Goal: Task Accomplishment & Management: Complete application form

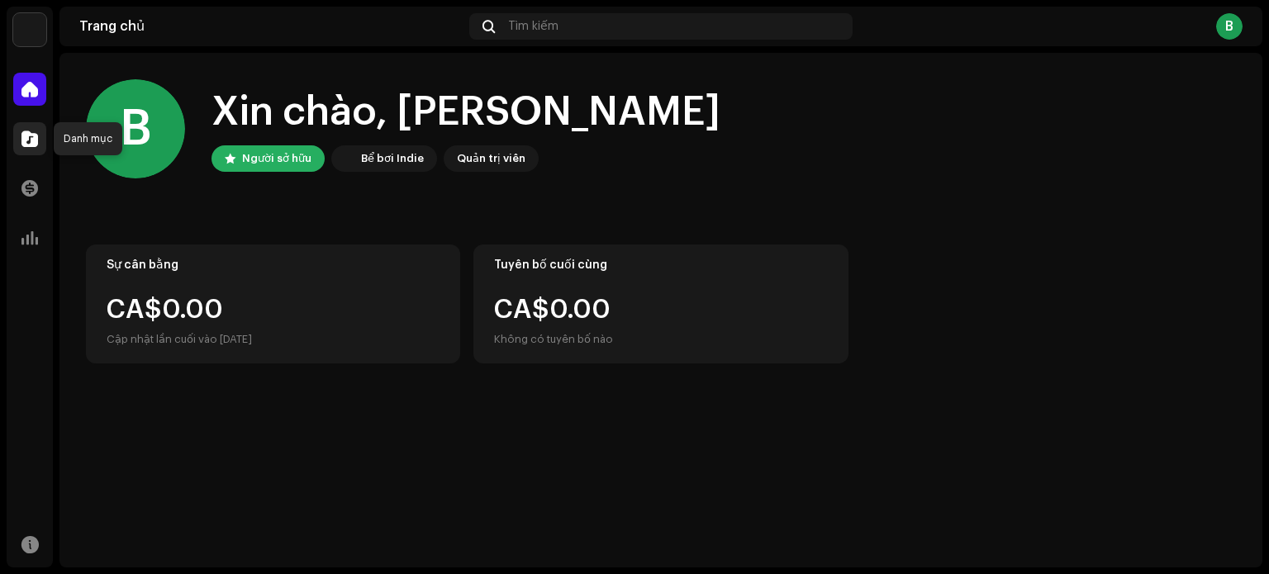
click at [20, 141] on div at bounding box center [29, 138] width 33 height 33
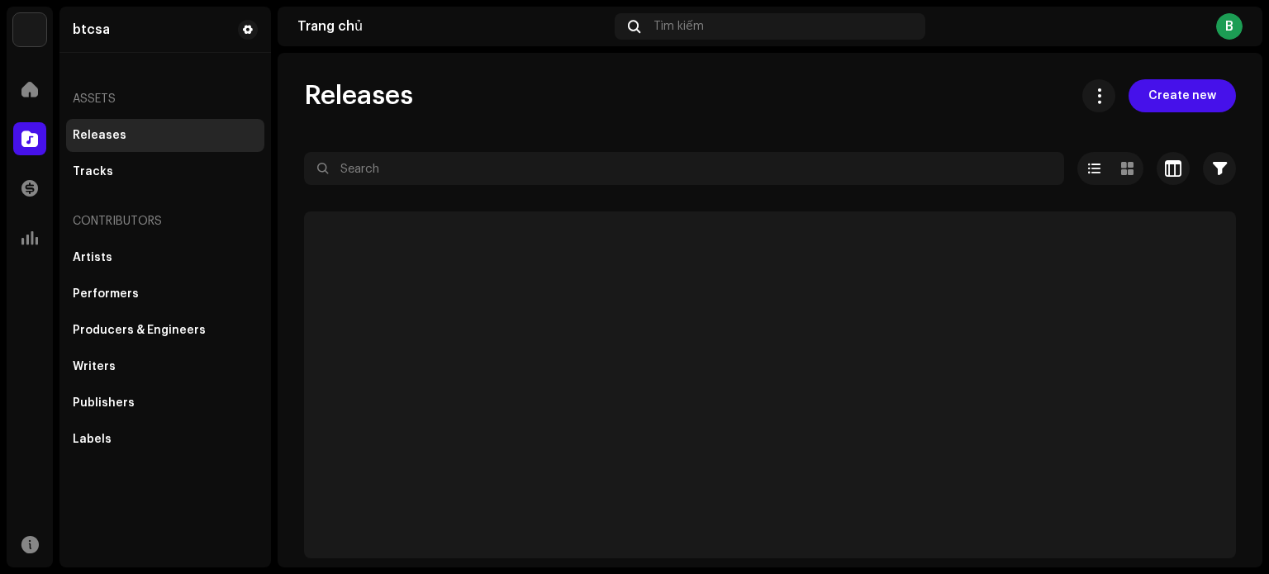
click at [19, 140] on div at bounding box center [29, 138] width 33 height 33
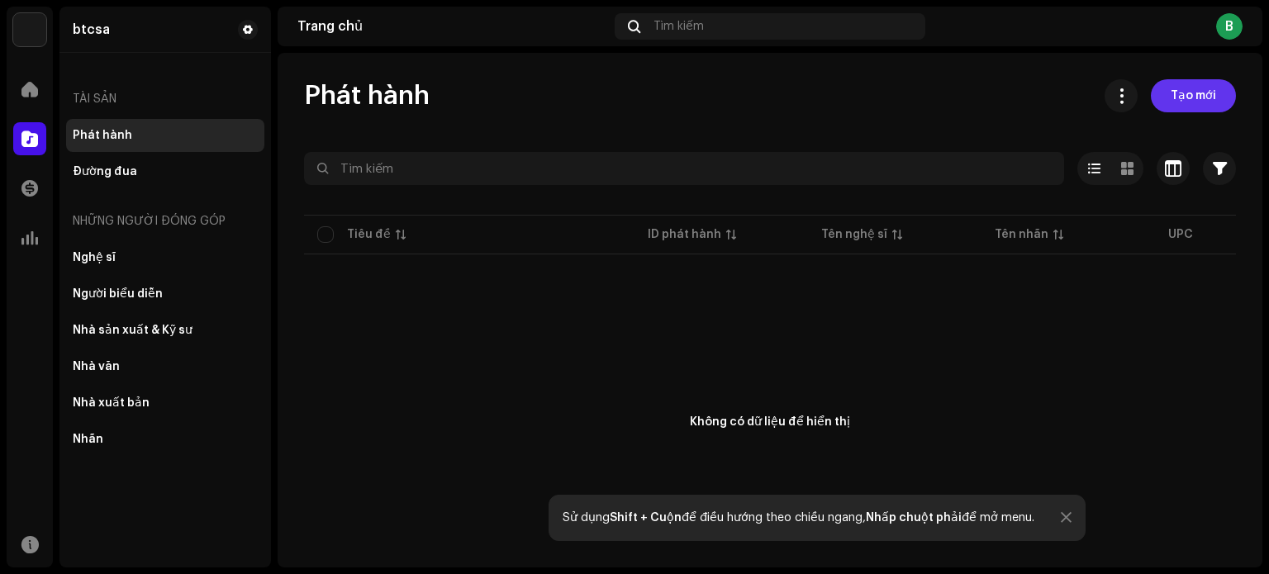
click at [1185, 87] on span "Tạo mới" at bounding box center [1193, 95] width 45 height 33
click at [1181, 96] on font "Tạo mới" at bounding box center [1193, 96] width 45 height 12
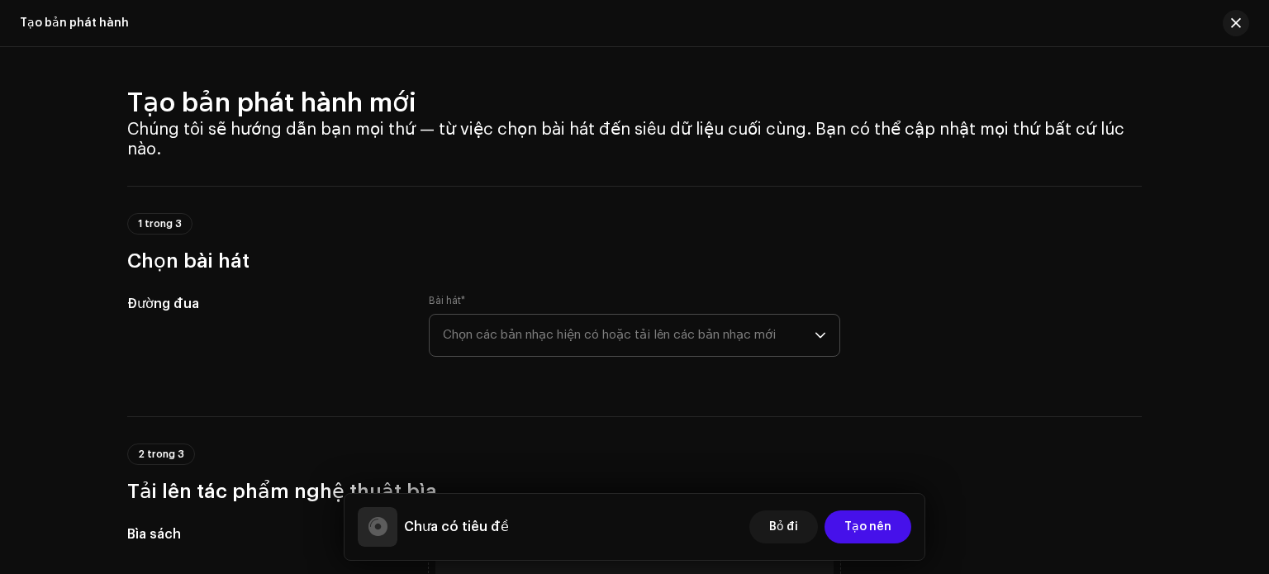
click at [632, 339] on font "Chọn các bản nhạc hiện có hoặc tải lên các bản nhạc mới" at bounding box center [609, 335] width 333 height 12
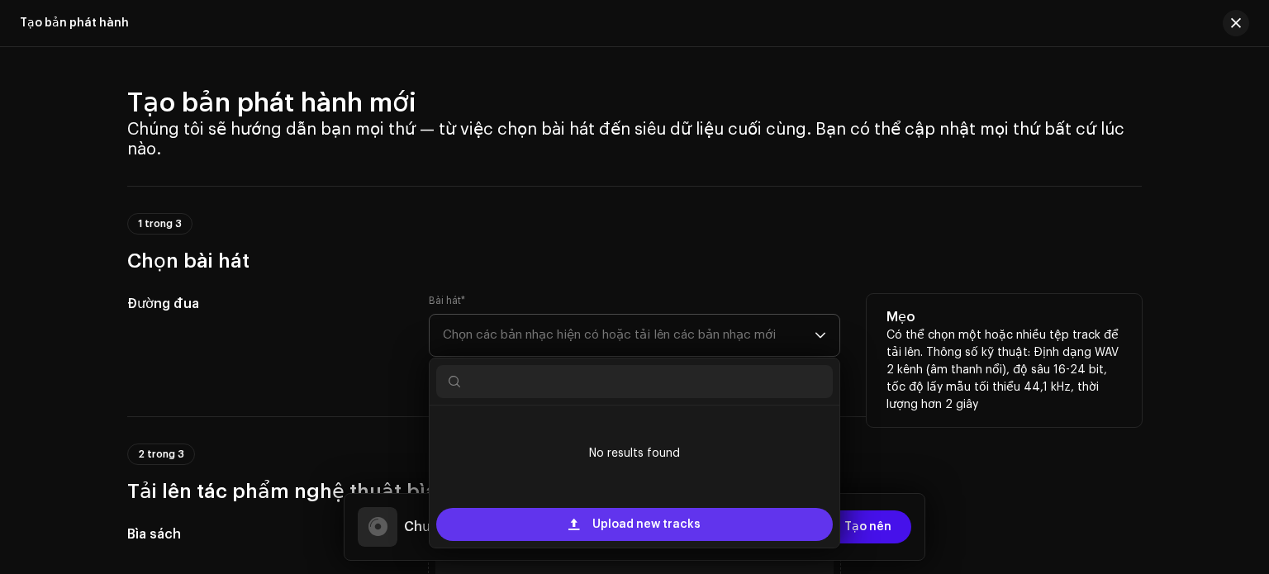
click at [646, 520] on span "Upload new tracks" at bounding box center [646, 524] width 108 height 33
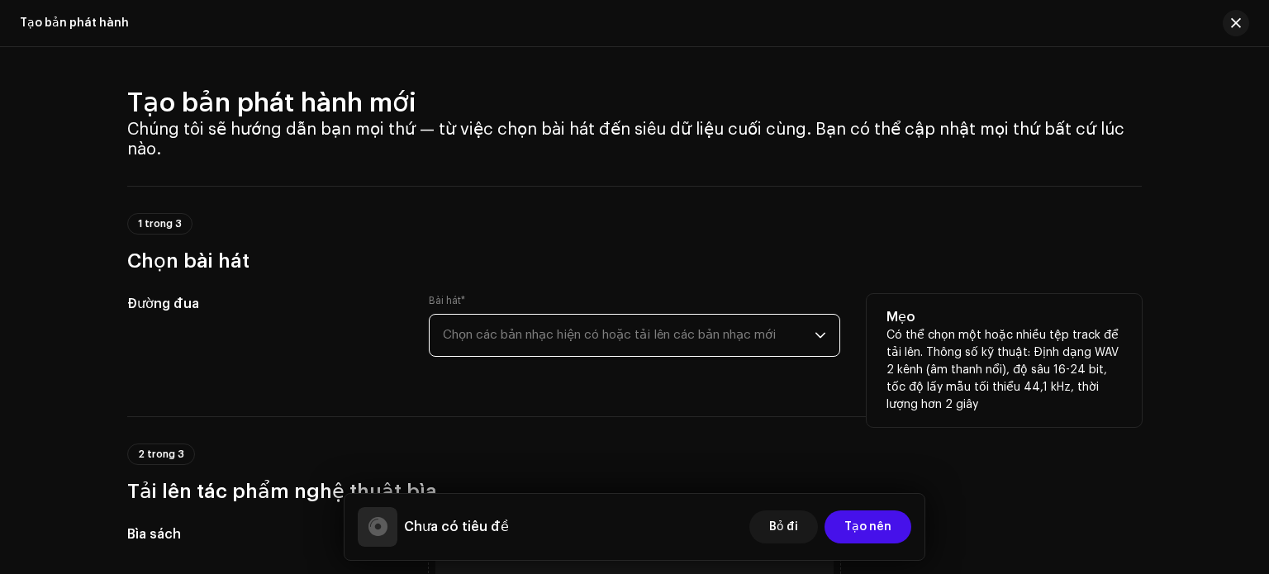
click at [737, 344] on span "Chọn các bản nhạc hiện có hoặc tải lên các bản nhạc mới" at bounding box center [629, 335] width 372 height 41
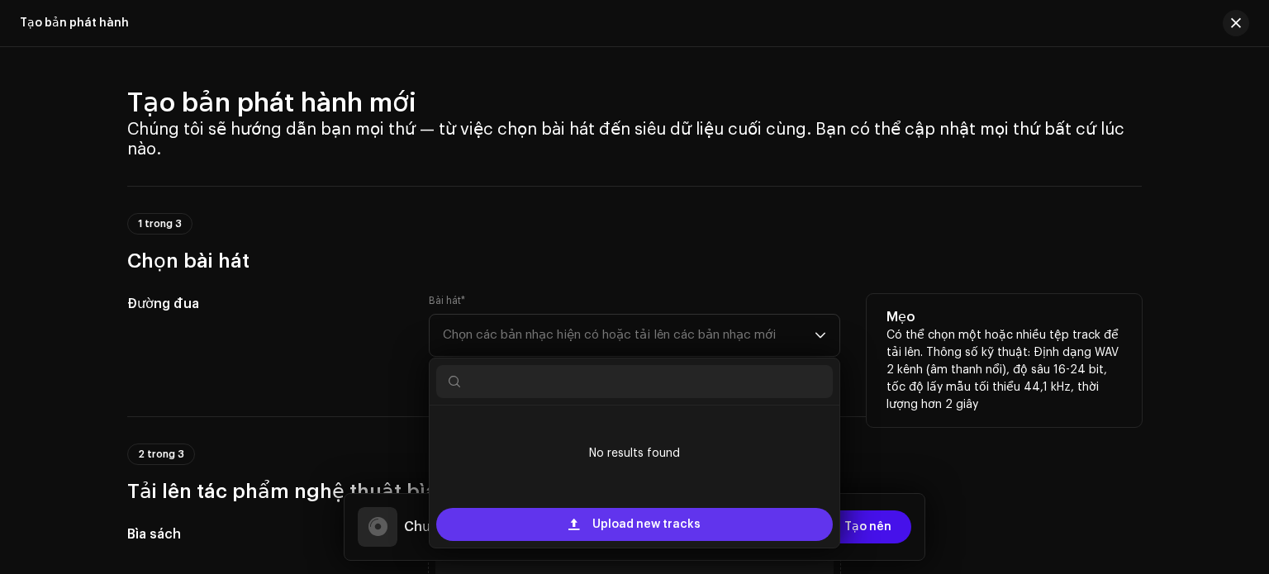
click at [627, 521] on span "Upload new tracks" at bounding box center [646, 524] width 108 height 33
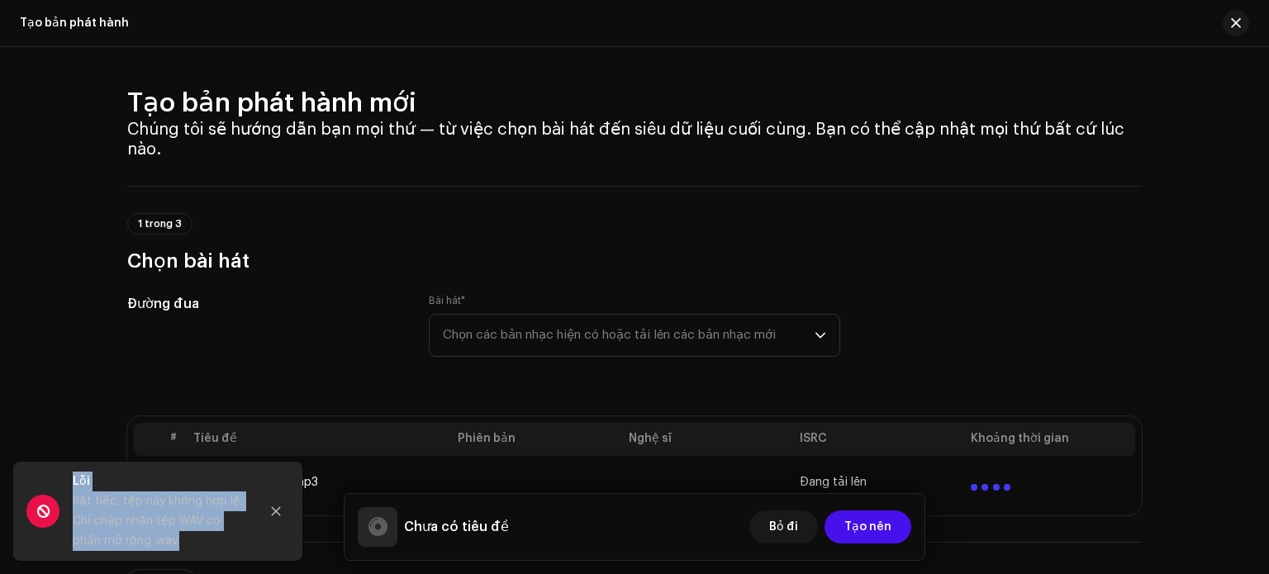
drag, startPoint x: 64, startPoint y: 475, endPoint x: 201, endPoint y: 558, distance: 159.4
click at [201, 558] on div "Lỗi Rất tiếc, tệp này không hợp lệ. Chỉ chấp nhận tệp WAV có phần mở rộng .wav." at bounding box center [157, 511] width 289 height 99
copy div "Lỗi Rất tiếc, tệp này không hợp lệ. Chỉ chấp nhận tệp WAV có phần mở rộng .wav."
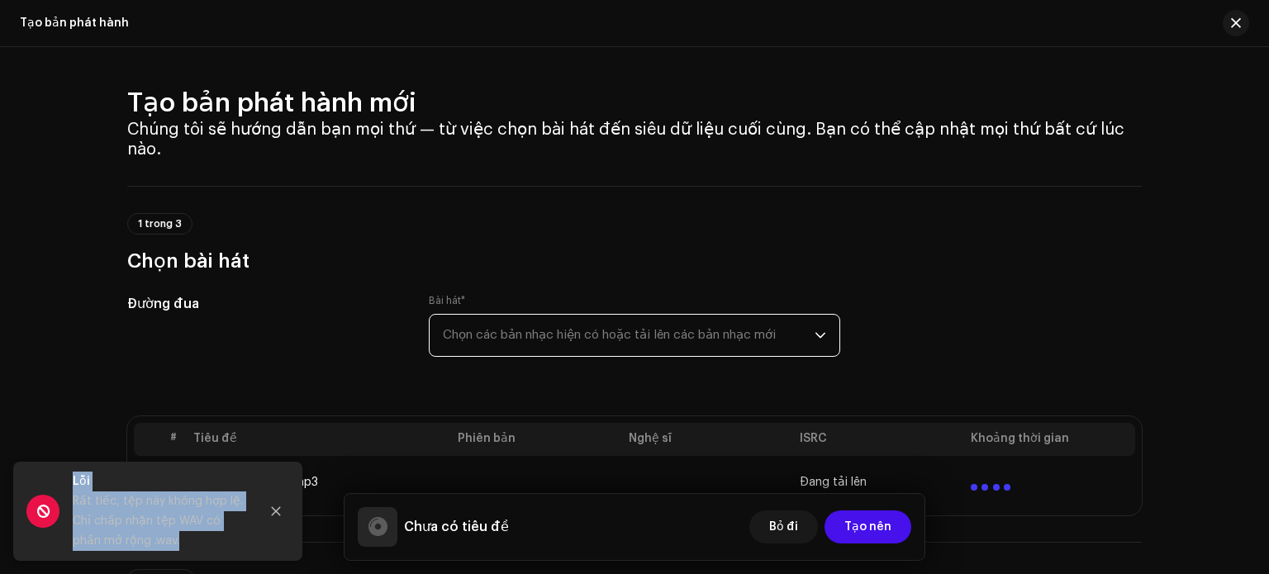
click at [475, 336] on font "Chọn các bản nhạc hiện có hoặc tải lên các bản nhạc mới" at bounding box center [609, 335] width 333 height 12
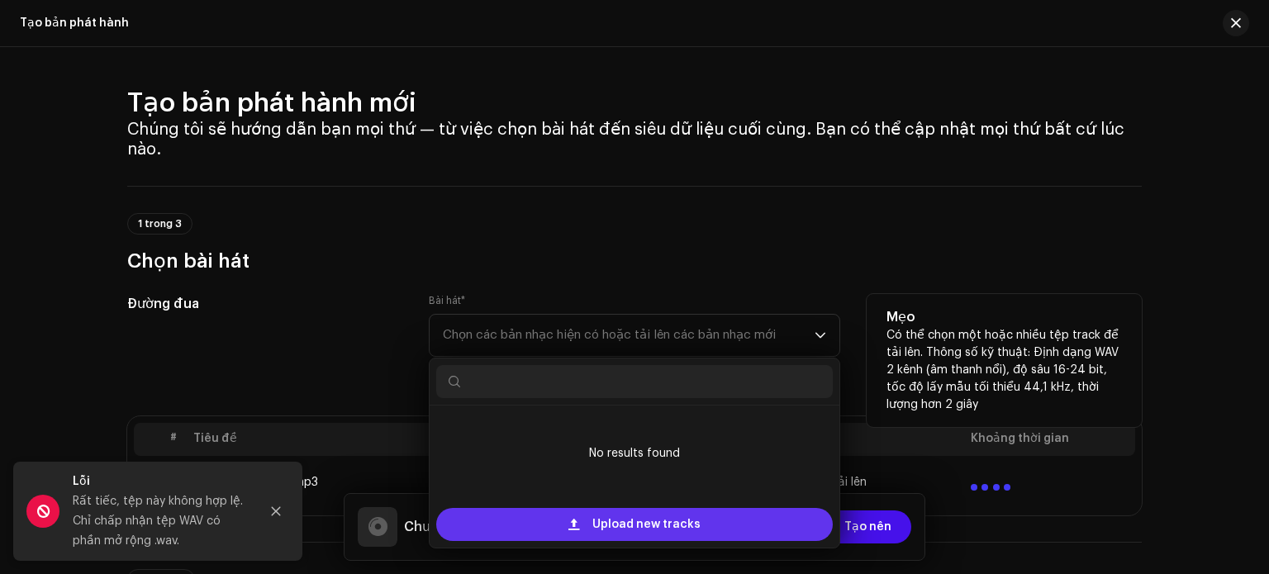
click at [587, 520] on div "Upload new tracks" at bounding box center [634, 524] width 397 height 33
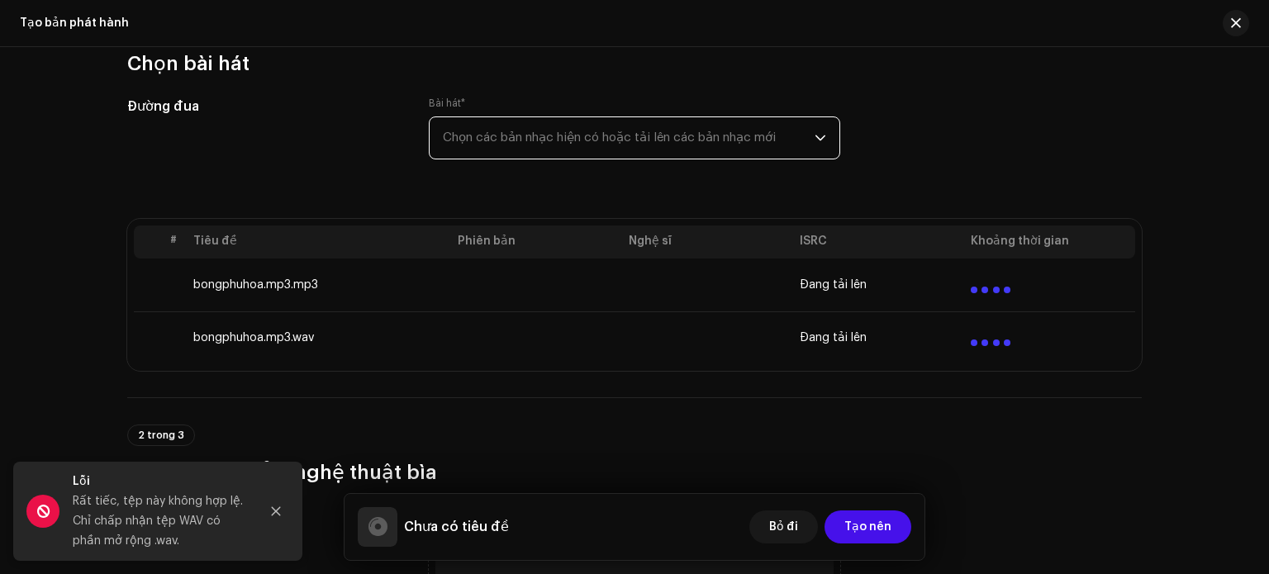
scroll to position [248, 0]
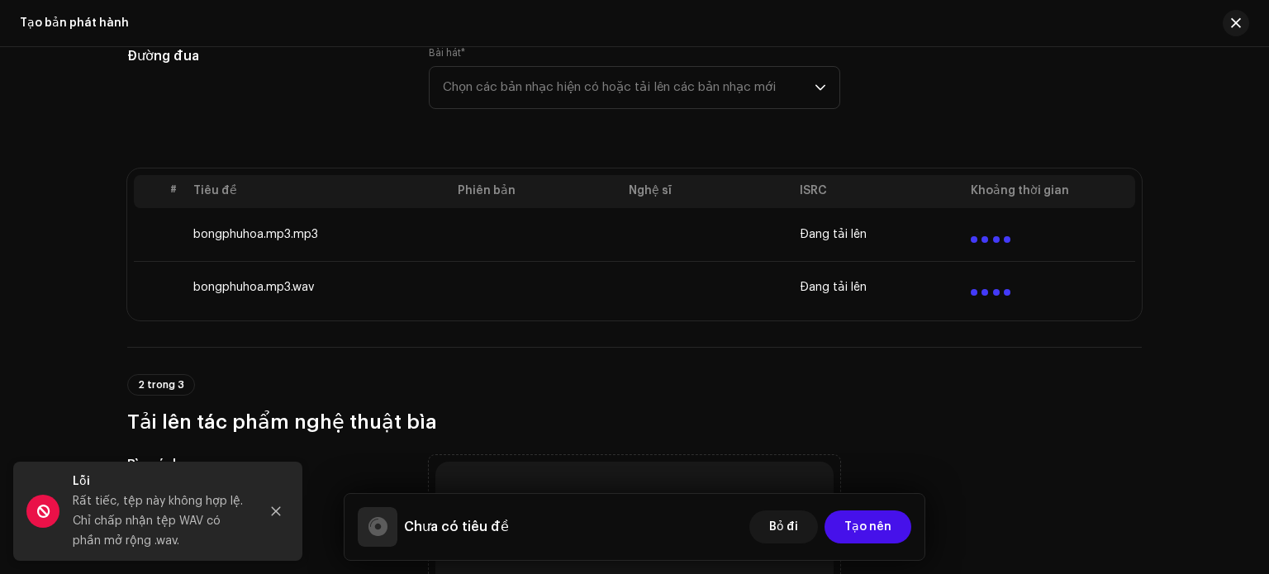
click at [537, 236] on td at bounding box center [536, 234] width 171 height 53
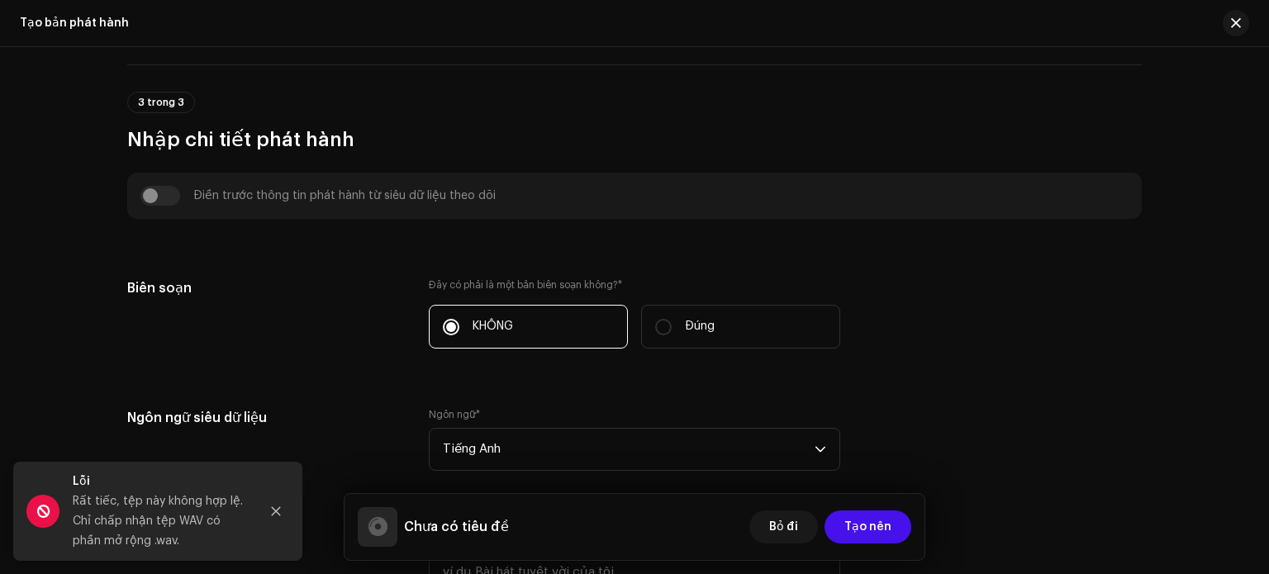
scroll to position [1322, 0]
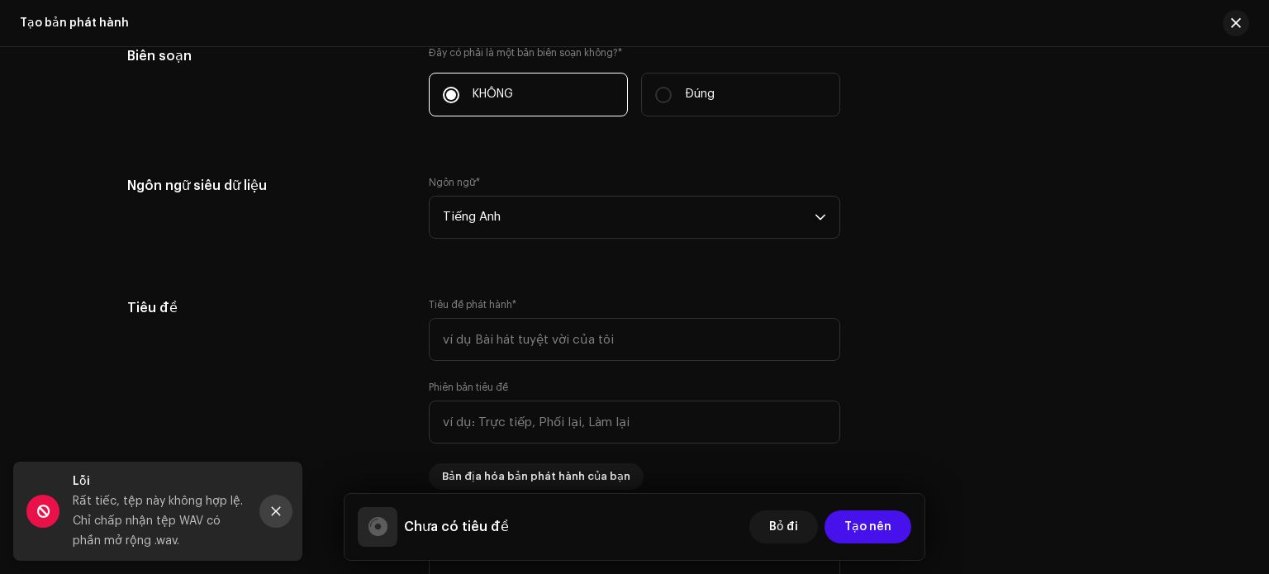
click at [287, 507] on button "Đóng" at bounding box center [275, 511] width 33 height 33
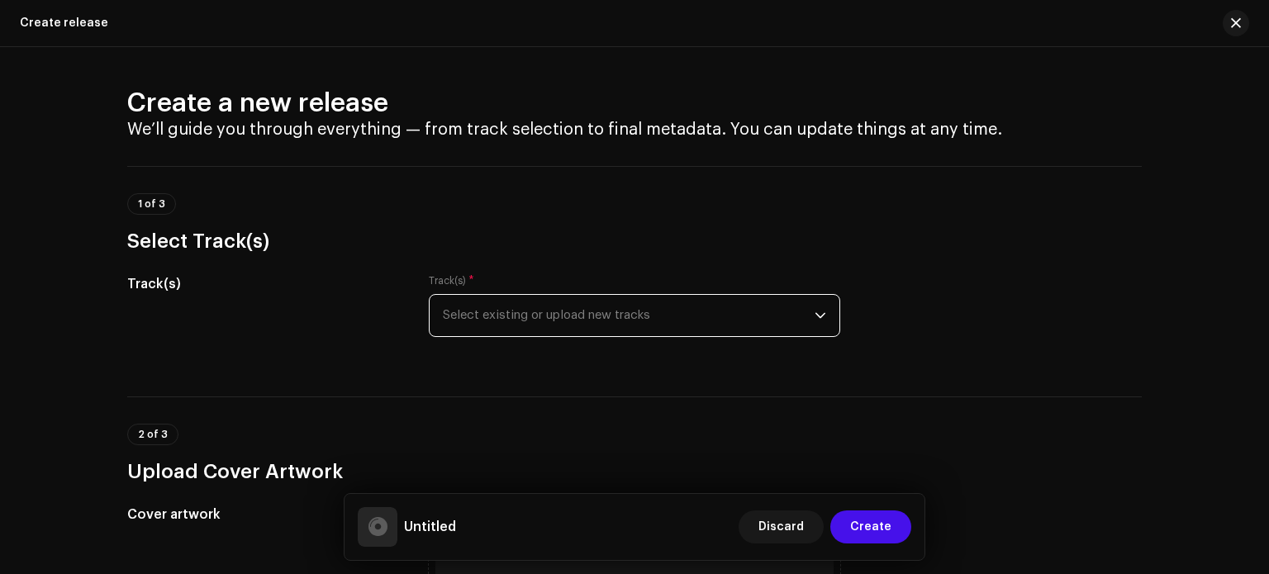
click at [603, 306] on span "Select existing or upload new tracks" at bounding box center [629, 315] width 372 height 41
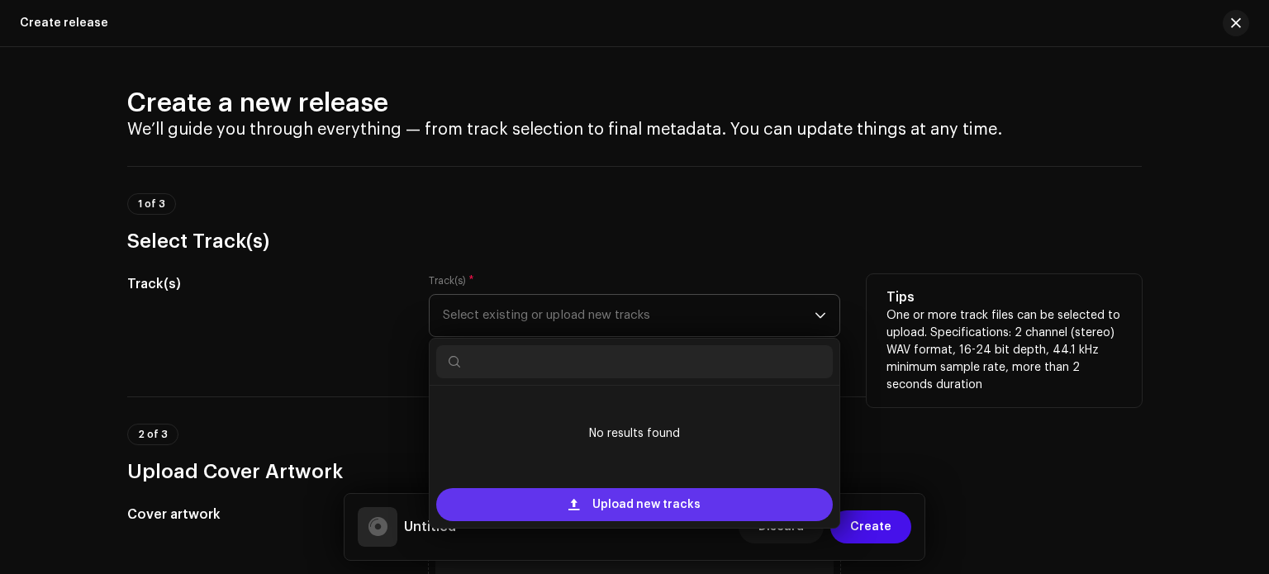
click at [592, 505] on span "Upload new tracks" at bounding box center [646, 504] width 108 height 33
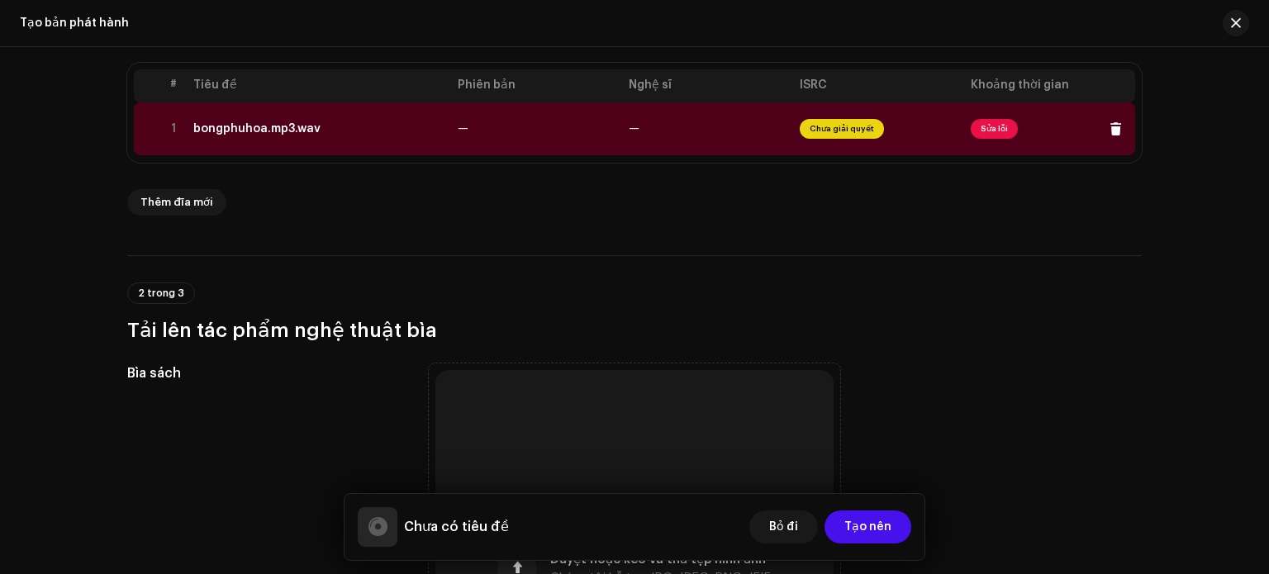
scroll to position [350, 0]
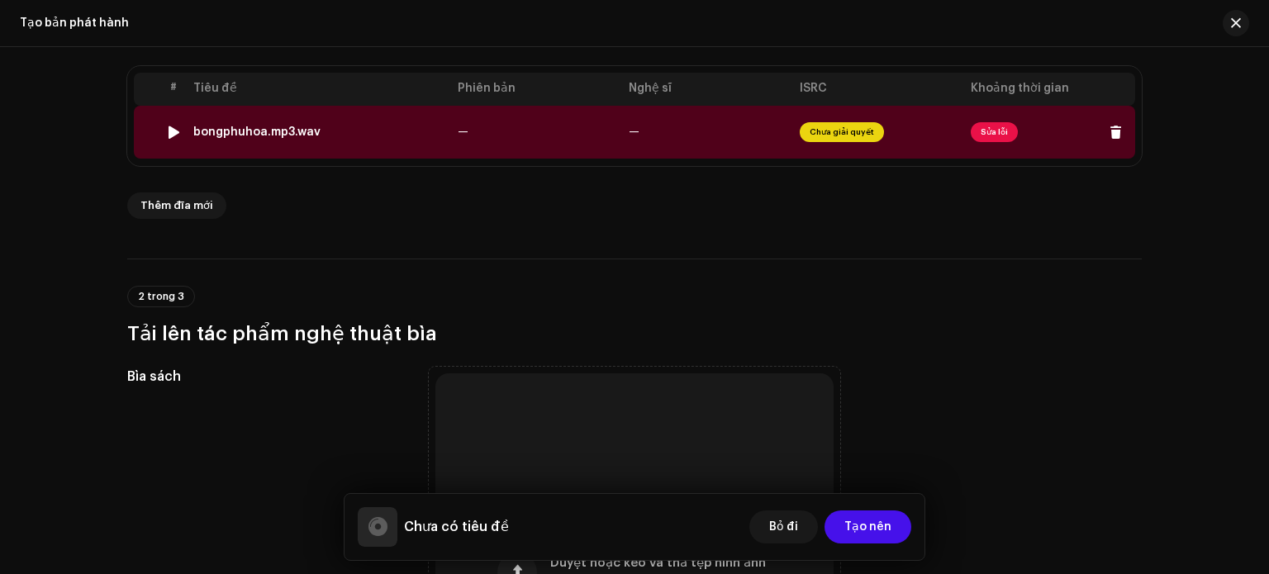
click at [169, 126] on div at bounding box center [174, 132] width 12 height 13
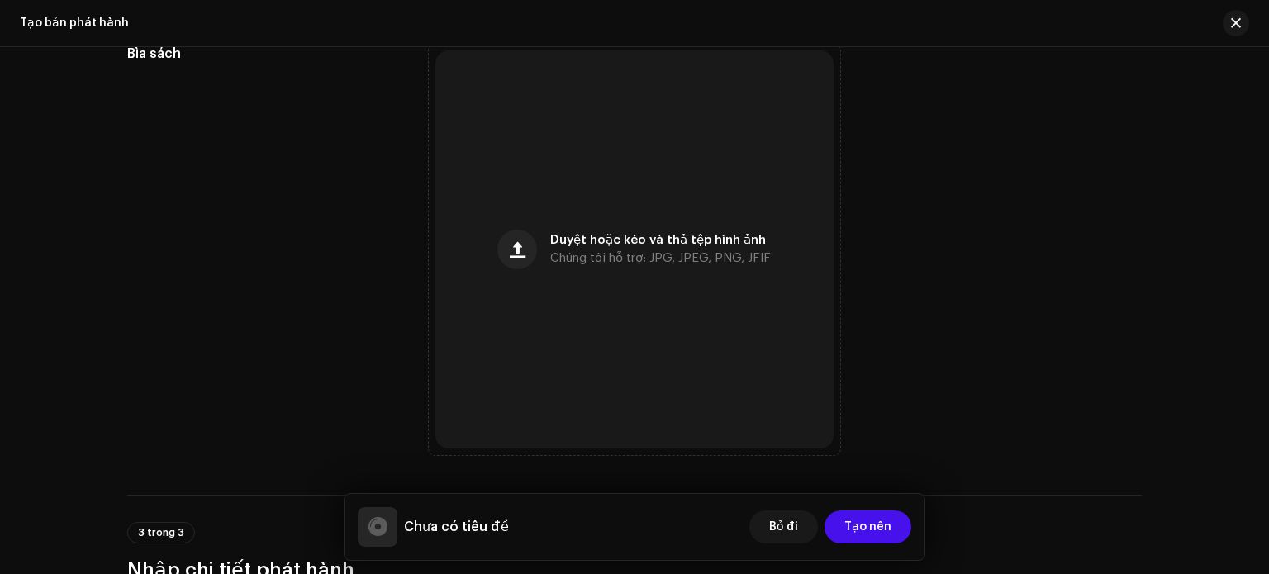
scroll to position [681, 0]
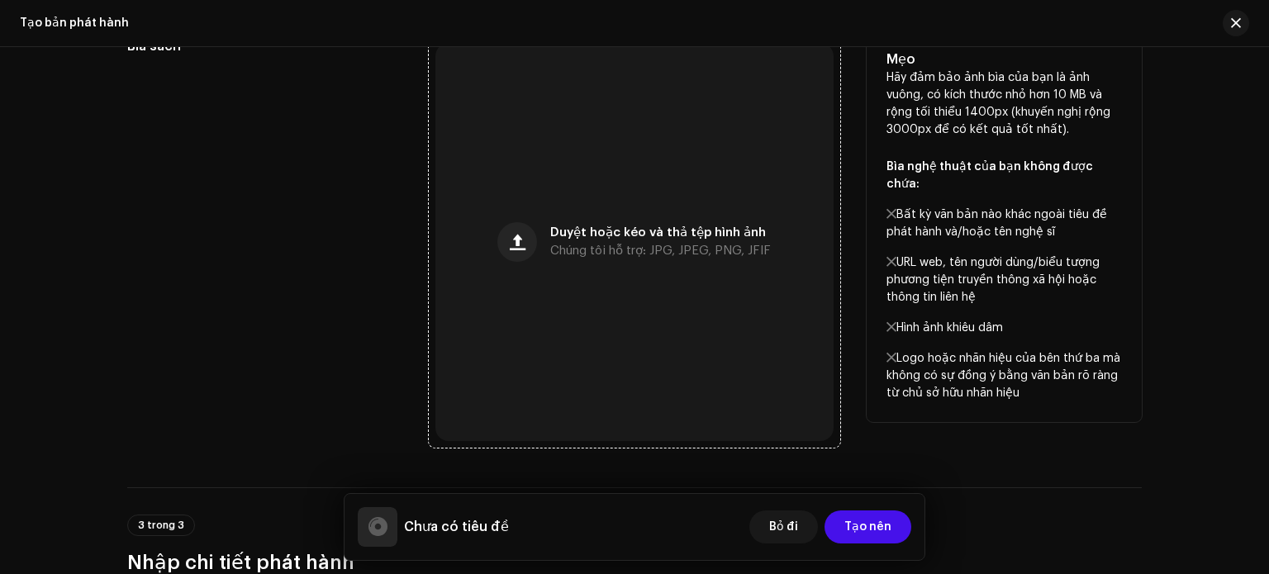
click at [537, 253] on div "Duyệt hoặc kéo và thả tệp hình ảnh Chúng tôi hỗ trợ: JPG, JPEG, PNG, JFIF" at bounding box center [634, 242] width 398 height 398
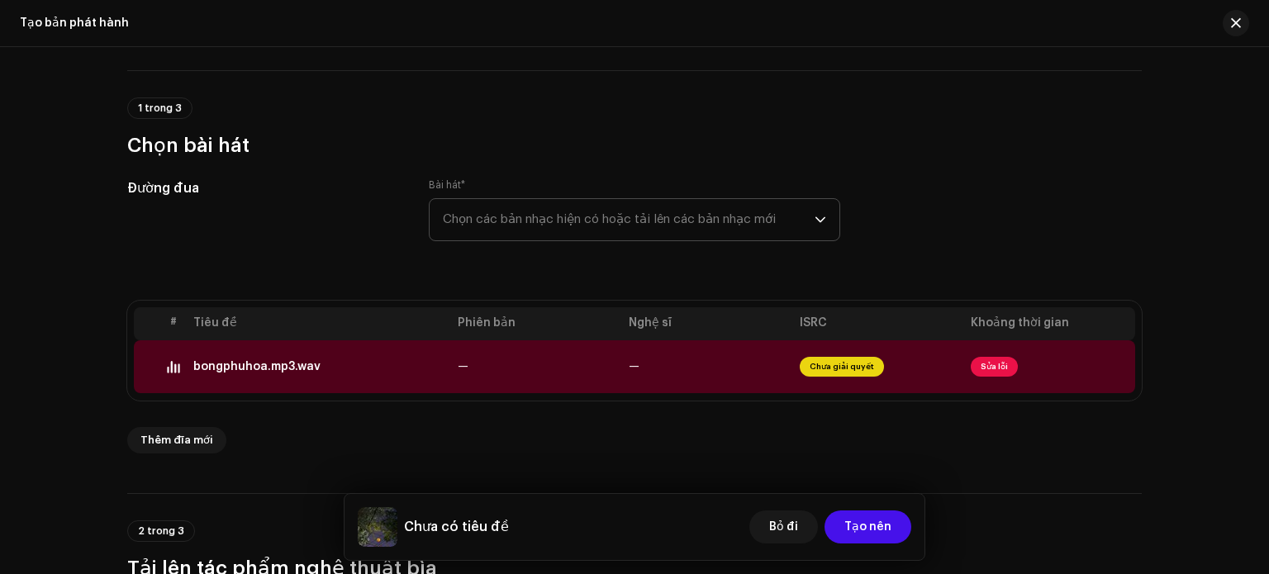
scroll to position [102, 0]
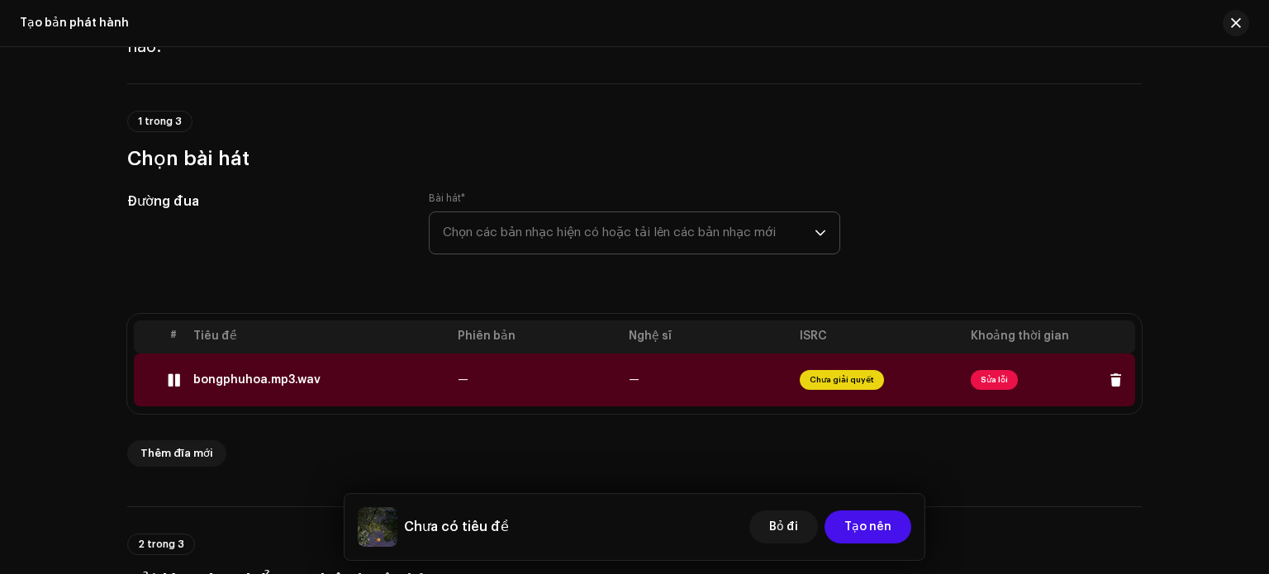
click at [178, 379] on img at bounding box center [173, 379] width 21 height 21
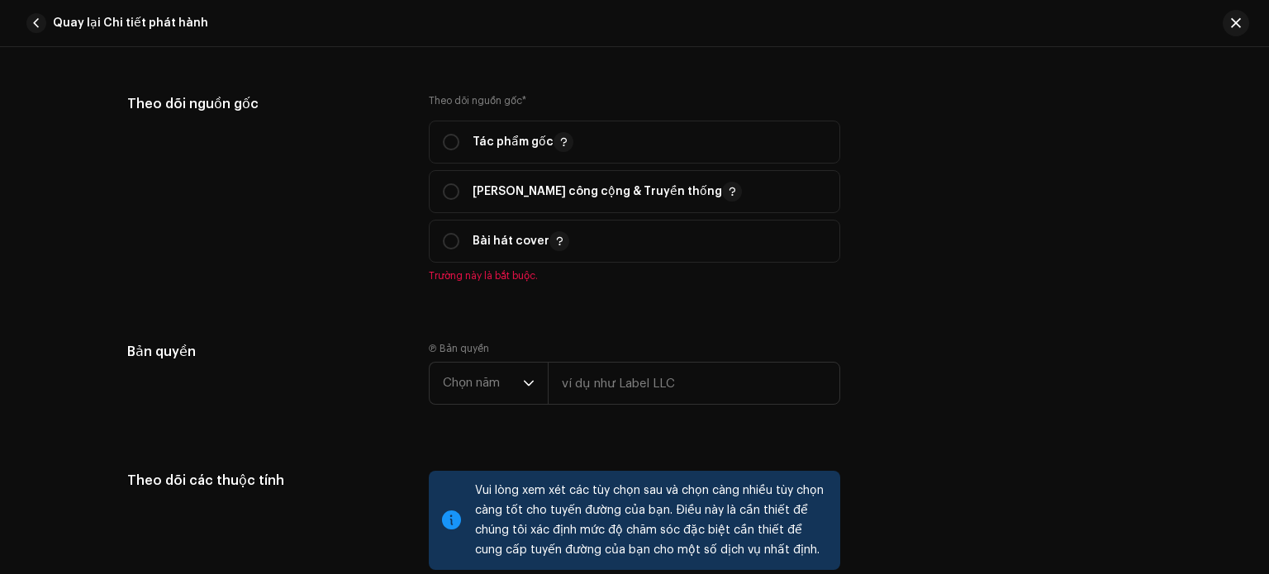
scroll to position [1862, 0]
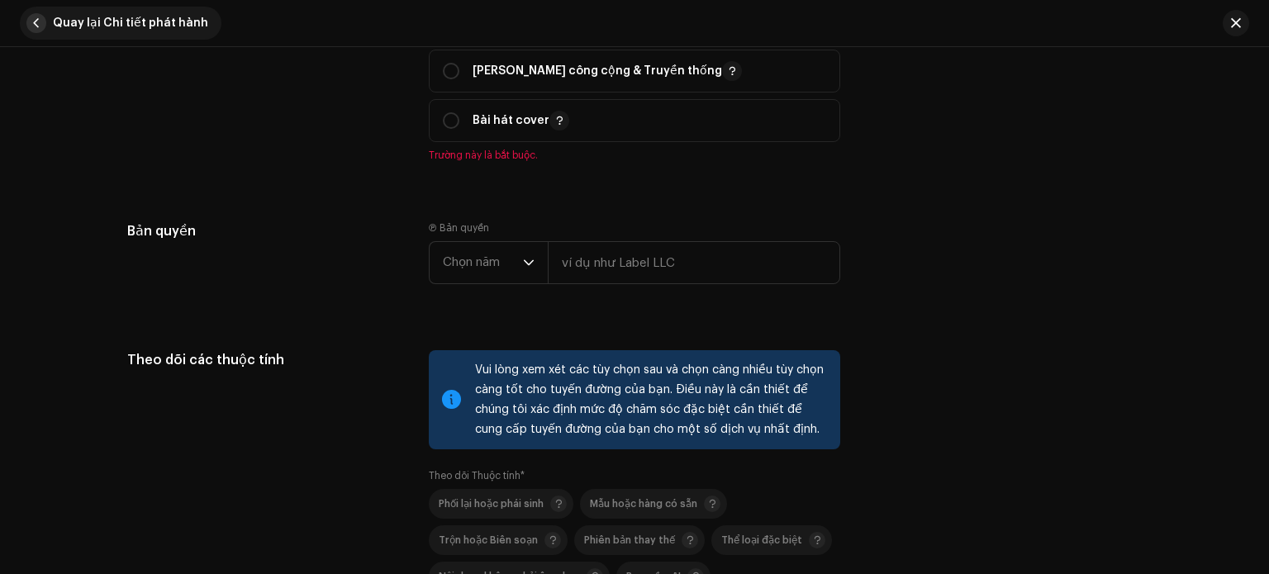
click at [41, 16] on span "button" at bounding box center [36, 23] width 20 height 20
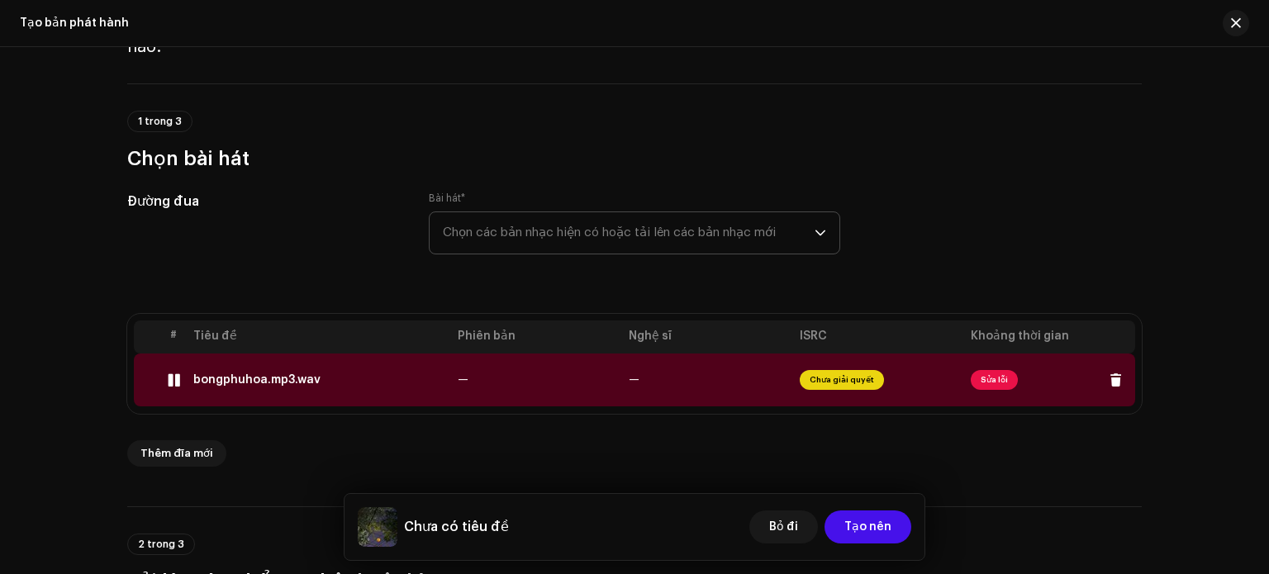
drag, startPoint x: 169, startPoint y: 373, endPoint x: 239, endPoint y: 368, distance: 70.5
click at [169, 373] on div at bounding box center [174, 379] width 12 height 13
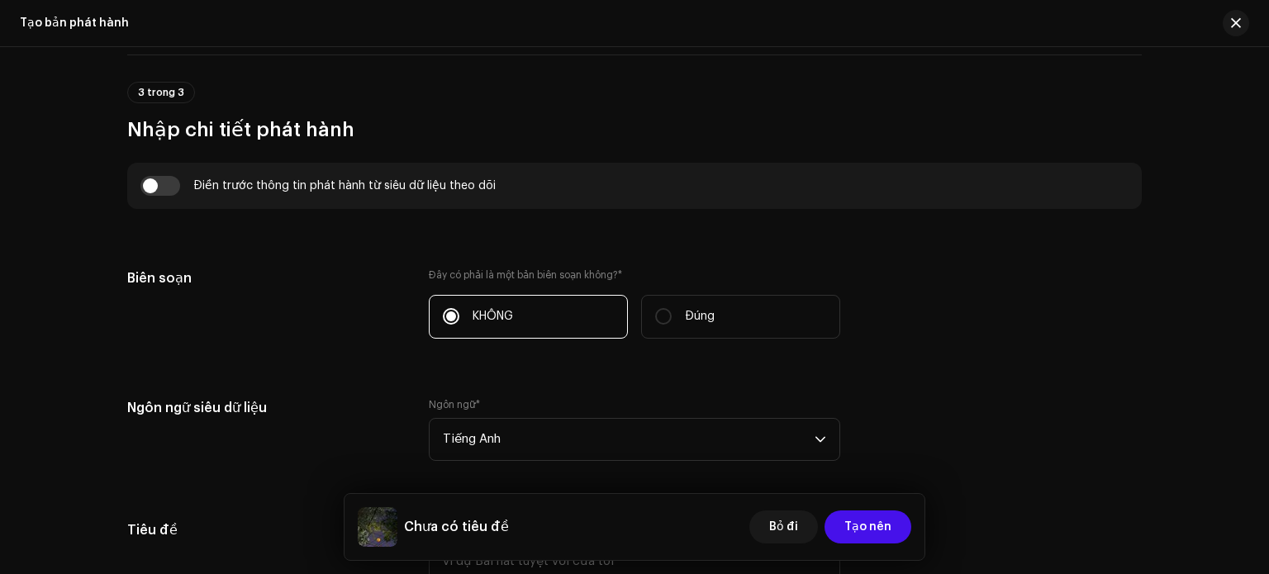
scroll to position [1342, 0]
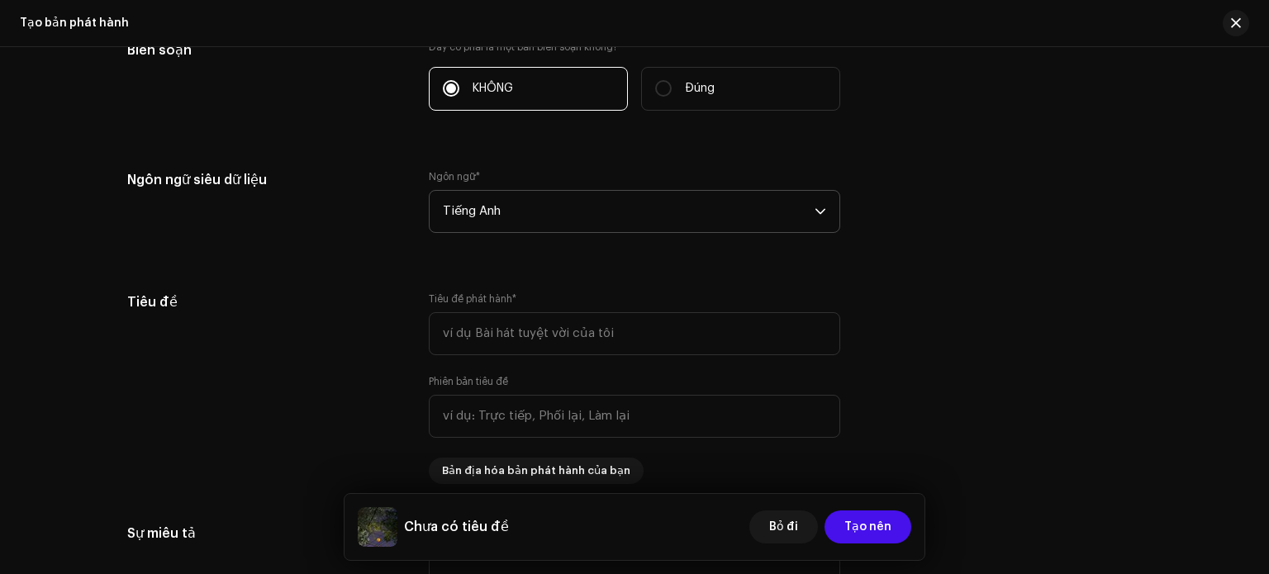
click at [480, 225] on span "Tiếng Anh" at bounding box center [629, 211] width 372 height 41
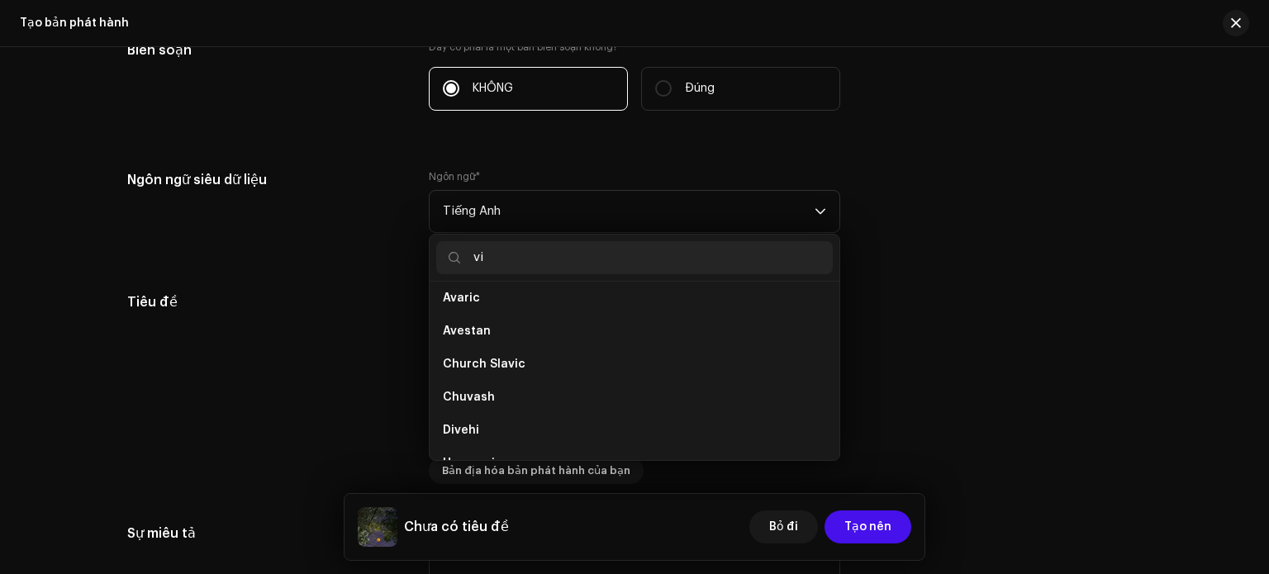
scroll to position [0, 0]
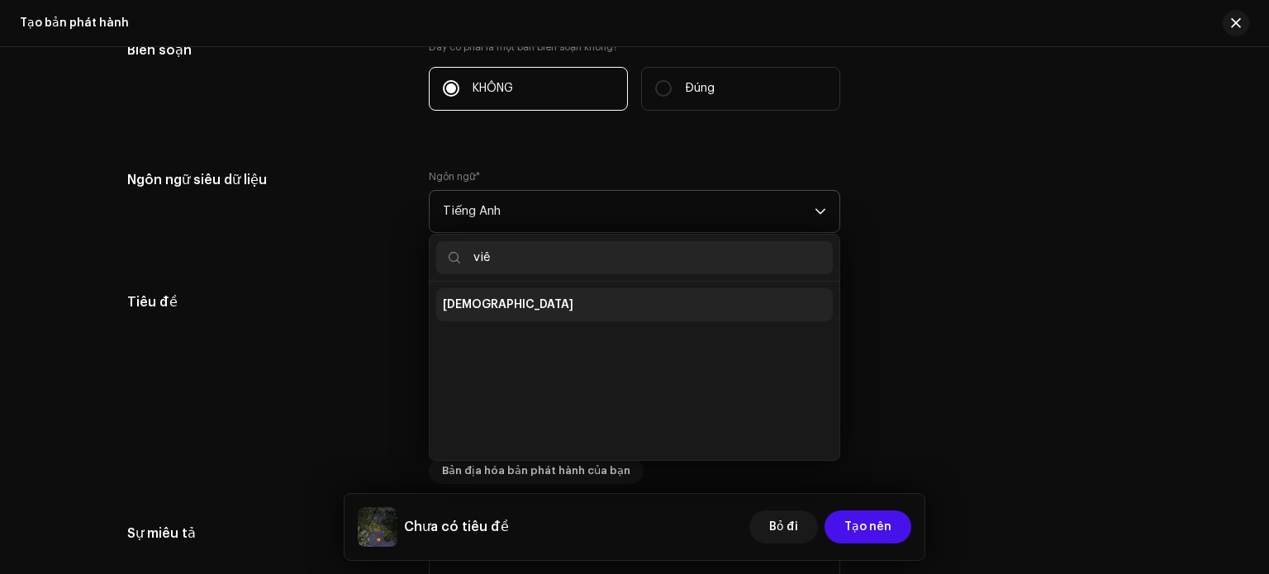
type input "viê"
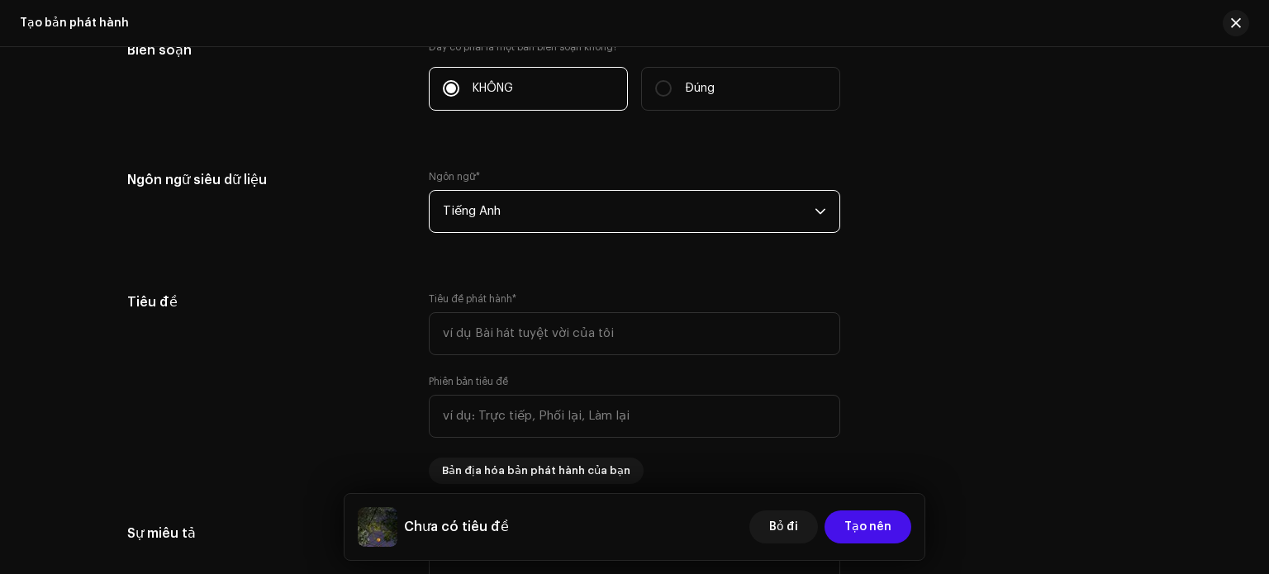
click at [579, 217] on span "Tiếng Anh" at bounding box center [629, 211] width 372 height 41
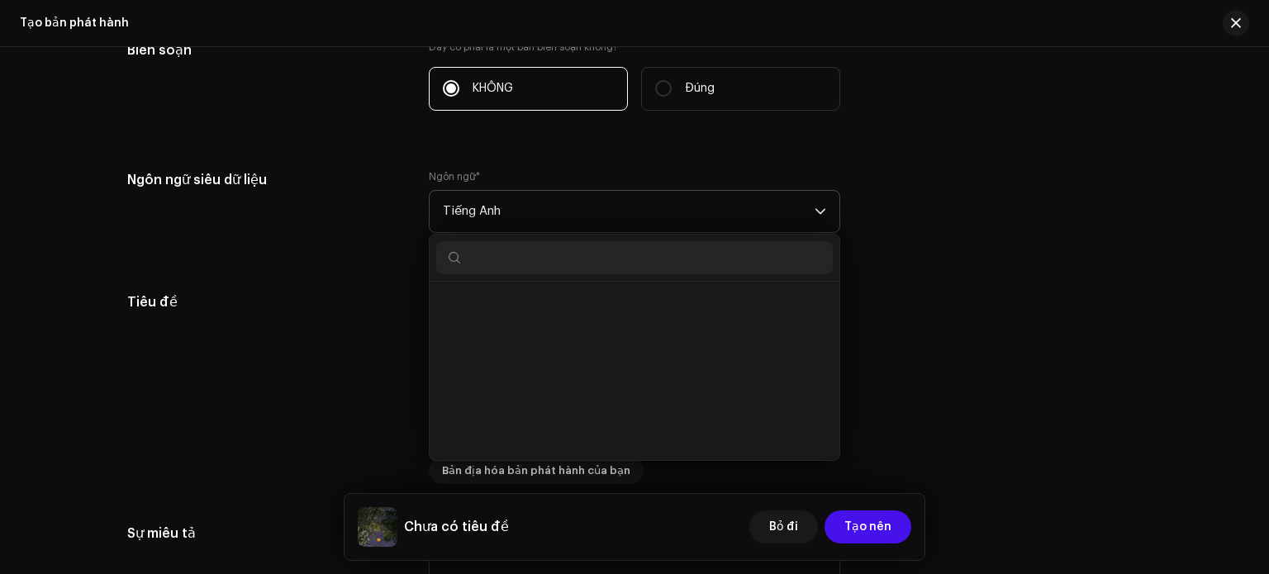
scroll to position [6120, 0]
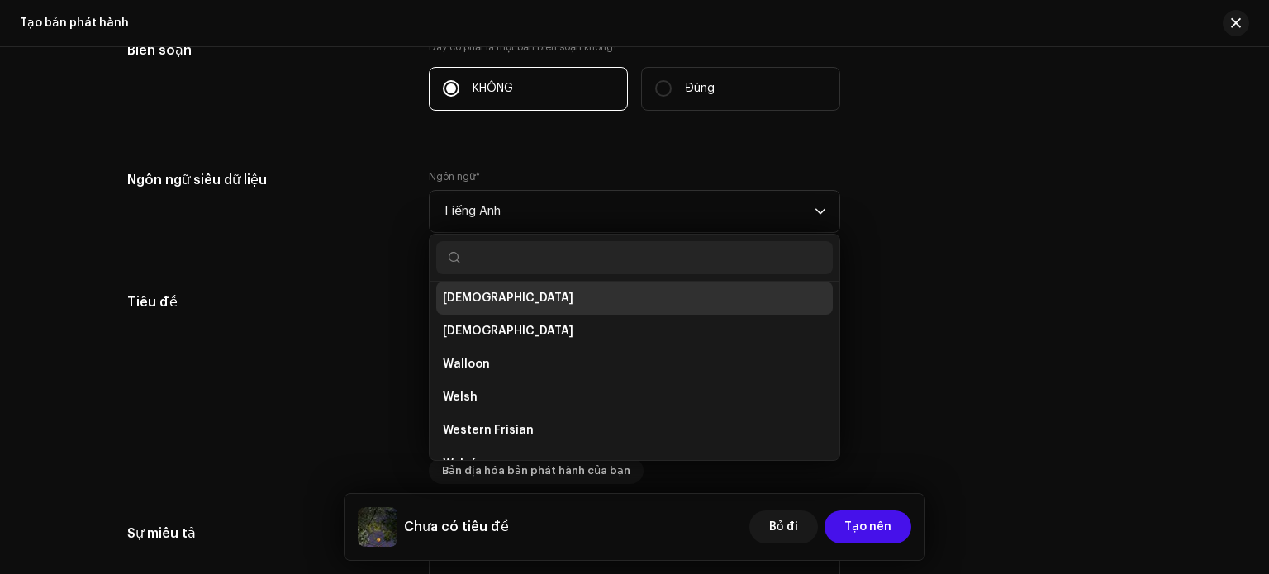
click at [507, 302] on li "Vietnamese" at bounding box center [634, 298] width 397 height 33
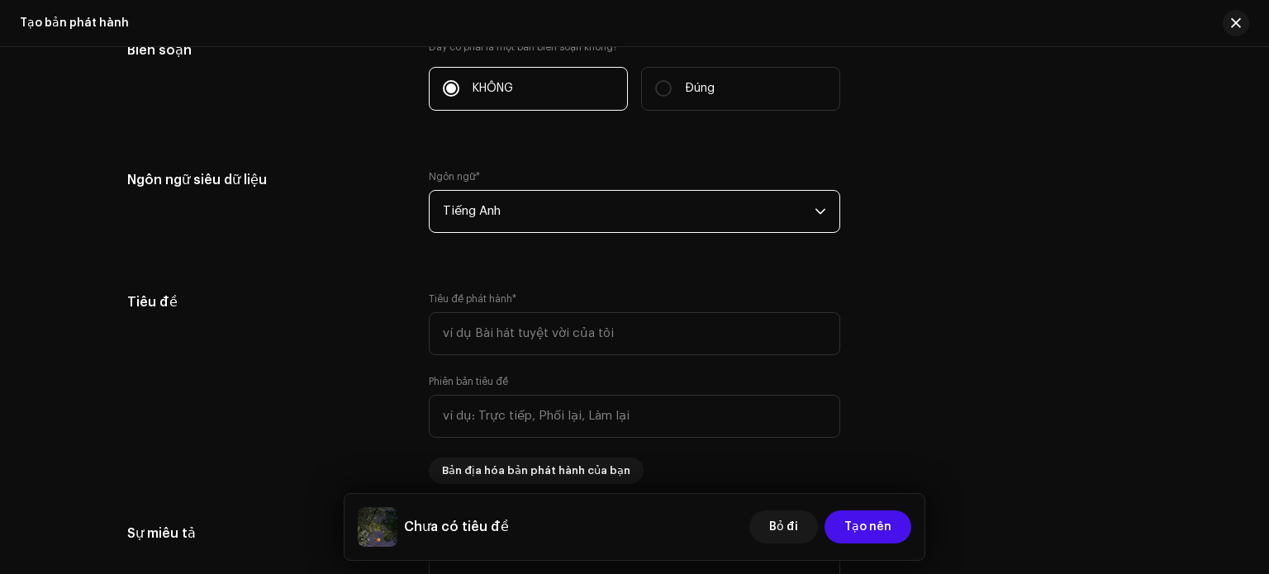
click at [541, 207] on span "Tiếng Anh" at bounding box center [629, 211] width 372 height 41
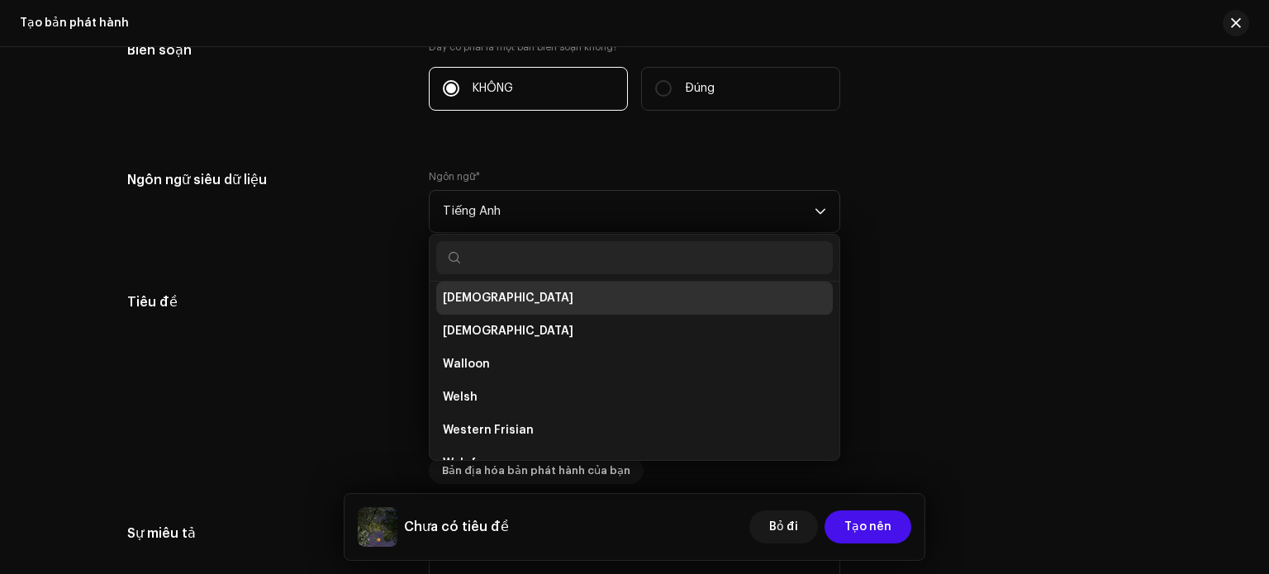
drag, startPoint x: 486, startPoint y: 297, endPoint x: 484, endPoint y: 223, distance: 73.5
click at [484, 223] on p-select "Tiếng Anh Urdu Uzbek Venda Vietnamese Volapük Walloon Welsh Western Frisian Wol…" at bounding box center [634, 211] width 411 height 43
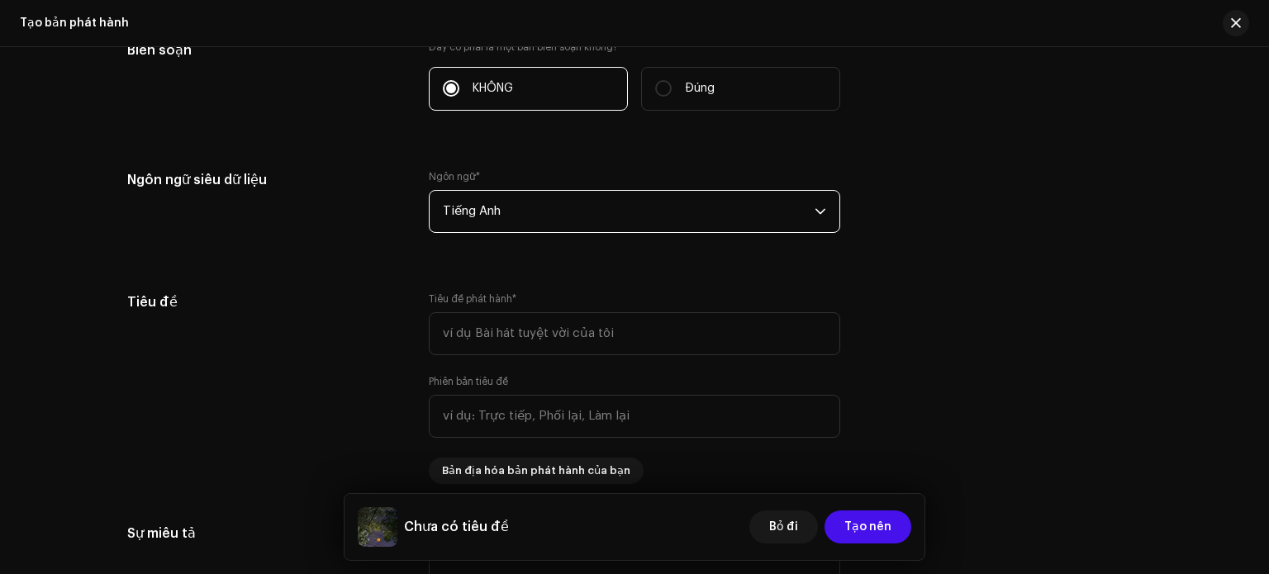
click at [473, 218] on span "Tiếng Anh" at bounding box center [629, 211] width 372 height 41
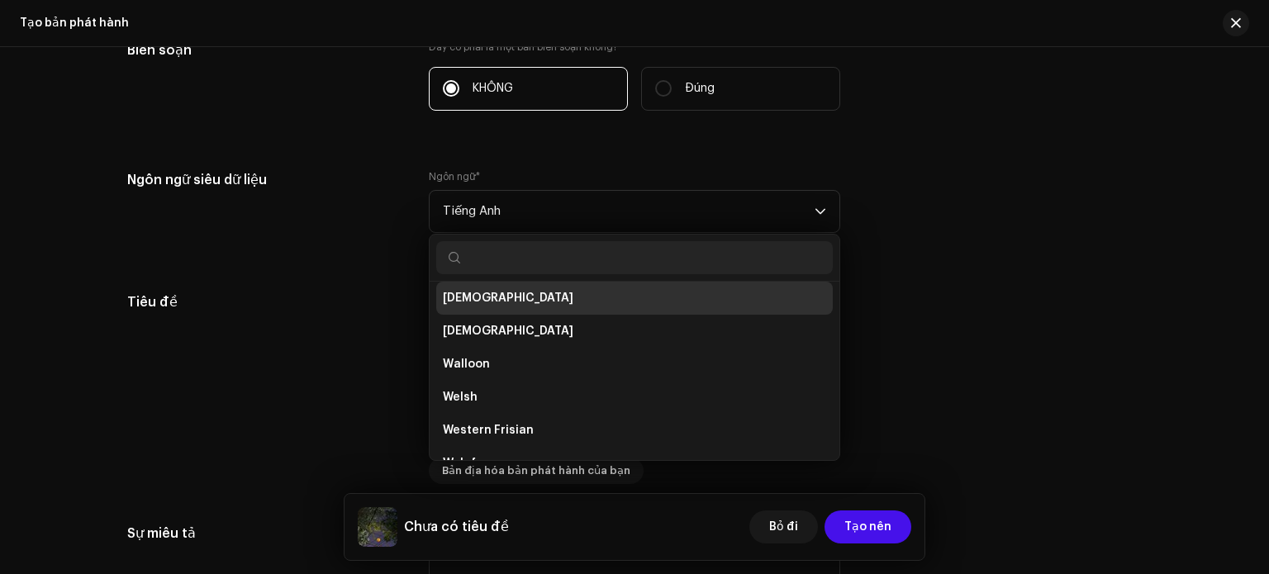
drag, startPoint x: 472, startPoint y: 297, endPoint x: 445, endPoint y: 311, distance: 29.6
click at [445, 311] on li "Vietnamese" at bounding box center [634, 298] width 397 height 33
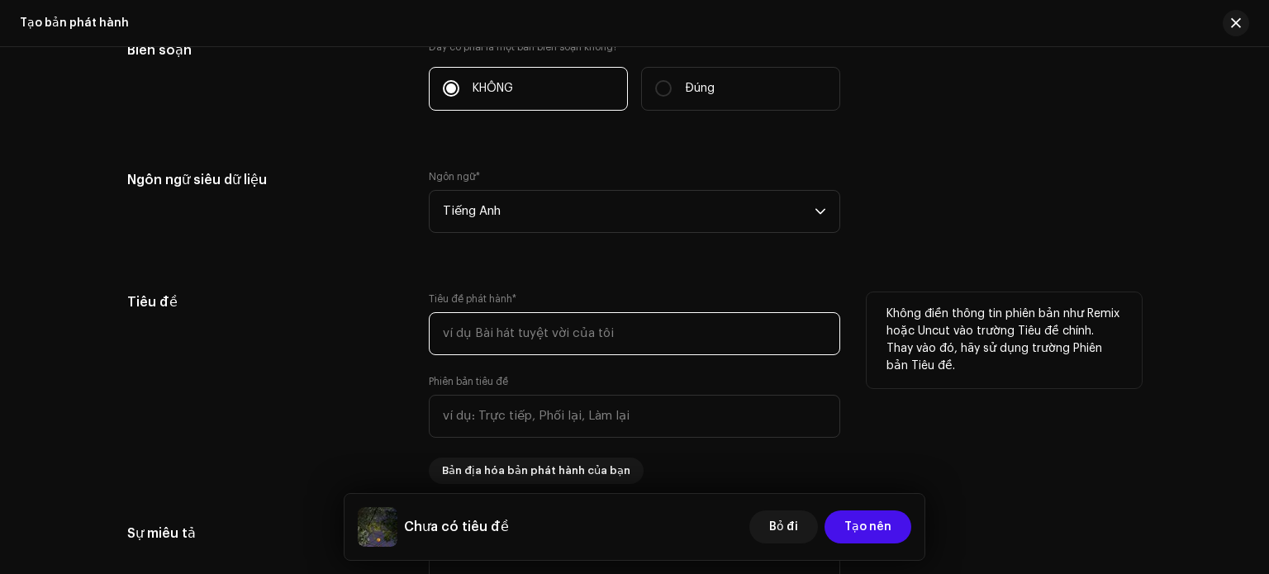
click at [459, 335] on input "text" at bounding box center [634, 333] width 411 height 43
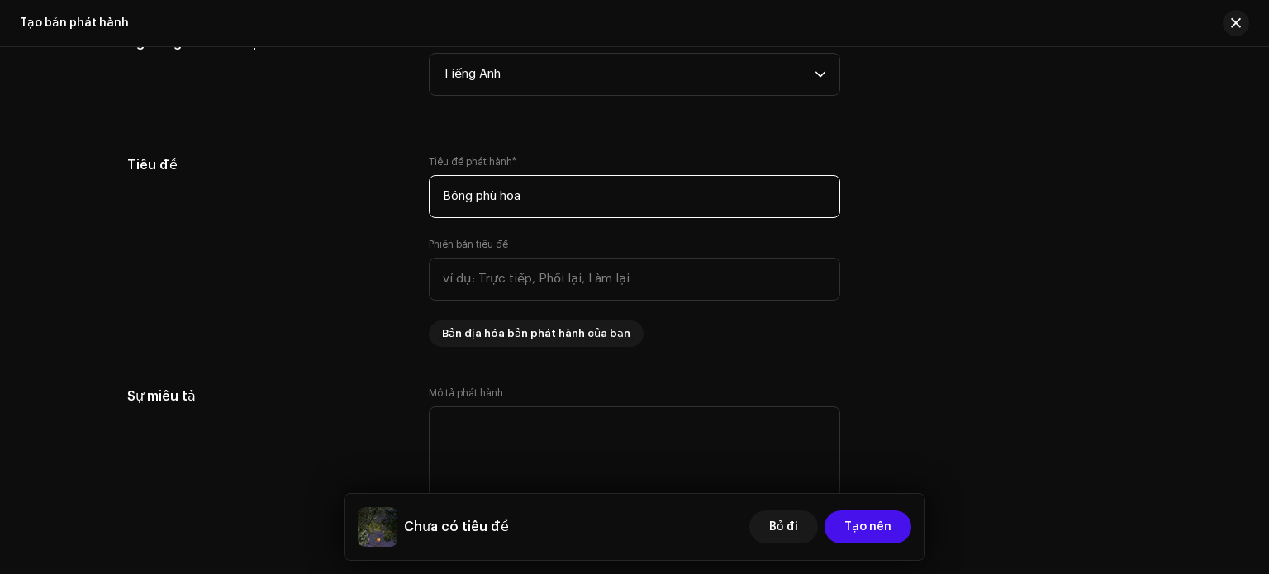
scroll to position [1507, 0]
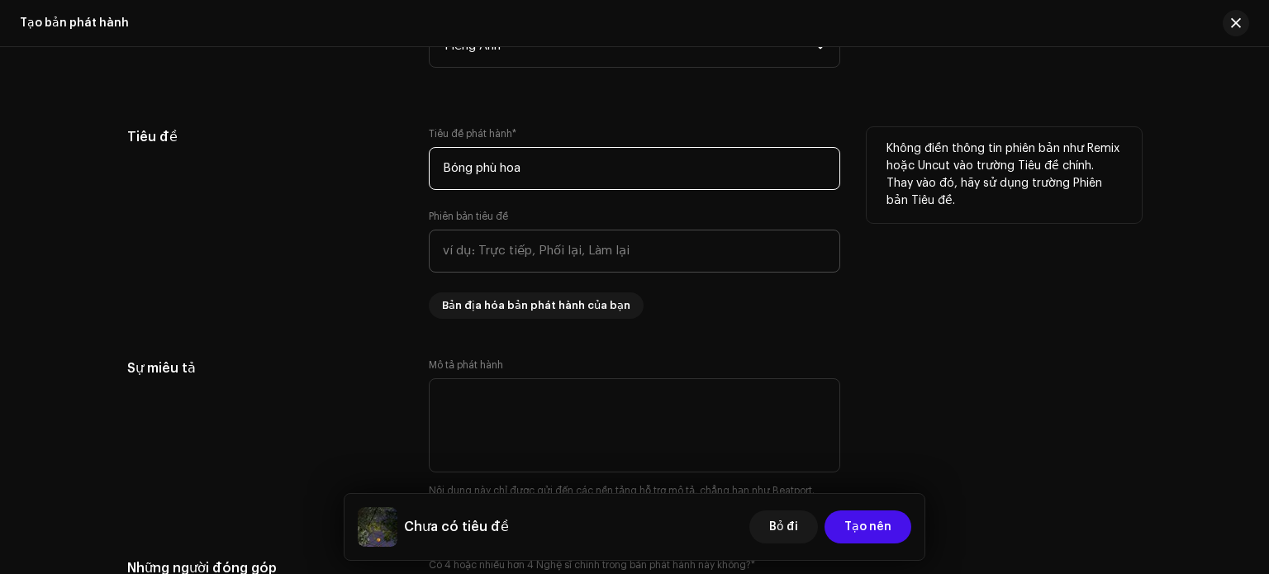
type input "Bóng phù hoa"
click at [473, 267] on input "text" at bounding box center [634, 251] width 411 height 43
click at [483, 313] on span "Bản địa hóa bản phát hành của bạn" at bounding box center [536, 305] width 188 height 33
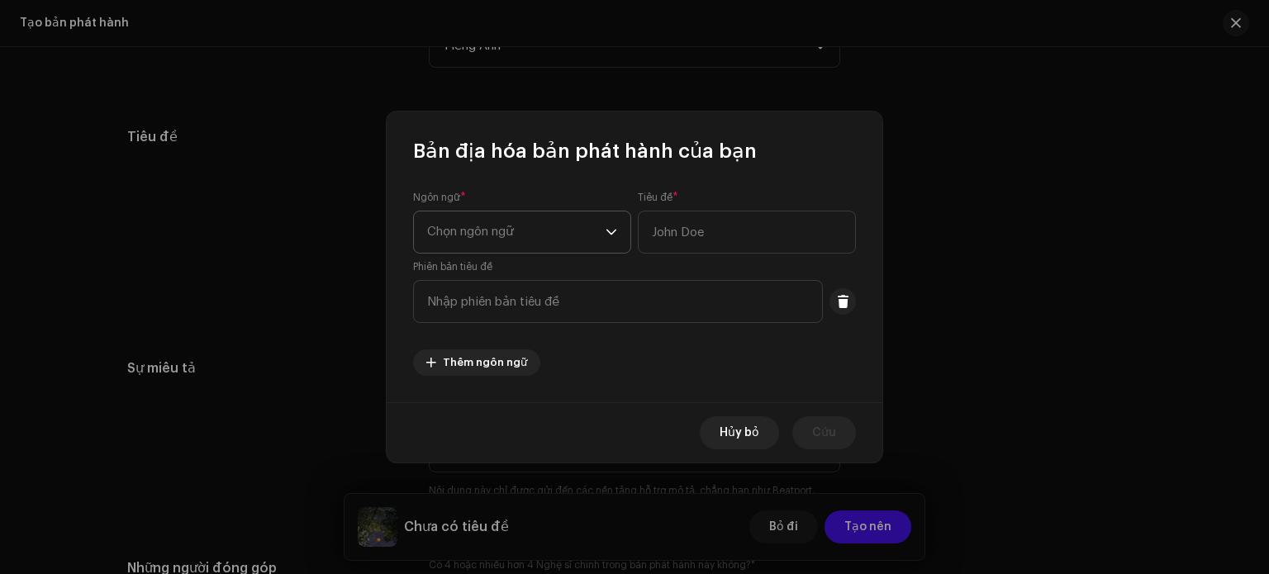
click at [487, 244] on span "Chọn ngôn ngữ" at bounding box center [516, 231] width 178 height 41
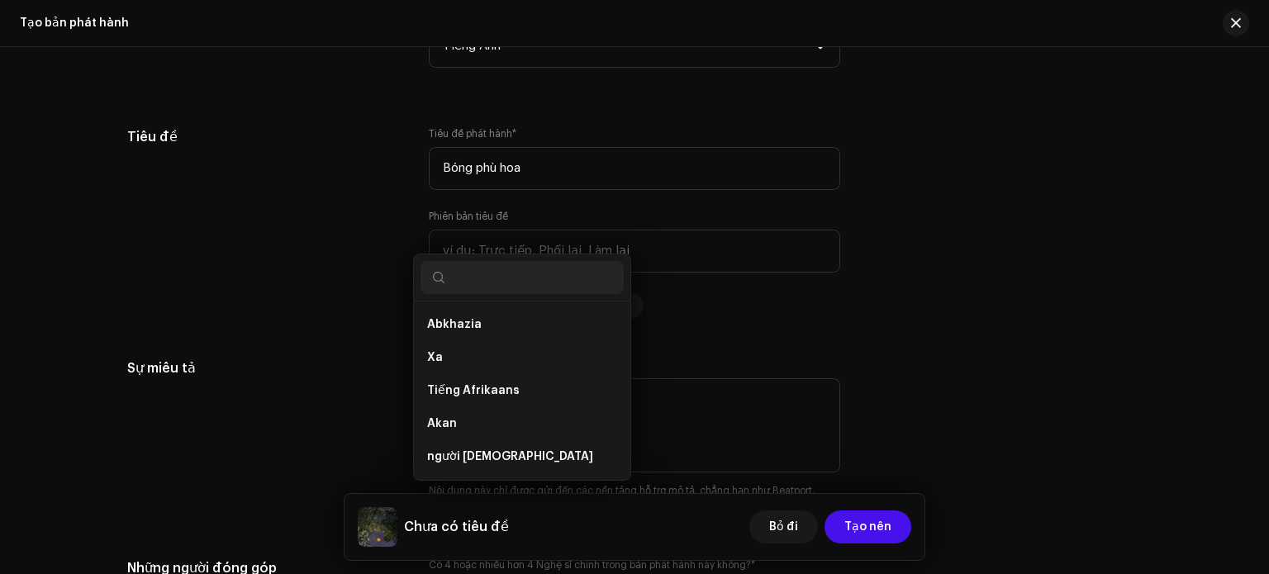
click at [982, 323] on div "Bản địa hóa bản phát hành của bạn Ngôn ngữ * Chọn ngôn ngữ Tiêu đề * Phiên bản …" at bounding box center [634, 287] width 1269 height 574
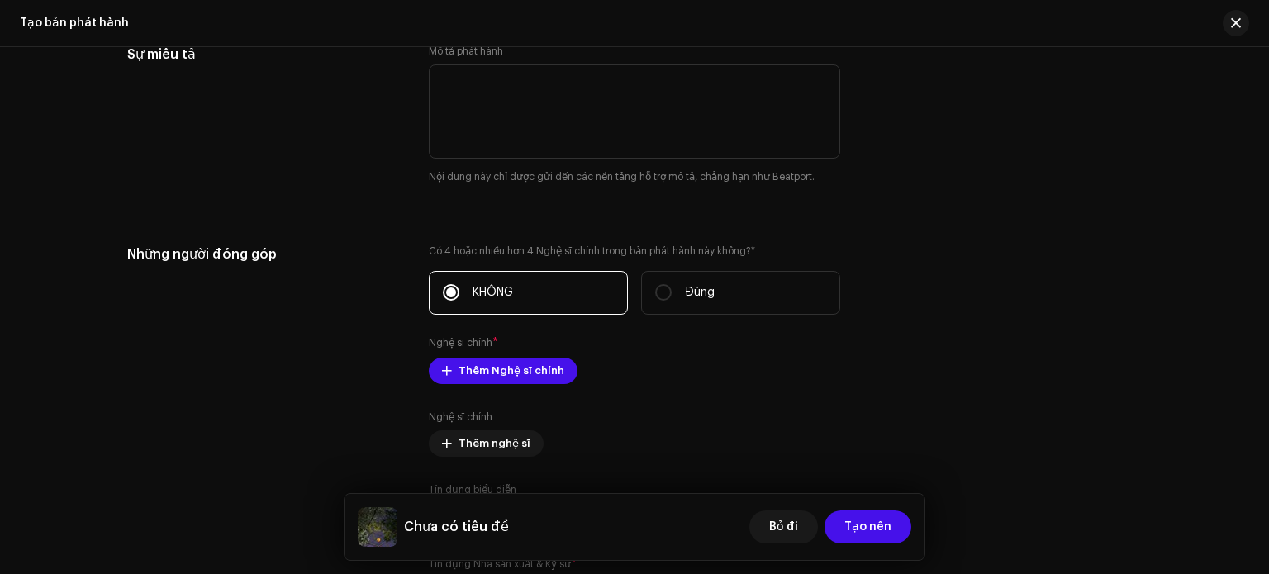
scroll to position [1837, 0]
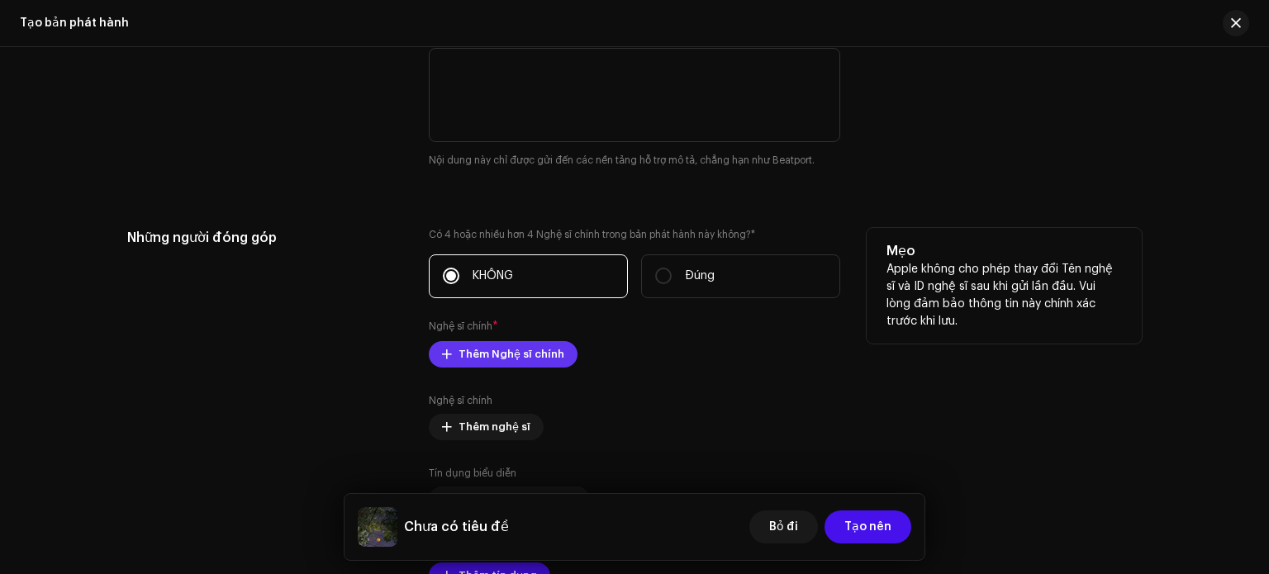
click at [558, 363] on button "Thêm Nghệ sĩ chính" at bounding box center [503, 354] width 149 height 26
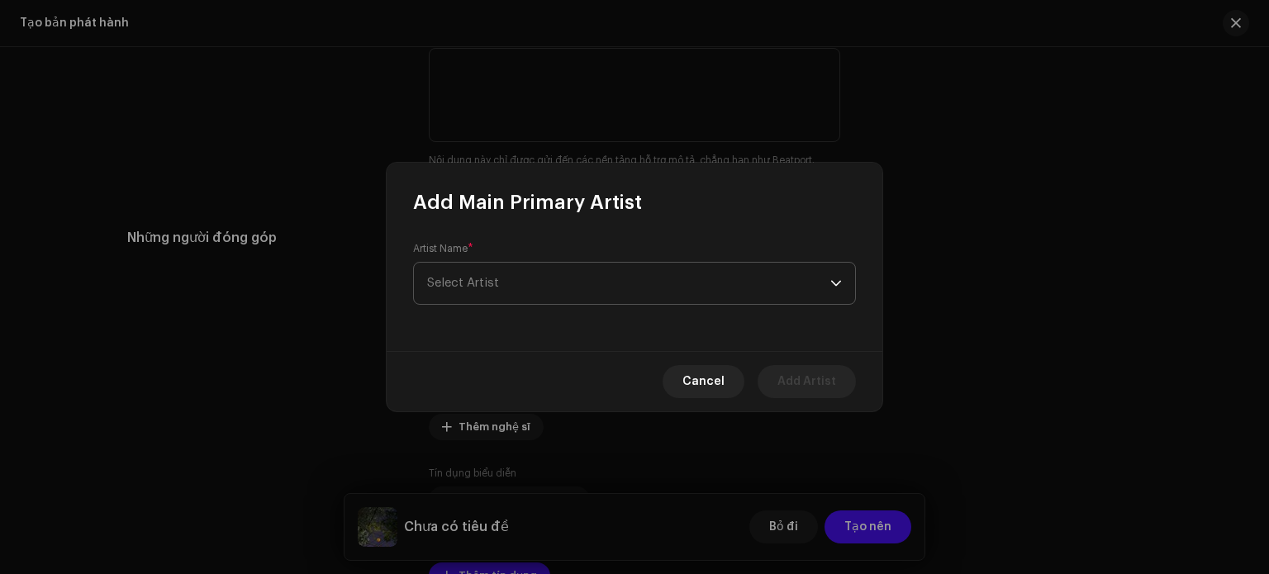
click at [568, 277] on span "Select Artist" at bounding box center [628, 283] width 403 height 41
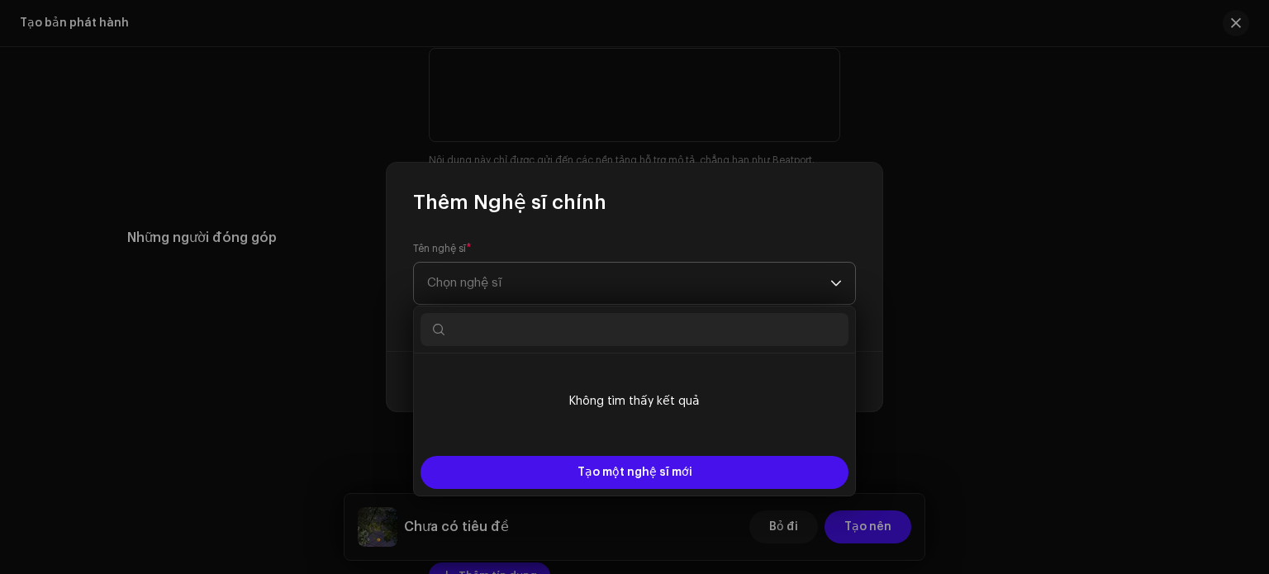
click at [564, 287] on span "Chọn nghệ sĩ" at bounding box center [628, 283] width 403 height 41
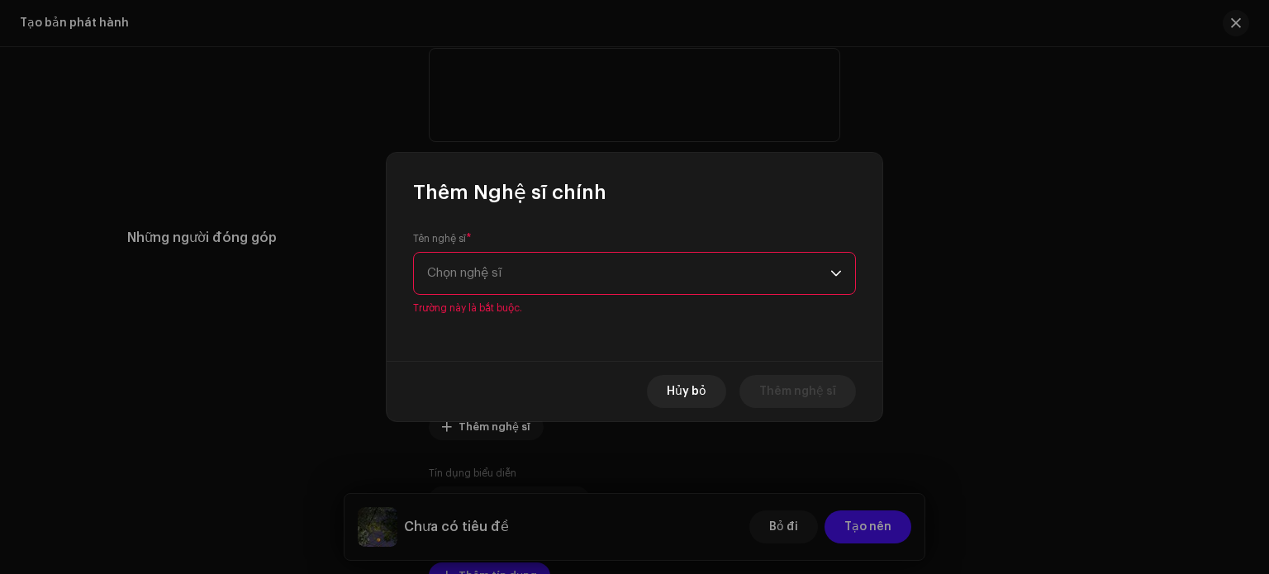
click at [555, 283] on span "Chọn nghệ sĩ" at bounding box center [628, 273] width 403 height 41
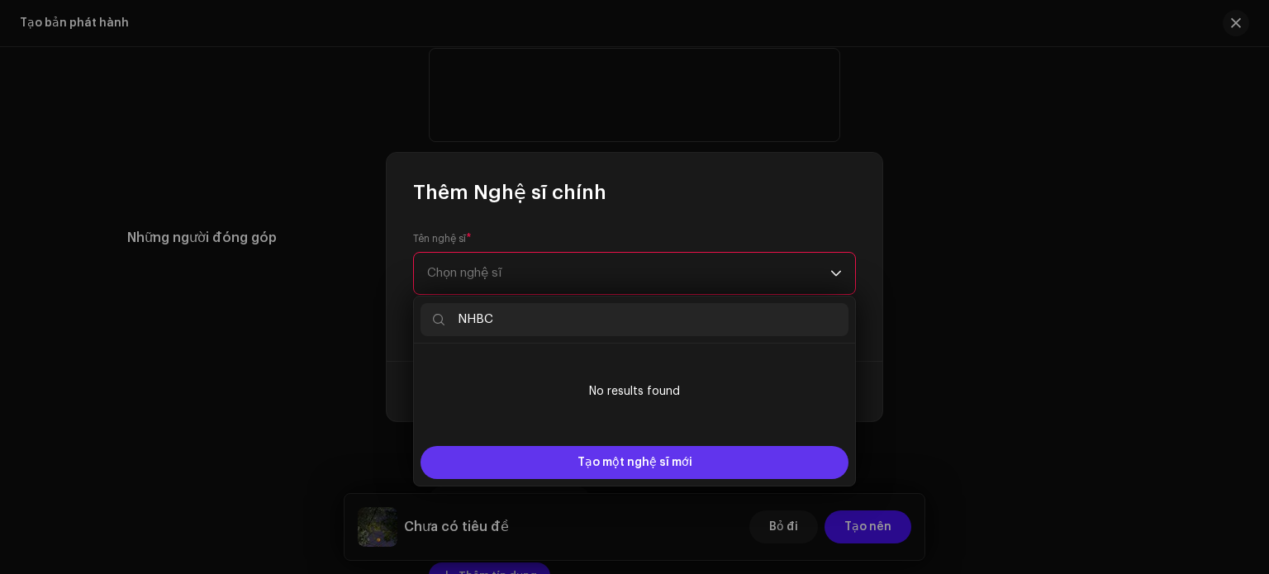
type input "NHBC"
click at [701, 455] on div "Tạo một nghệ sĩ mới" at bounding box center [634, 462] width 428 height 33
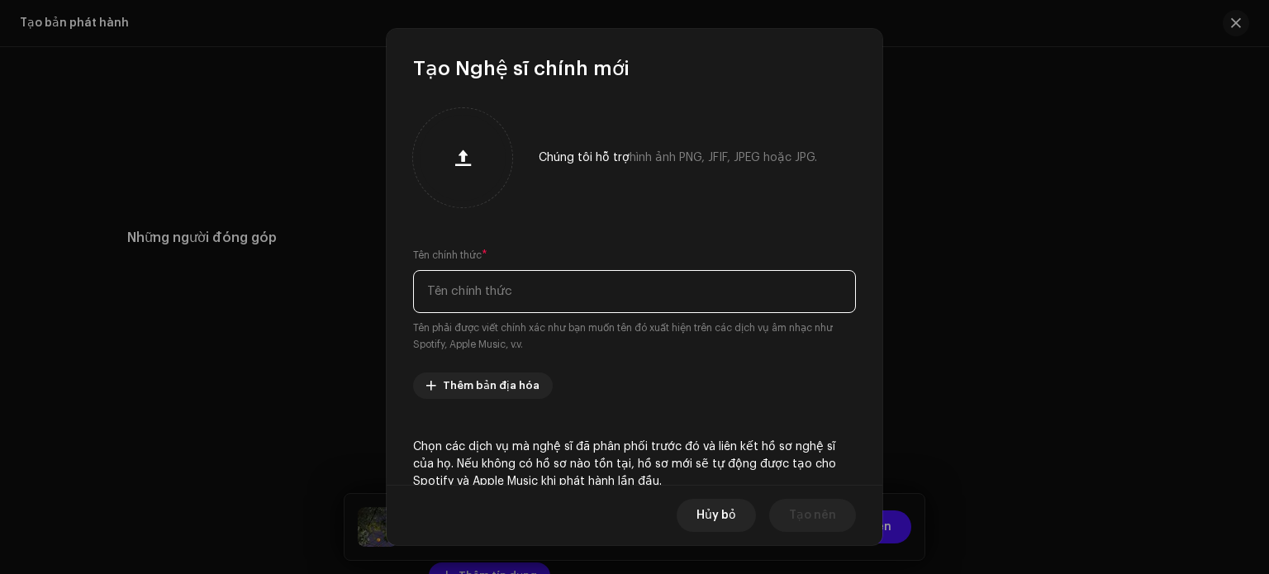
click at [491, 301] on input "text" at bounding box center [634, 291] width 443 height 43
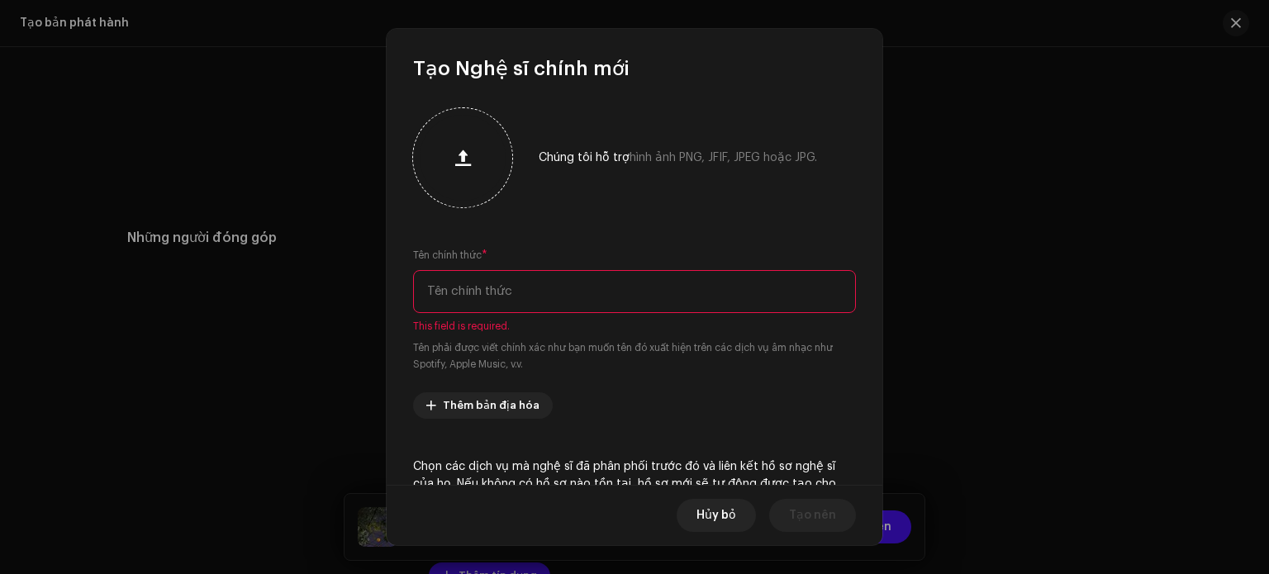
click at [473, 170] on button "button" at bounding box center [463, 158] width 40 height 40
click at [494, 300] on input "text" at bounding box center [634, 291] width 443 height 43
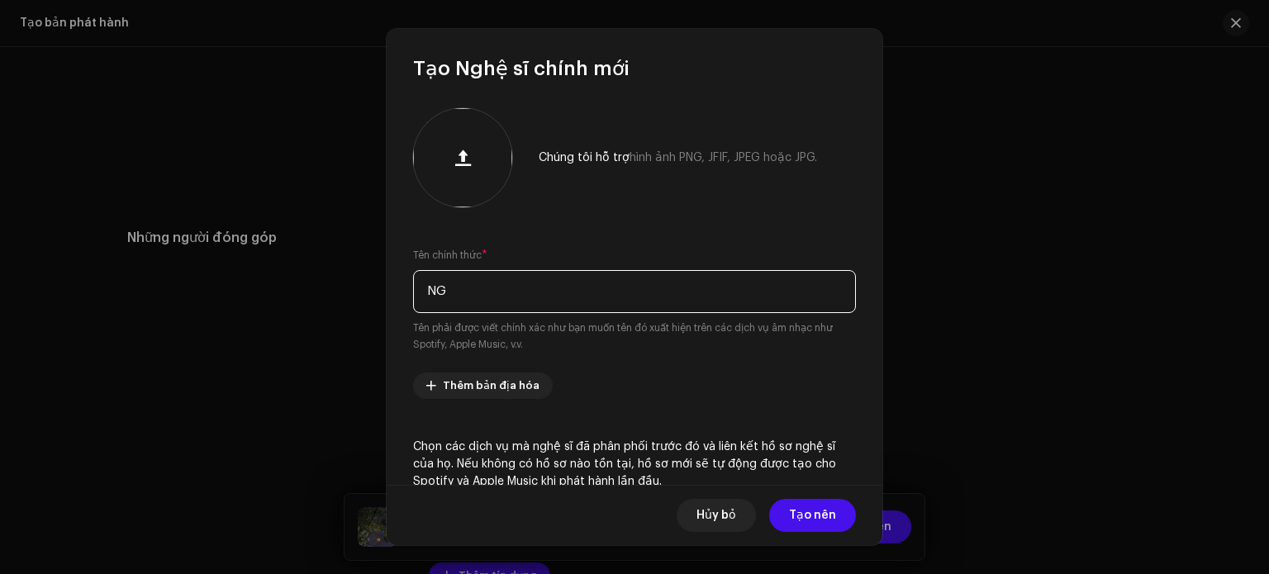
type input "N"
type input "mỸ CHU"
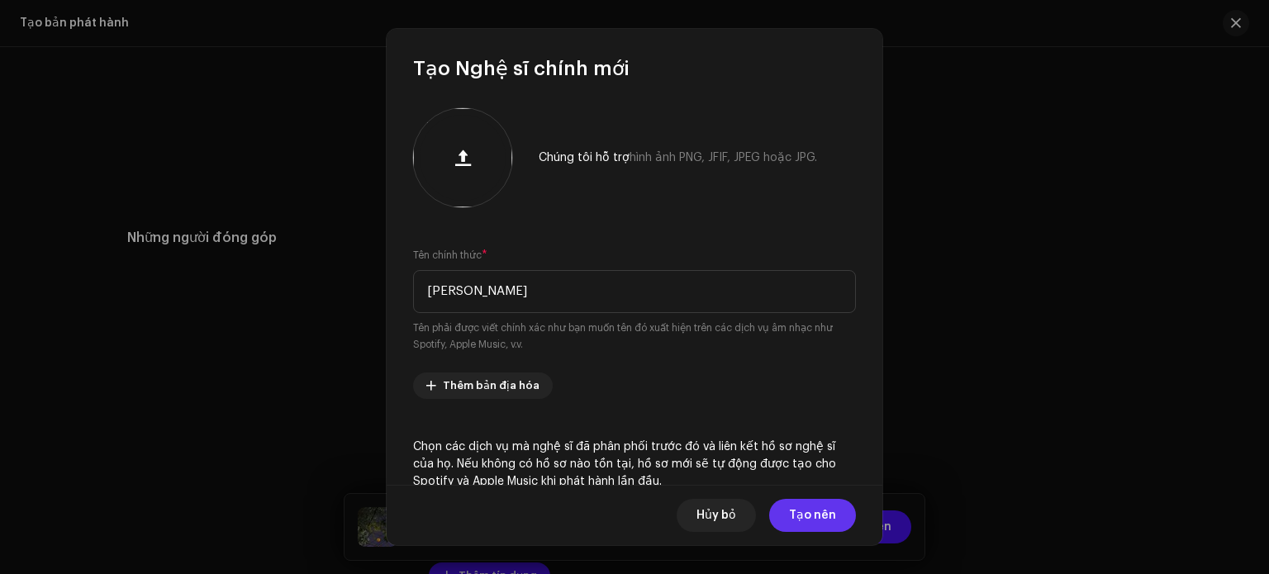
click at [816, 525] on span "Tạo nên" at bounding box center [812, 515] width 47 height 33
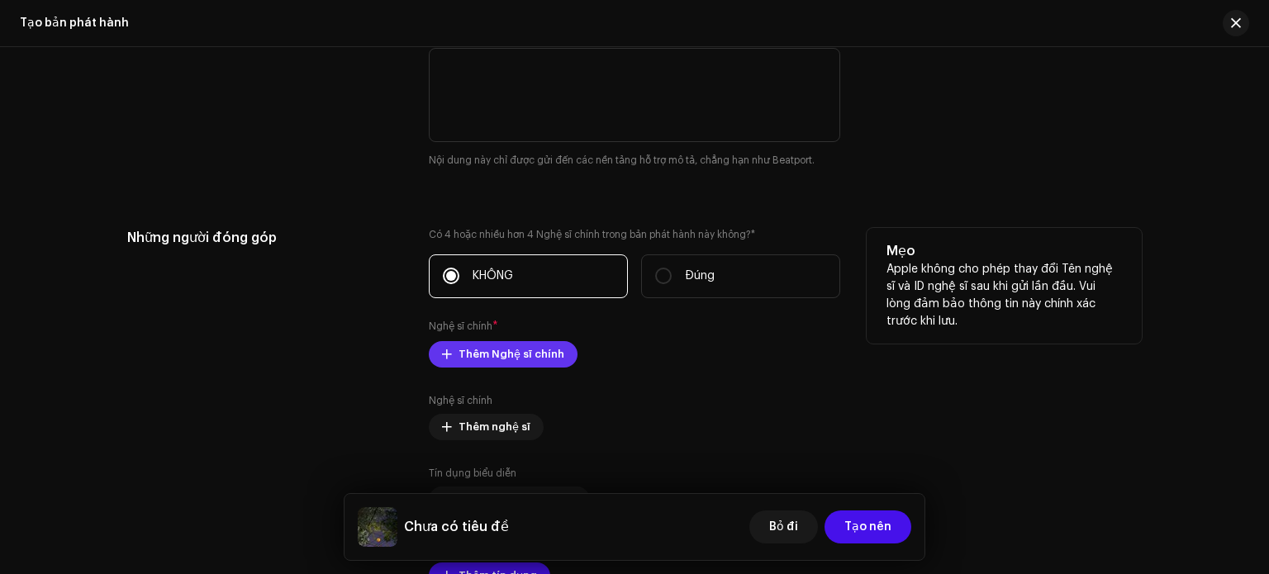
click at [533, 354] on font "Thêm Nghệ sĩ chính" at bounding box center [511, 354] width 106 height 11
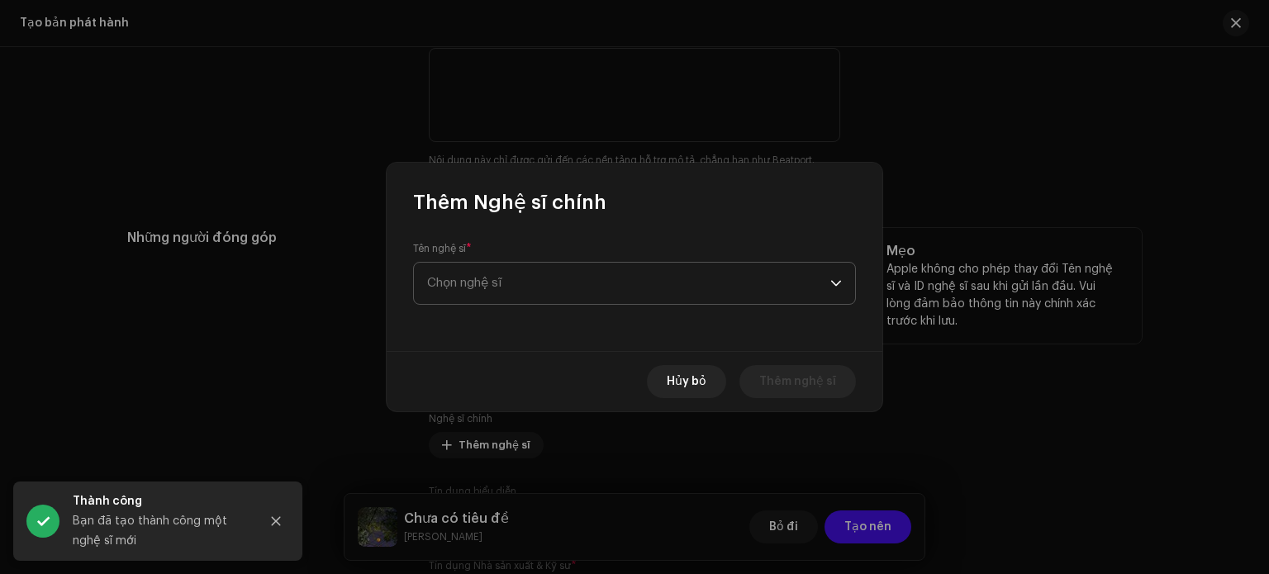
click at [529, 297] on span "Chọn nghệ sĩ" at bounding box center [628, 283] width 403 height 41
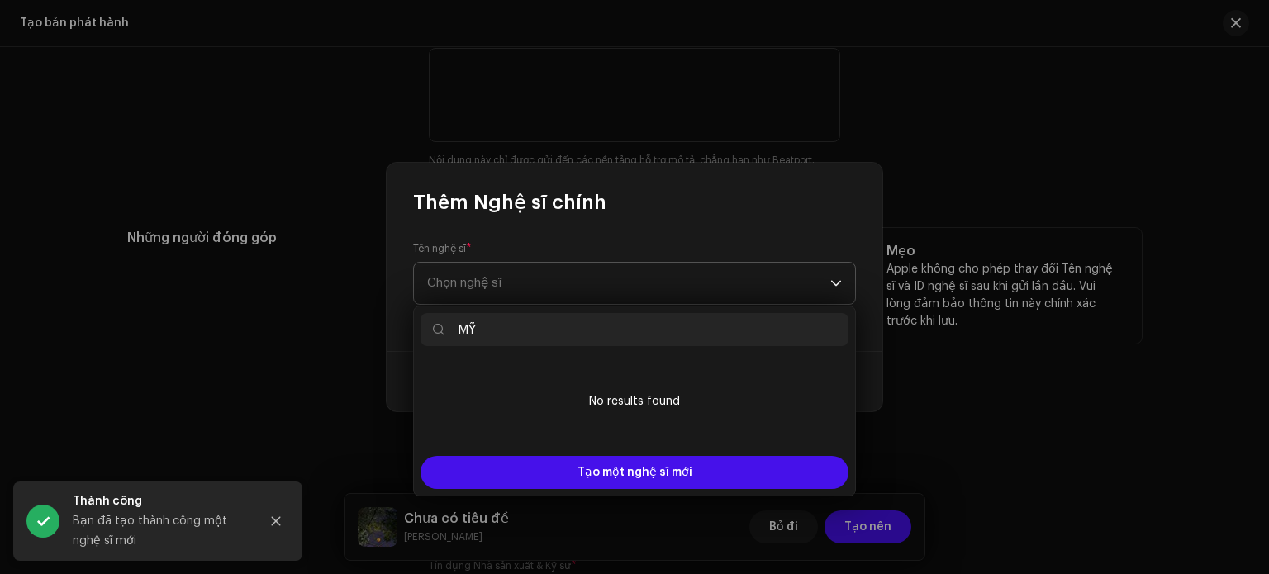
type input "M"
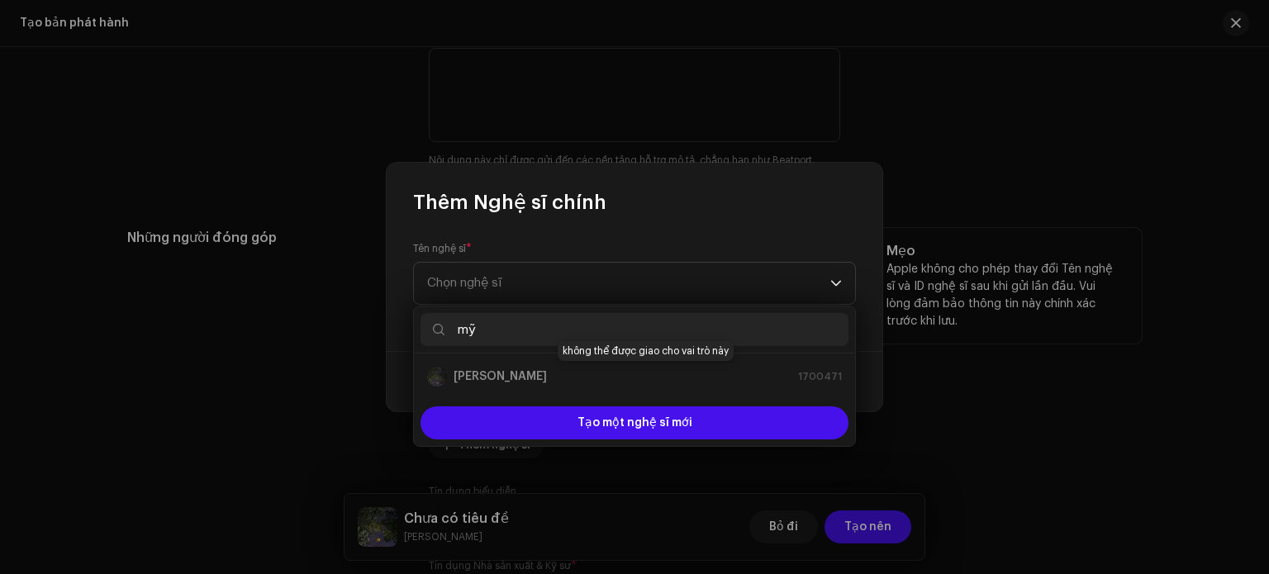
click at [473, 386] on div "mỸ CHU 1700471" at bounding box center [634, 377] width 415 height 20
click at [463, 376] on div "mỸ CHU 1700471" at bounding box center [634, 377] width 415 height 20
click at [466, 376] on div "mỸ CHU 1700471" at bounding box center [634, 377] width 415 height 20
click at [447, 373] on div "mỸ CHU 1700471" at bounding box center [634, 377] width 415 height 20
drag, startPoint x: 437, startPoint y: 373, endPoint x: 459, endPoint y: 384, distance: 25.1
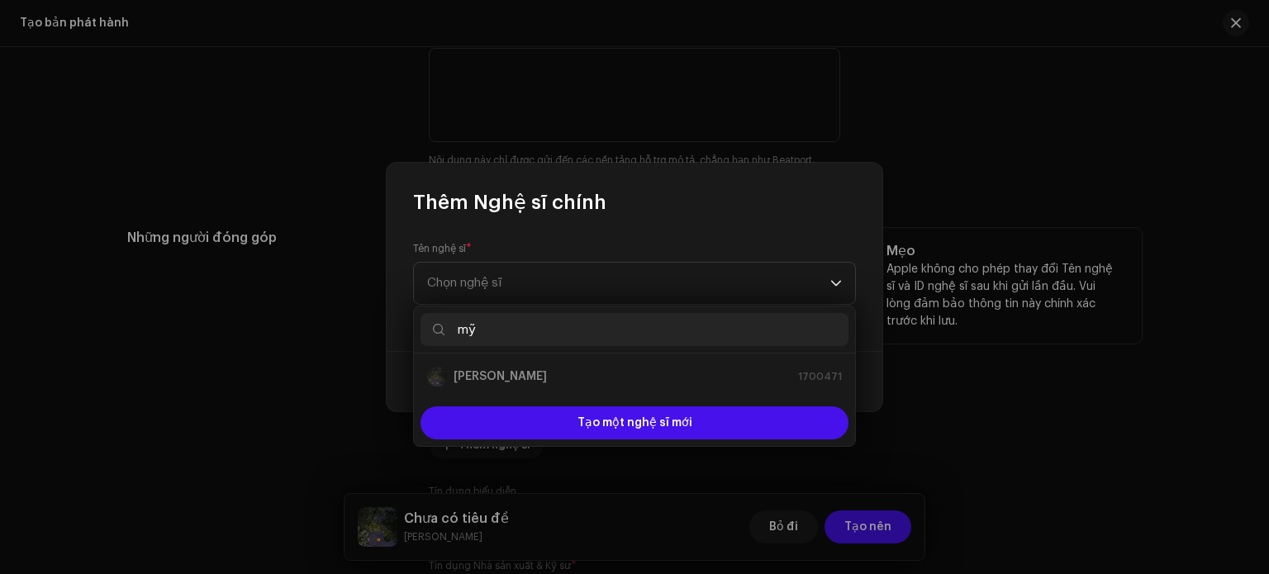
click at [456, 341] on div "mỹ mỸ CHU 1700471 Tạo một nghệ sĩ mới" at bounding box center [634, 376] width 443 height 141
click at [459, 384] on div "mỸ CHU 1700471" at bounding box center [634, 377] width 415 height 20
click at [511, 330] on input "mỹ" at bounding box center [634, 329] width 428 height 33
type input "mỸ CHU"
click at [499, 377] on div "mỸ CHU 1700471" at bounding box center [634, 377] width 415 height 20
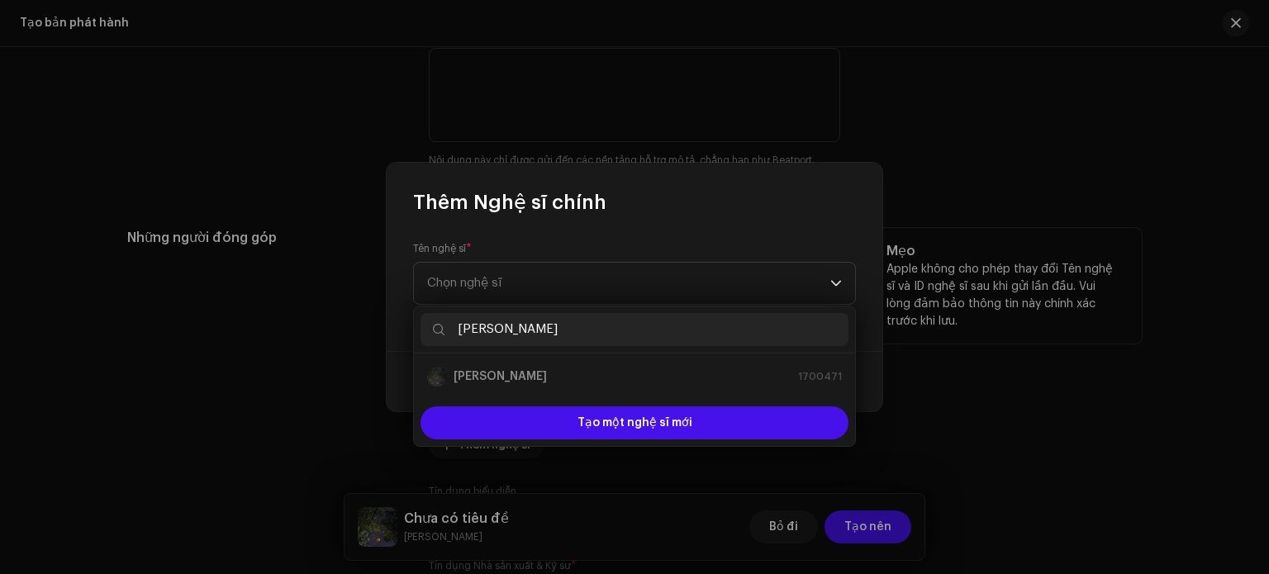
drag, startPoint x: 473, startPoint y: 377, endPoint x: 466, endPoint y: 373, distance: 8.5
click at [473, 376] on div "mỸ CHU 1700471" at bounding box center [634, 377] width 415 height 20
click at [454, 369] on div "mỸ CHU 1700471" at bounding box center [634, 377] width 415 height 20
click at [451, 369] on div "mỸ CHU 1700471" at bounding box center [634, 377] width 415 height 20
click at [506, 291] on span "Chọn nghệ sĩ" at bounding box center [628, 283] width 403 height 41
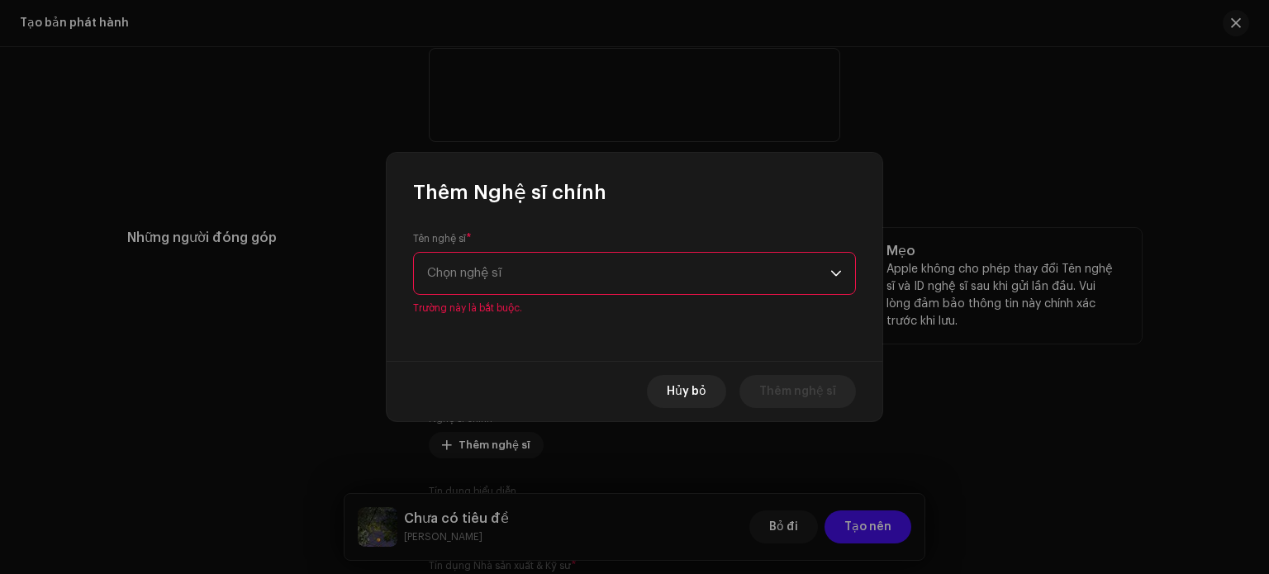
click at [506, 287] on span "Chọn nghệ sĩ" at bounding box center [628, 273] width 403 height 41
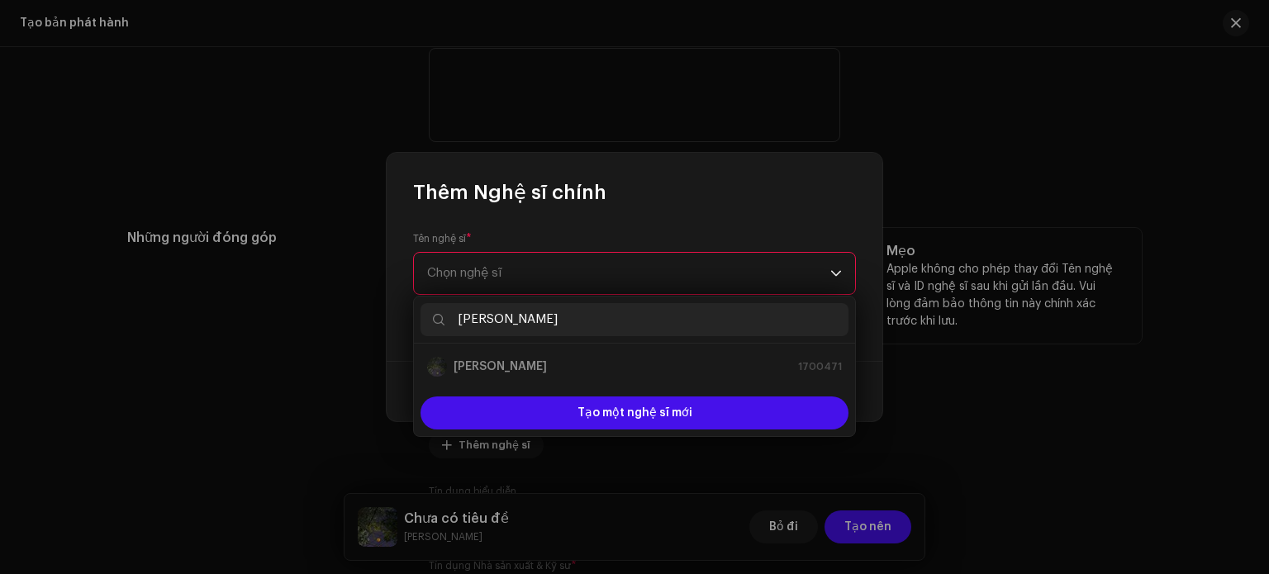
click at [508, 317] on input "mỸ CHU" at bounding box center [634, 319] width 428 height 33
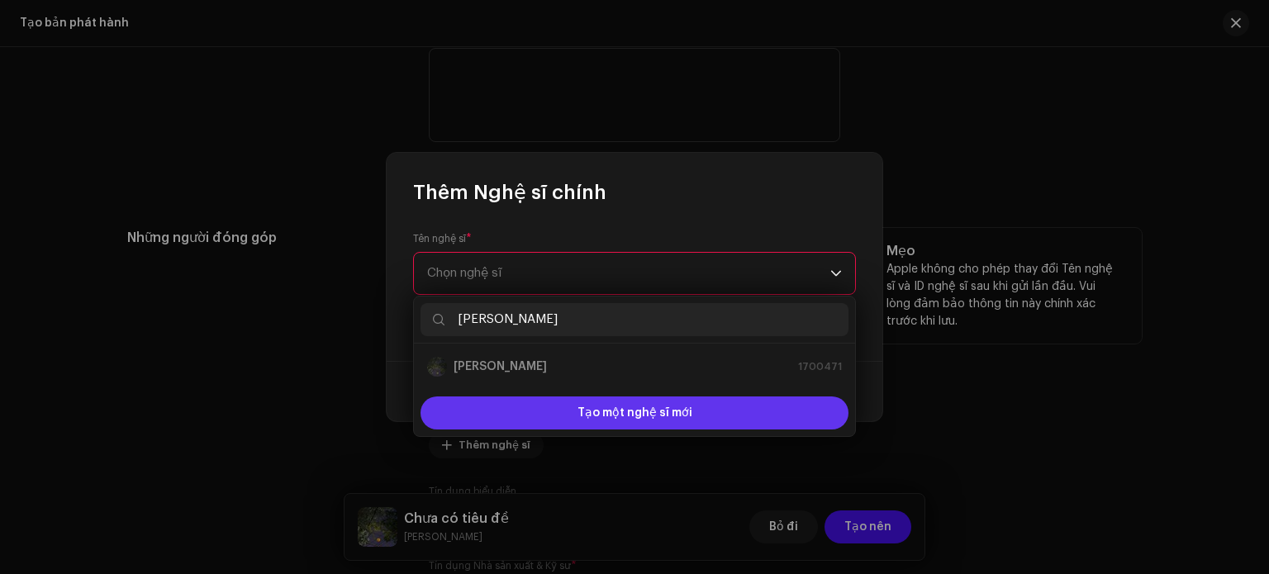
click at [572, 409] on div "Tạo một nghệ sĩ mới" at bounding box center [634, 413] width 428 height 33
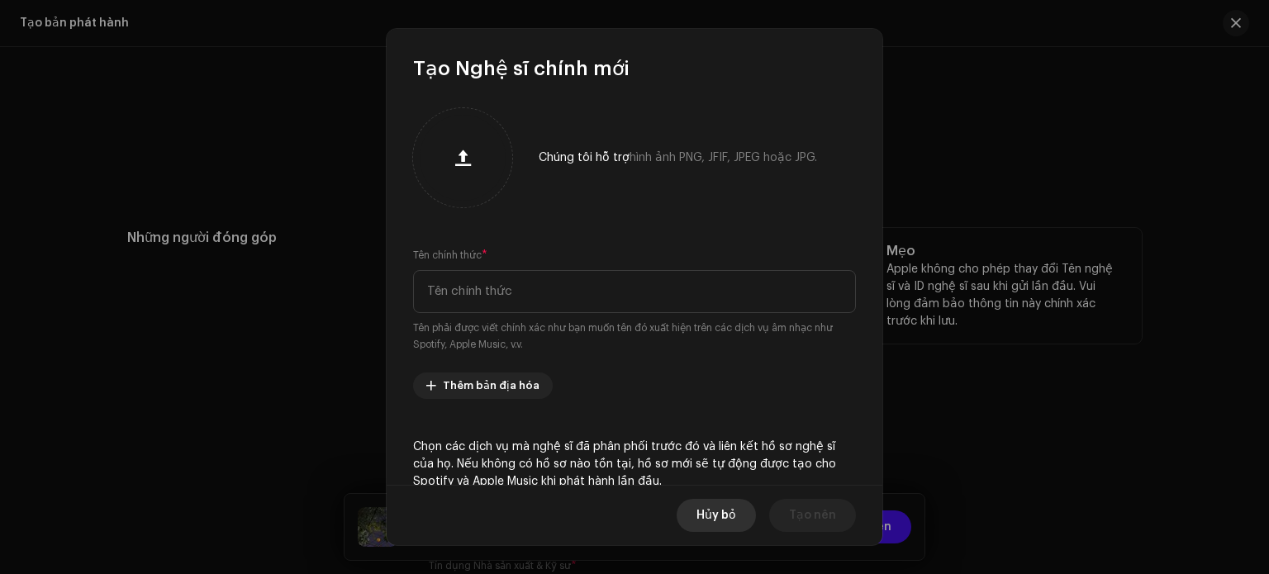
click at [729, 504] on span "Hủy bỏ" at bounding box center [716, 515] width 40 height 33
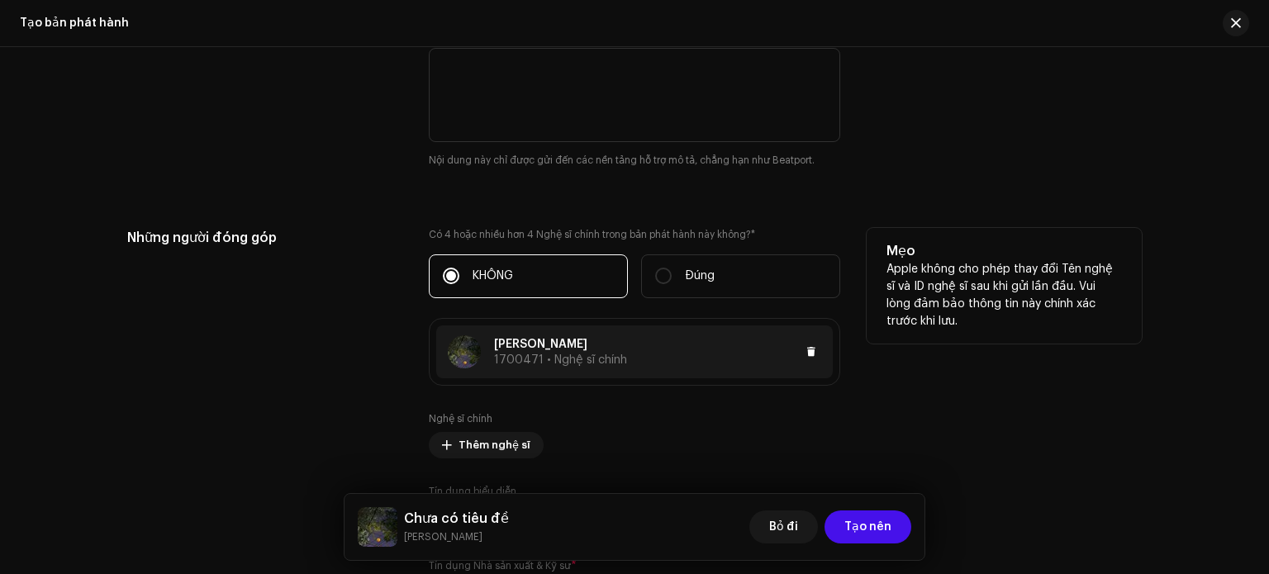
click at [479, 362] on div "mỸ CHU 1700471 • Nghệ sĩ chính" at bounding box center [537, 351] width 179 height 33
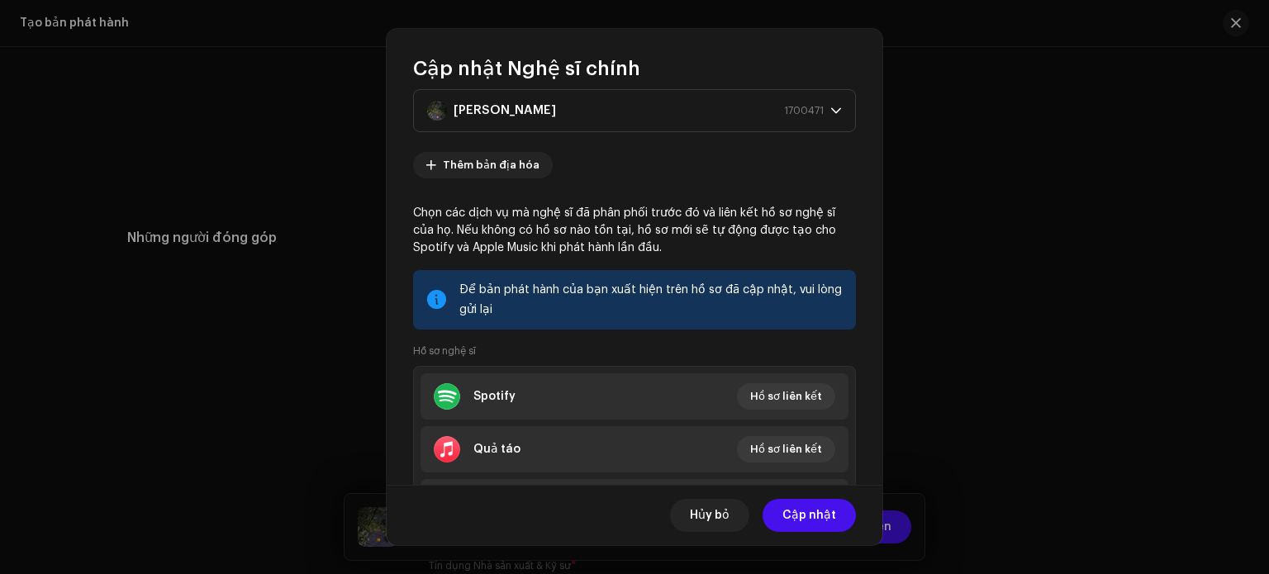
scroll to position [132, 0]
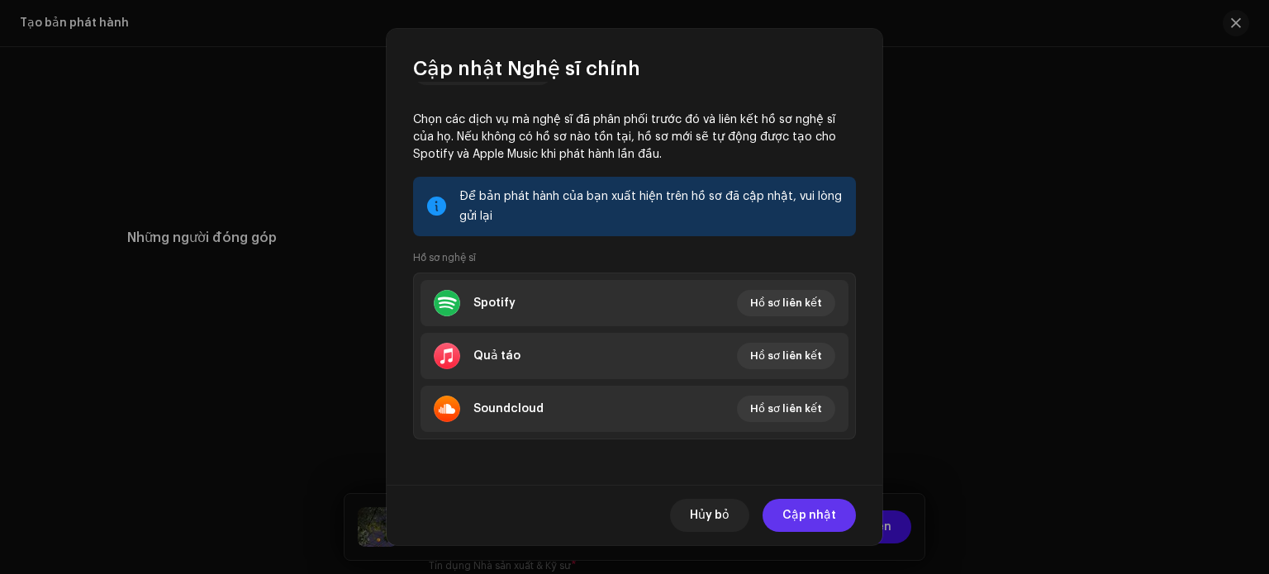
click at [810, 511] on font "Cập nhật" at bounding box center [809, 516] width 54 height 12
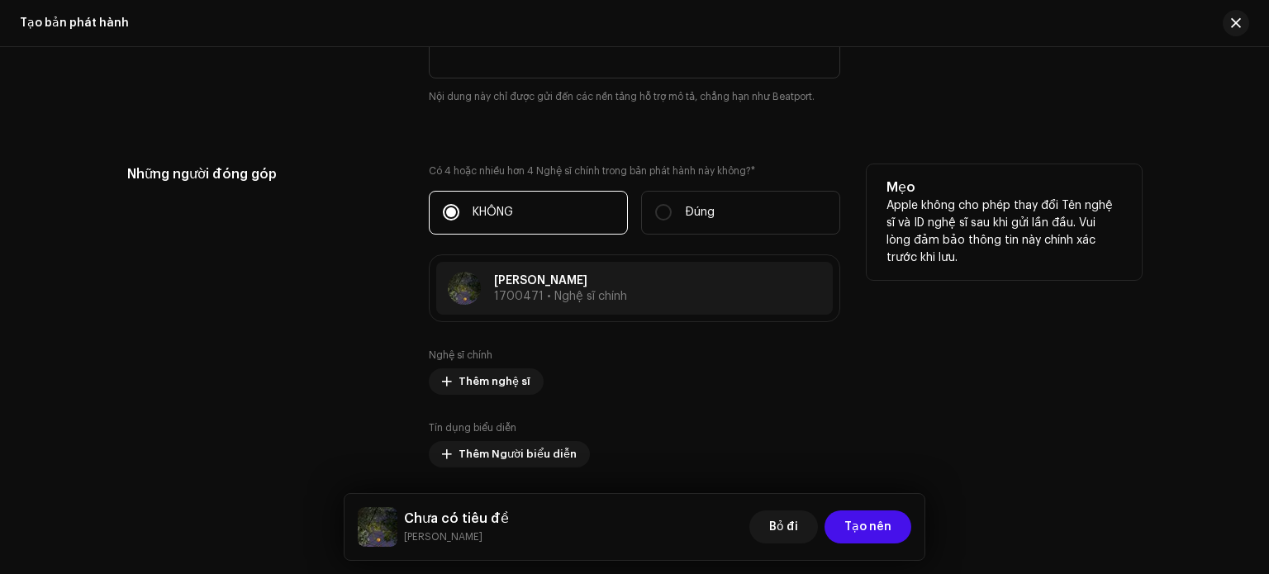
scroll to position [2085, 0]
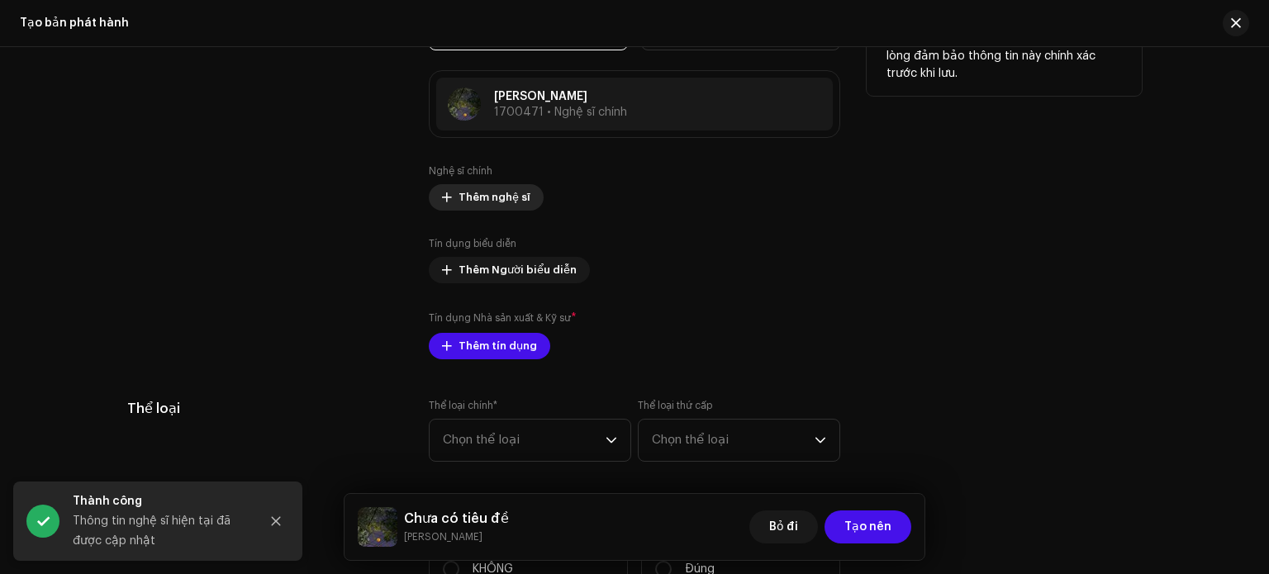
click at [479, 207] on span "Thêm nghệ sĩ" at bounding box center [494, 197] width 72 height 33
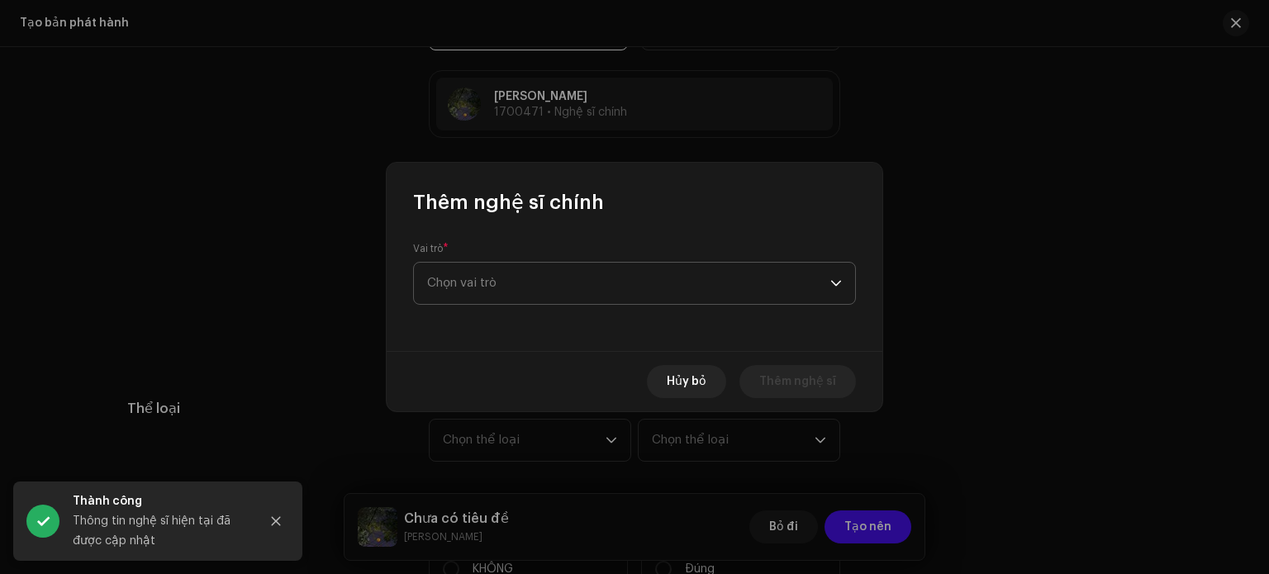
click at [535, 298] on span "Chọn vai trò" at bounding box center [628, 283] width 403 height 41
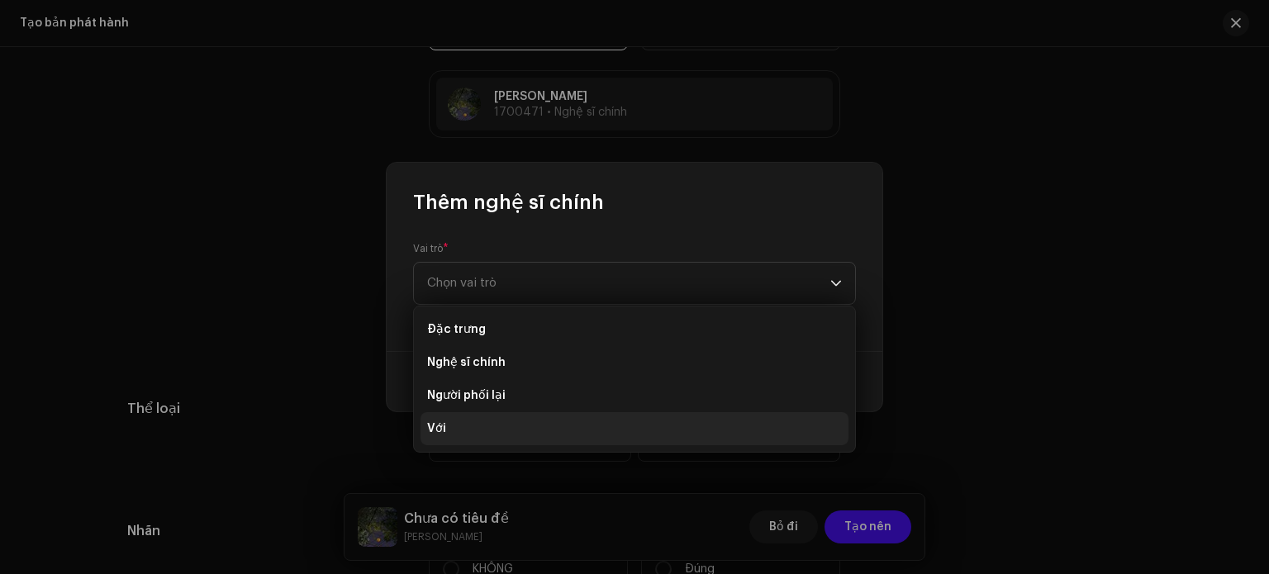
click at [492, 422] on li "Với" at bounding box center [634, 428] width 428 height 33
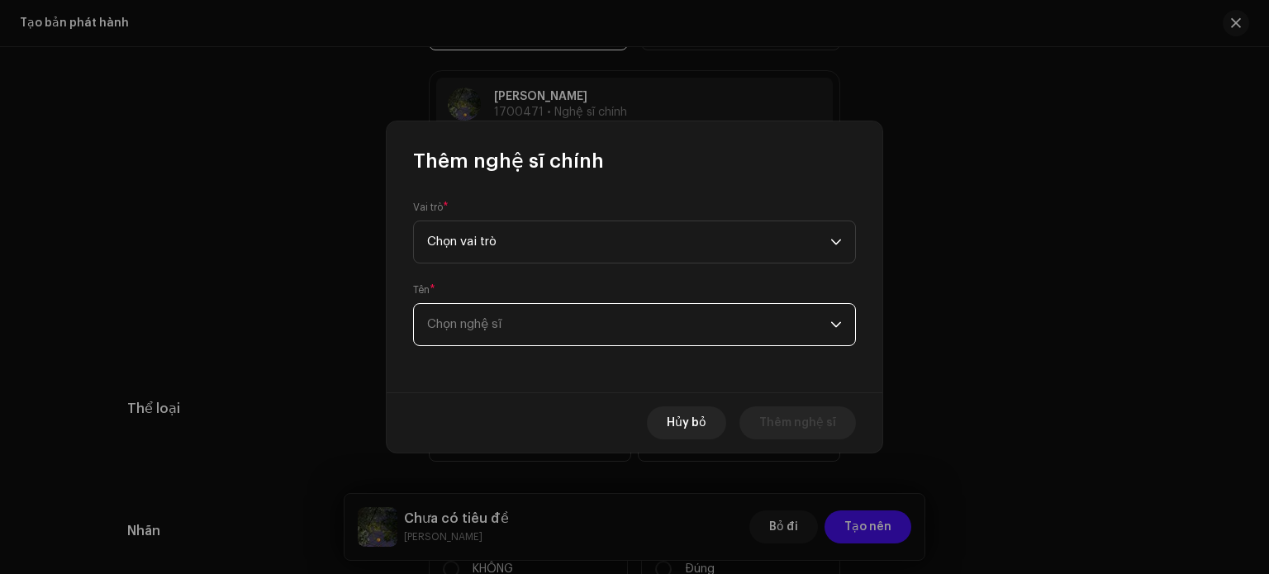
click at [625, 340] on span "Chọn nghệ sĩ" at bounding box center [628, 324] width 403 height 41
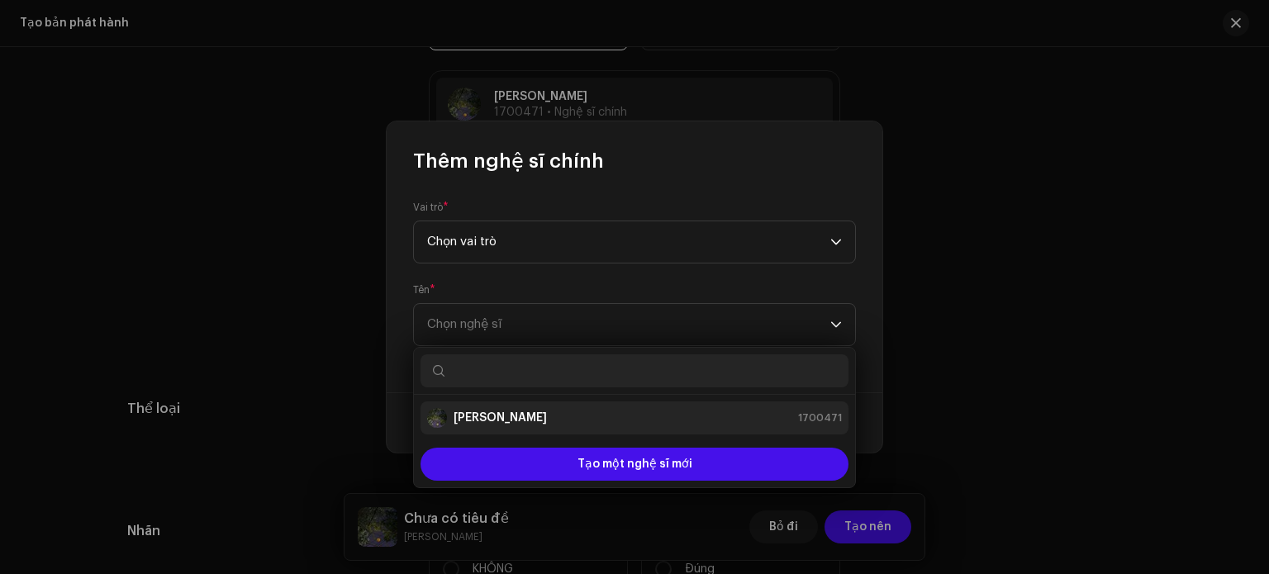
click at [582, 417] on div "mỸ CHU 1700471" at bounding box center [634, 418] width 415 height 20
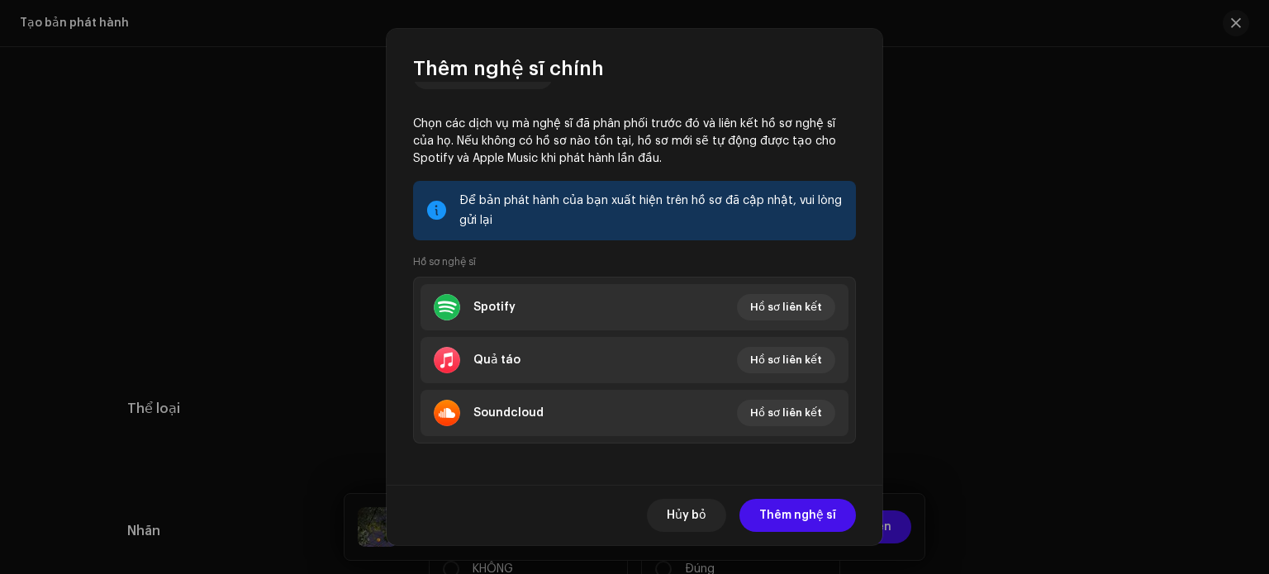
scroll to position [215, 0]
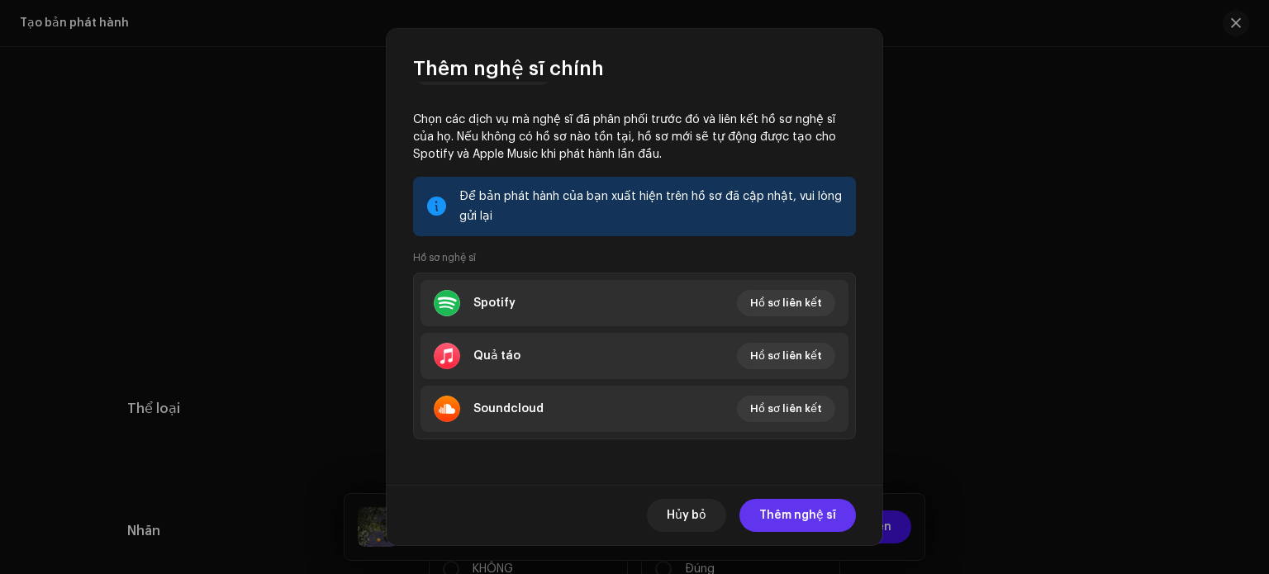
click at [796, 511] on font "Thêm nghệ sĩ" at bounding box center [797, 516] width 77 height 12
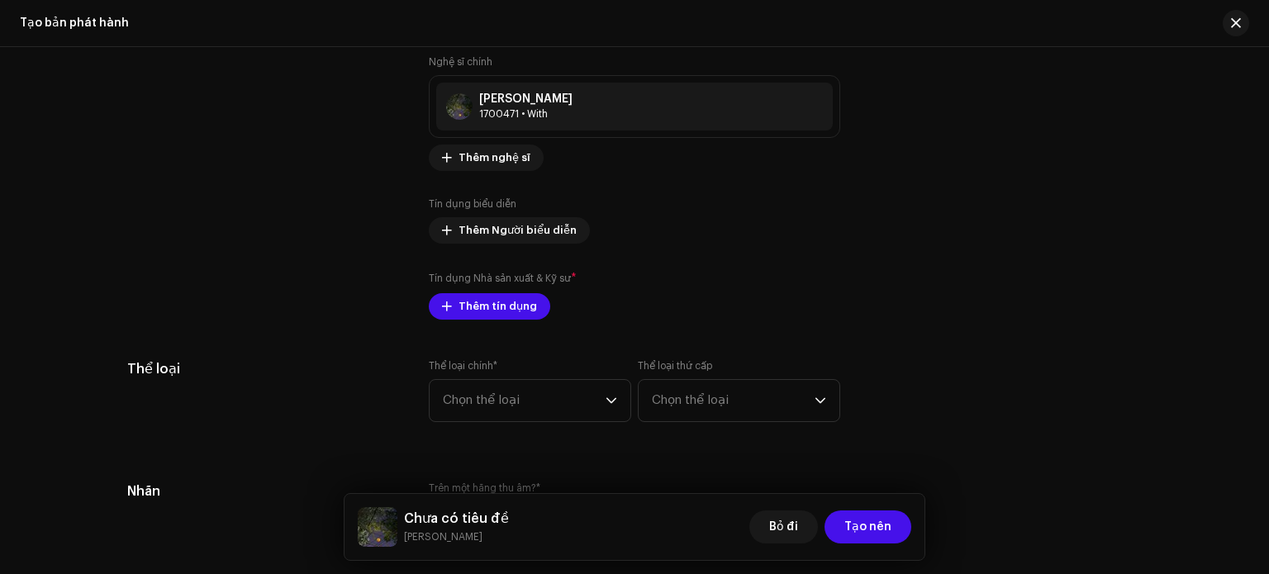
scroll to position [2168, 0]
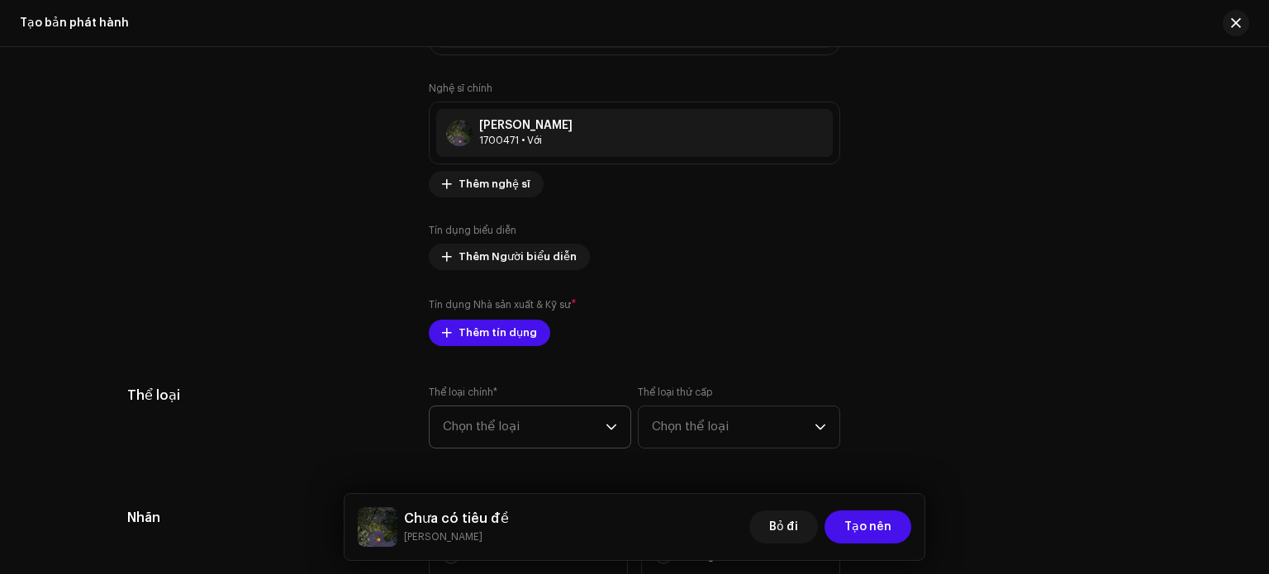
click at [575, 431] on span "Chọn thể loại" at bounding box center [524, 426] width 163 height 41
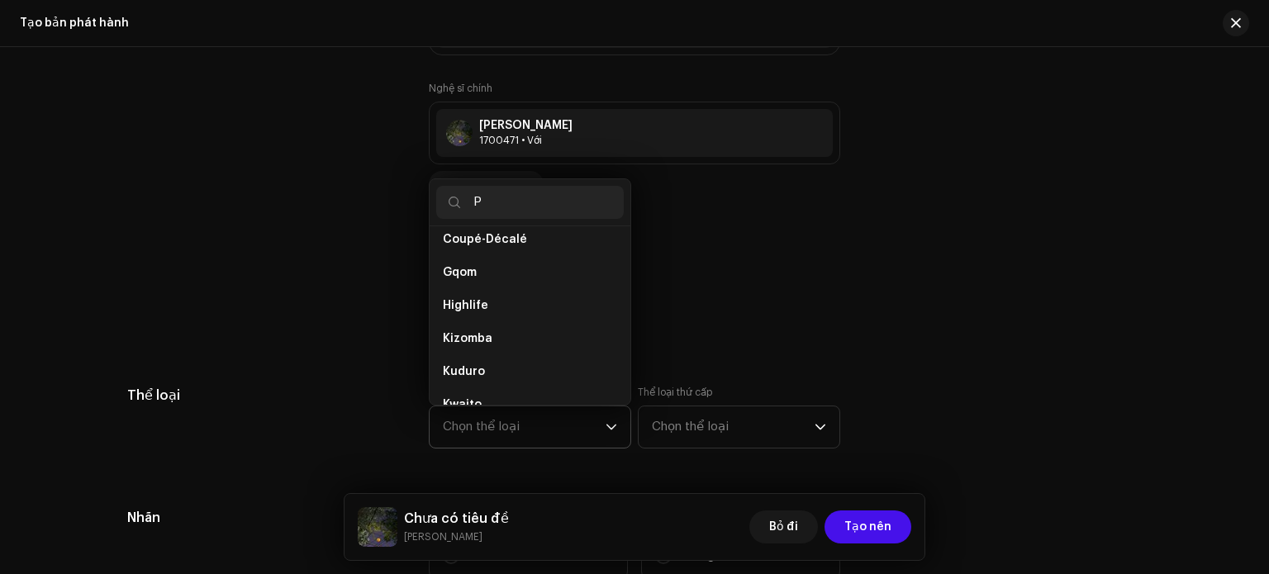
scroll to position [76, 0]
type input "POP"
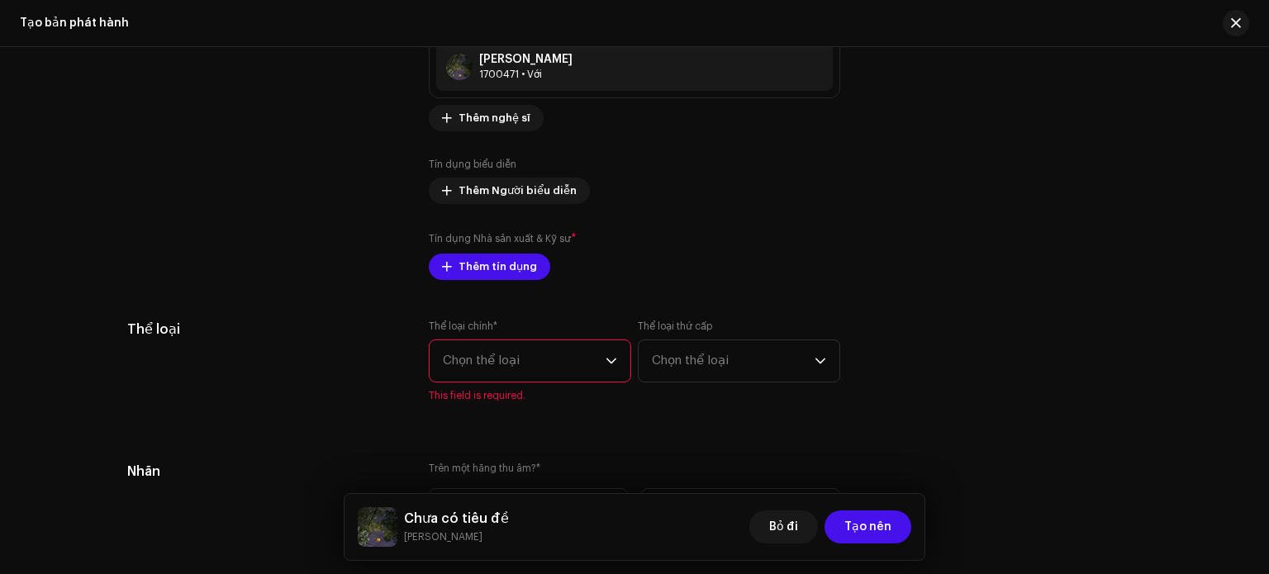
scroll to position [2250, 0]
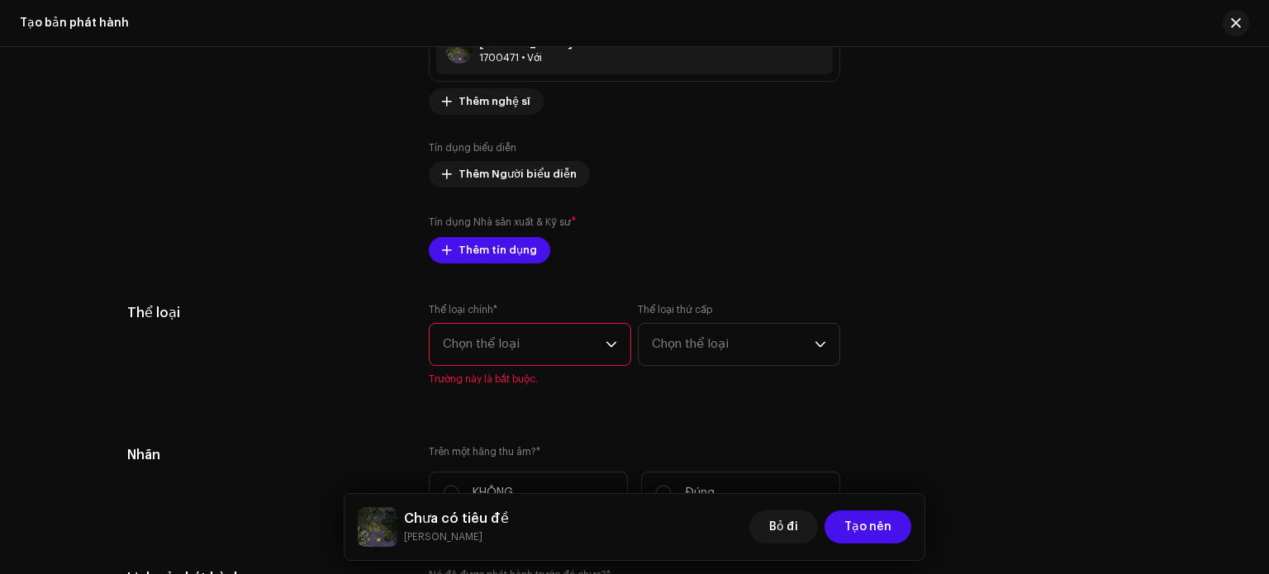
click at [519, 349] on span "Chọn thể loại" at bounding box center [524, 344] width 163 height 41
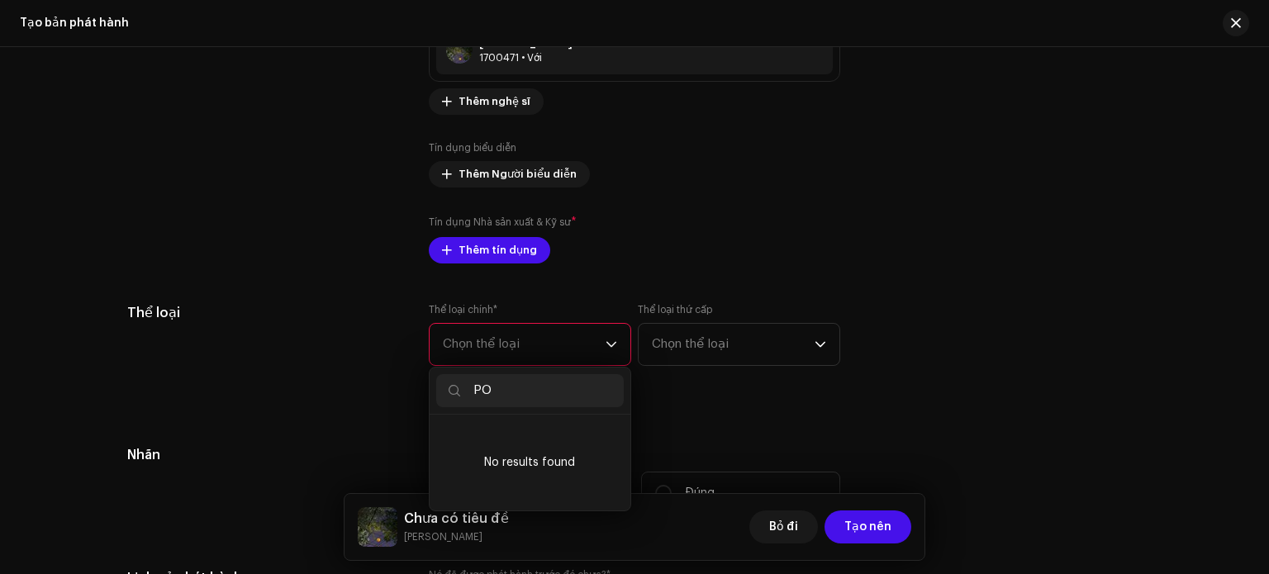
type input "P"
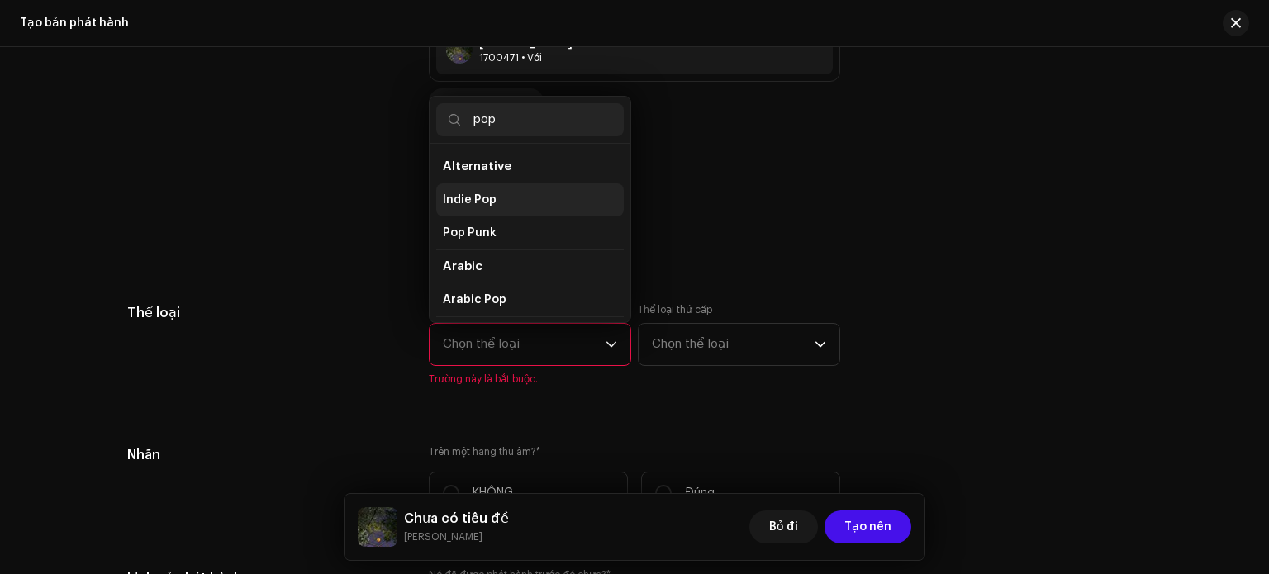
type input "pop"
click at [475, 202] on span "Indie Pop" at bounding box center [470, 200] width 54 height 17
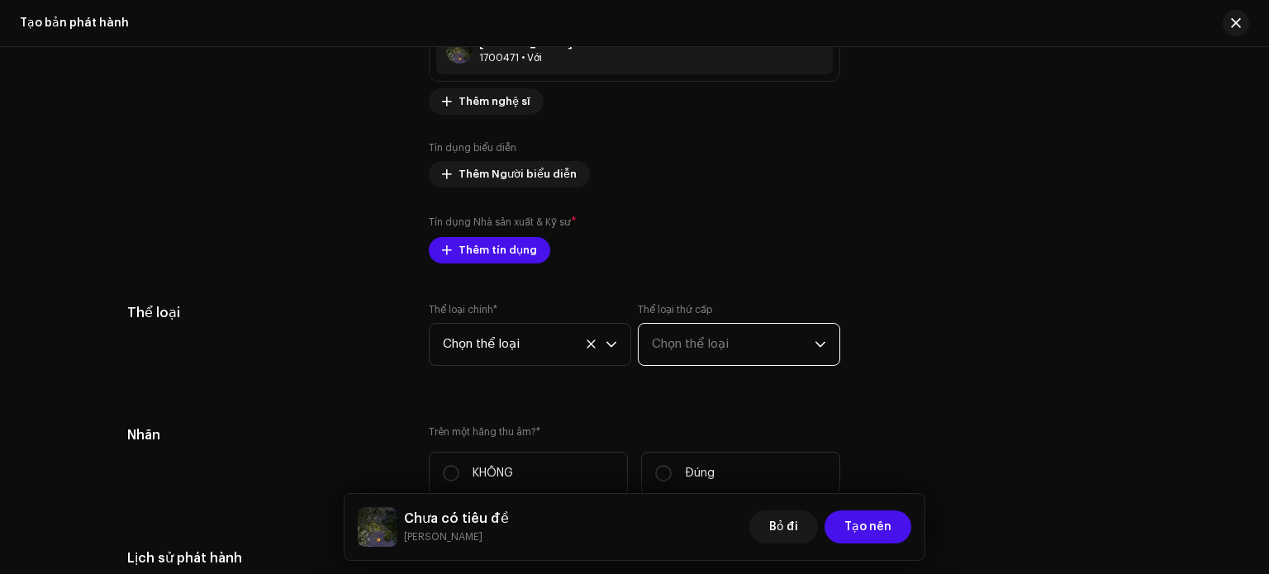
click at [664, 350] on font "Chọn thể loại" at bounding box center [690, 344] width 77 height 12
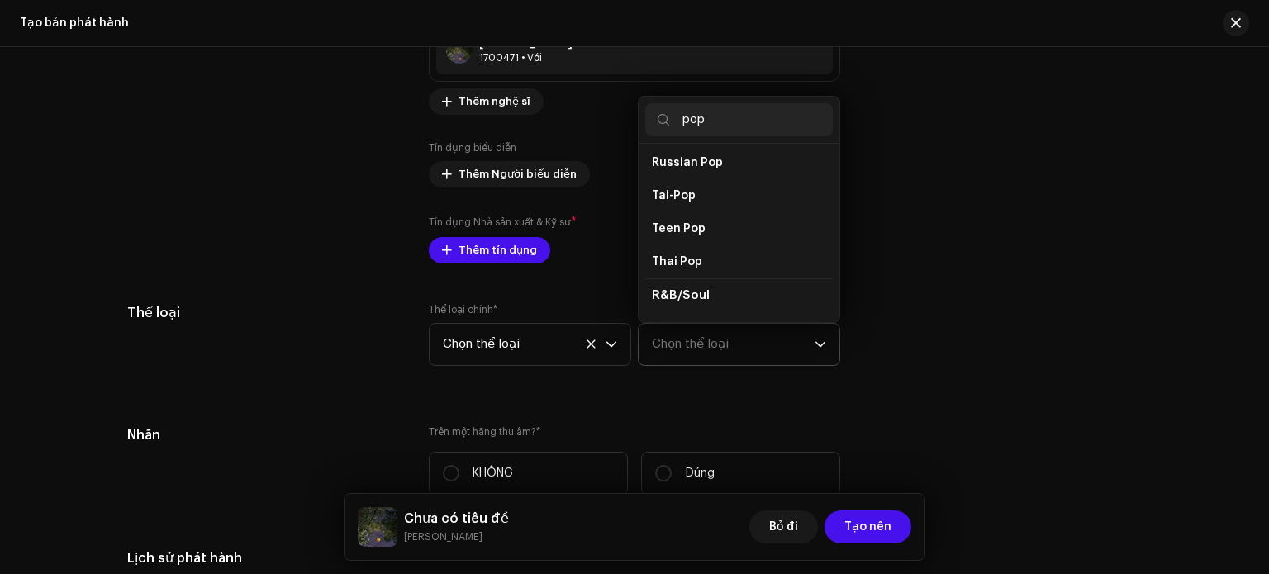
scroll to position [1395, 0]
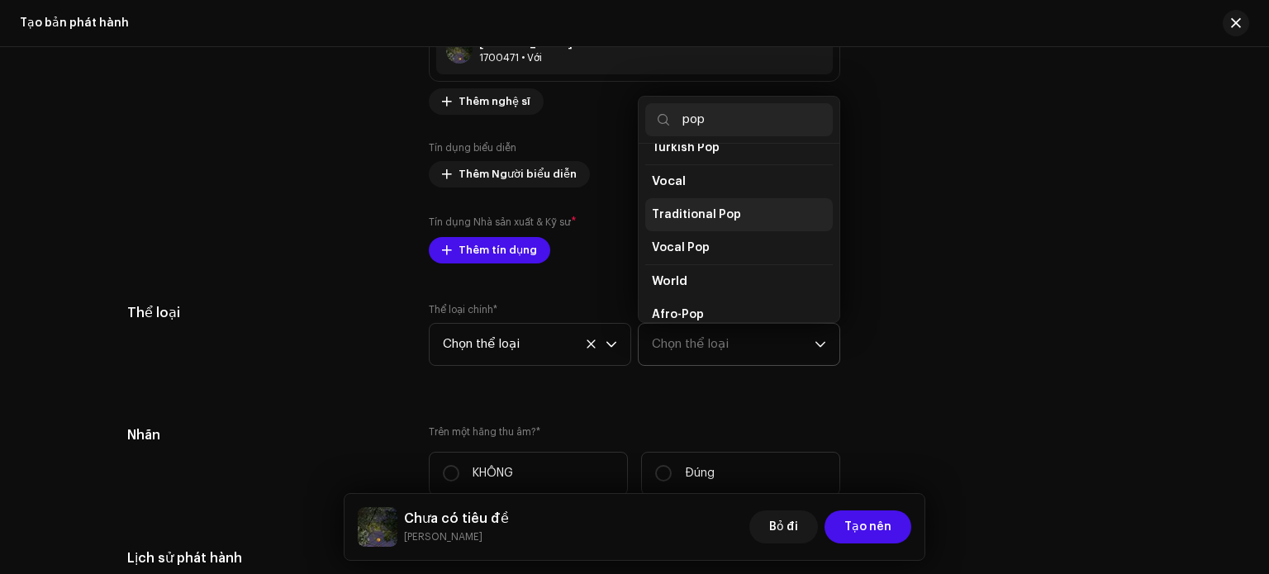
type input "pop"
click at [688, 207] on span "Traditional Pop" at bounding box center [696, 215] width 89 height 17
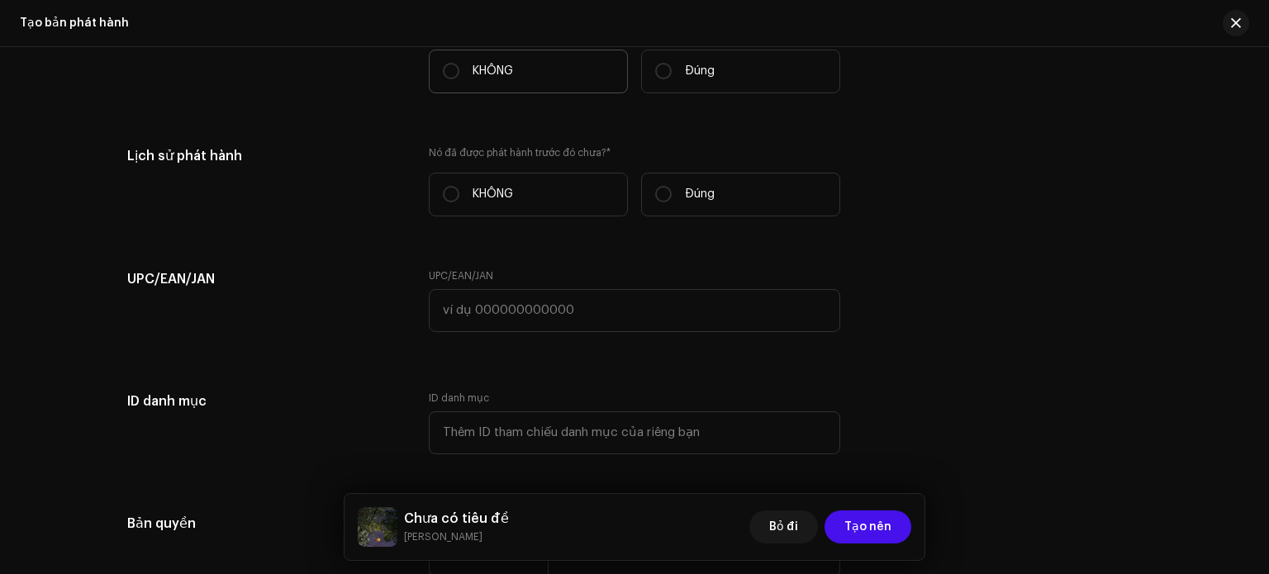
scroll to position [2663, 0]
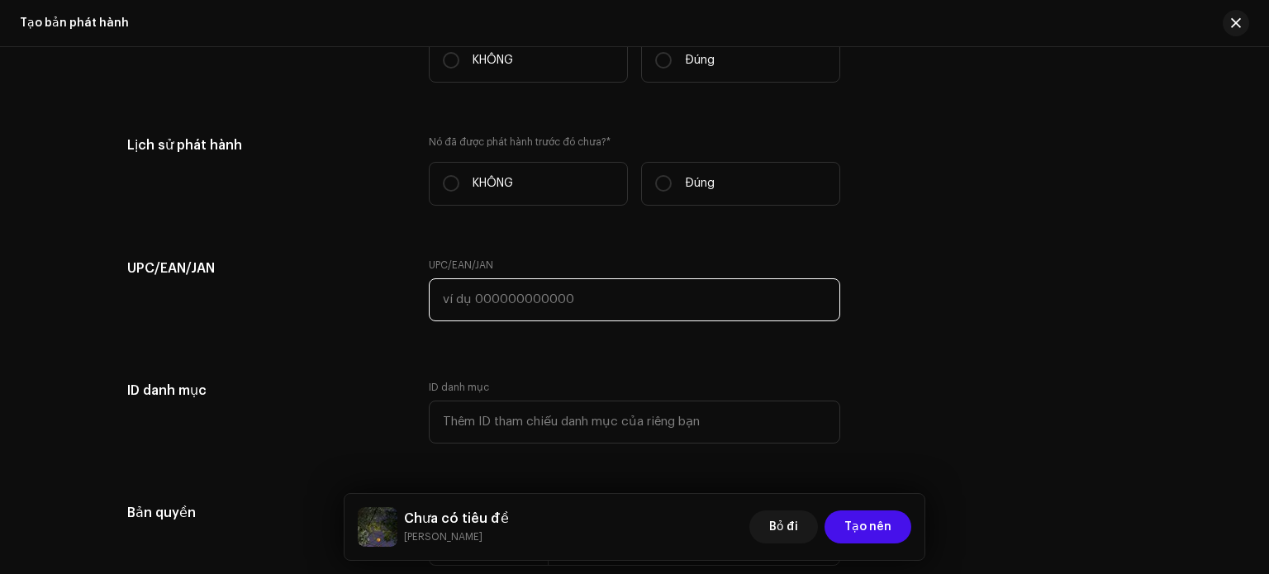
click at [509, 313] on input "text" at bounding box center [634, 299] width 411 height 43
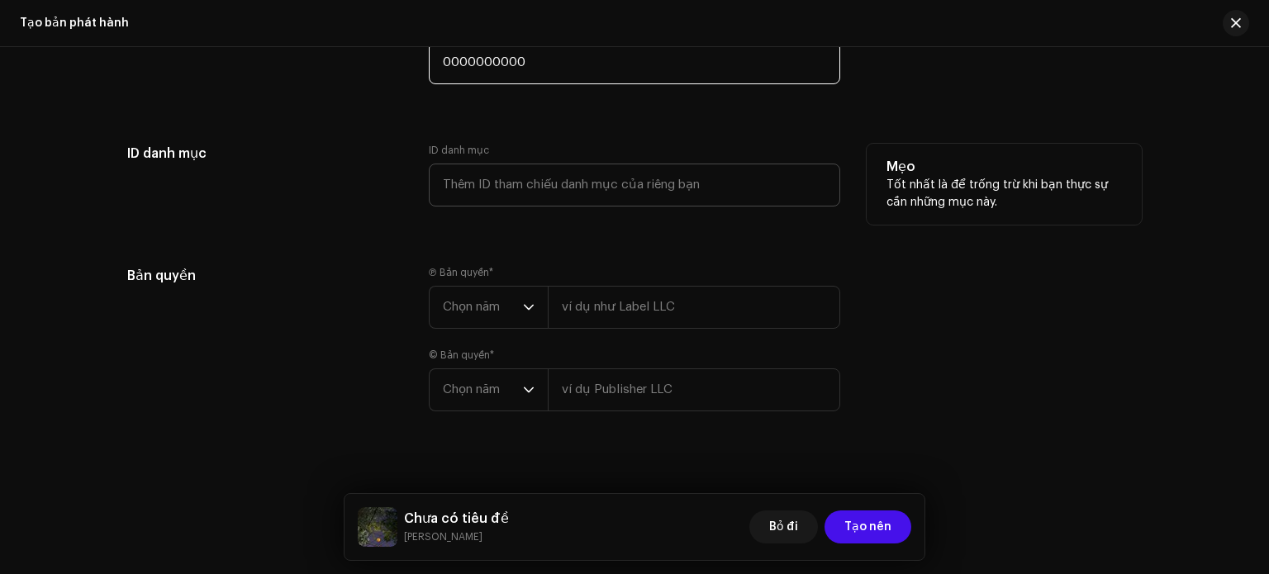
scroll to position [2911, 0]
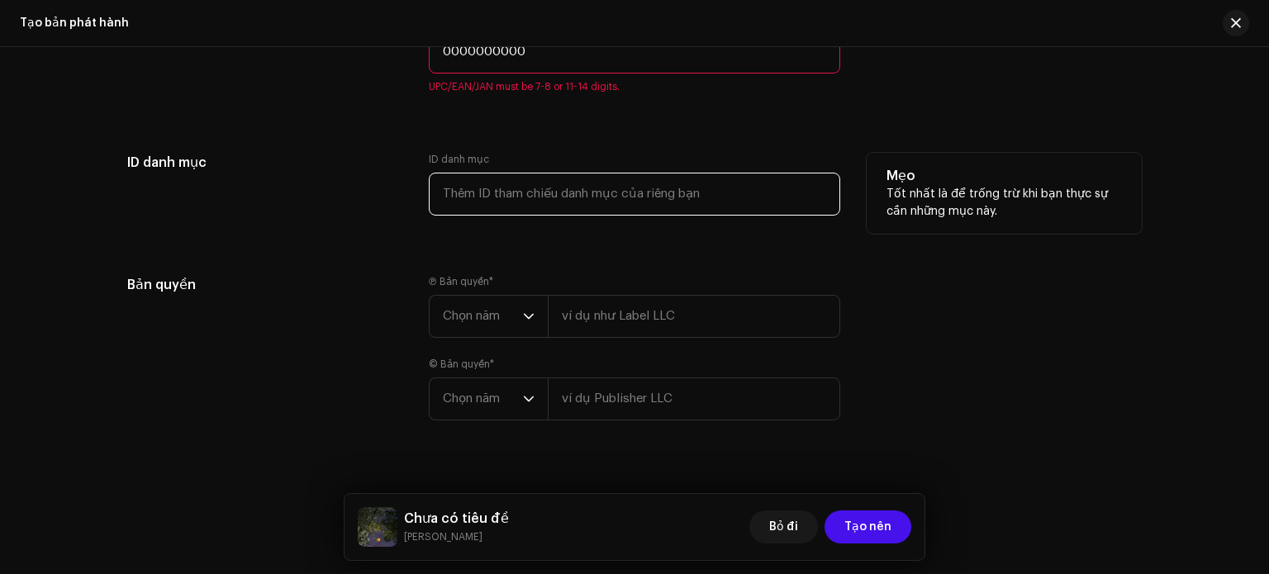
click at [561, 176] on div "ID danh mục" at bounding box center [634, 184] width 411 height 63
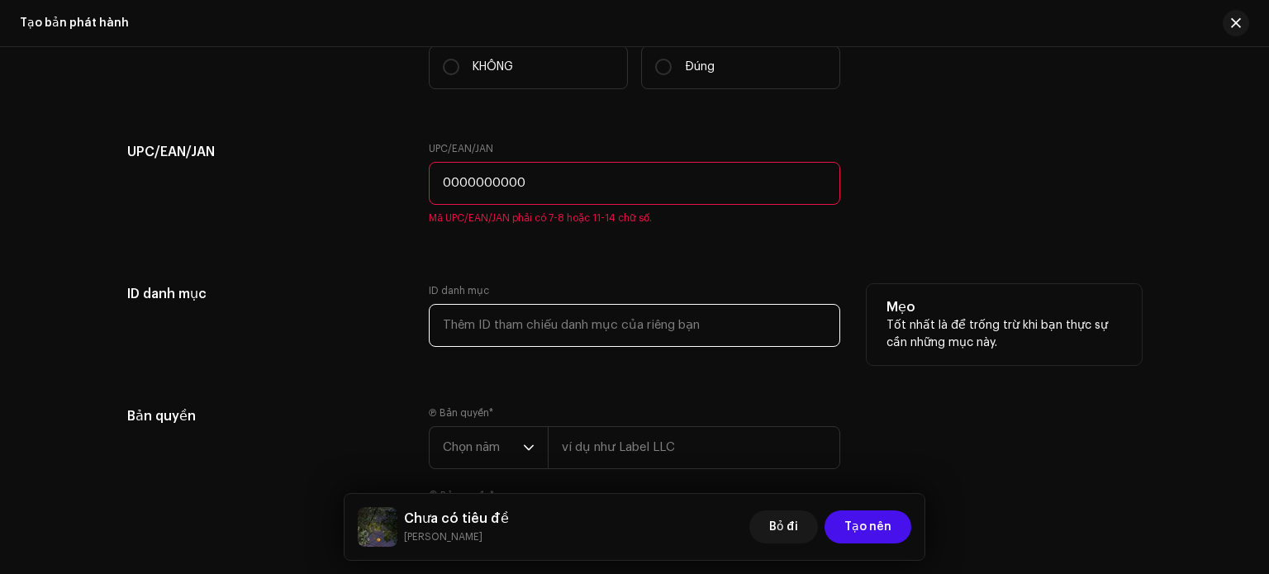
scroll to position [2746, 0]
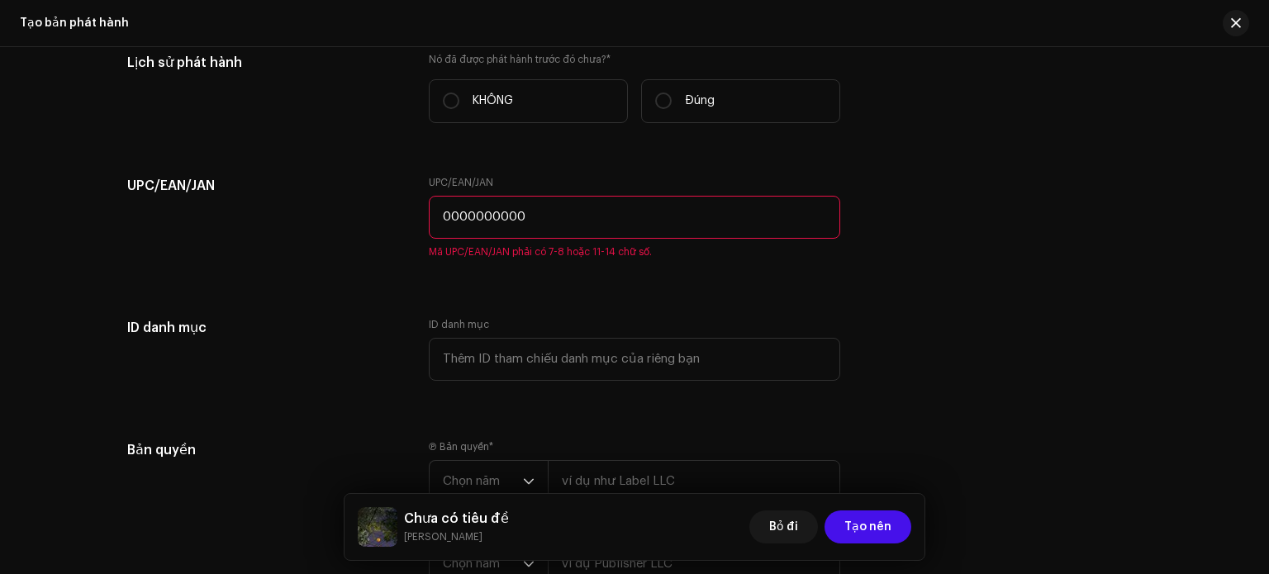
click at [555, 210] on input "0000000000" at bounding box center [634, 217] width 411 height 43
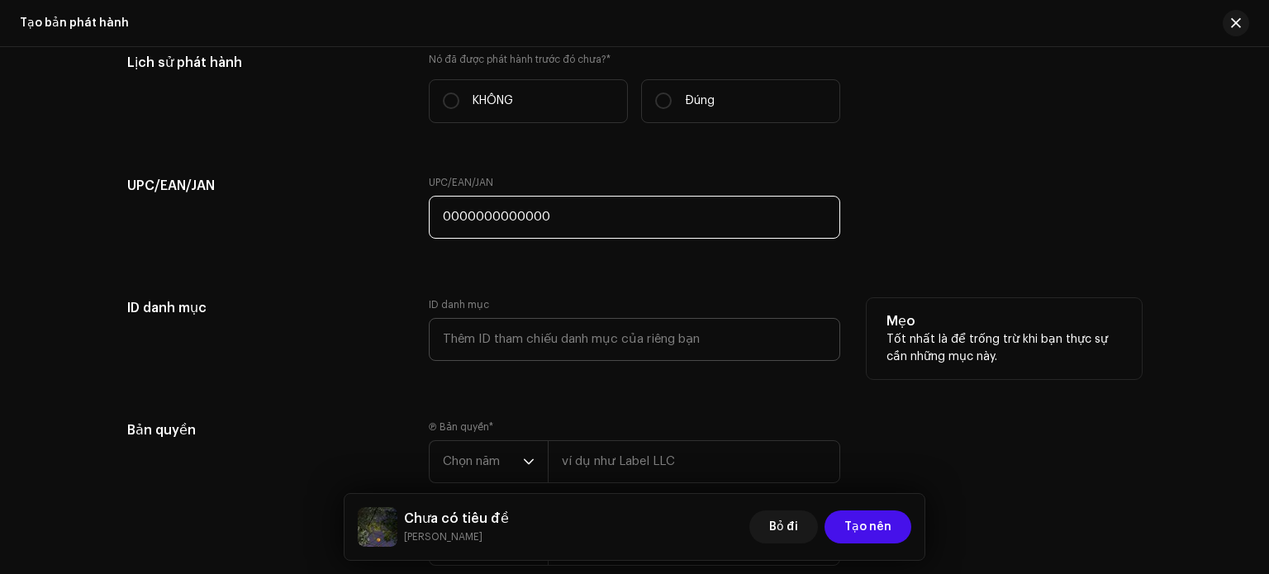
type input "0000000000000"
click at [537, 358] on input "text" at bounding box center [634, 339] width 411 height 43
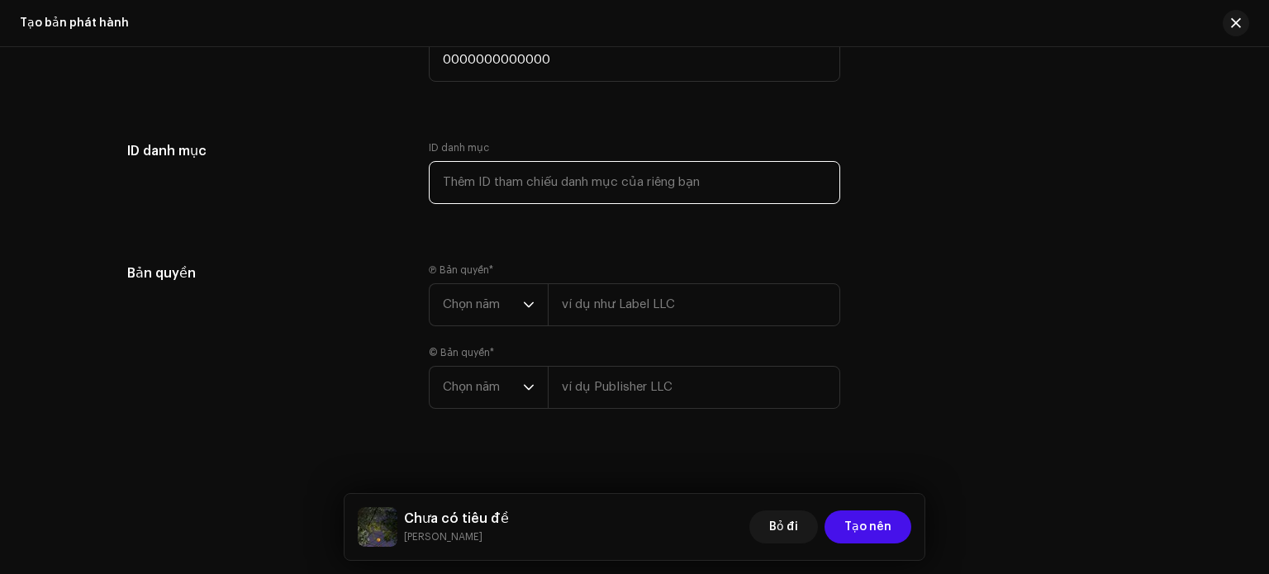
scroll to position [2921, 0]
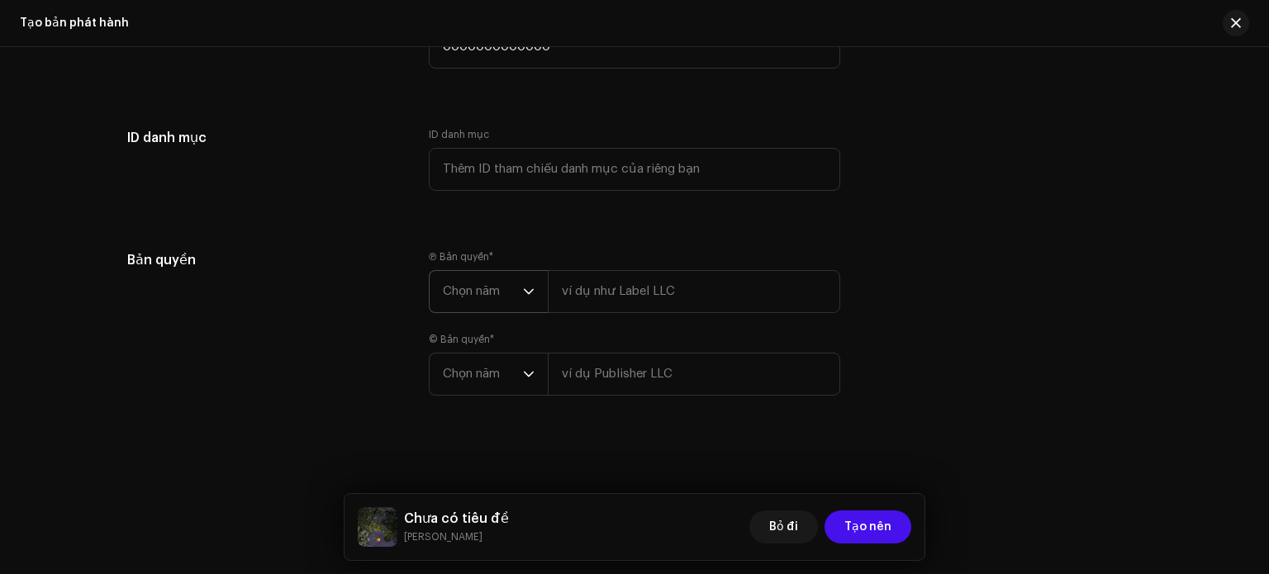
click at [539, 292] on p-select "Chọn năm" at bounding box center [488, 291] width 119 height 43
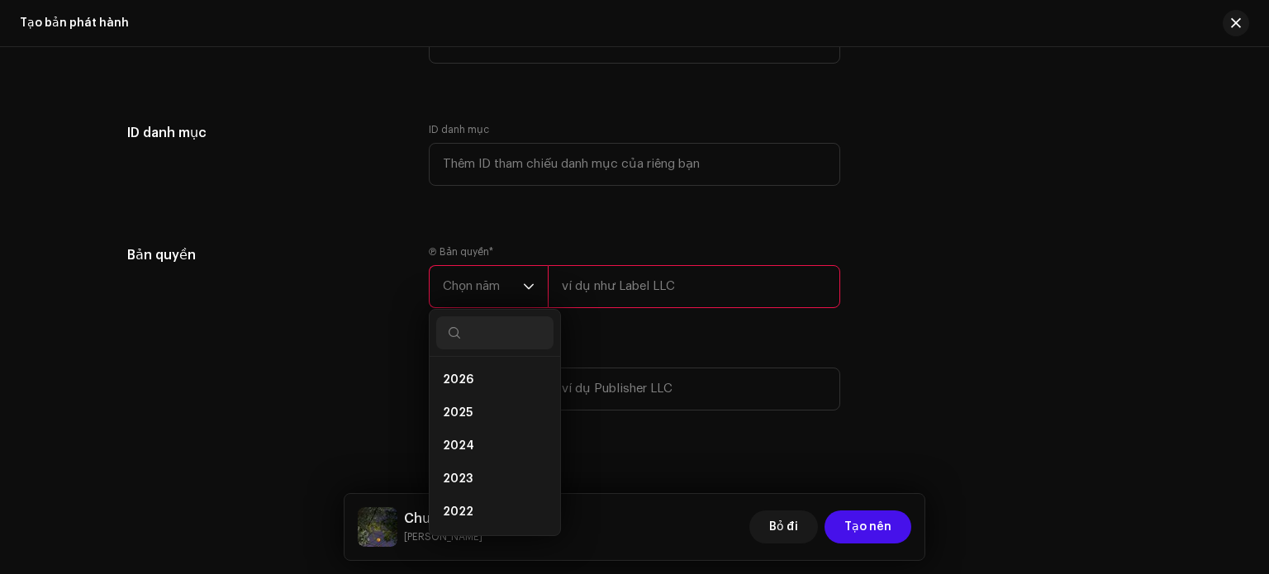
click at [496, 292] on font "Chọn năm" at bounding box center [471, 286] width 57 height 12
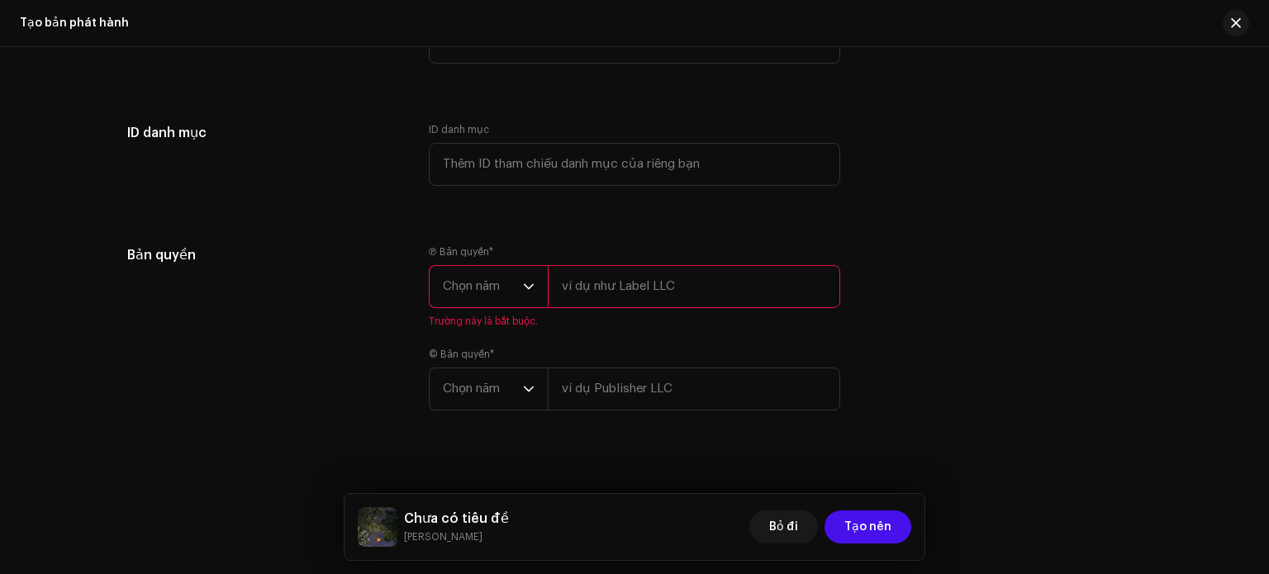
click at [496, 292] on font "Chọn năm" at bounding box center [471, 286] width 57 height 12
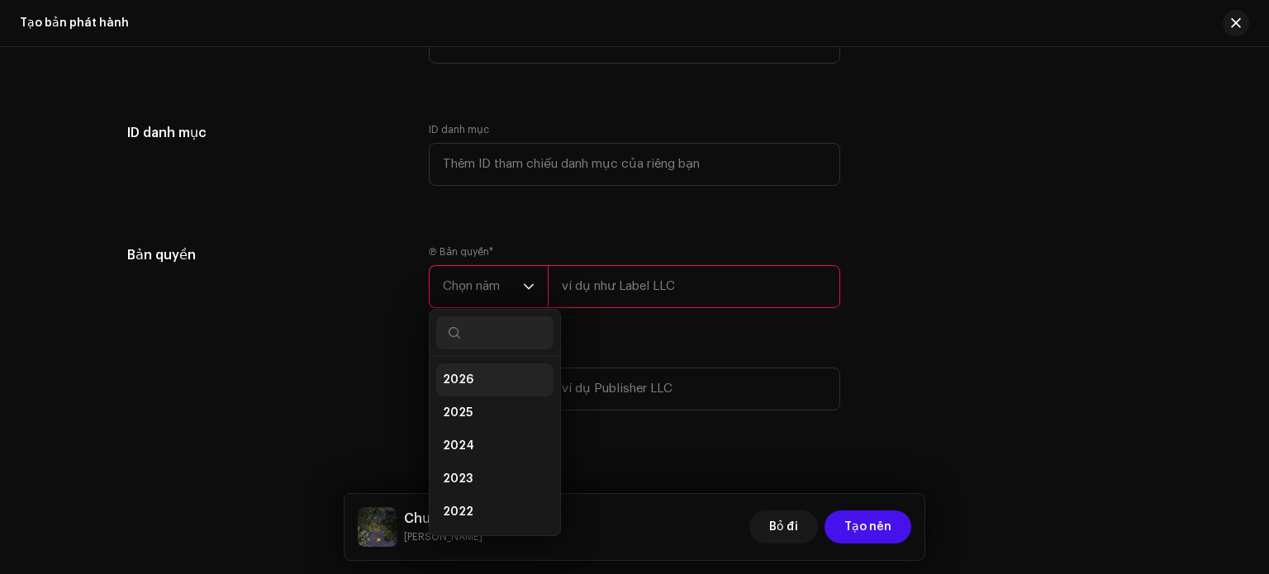
click at [490, 389] on li "2026" at bounding box center [494, 379] width 117 height 33
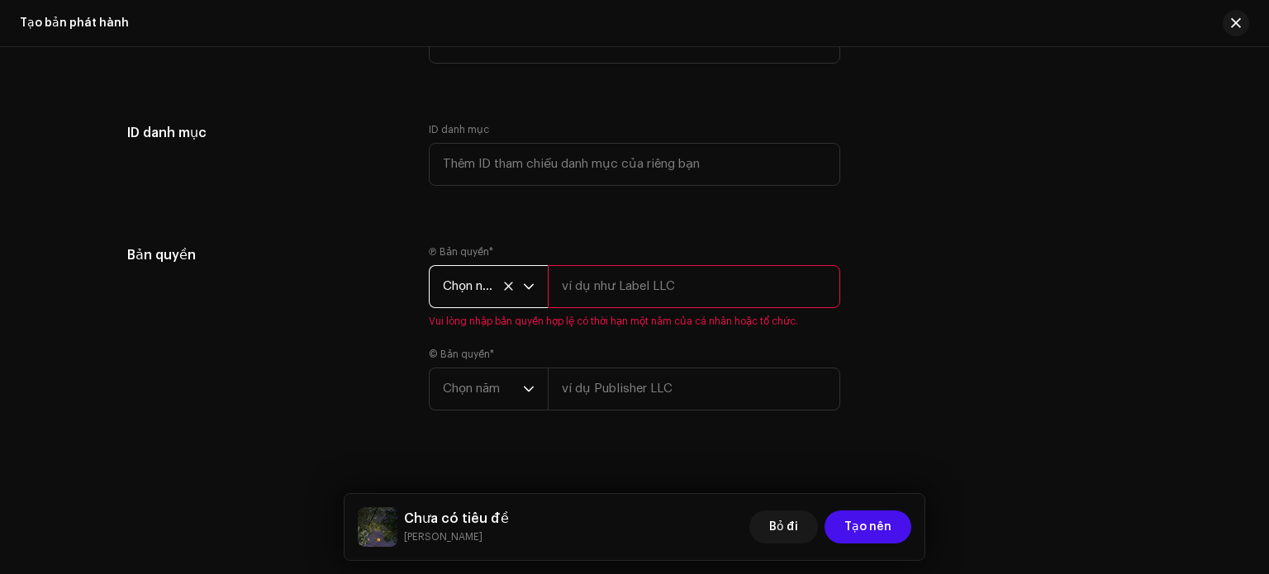
click at [516, 291] on span "Chọn năm" at bounding box center [483, 286] width 80 height 41
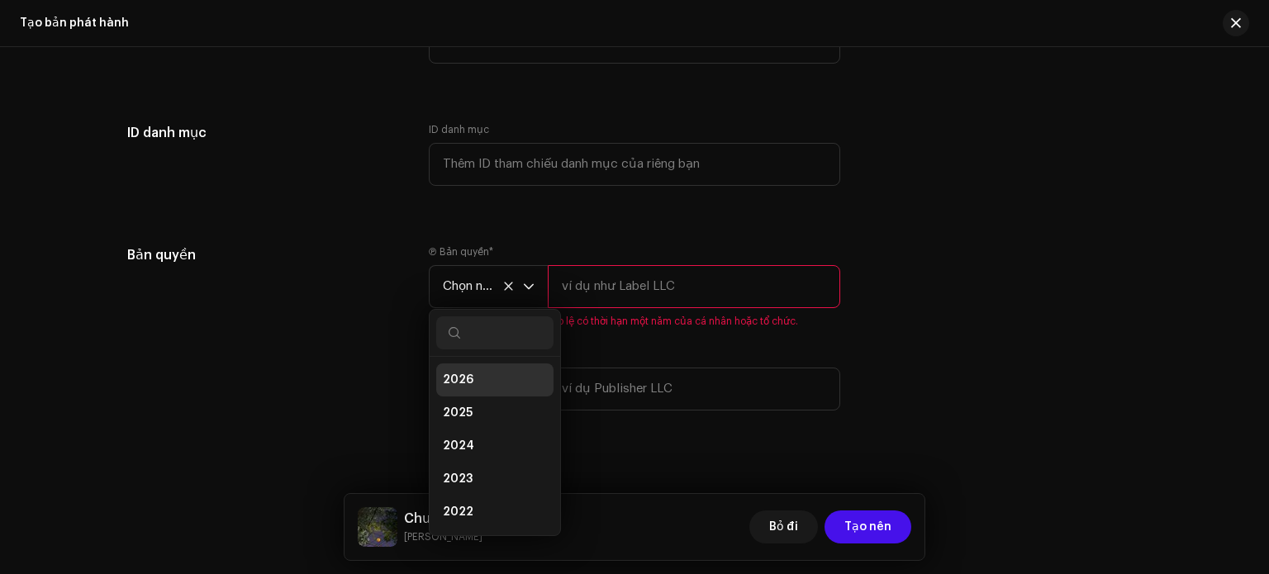
scroll to position [7, 0]
click at [491, 407] on li "2025" at bounding box center [494, 406] width 117 height 33
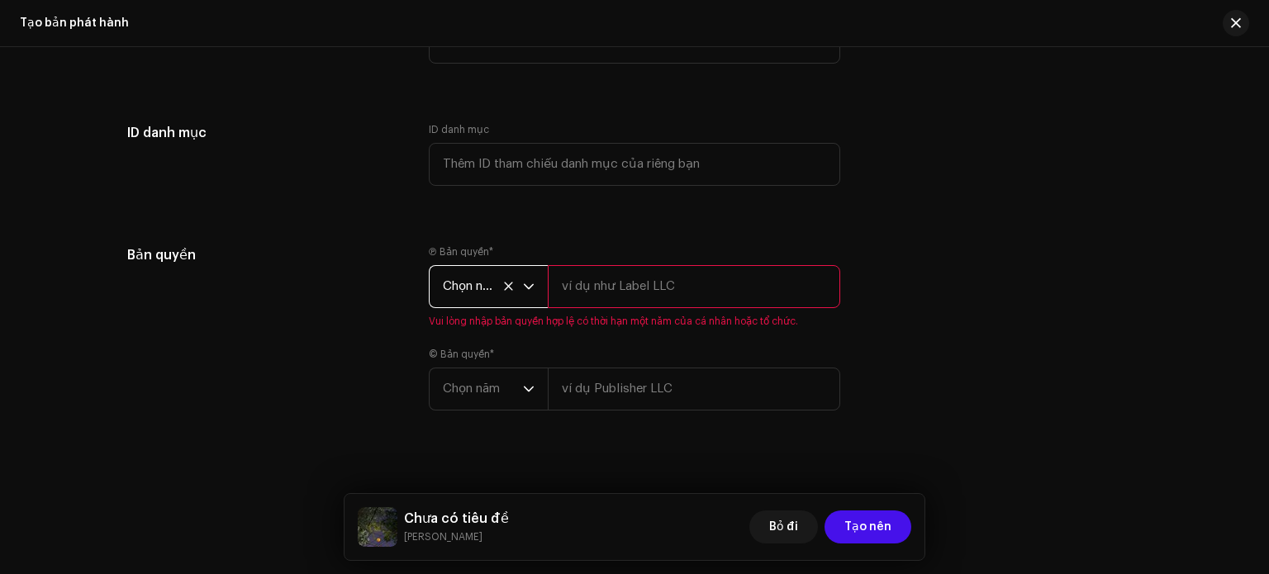
click at [596, 306] on input "text" at bounding box center [694, 286] width 292 height 43
drag, startPoint x: 604, startPoint y: 292, endPoint x: 608, endPoint y: 302, distance: 10.7
click at [608, 302] on input "text" at bounding box center [694, 286] width 292 height 43
type input "fgjfg"
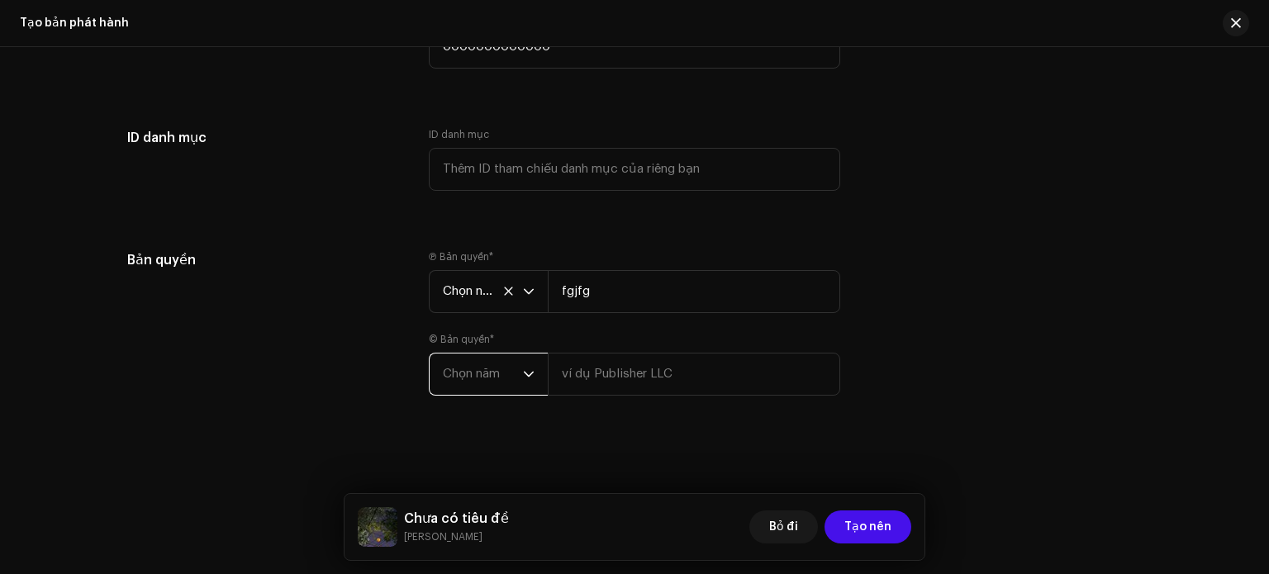
click at [484, 394] on span "Chọn năm" at bounding box center [483, 374] width 80 height 41
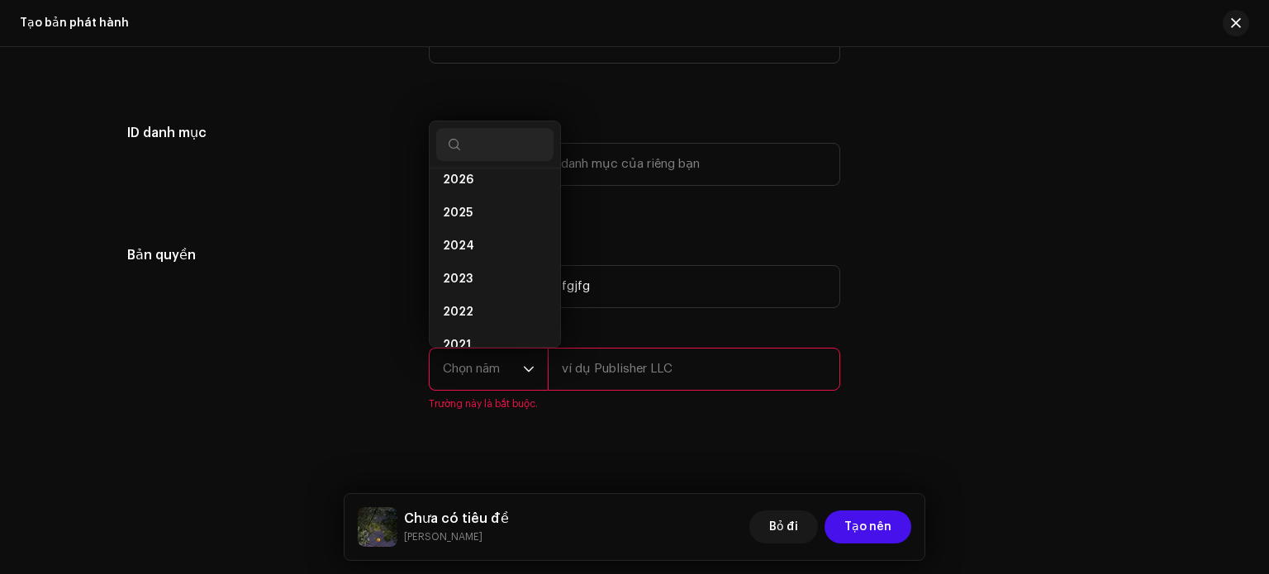
scroll to position [0, 0]
click at [735, 341] on div "© Bản quyền * Chọn năm 2026 2025 2024 2023 2022 2021 2020 2019 2018 2017 2016 2…" at bounding box center [634, 369] width 411 height 83
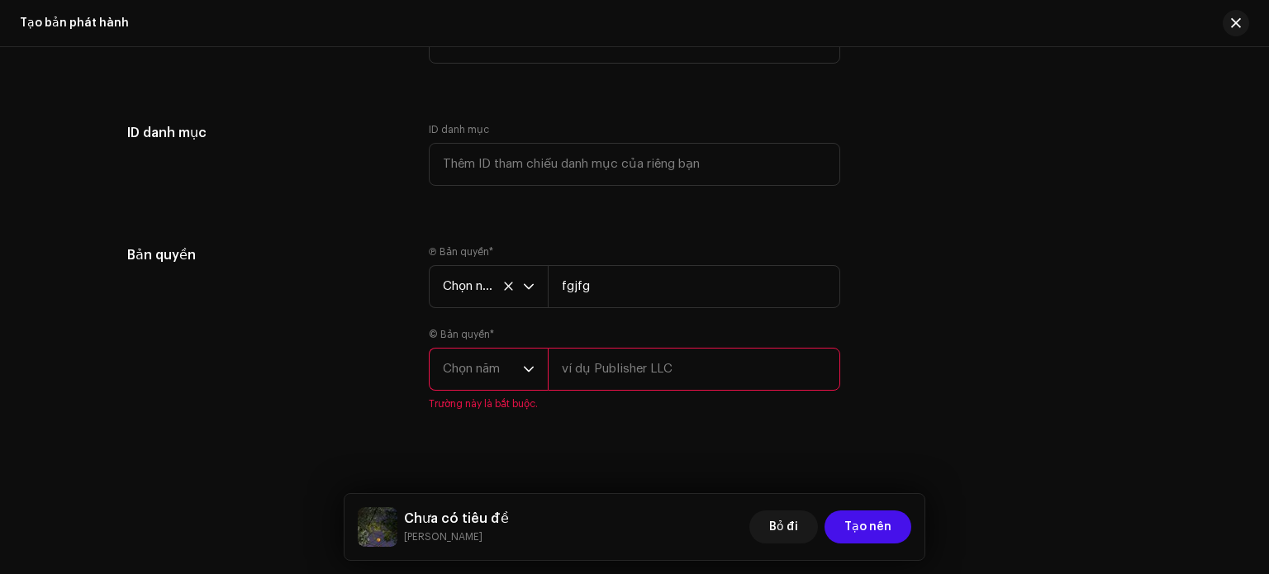
click at [508, 364] on span "Chọn năm" at bounding box center [483, 369] width 80 height 41
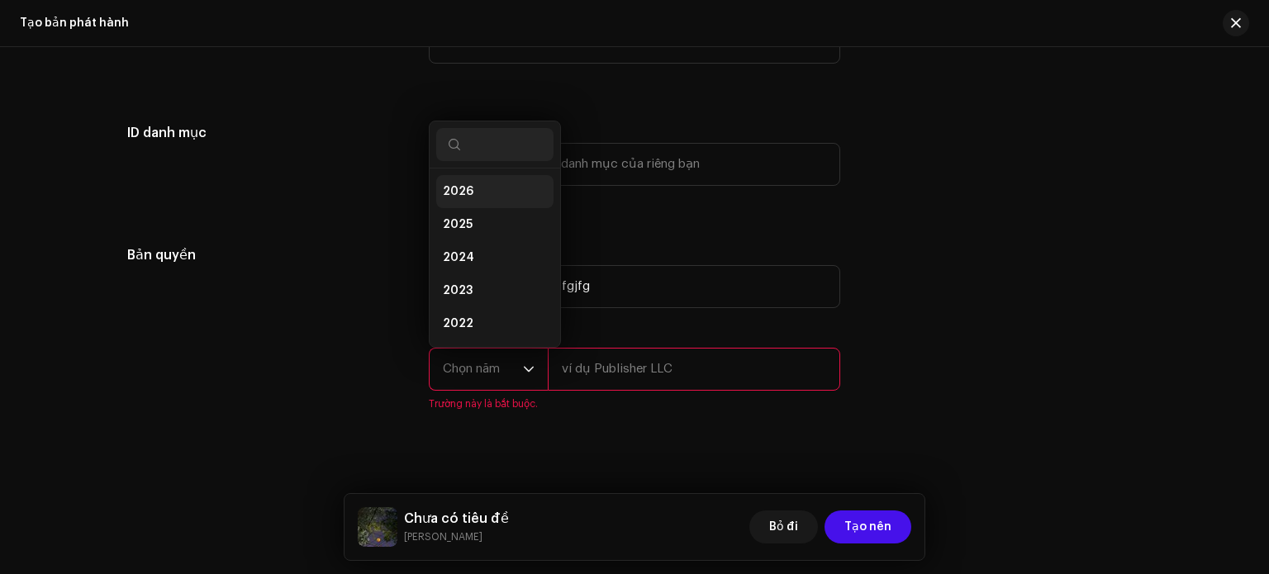
click at [477, 207] on li "2026" at bounding box center [494, 191] width 117 height 33
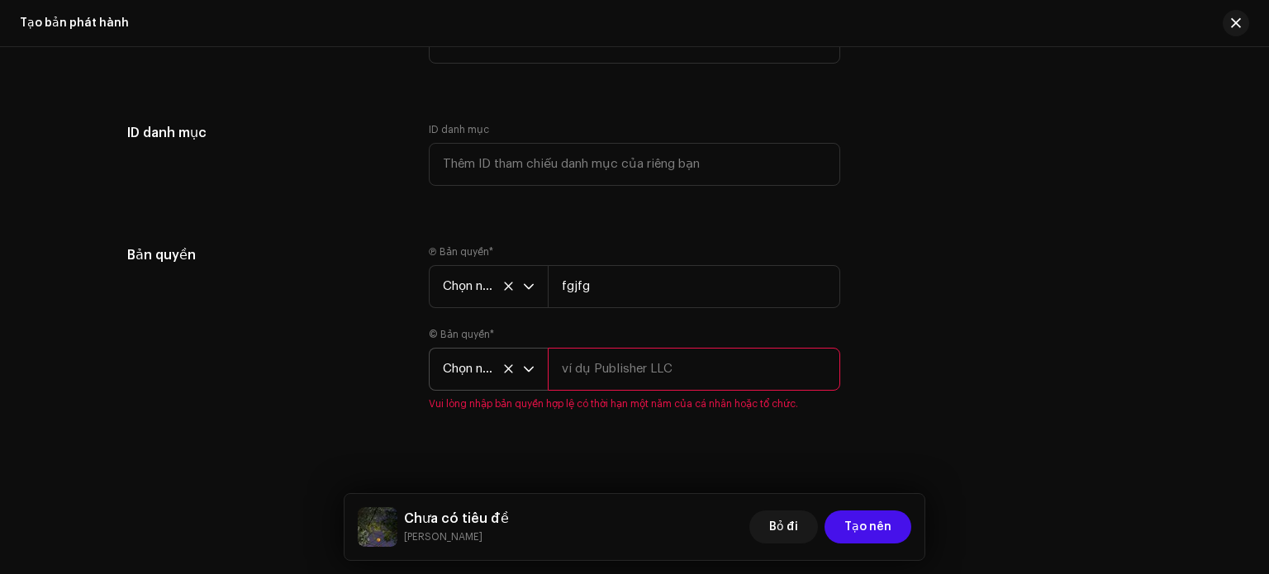
click at [601, 379] on input "text" at bounding box center [694, 369] width 292 height 43
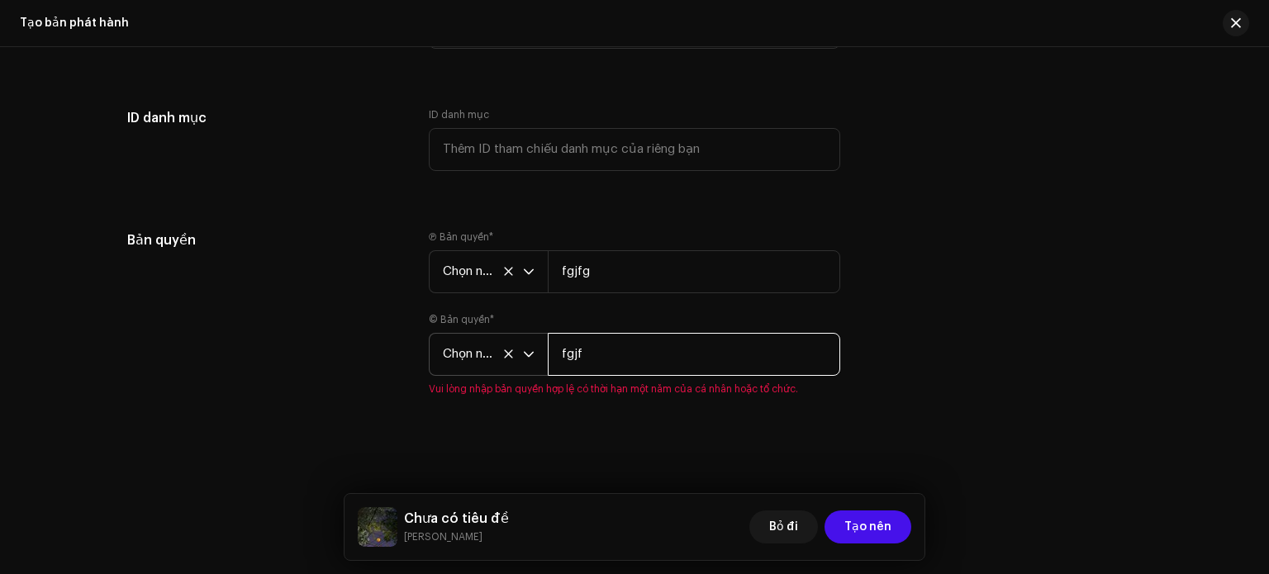
scroll to position [2941, 0]
type input "fgjf"
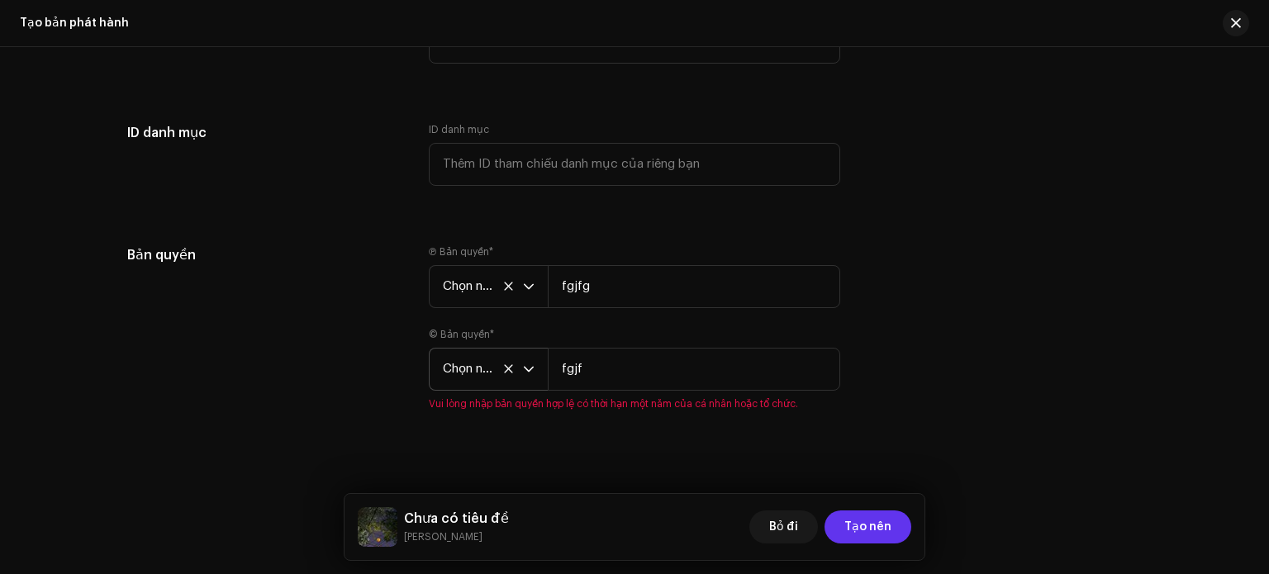
click at [874, 518] on span "Tạo nên" at bounding box center [867, 527] width 47 height 33
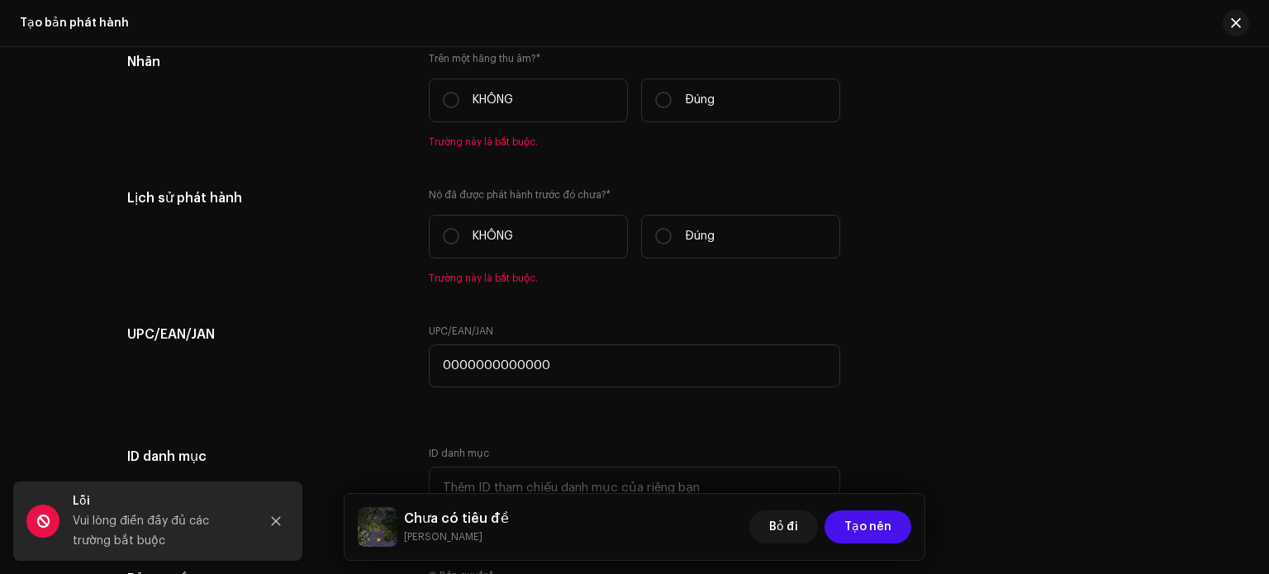
scroll to position [2657, 0]
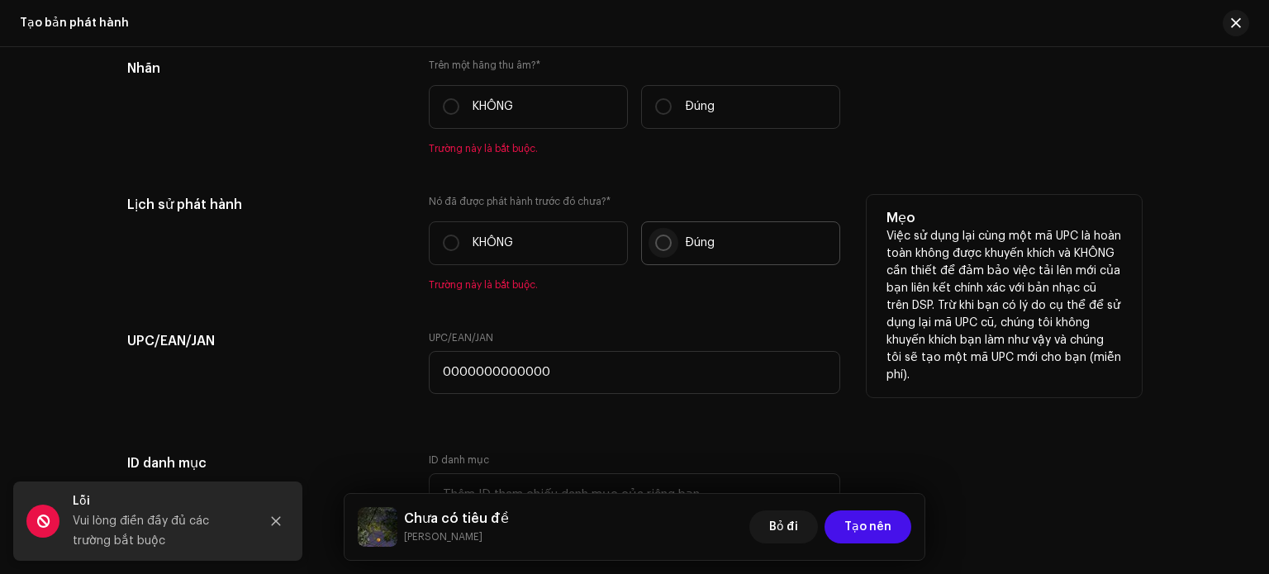
click at [664, 240] on input "Đúng" at bounding box center [663, 243] width 17 height 17
radio input "true"
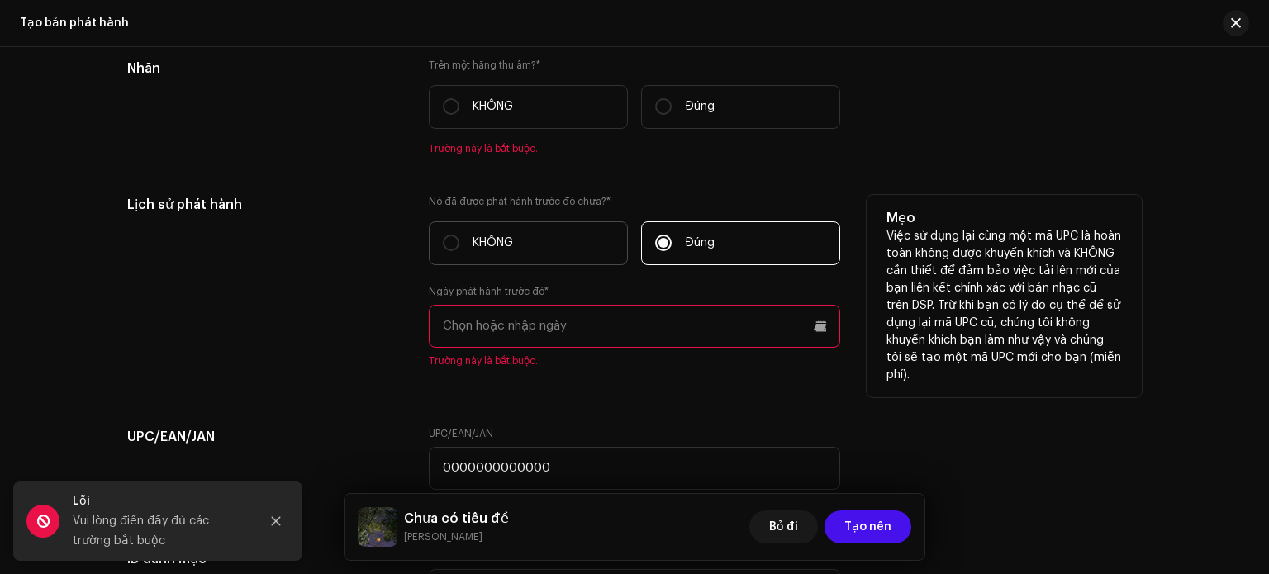
click at [504, 248] on font "KHÔNG" at bounding box center [493, 243] width 40 height 12
click at [459, 248] on input "KHÔNG" at bounding box center [451, 243] width 17 height 17
radio input "true"
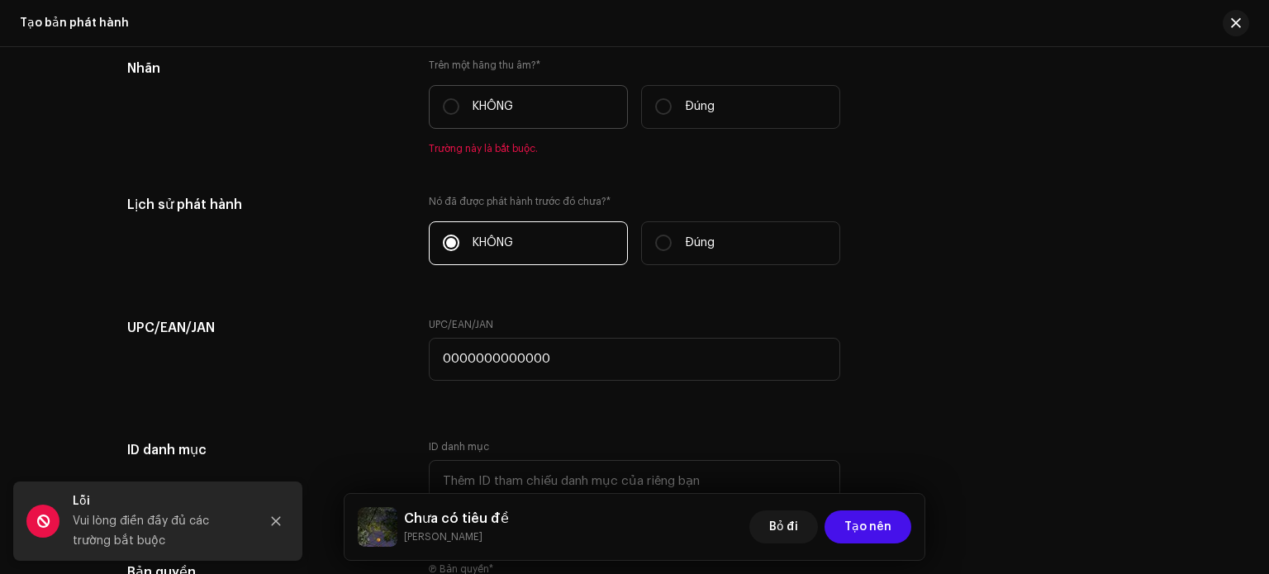
click at [513, 112] on label "KHÔNG" at bounding box center [528, 107] width 199 height 44
click at [459, 112] on input "KHÔNG" at bounding box center [451, 106] width 17 height 17
radio input "true"
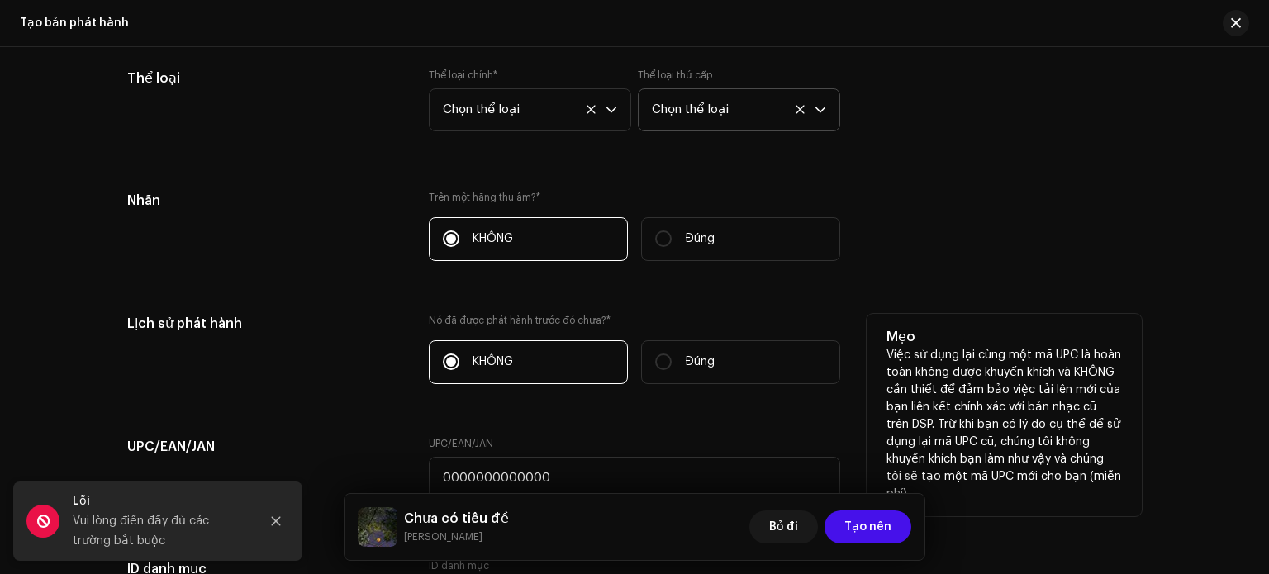
scroll to position [2492, 0]
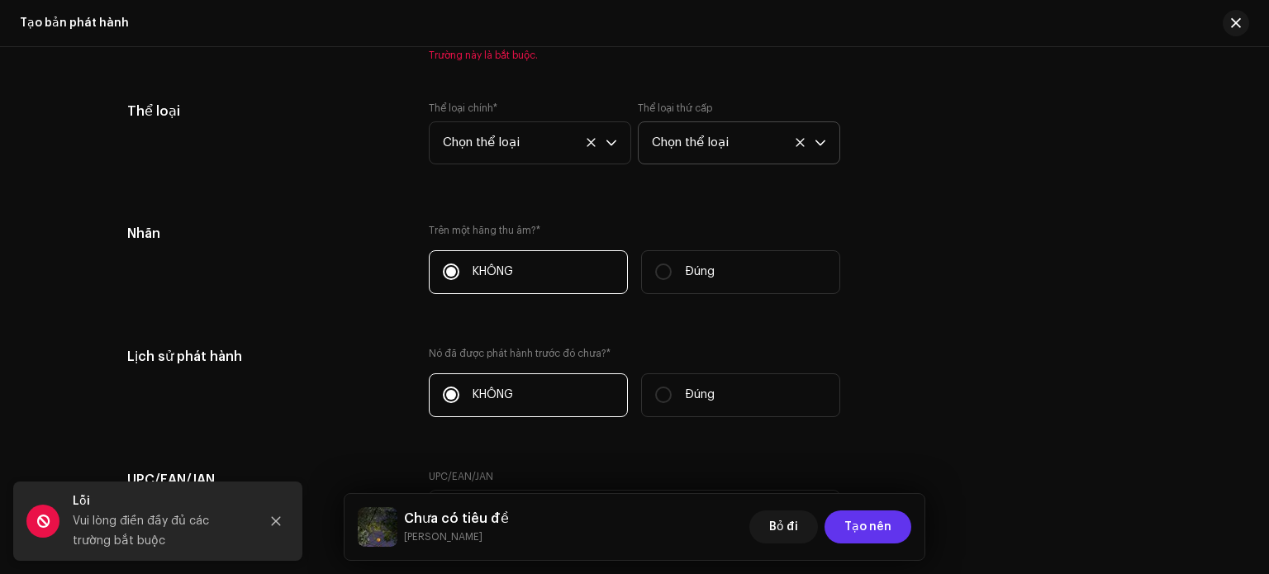
click at [865, 531] on font "Tạo nên" at bounding box center [867, 527] width 47 height 12
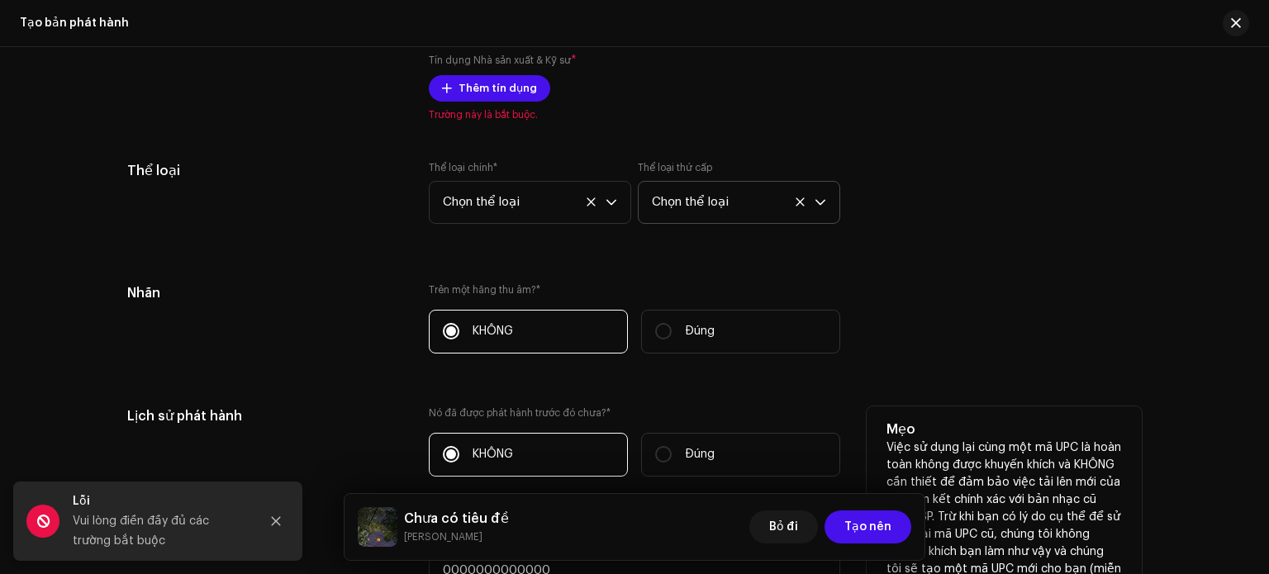
scroll to position [2244, 0]
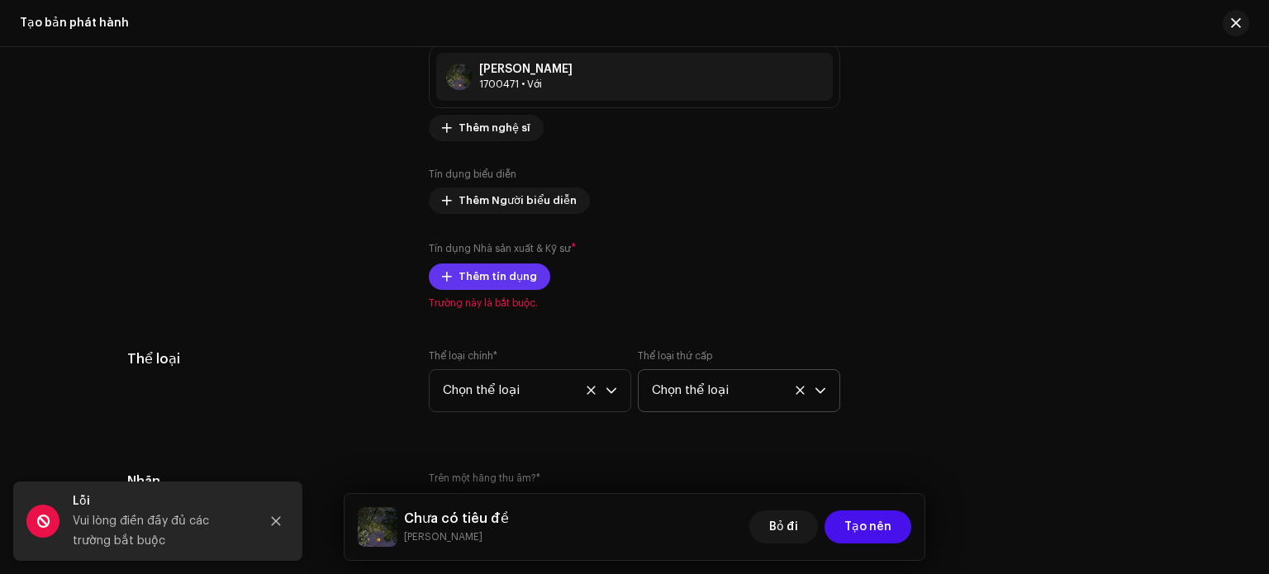
click at [496, 274] on font "Thêm tín dụng" at bounding box center [497, 276] width 78 height 11
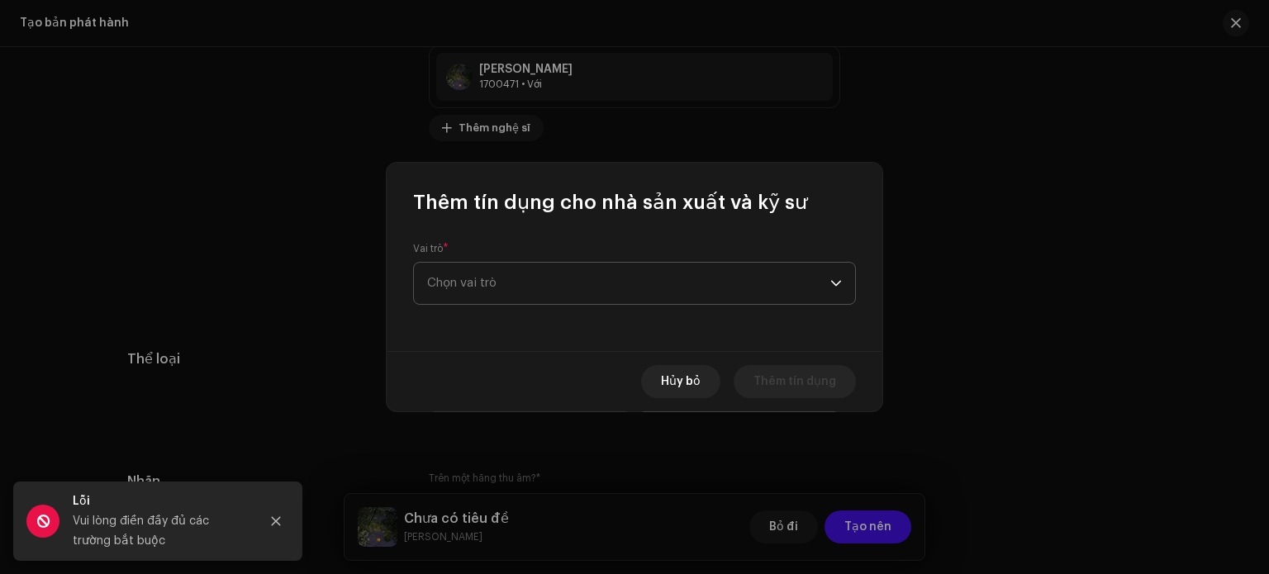
click at [509, 282] on span "Chọn vai trò" at bounding box center [628, 283] width 403 height 41
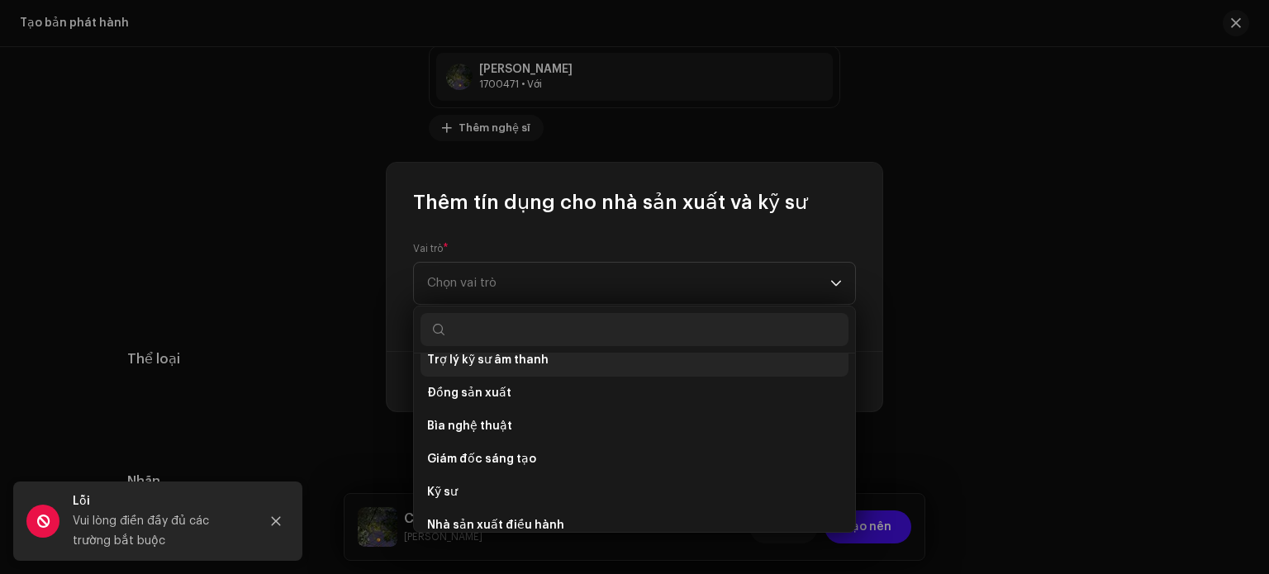
scroll to position [238, 0]
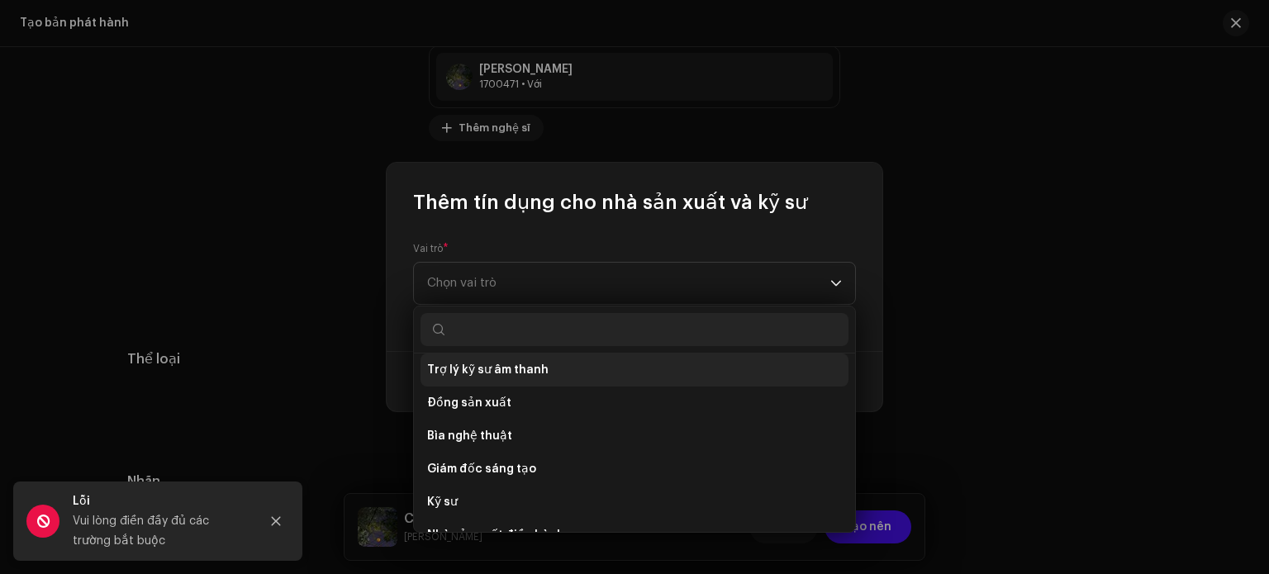
click at [505, 368] on font "Trợ lý kỹ sư âm thanh" at bounding box center [487, 370] width 121 height 12
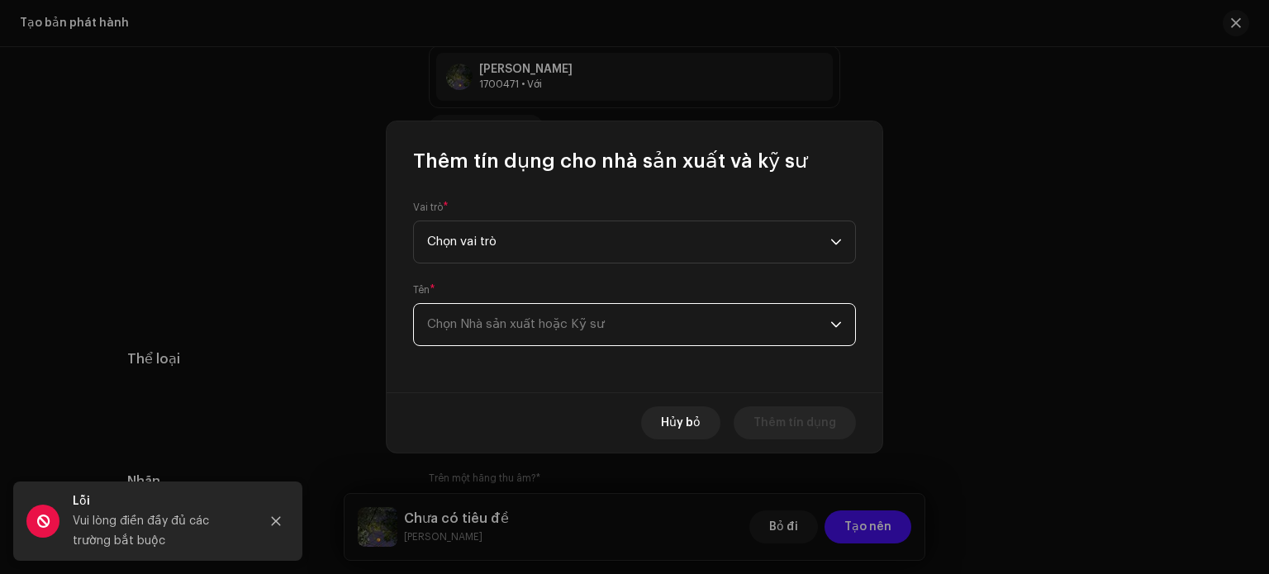
click at [641, 327] on span "Chọn Nhà sản xuất hoặc Kỹ sư" at bounding box center [628, 324] width 403 height 41
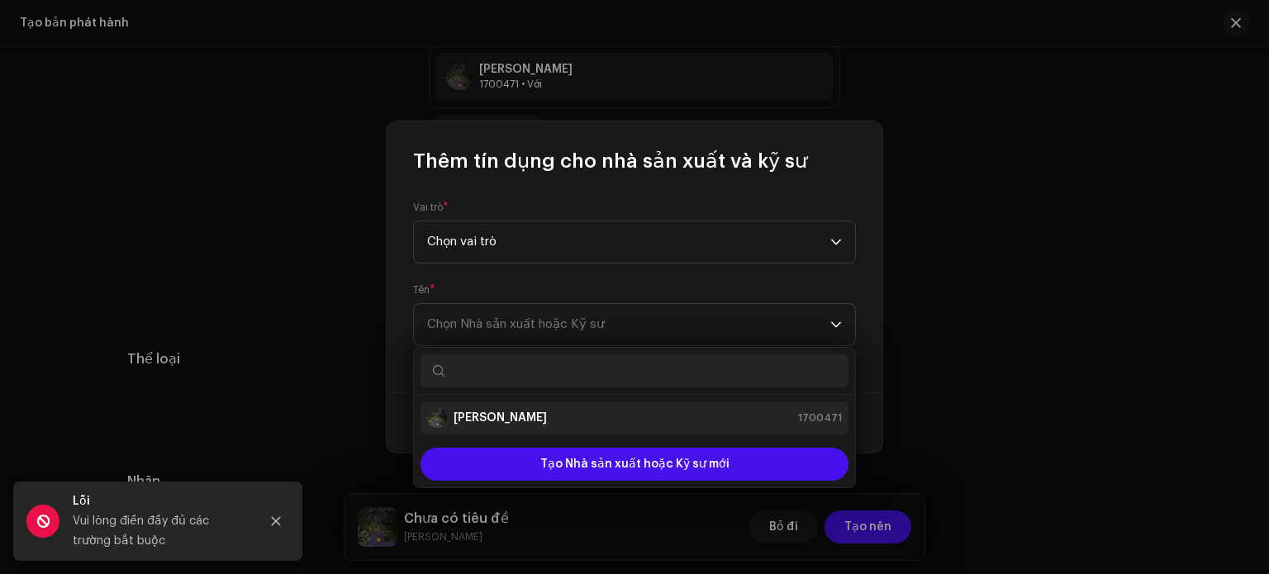
click at [577, 421] on div "mỸ CHU 1700471" at bounding box center [634, 418] width 415 height 20
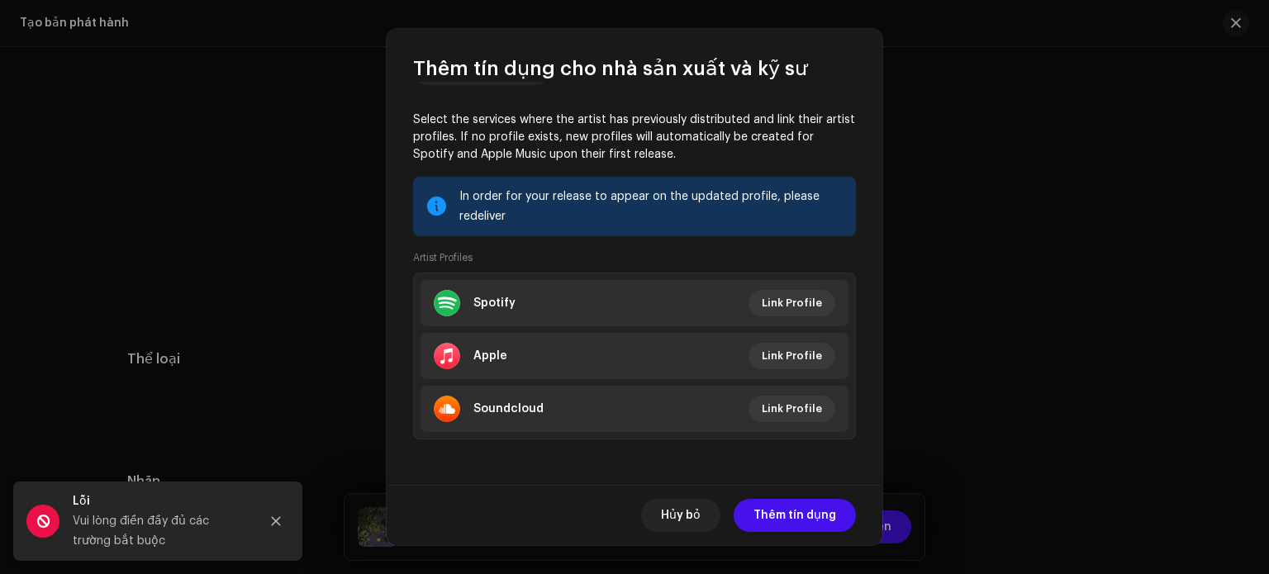
scroll to position [216, 0]
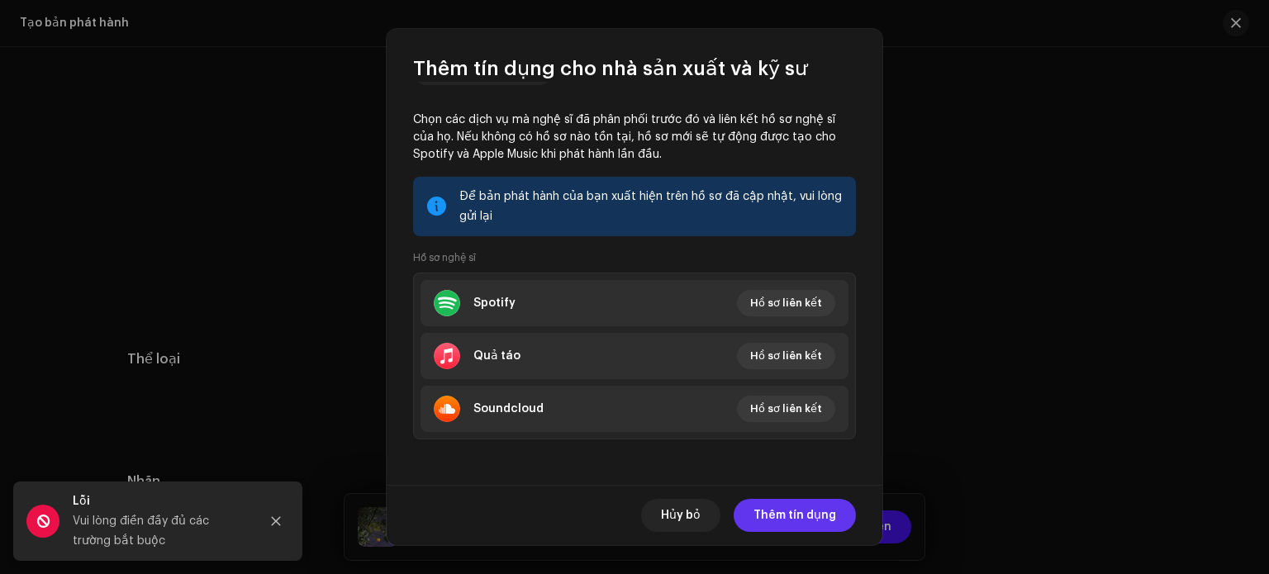
click at [812, 517] on font "Thêm tín dụng" at bounding box center [794, 516] width 83 height 12
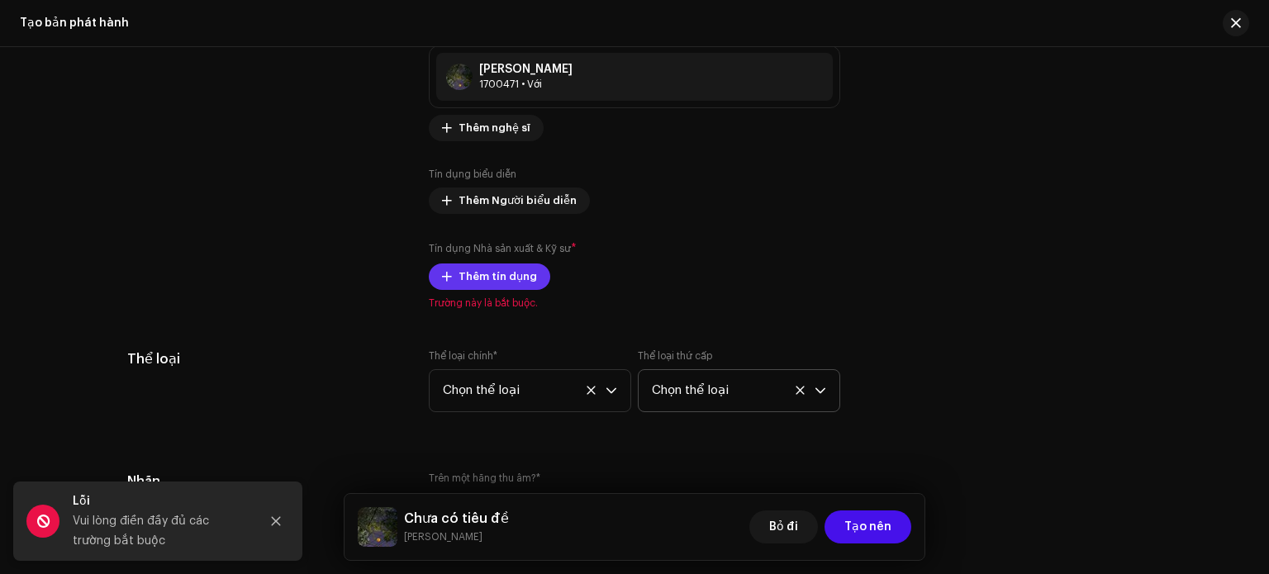
click at [515, 280] on font "Thêm tín dụng" at bounding box center [497, 276] width 78 height 11
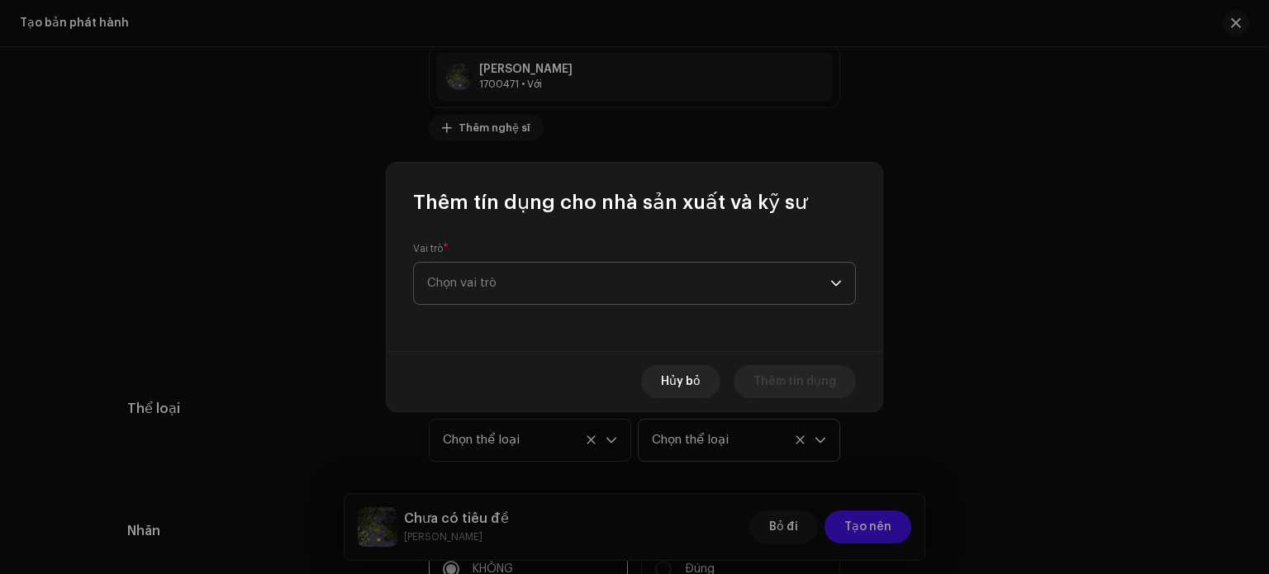
click at [515, 283] on span "Chọn vai trò" at bounding box center [628, 283] width 403 height 41
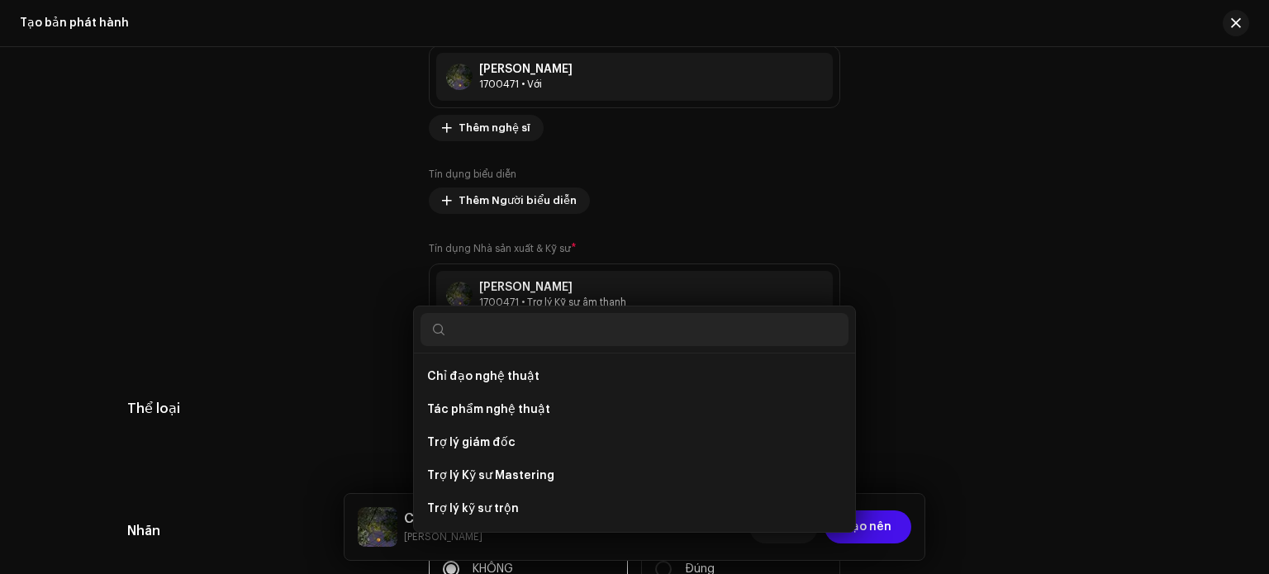
click at [966, 291] on div "Thêm tín dụng cho nhà sản xuất và kỹ sư Vai trò * Chọn vai trò Hủy bỏ Thêm tín …" at bounding box center [634, 287] width 1269 height 574
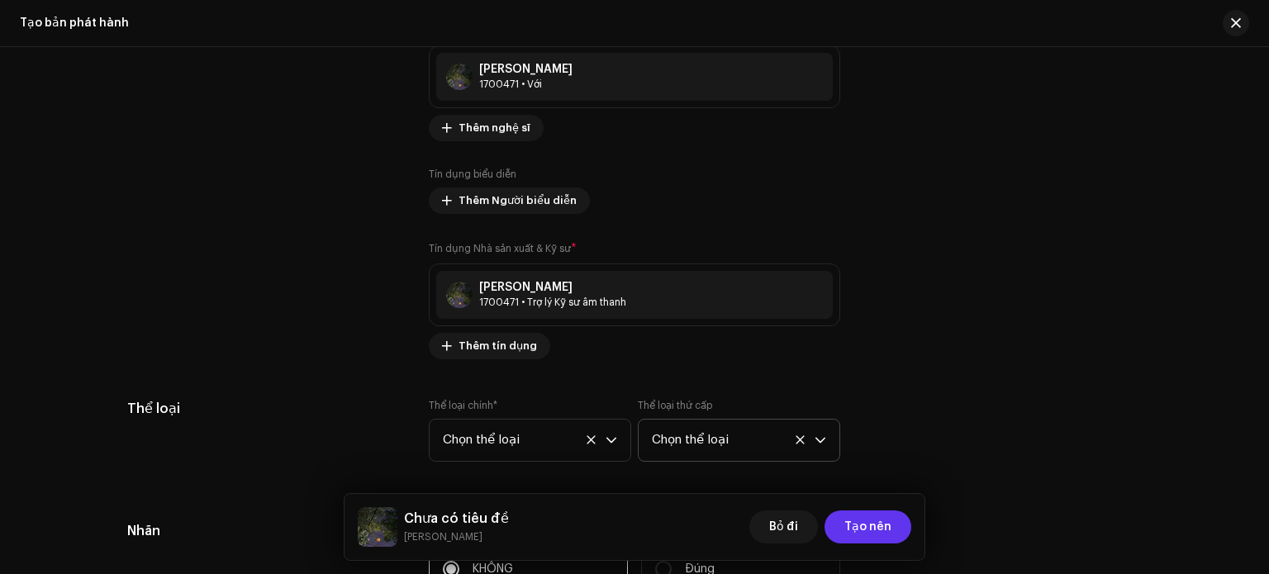
click at [886, 517] on span "Tạo nên" at bounding box center [867, 527] width 47 height 33
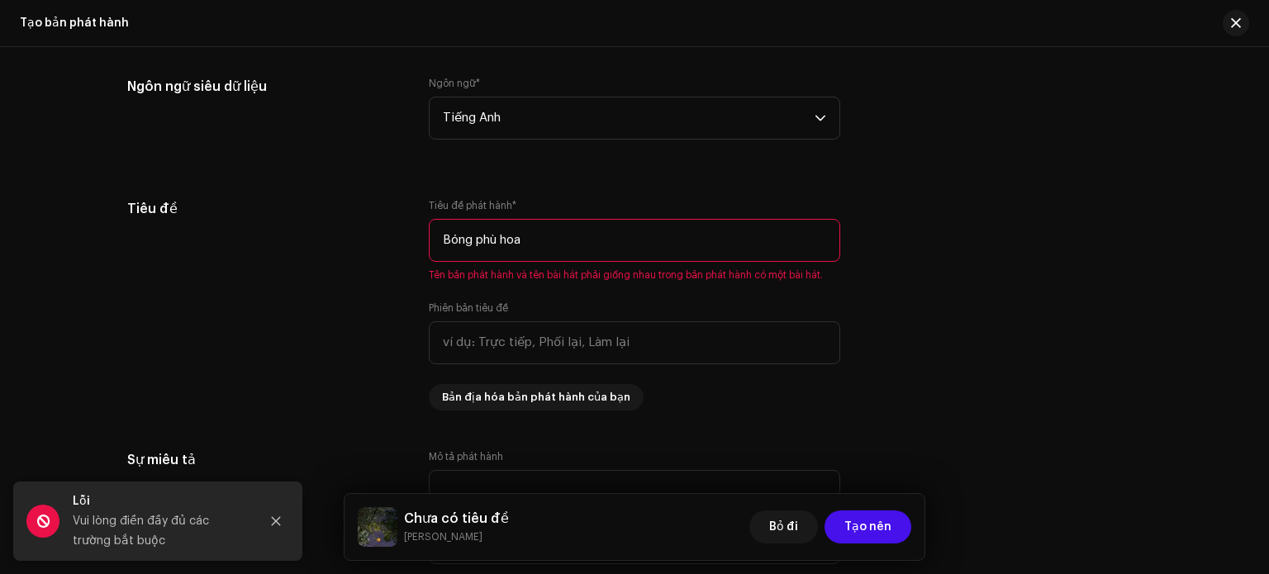
scroll to position [1418, 0]
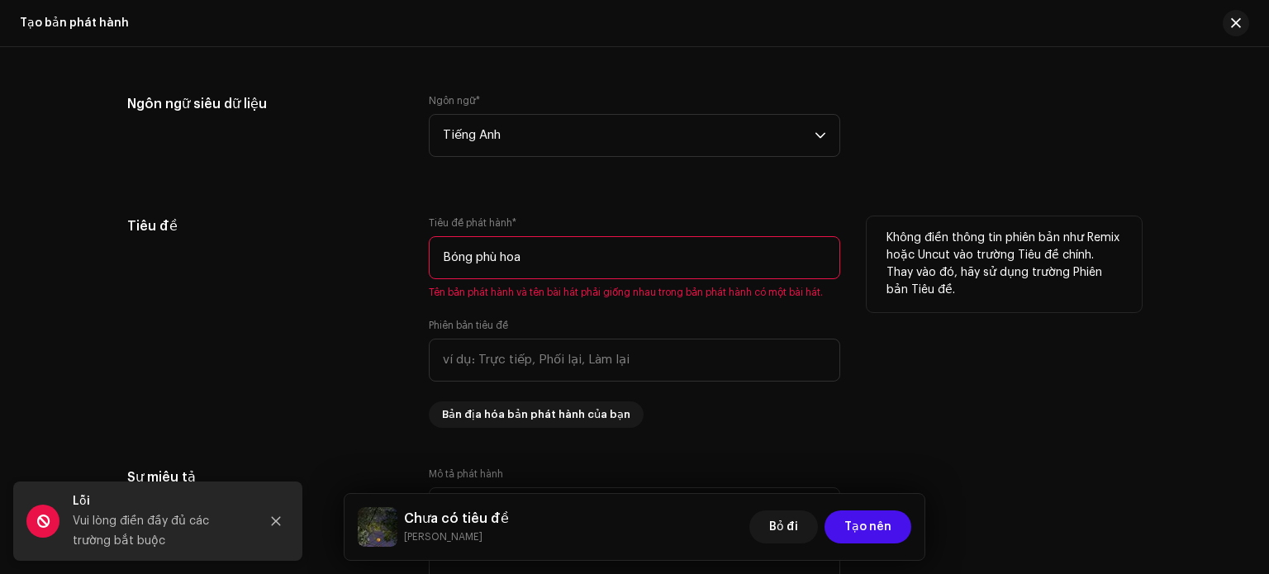
drag, startPoint x: 646, startPoint y: 250, endPoint x: 439, endPoint y: 258, distance: 206.7
click at [439, 258] on input "Bóng phù hoa" at bounding box center [634, 257] width 411 height 43
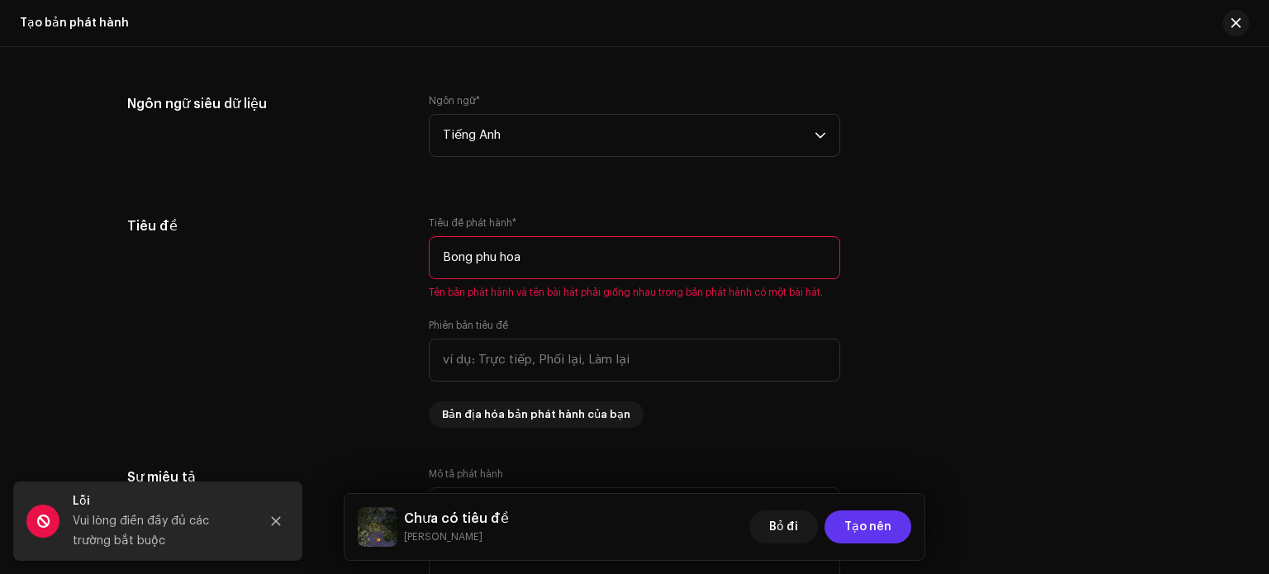
type input "Bong phu hoa"
click at [885, 528] on font "Tạo nên" at bounding box center [867, 527] width 47 height 12
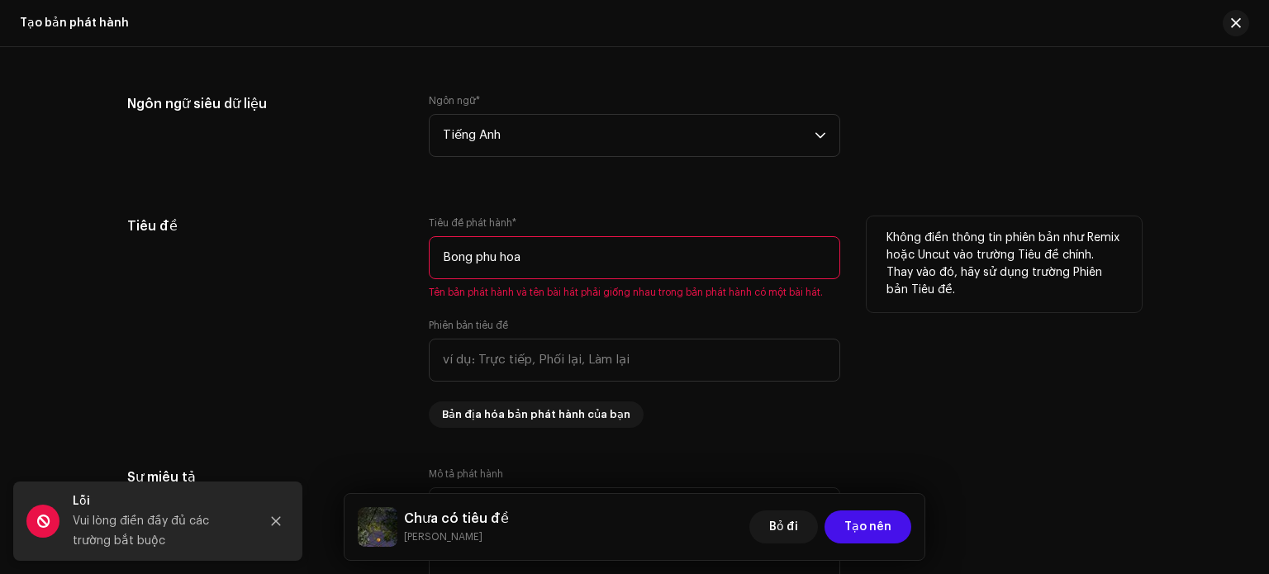
drag, startPoint x: 594, startPoint y: 260, endPoint x: 416, endPoint y: 253, distance: 178.6
click at [416, 253] on div "Tiêu đề Tiêu đề phát hành * Bong phu hoa Tên bản phát hành và tên bài hát phải …" at bounding box center [634, 321] width 1014 height 211
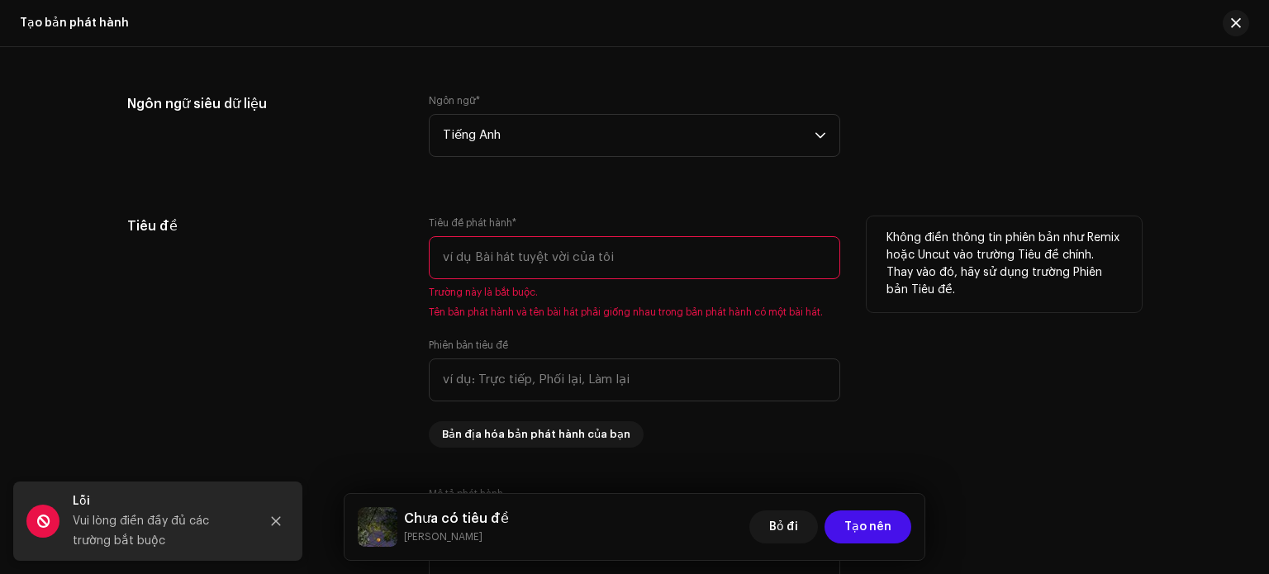
type input "B"
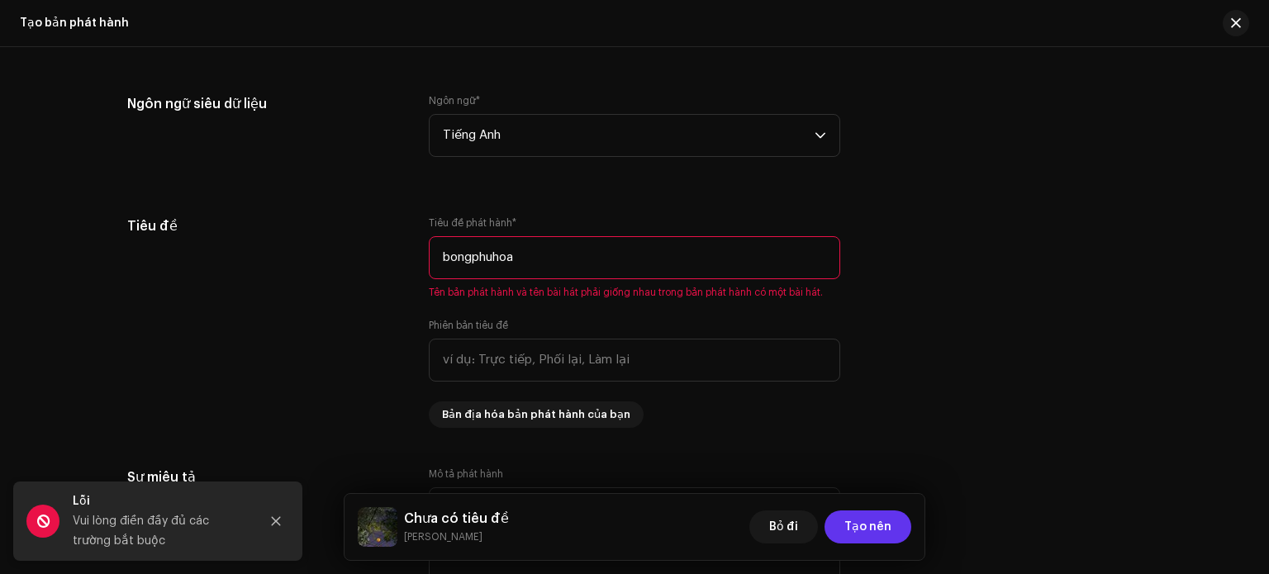
click at [866, 524] on font "Tạo nên" at bounding box center [867, 527] width 47 height 12
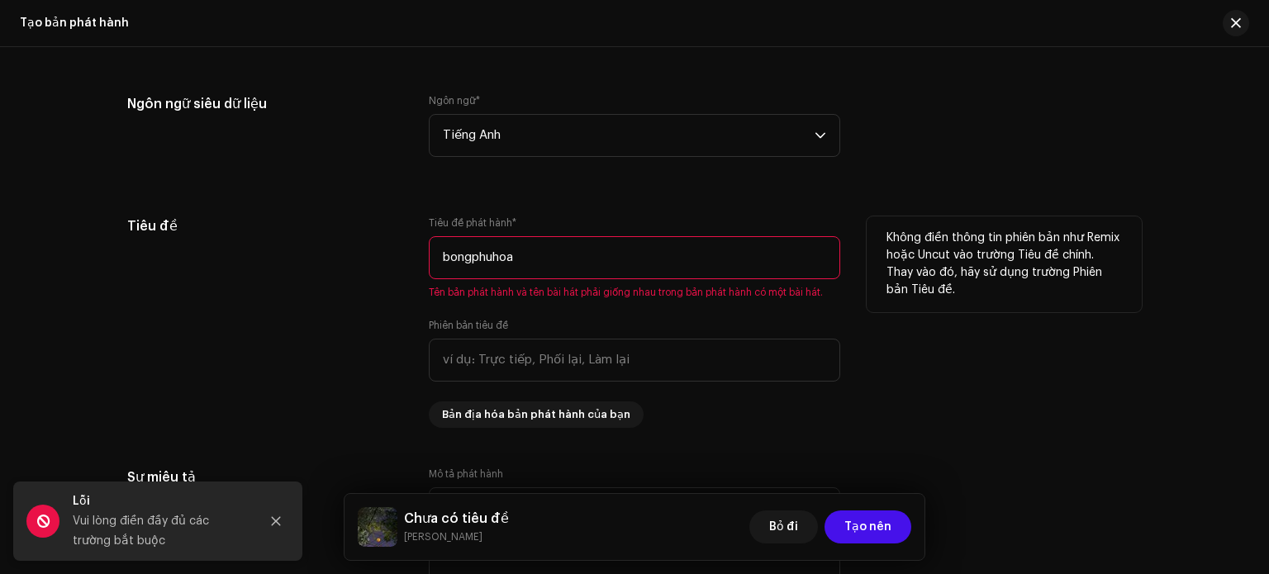
click at [582, 247] on input "bongphuhoa" at bounding box center [634, 257] width 411 height 43
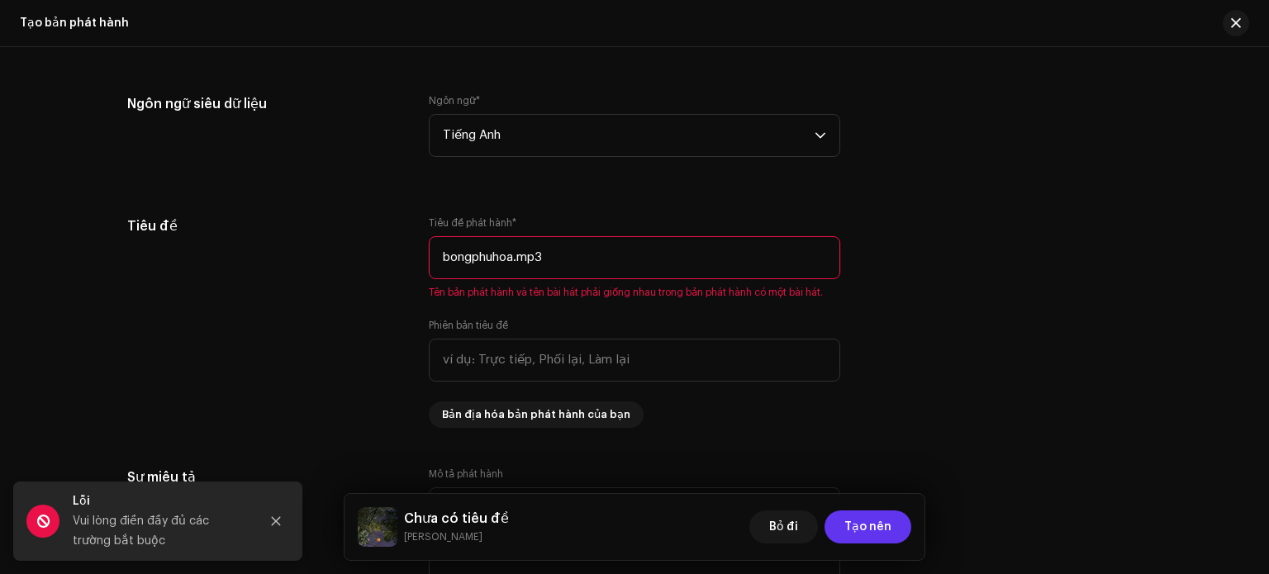
click at [858, 535] on span "Tạo nên" at bounding box center [867, 527] width 47 height 33
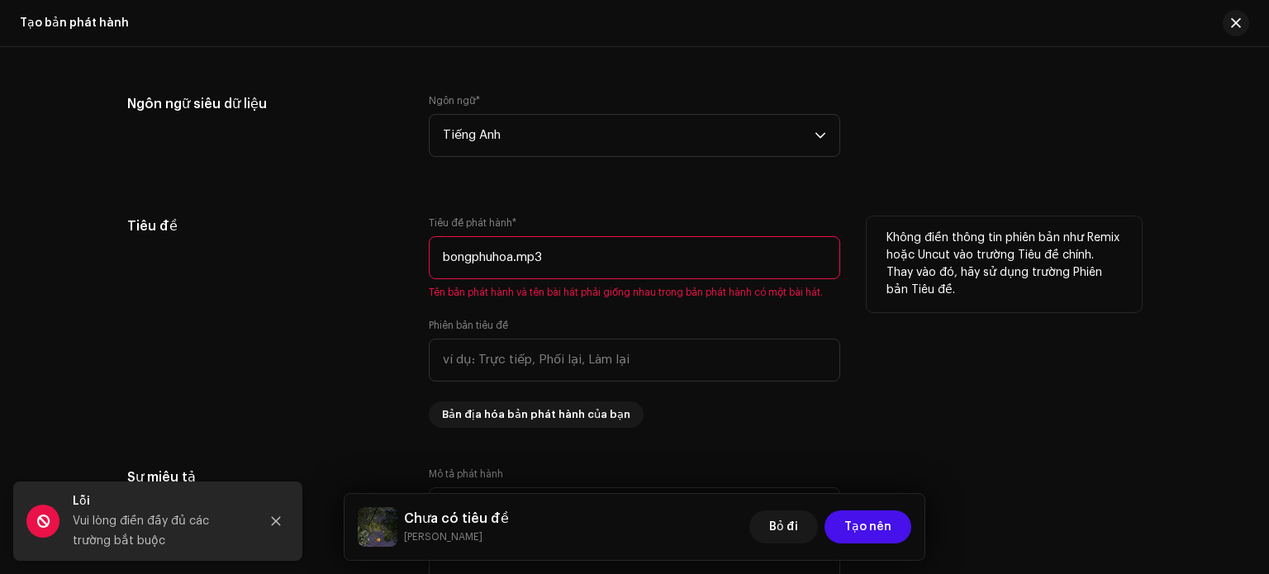
click at [625, 254] on input "bongphuhoa.mp3" at bounding box center [634, 257] width 411 height 43
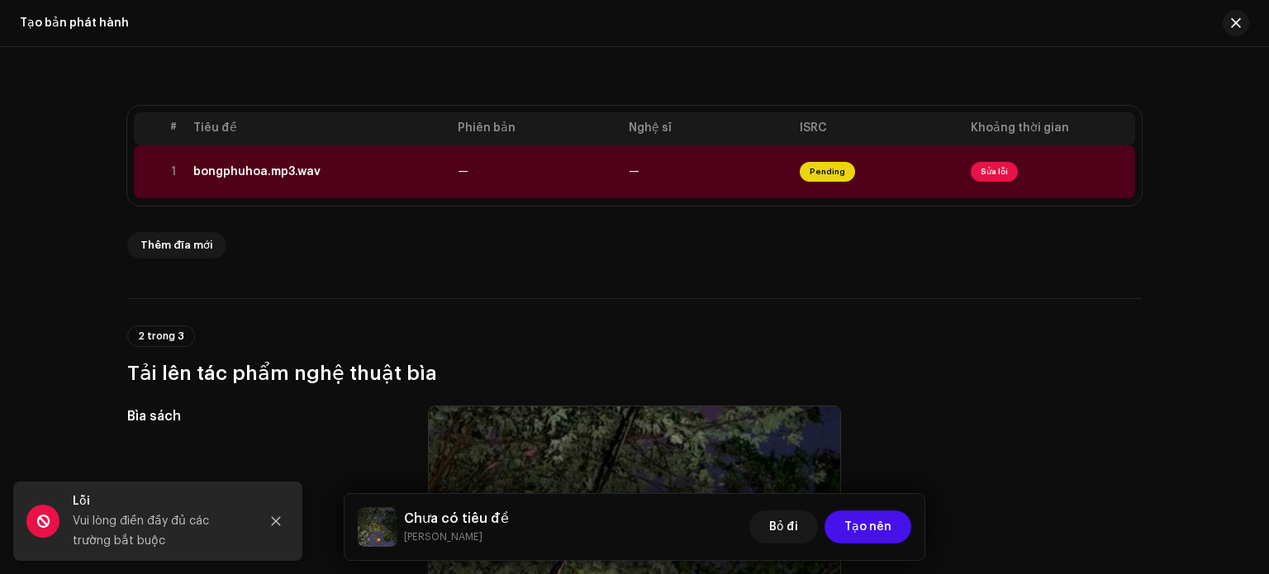
scroll to position [261, 0]
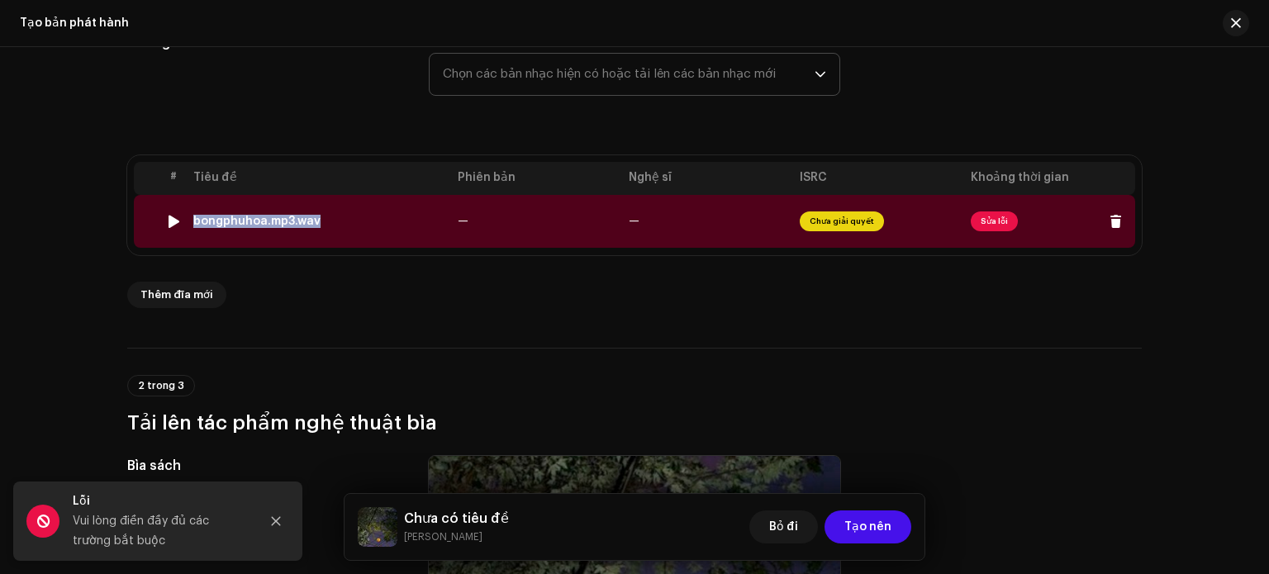
drag, startPoint x: 182, startPoint y: 216, endPoint x: 314, endPoint y: 211, distance: 132.2
click at [314, 211] on tr "1 bongphuhoa.mp3.wav — — Chưa giải quyết Sửa lỗi" at bounding box center [634, 221] width 1001 height 53
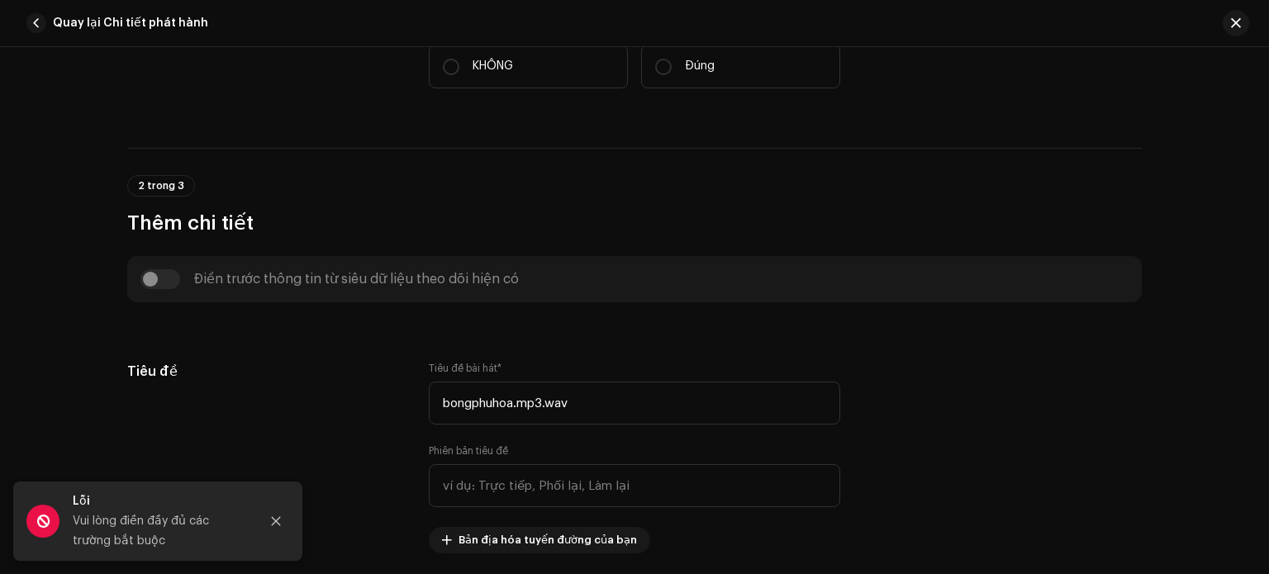
scroll to position [496, 0]
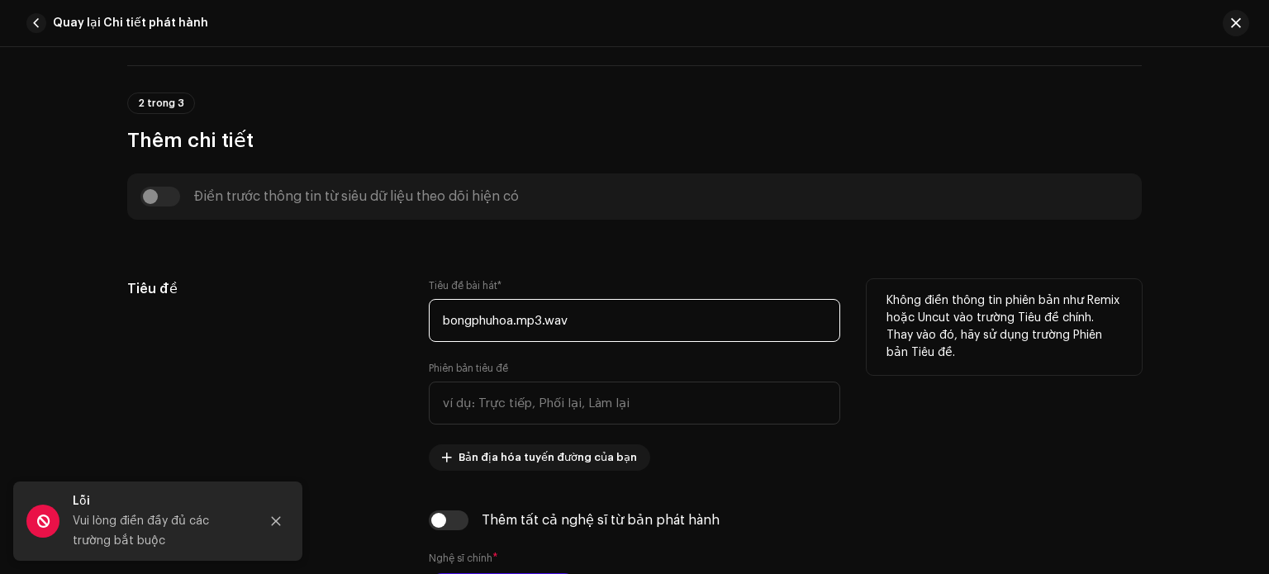
drag, startPoint x: 581, startPoint y: 320, endPoint x: 409, endPoint y: 324, distance: 171.9
click at [409, 324] on div "Tiêu đề Tiêu đề bài hát * bongphuhoa.mp3.wav Phiên bản tiêu đề Bản địa hóa tuyế…" at bounding box center [634, 375] width 1014 height 192
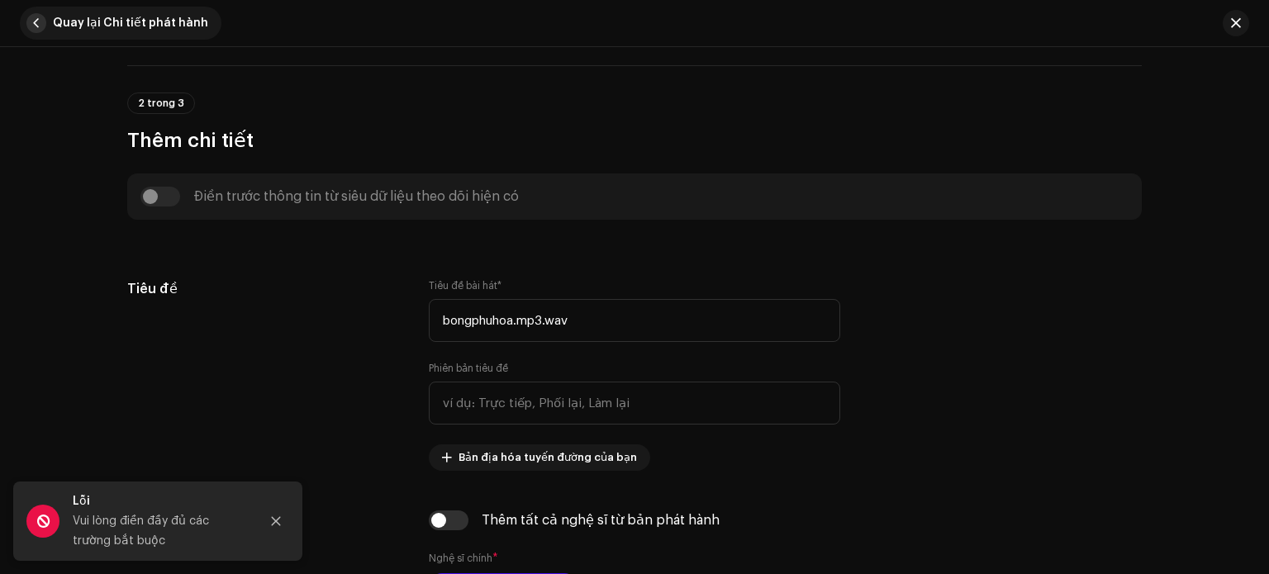
click at [42, 25] on span "button" at bounding box center [36, 23] width 20 height 20
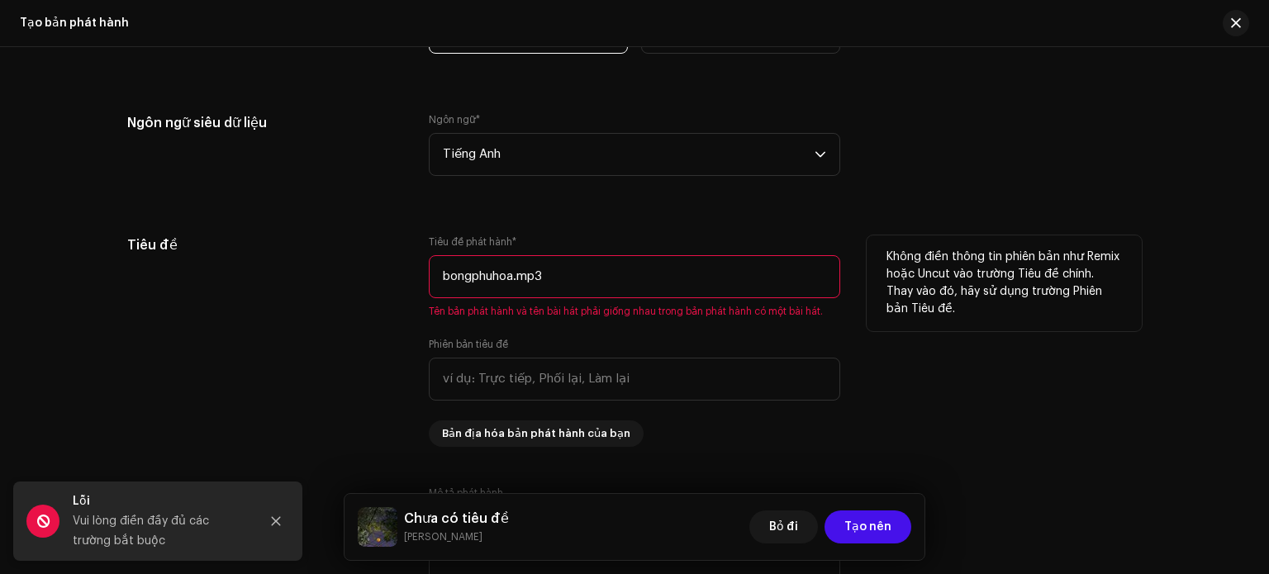
scroll to position [1418, 0]
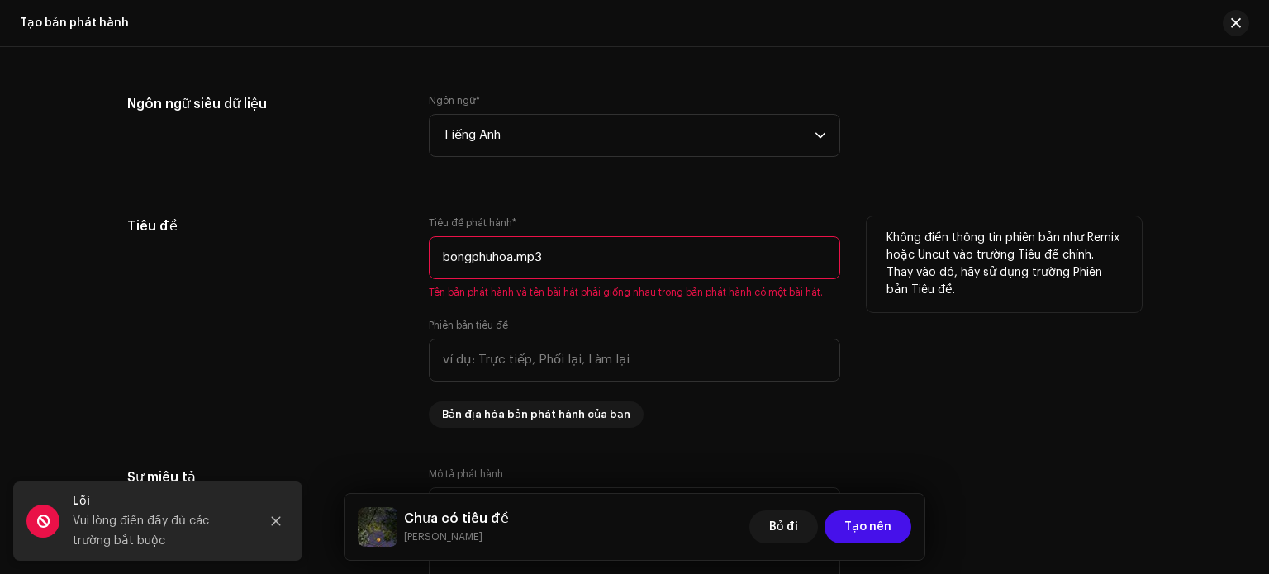
drag, startPoint x: 592, startPoint y: 252, endPoint x: 424, endPoint y: 252, distance: 167.7
click at [424, 252] on div "Tiêu đề Tiêu đề phát hành * bongphuhoa.mp3 Tên bản phát hành và tên bài hát phả…" at bounding box center [634, 321] width 1014 height 211
paste input ".wav"
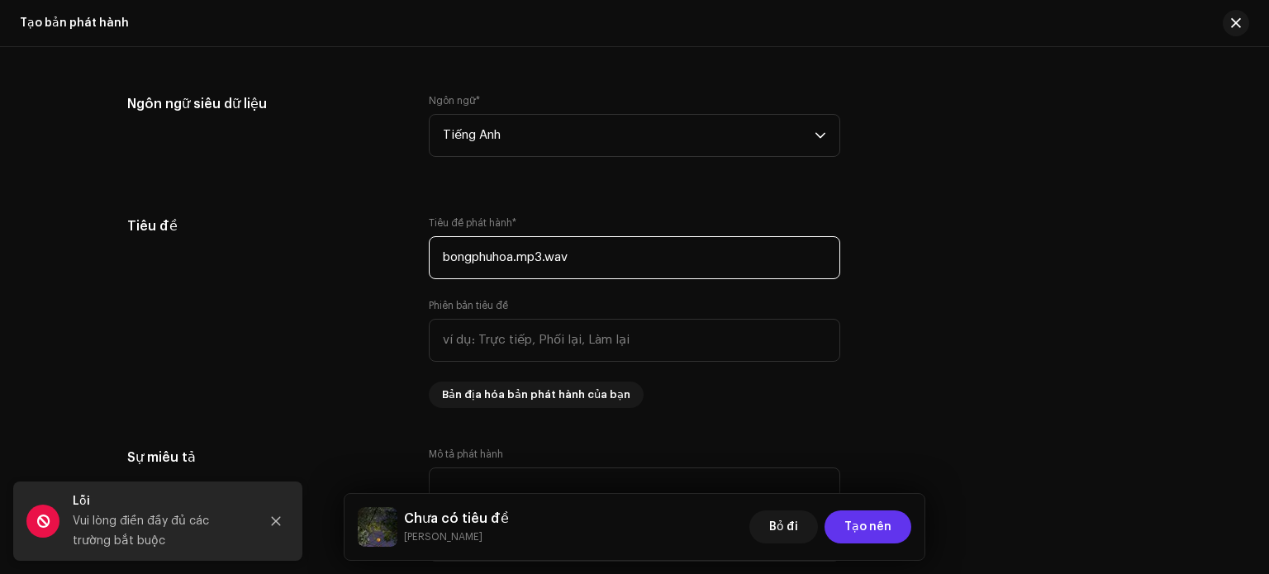
type input "bongphuhoa.mp3.wav"
click at [891, 532] on button "Tạo nên" at bounding box center [867, 527] width 87 height 33
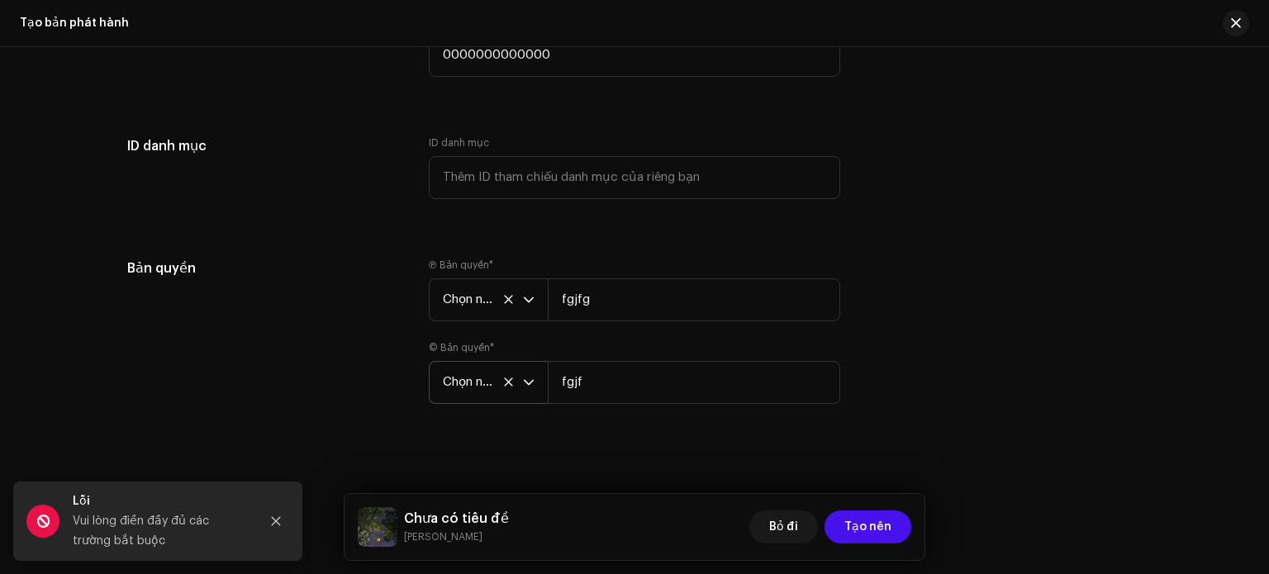
scroll to position [2991, 0]
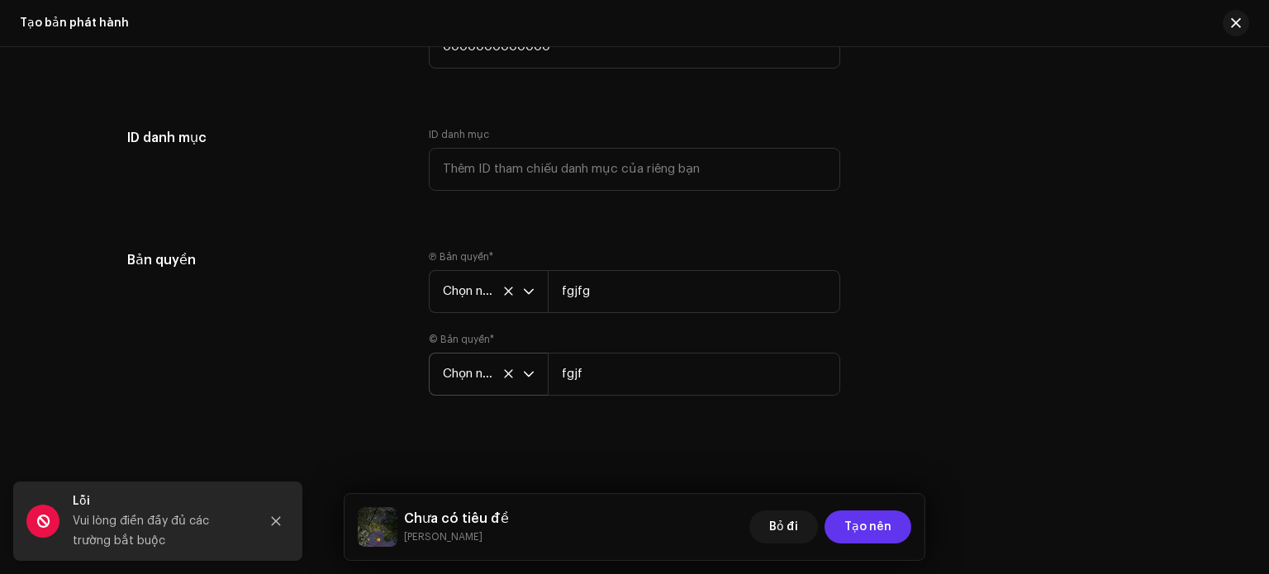
click at [842, 523] on button "Tạo nên" at bounding box center [867, 527] width 87 height 33
click at [284, 521] on button "Đóng" at bounding box center [275, 521] width 33 height 33
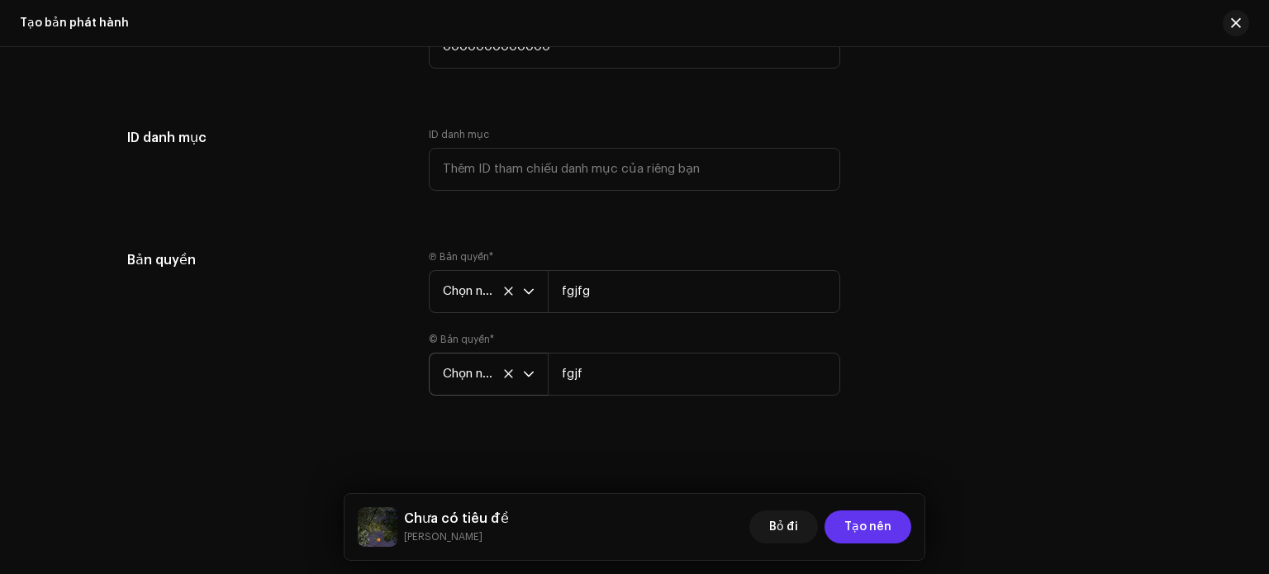
click at [845, 535] on button "Tạo nên" at bounding box center [867, 527] width 87 height 33
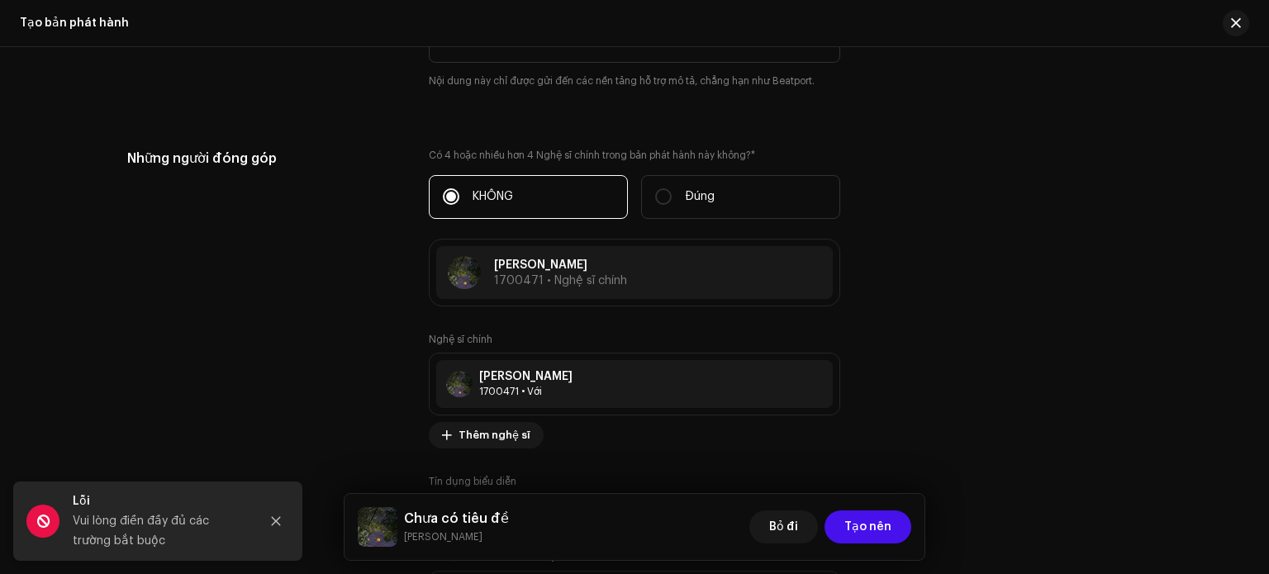
scroll to position [2247, 0]
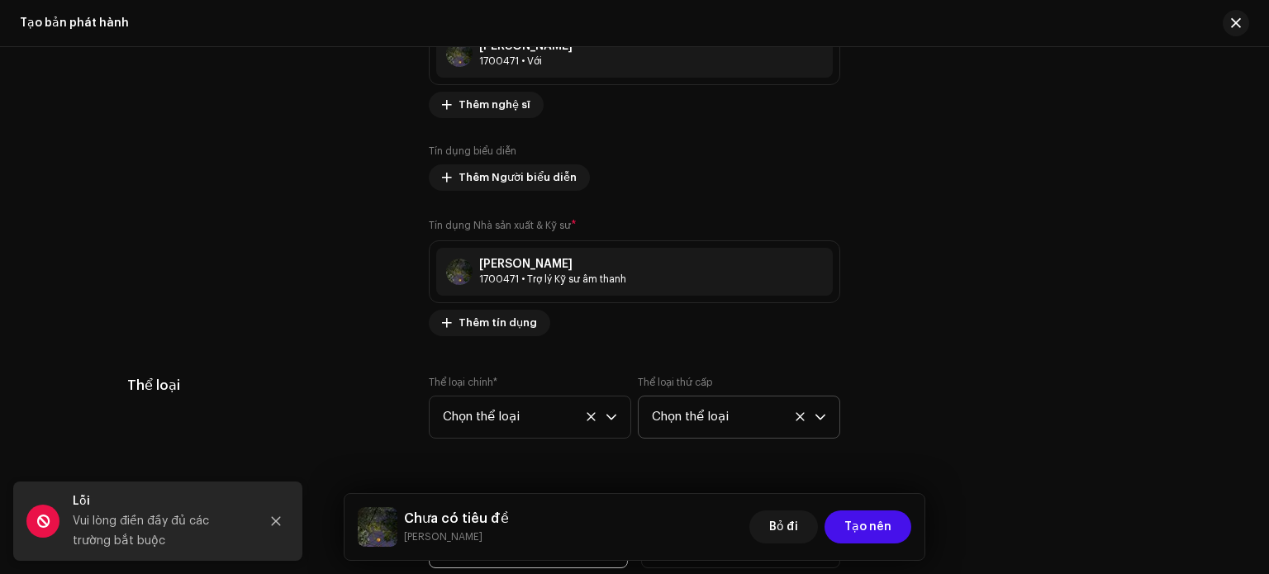
click at [552, 224] on font "Tín dụng Nhà sản xuất & Kỹ sư" at bounding box center [500, 226] width 142 height 10
click at [511, 317] on span "Thêm tín dụng" at bounding box center [497, 322] width 78 height 33
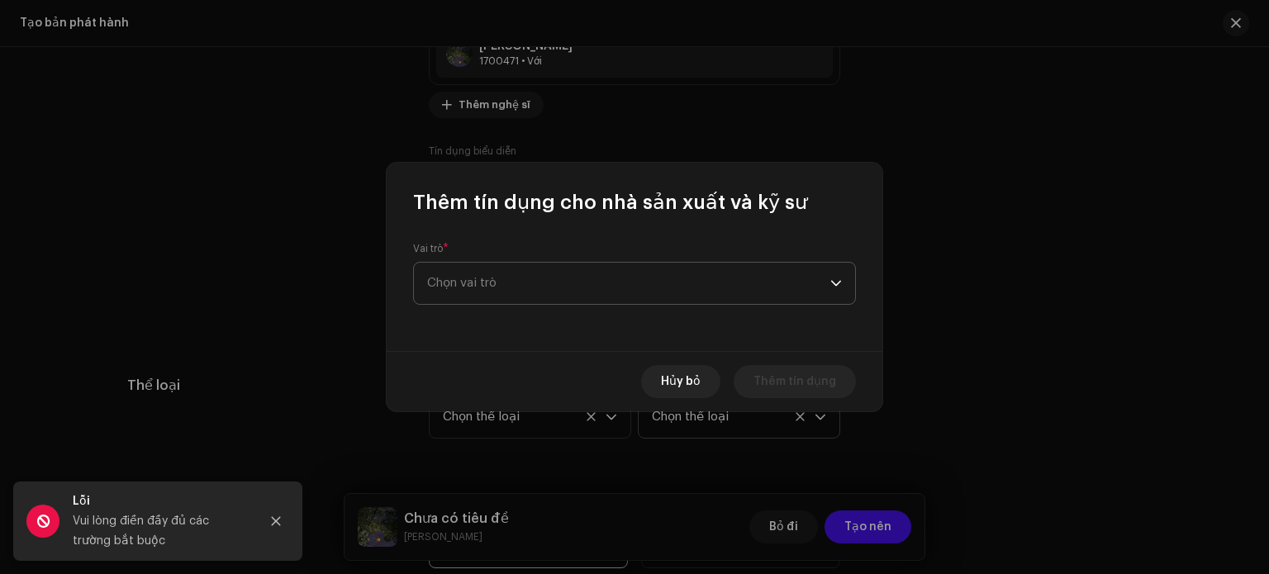
click at [517, 273] on span "Chọn vai trò" at bounding box center [628, 283] width 403 height 41
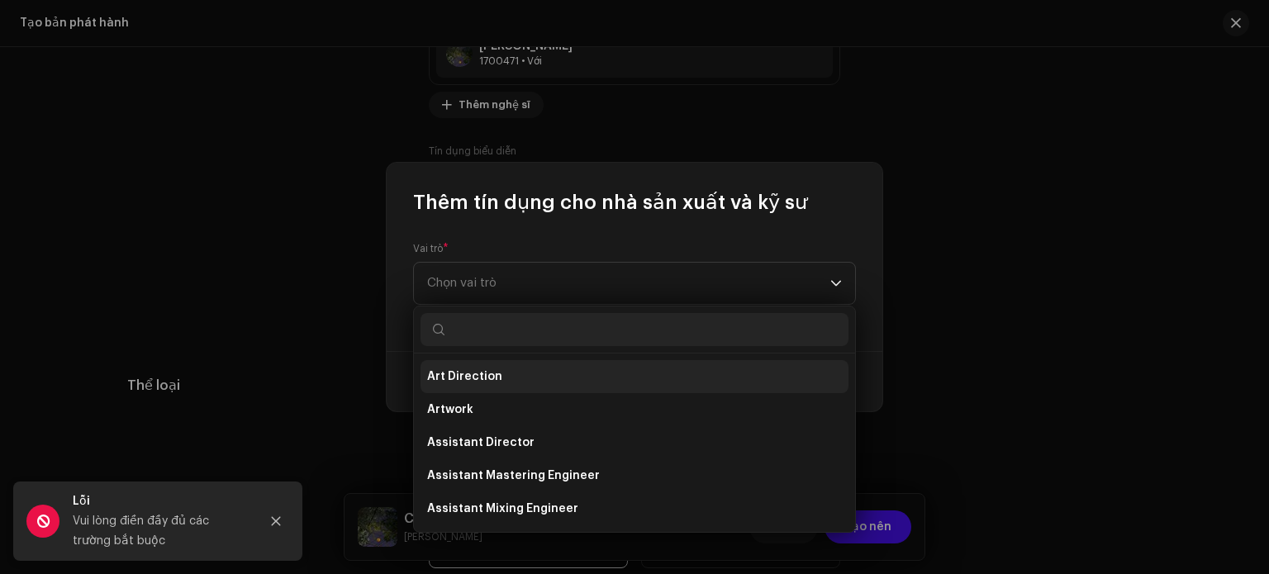
click at [511, 379] on li "Art Direction" at bounding box center [634, 376] width 428 height 33
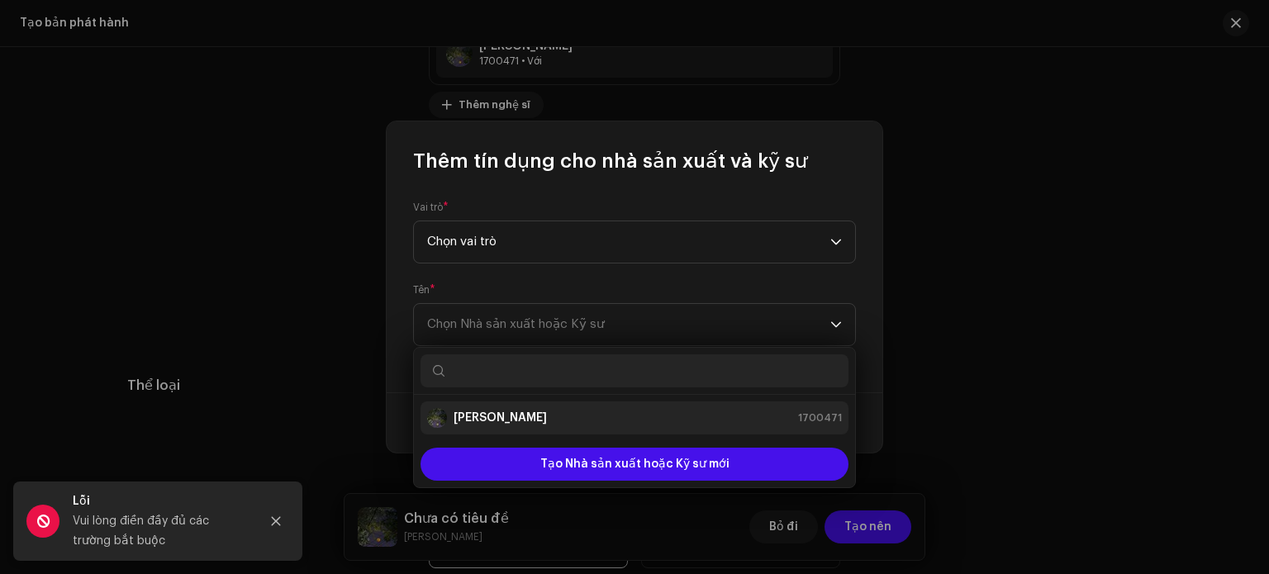
click at [551, 417] on div "mỸ CHU 1700471" at bounding box center [634, 418] width 415 height 20
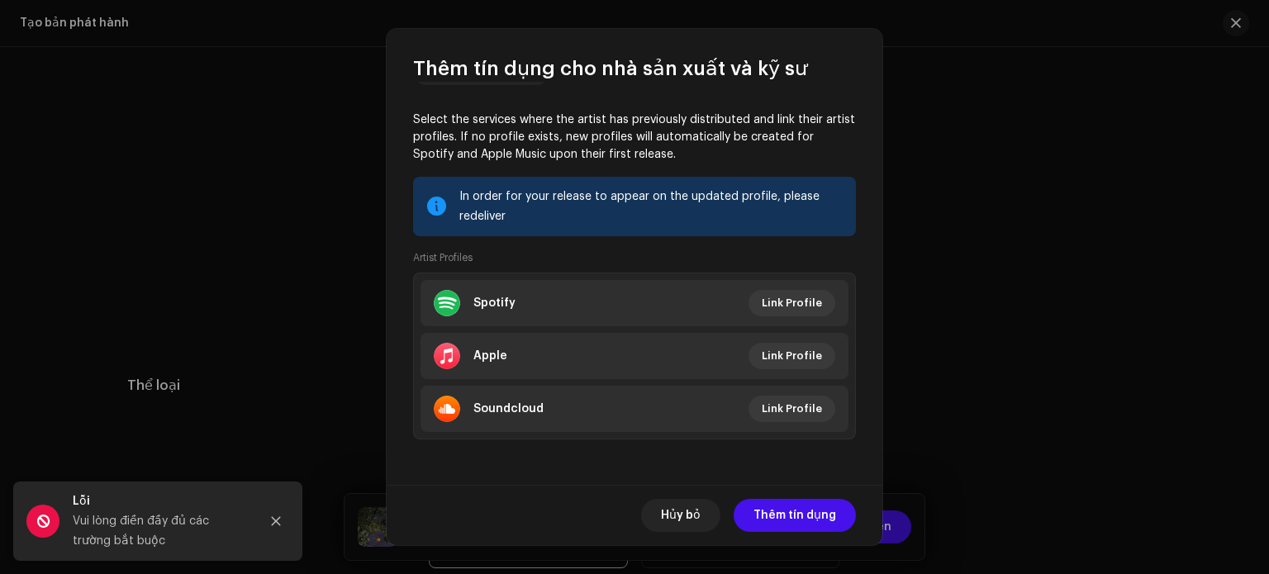
scroll to position [216, 0]
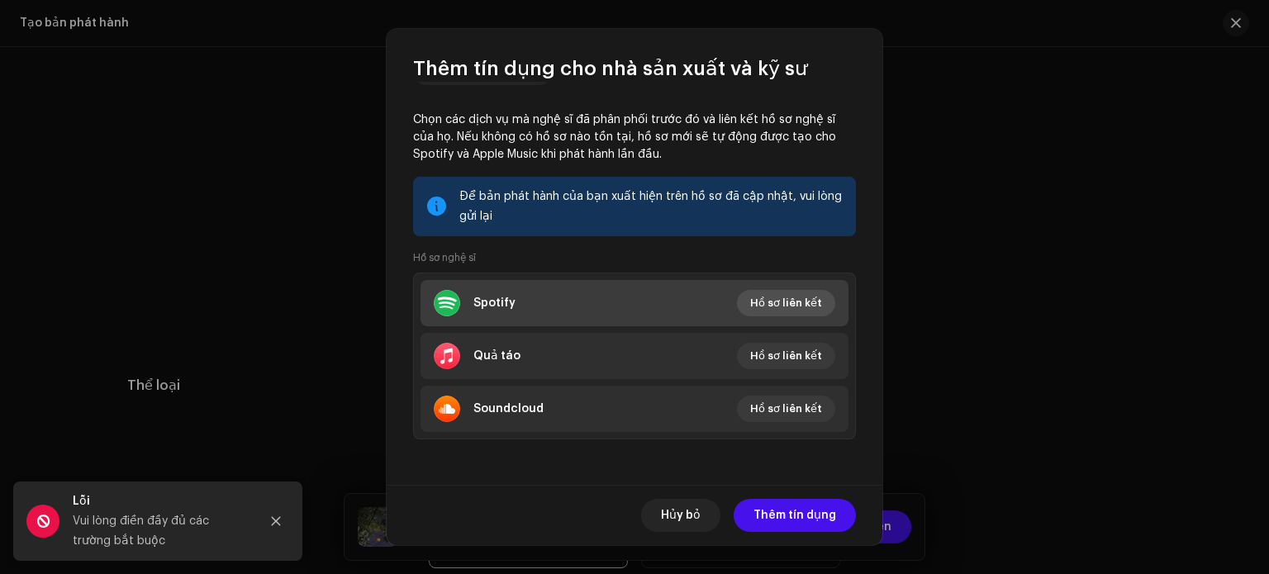
click at [784, 302] on font "Hồ sơ liên kết" at bounding box center [786, 302] width 72 height 11
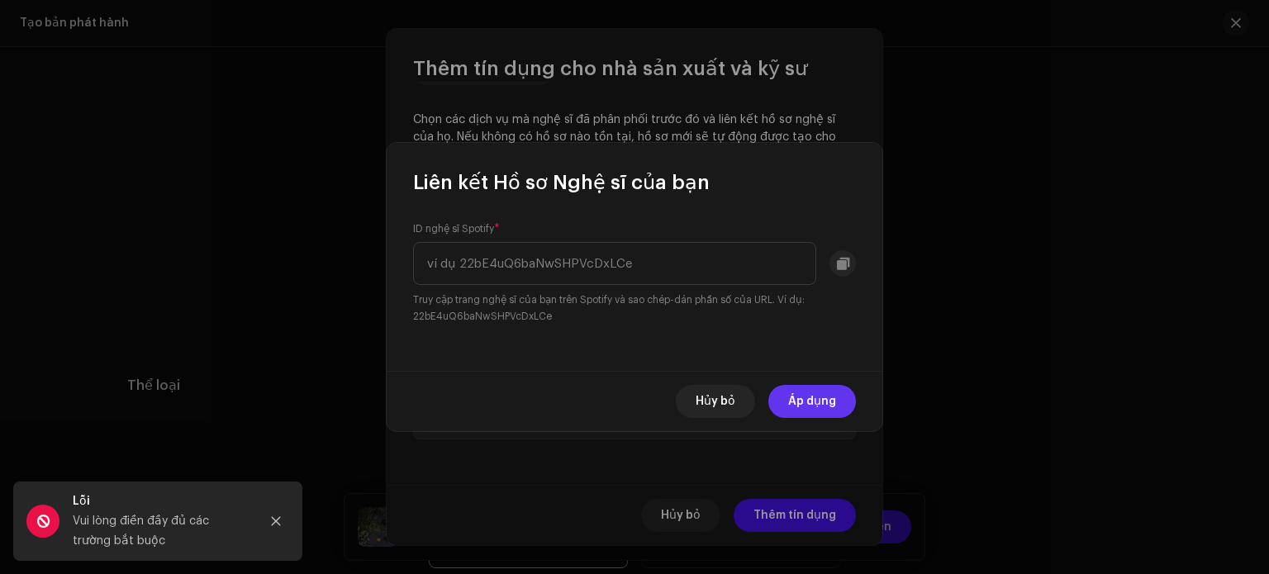
click at [795, 395] on span "Áp dụng" at bounding box center [812, 401] width 48 height 33
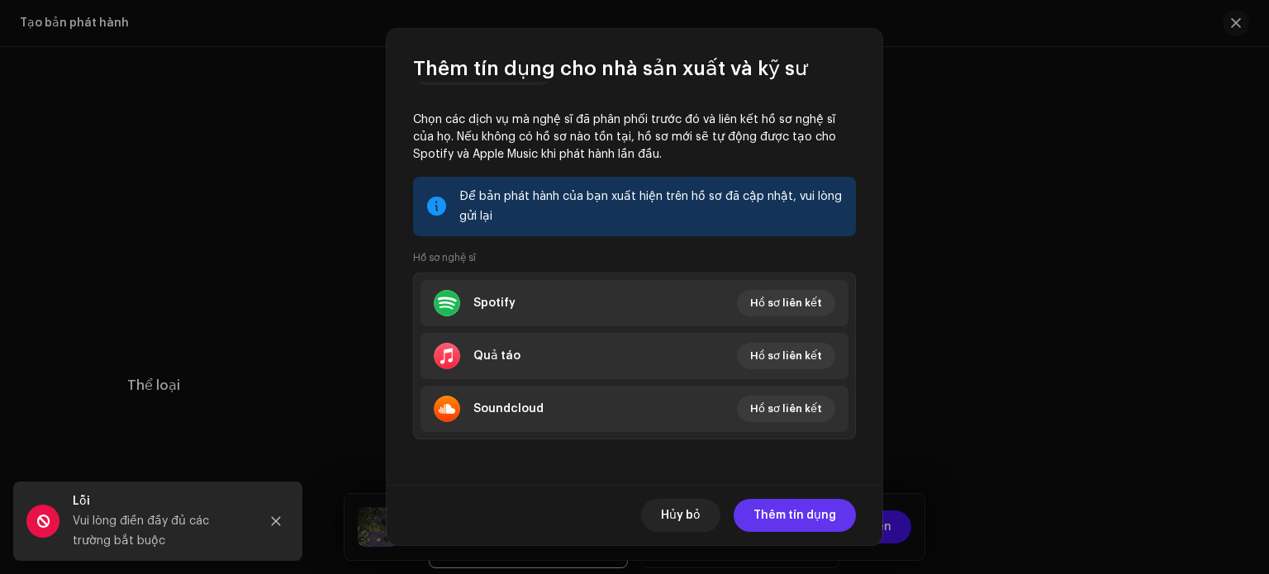
click at [804, 519] on font "Thêm tín dụng" at bounding box center [794, 516] width 83 height 12
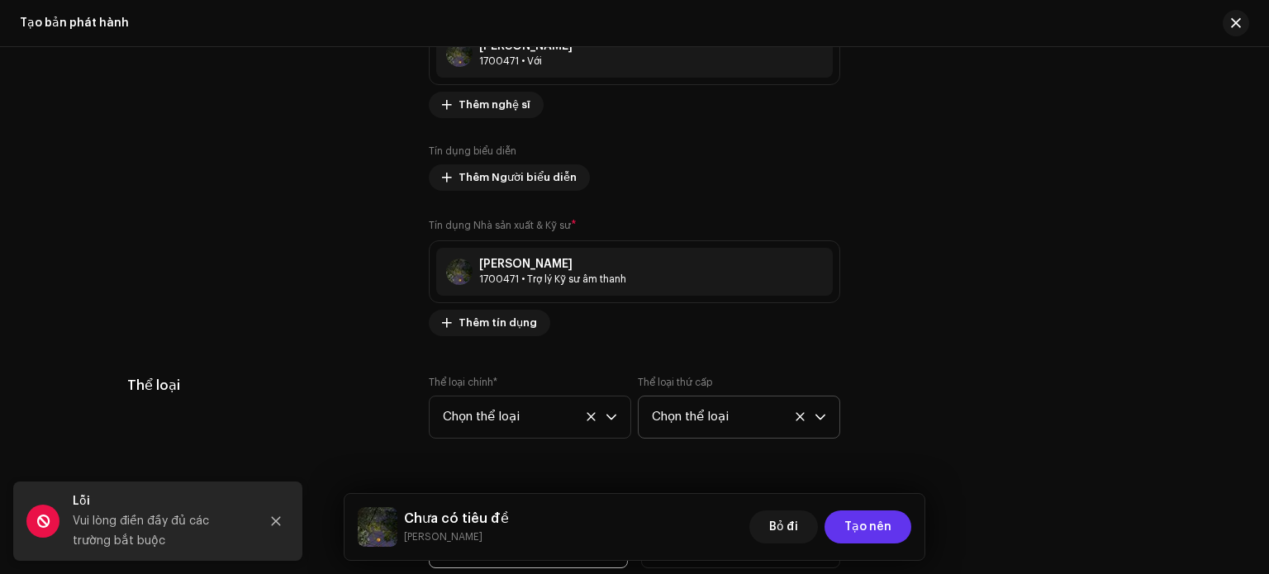
click at [845, 521] on button "Tạo nên" at bounding box center [867, 527] width 87 height 33
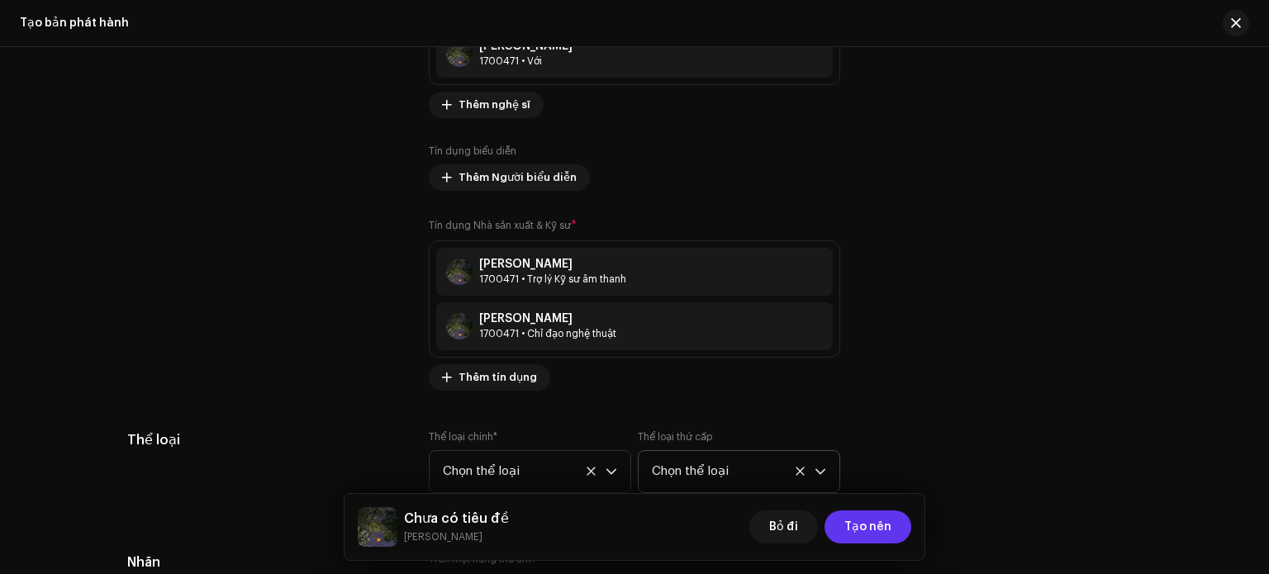
click at [845, 522] on button "Tạo nên" at bounding box center [867, 527] width 87 height 33
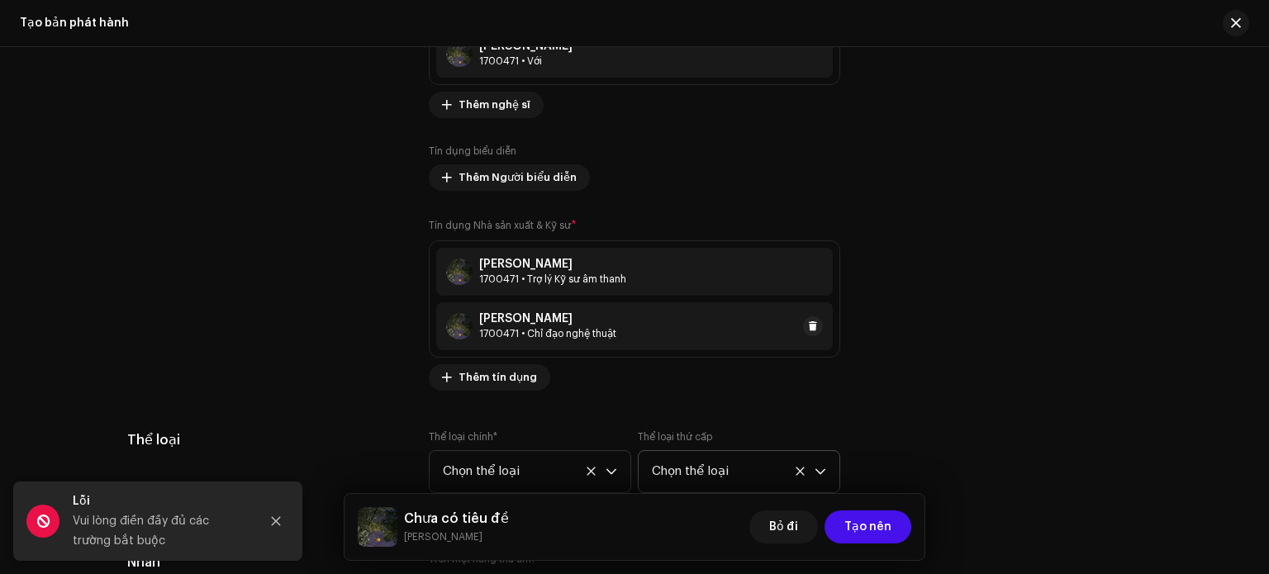
click at [555, 334] on font "1700471 • Chỉ đạo nghệ thuật" at bounding box center [547, 334] width 137 height 10
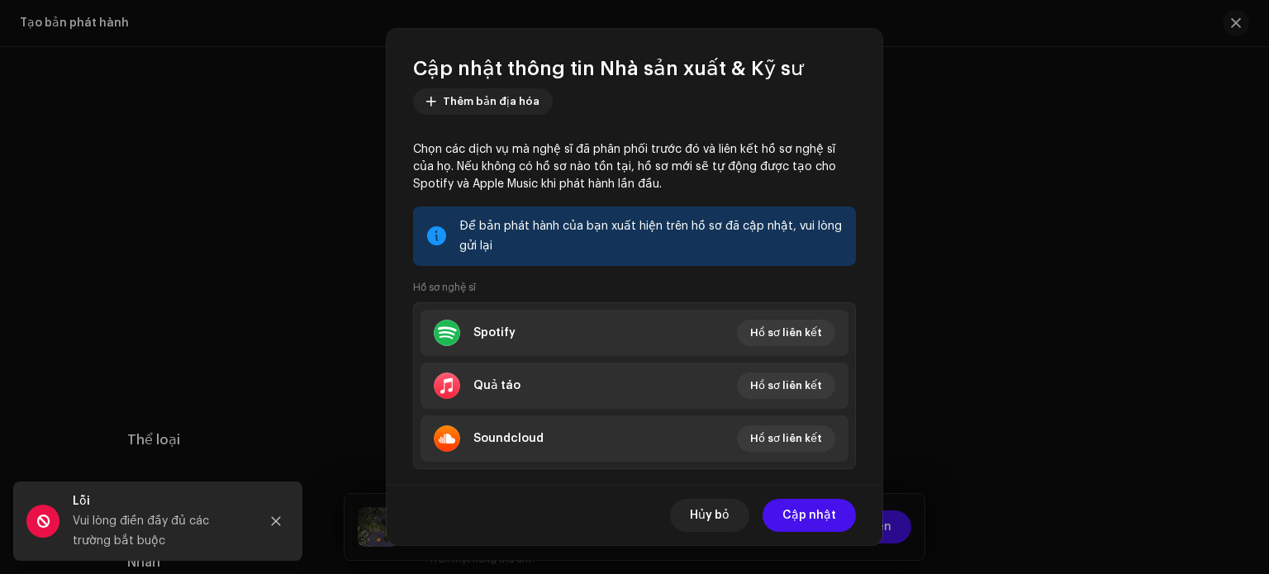
scroll to position [215, 0]
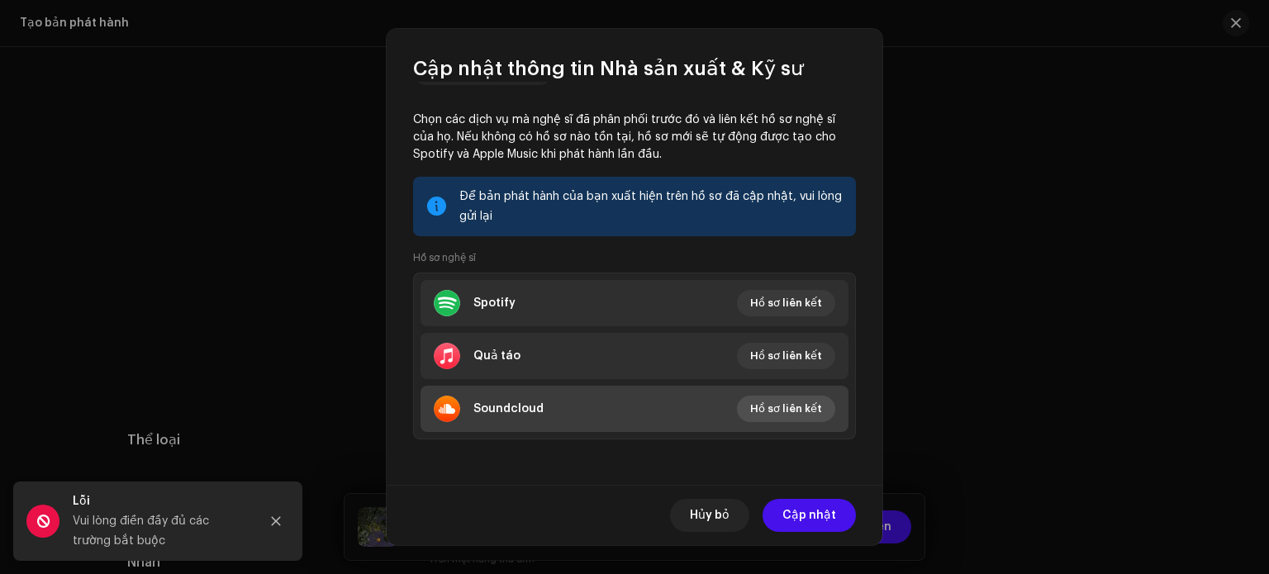
click at [803, 402] on span "Hồ sơ liên kết" at bounding box center [786, 408] width 72 height 33
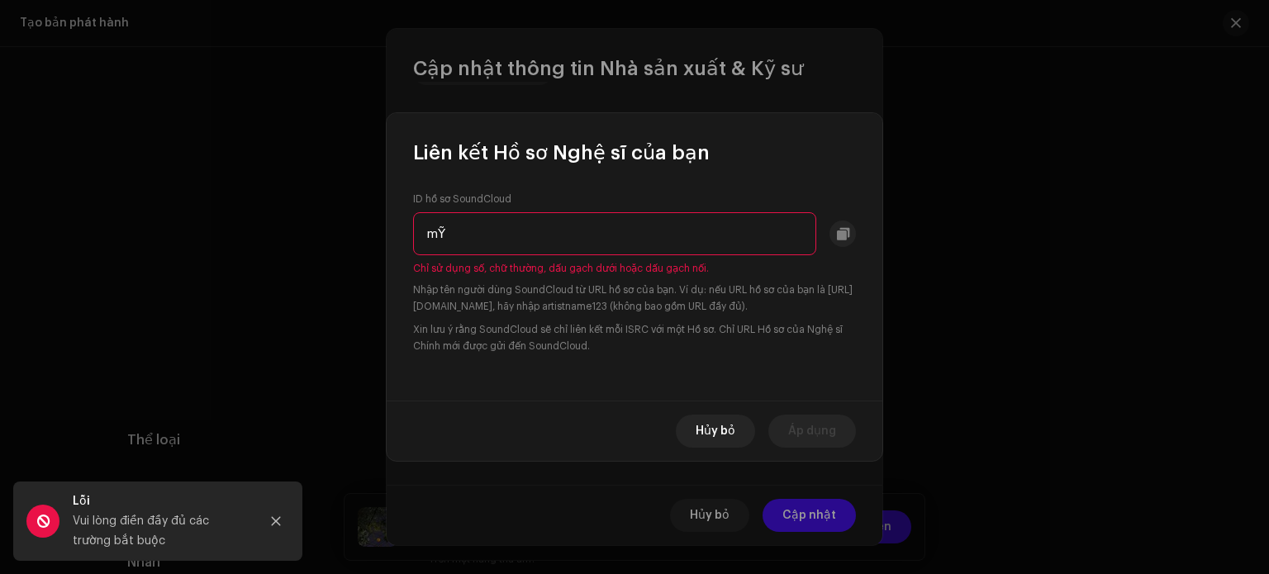
drag, startPoint x: 517, startPoint y: 254, endPoint x: 468, endPoint y: 256, distance: 48.8
click at [468, 256] on div "ID hồ sơ SoundCloud mỸ Chỉ sử dụng số, chữ thường, dấu gạch dưới hoặc dấu gạch …" at bounding box center [634, 273] width 443 height 162
type input "m"
drag, startPoint x: 512, startPoint y: 245, endPoint x: 382, endPoint y: 254, distance: 130.8
click at [382, 254] on div "Liên kết Hồ sơ Nghệ sĩ của bạn ID hồ sơ SoundCloud Ngọc Chỉ sử dụng số, chữ thư…" at bounding box center [634, 287] width 1269 height 574
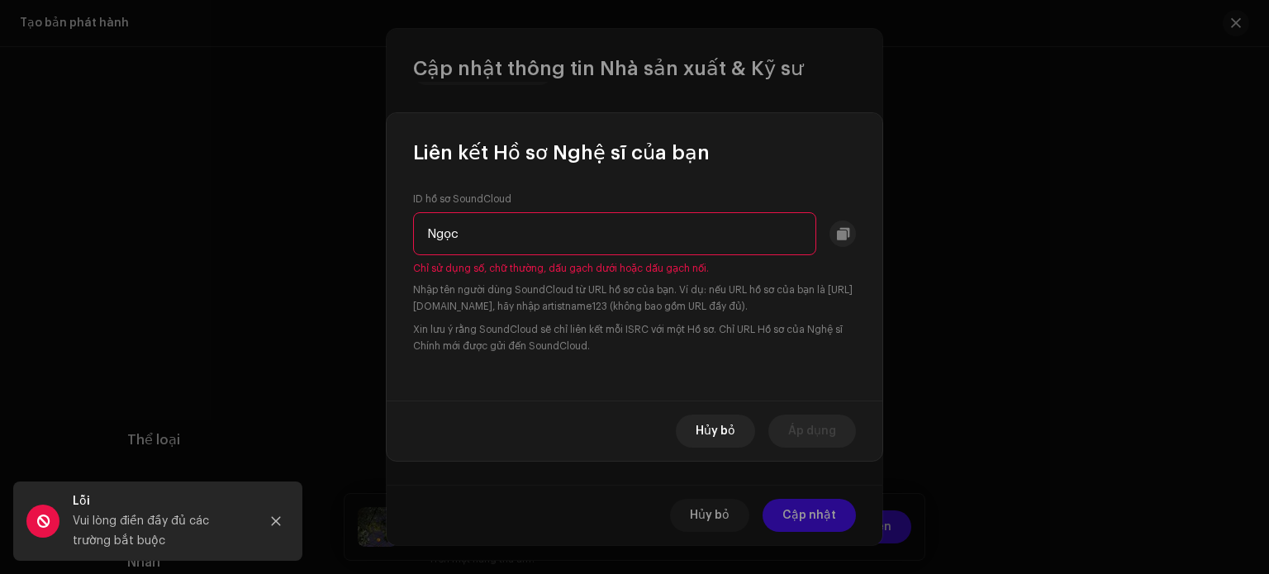
paste input "Oanhh🤍"
drag, startPoint x: 413, startPoint y: 250, endPoint x: 341, endPoint y: 254, distance: 72.0
click at [341, 254] on div "Liên kết Hồ sơ Nghệ sĩ của bạn ID hồ sơ SoundCloud Ngọc Oanhh🤍 Chỉ sử dụng số, …" at bounding box center [634, 287] width 1269 height 574
paste input "Linh Hà Khánh"
click at [786, 407] on div "Hủy bỏ Áp dụng" at bounding box center [635, 431] width 496 height 60
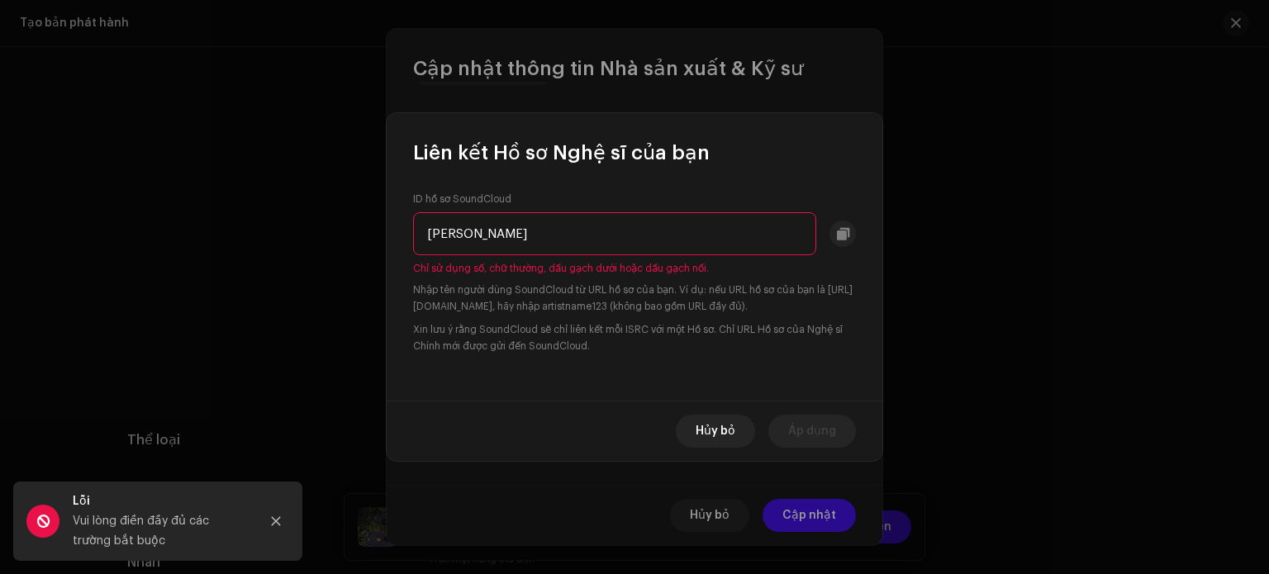
drag, startPoint x: 559, startPoint y: 261, endPoint x: 386, endPoint y: 269, distance: 173.7
click at [386, 269] on div "Liên kết Hồ sơ Nghệ sĩ của bạn ID hồ sơ SoundCloud Linh Hà Khánh Chỉ sử dụng số…" at bounding box center [634, 287] width 1269 height 574
paste input "https://soundcloud.com/linh-ha-khanh-128775391?utm_source=clipboard&utm_medium=…"
click at [802, 379] on div "ID hồ sơ SoundCloud https://soundcloud.com/linh-ha-khanh-128775391?utm_source=c…" at bounding box center [635, 283] width 496 height 235
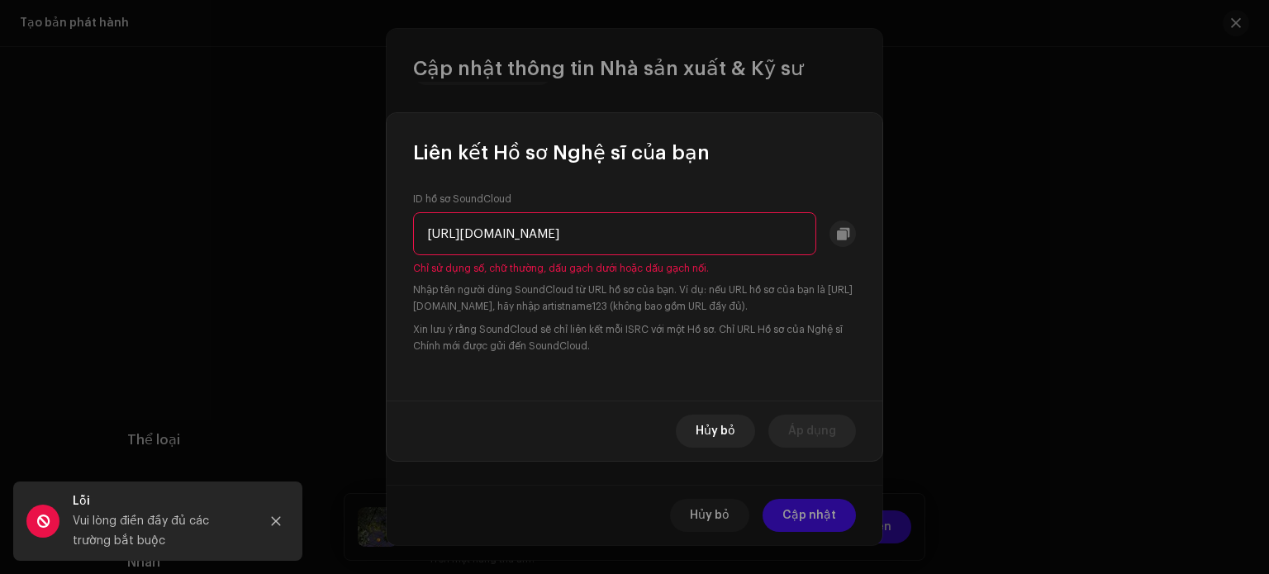
drag, startPoint x: 565, startPoint y: 232, endPoint x: 354, endPoint y: 281, distance: 217.0
click at [354, 281] on div "Liên kết Hồ sơ Nghệ sĩ của bạn ID hồ sơ SoundCloud https://soundcloud.com/linh-…" at bounding box center [634, 287] width 1269 height 574
click at [429, 233] on input "/linh-ha-khanh-128775391?utm_source=clipboard&utm_medium=text&utm_campaign=soci…" at bounding box center [614, 233] width 403 height 43
click at [433, 240] on input "/linh-ha-khanh-128775391?utm_source=clipboard&utm_medium=text&utm_campaign=soci…" at bounding box center [614, 233] width 403 height 43
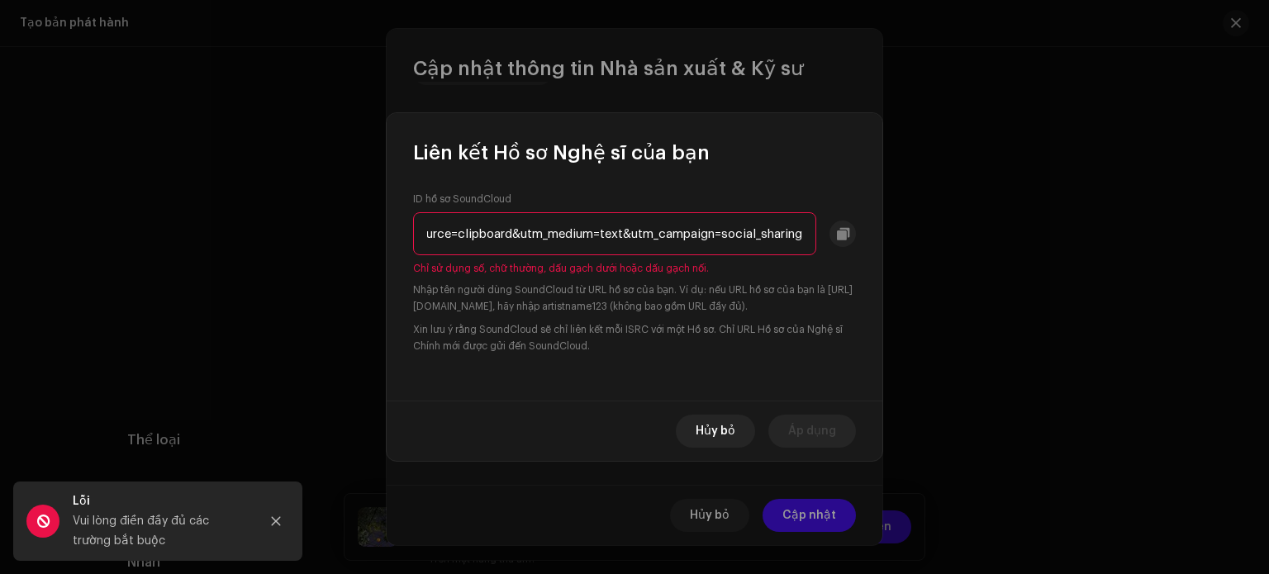
drag, startPoint x: 567, startPoint y: 233, endPoint x: 995, endPoint y: 225, distance: 428.8
click at [995, 225] on div "Liên kết Hồ sơ Nghệ sĩ của bạn ID hồ sơ SoundCloud linh-ha-khanh-128775391?utm_…" at bounding box center [634, 287] width 1269 height 574
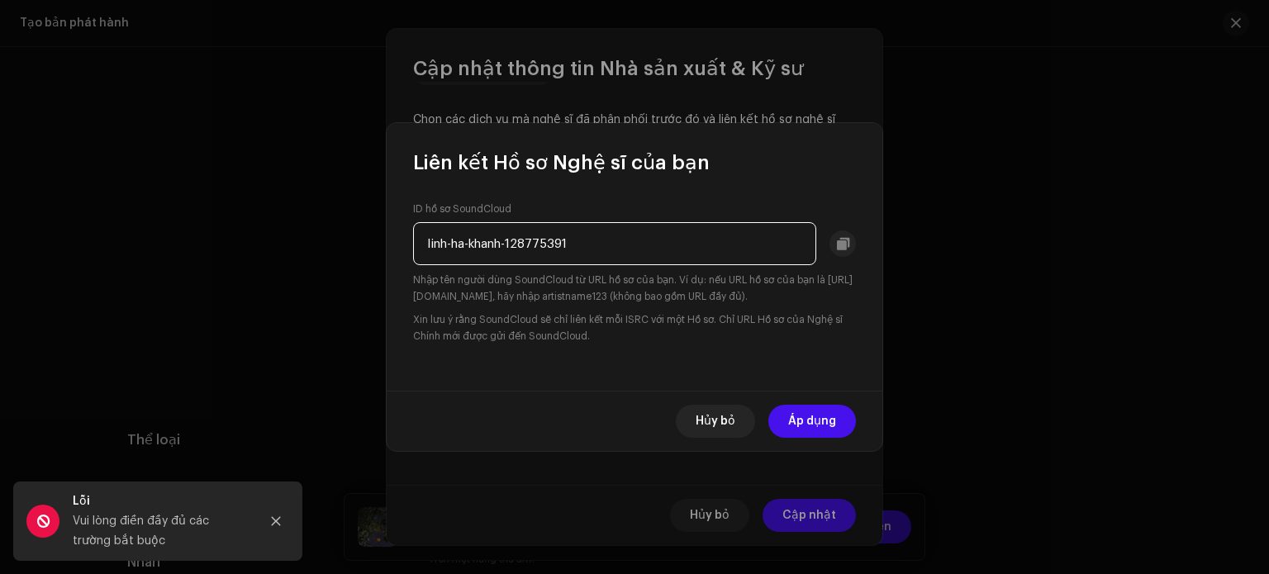
scroll to position [0, 0]
type input "linh-ha-khanh-128775391"
click at [813, 416] on font "Áp dụng" at bounding box center [812, 422] width 48 height 12
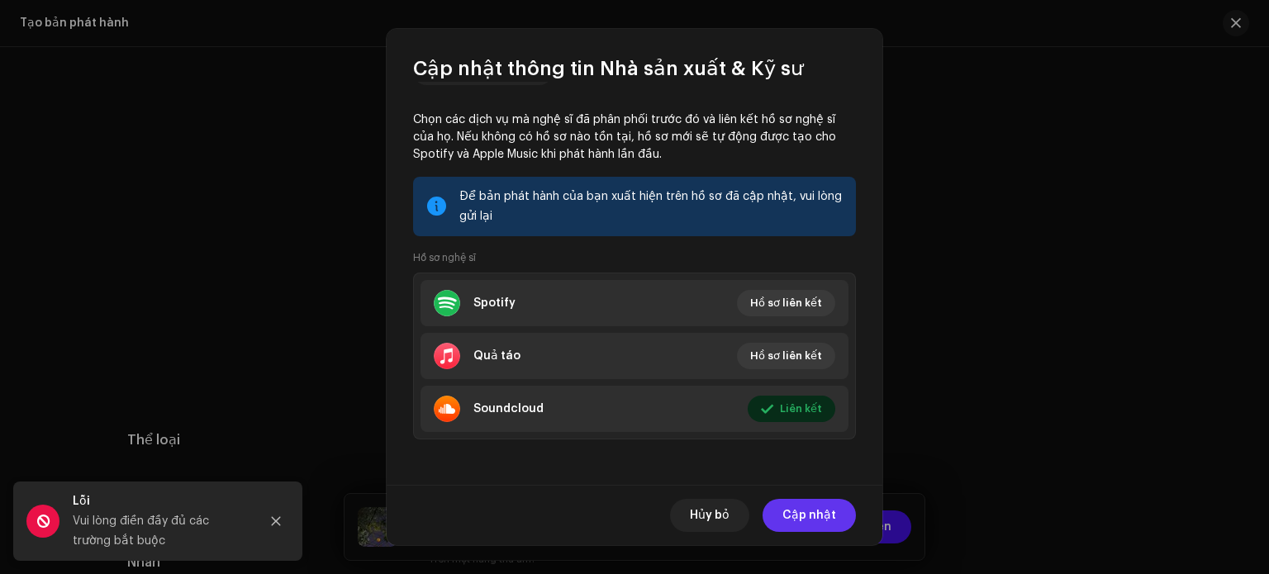
click at [820, 520] on font "Cập nhật" at bounding box center [809, 516] width 54 height 12
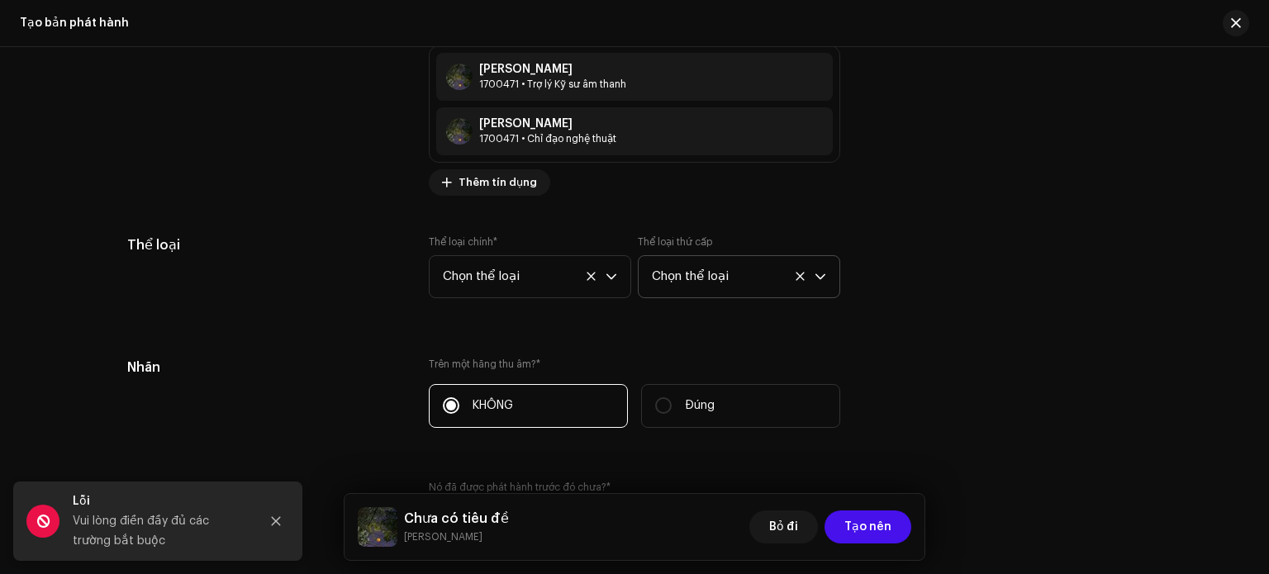
scroll to position [2578, 0]
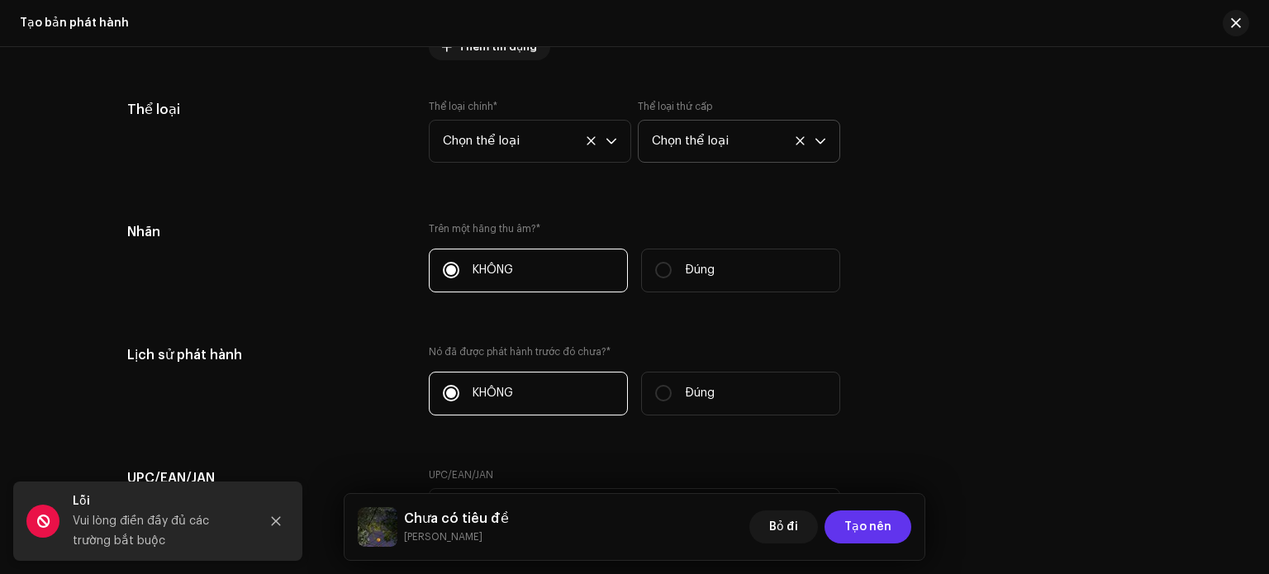
click at [875, 521] on font "Tạo nên" at bounding box center [867, 527] width 47 height 12
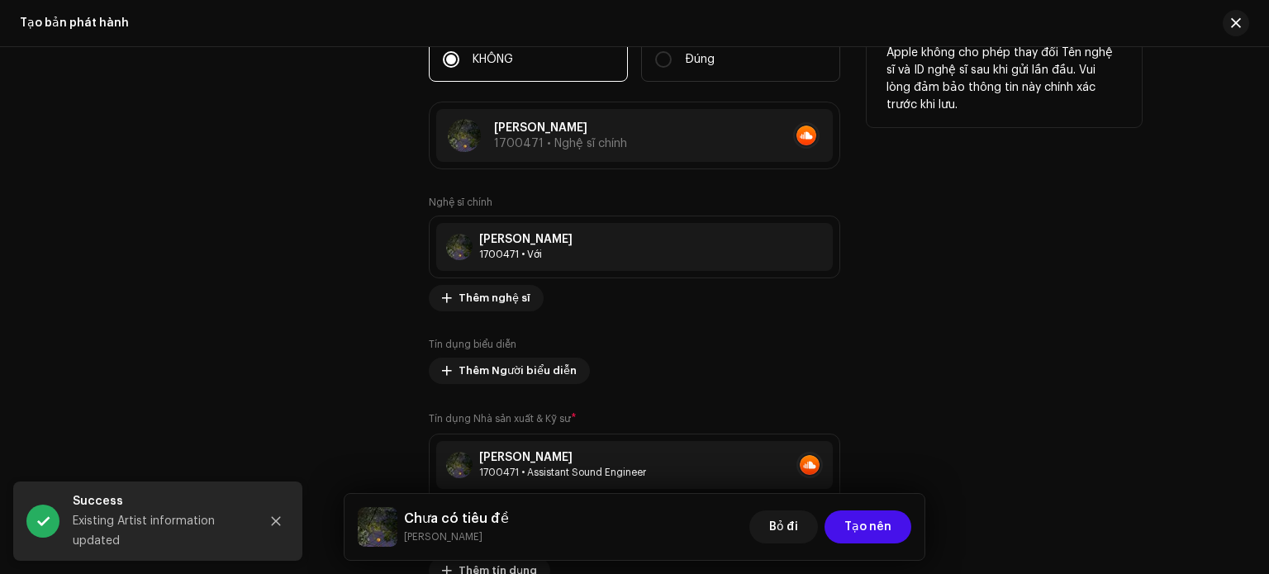
scroll to position [1806, 0]
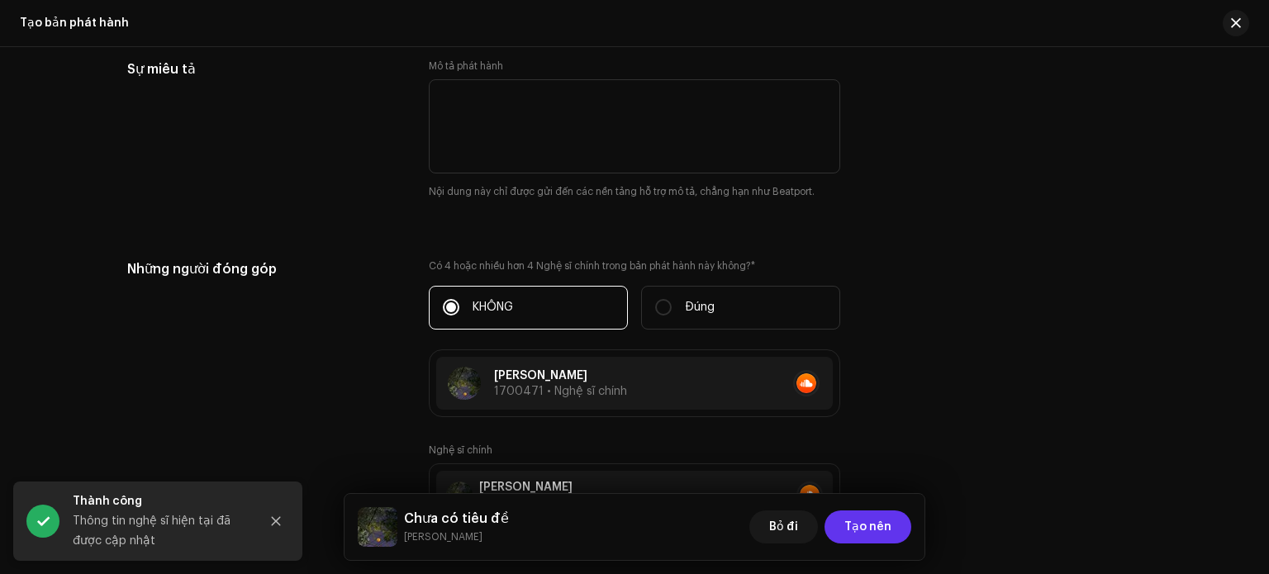
click at [875, 526] on font "Tạo nên" at bounding box center [867, 527] width 47 height 12
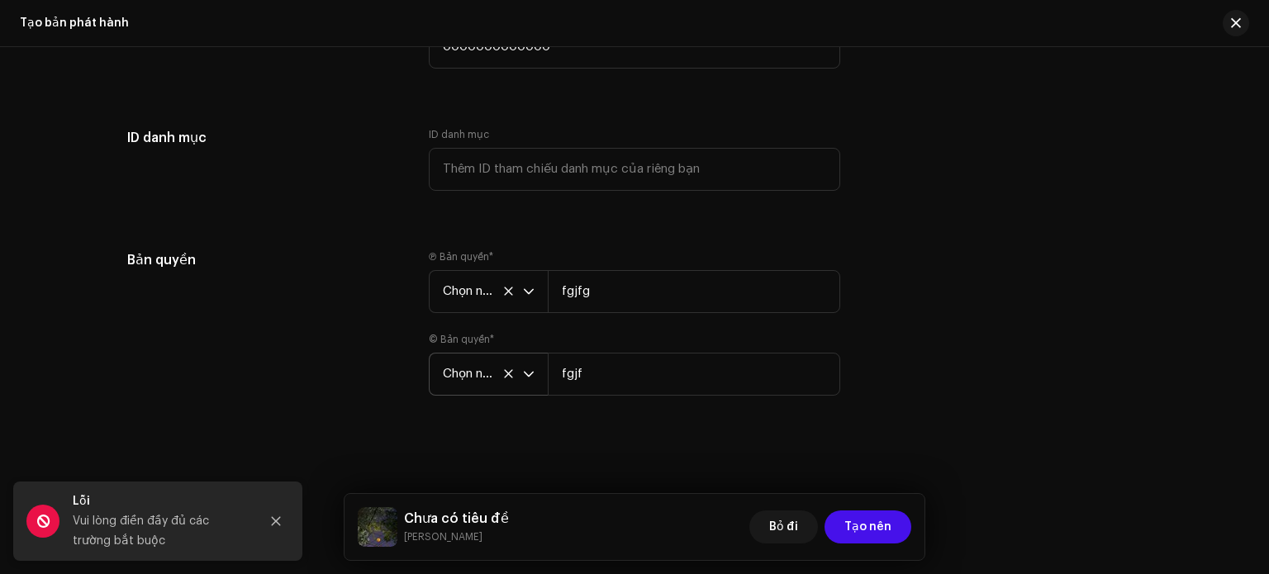
scroll to position [3045, 0]
drag, startPoint x: 95, startPoint y: 526, endPoint x: 65, endPoint y: 525, distance: 29.8
click at [94, 528] on div "Vui lòng điền đầy đủ các trường bắt buộc" at bounding box center [159, 531] width 173 height 40
click at [48, 522] on span at bounding box center [42, 521] width 33 height 33
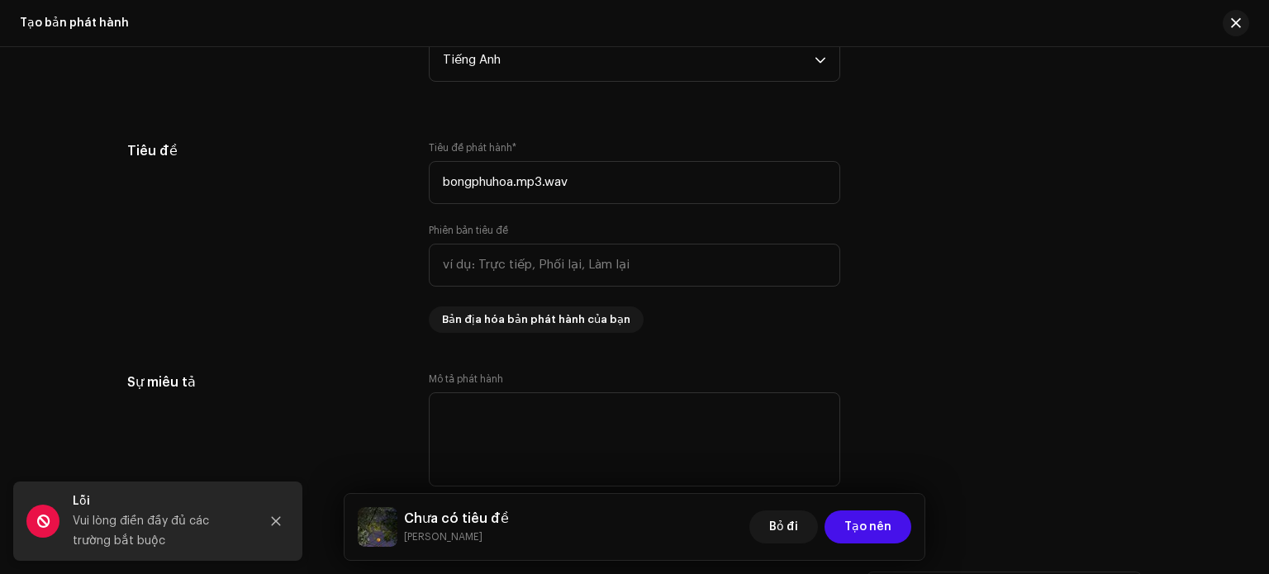
scroll to position [1475, 0]
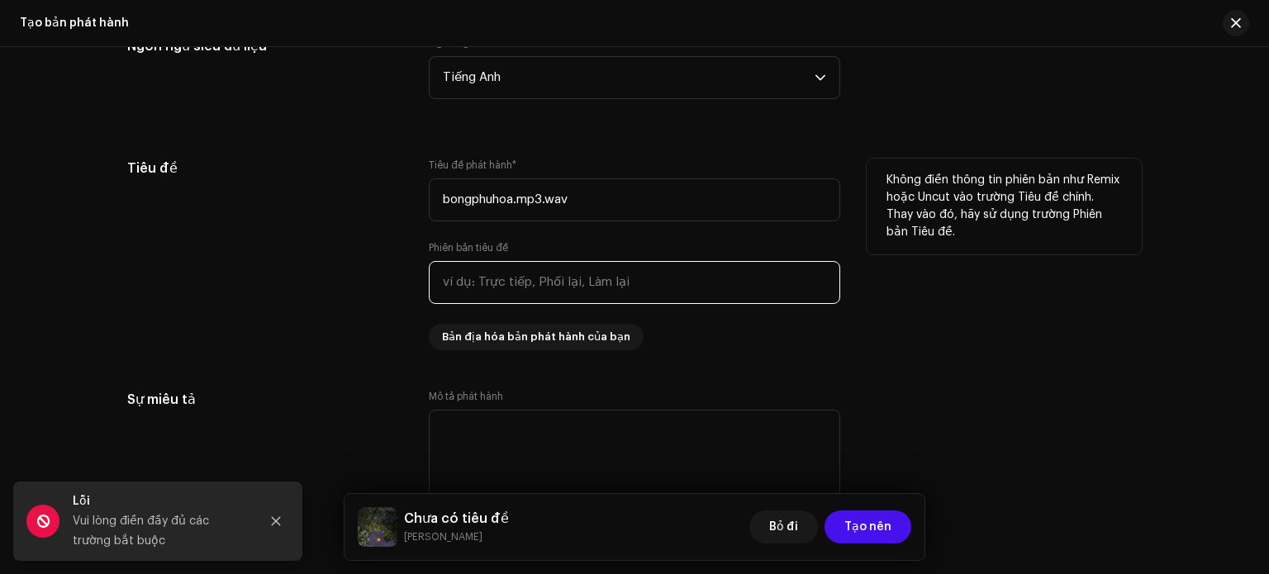
click at [562, 274] on input "text" at bounding box center [634, 282] width 411 height 43
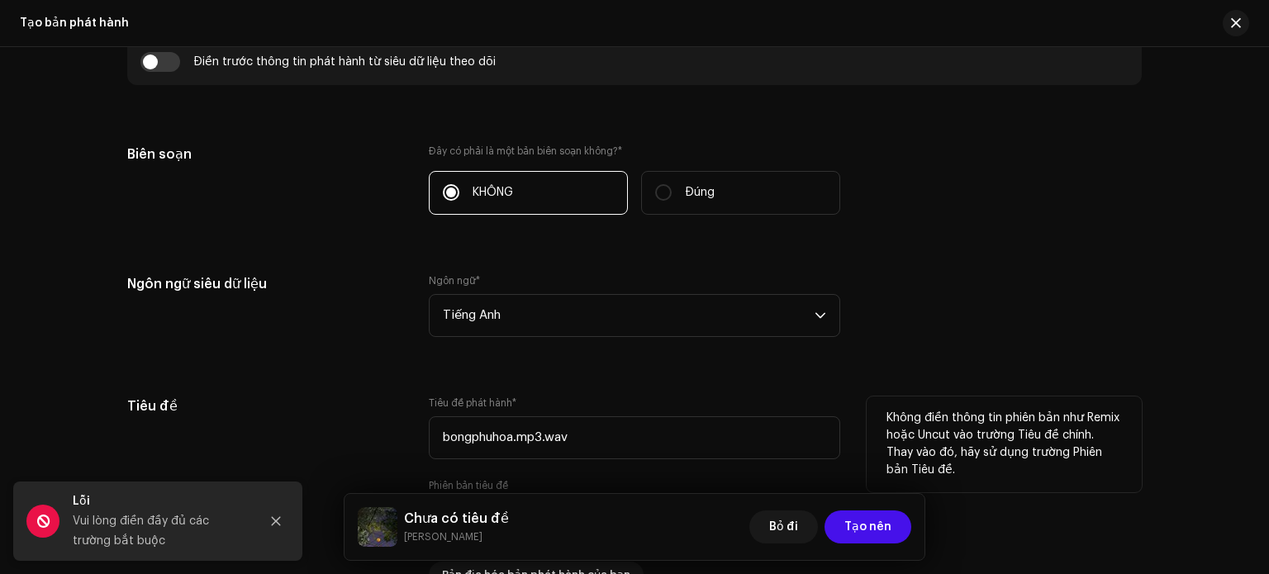
scroll to position [1228, 0]
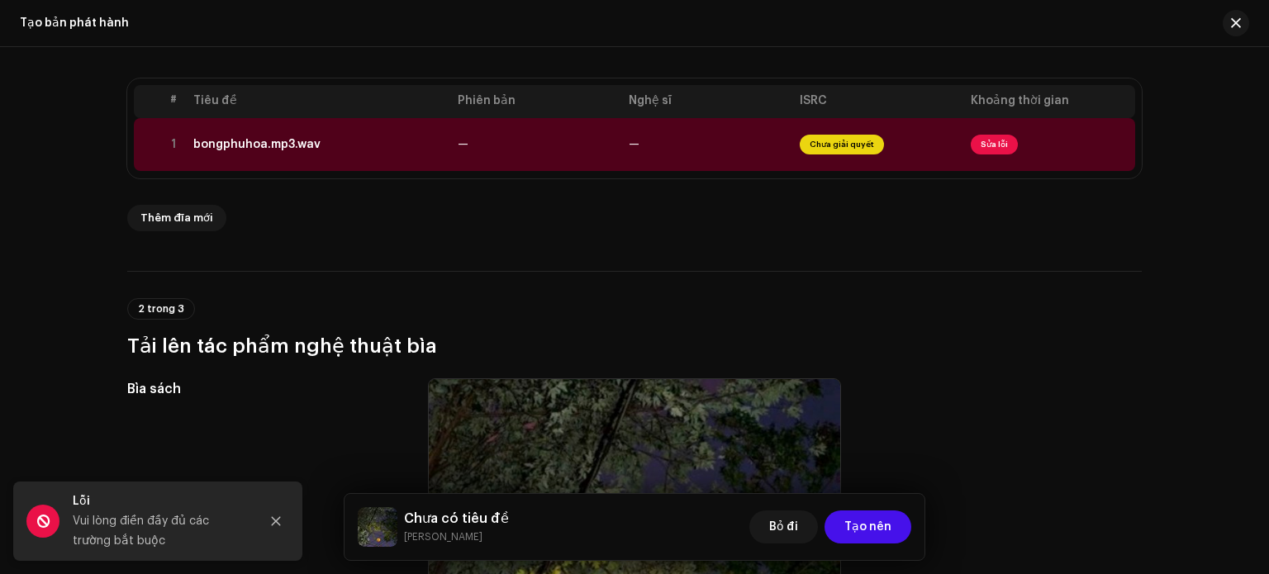
scroll to position [154, 0]
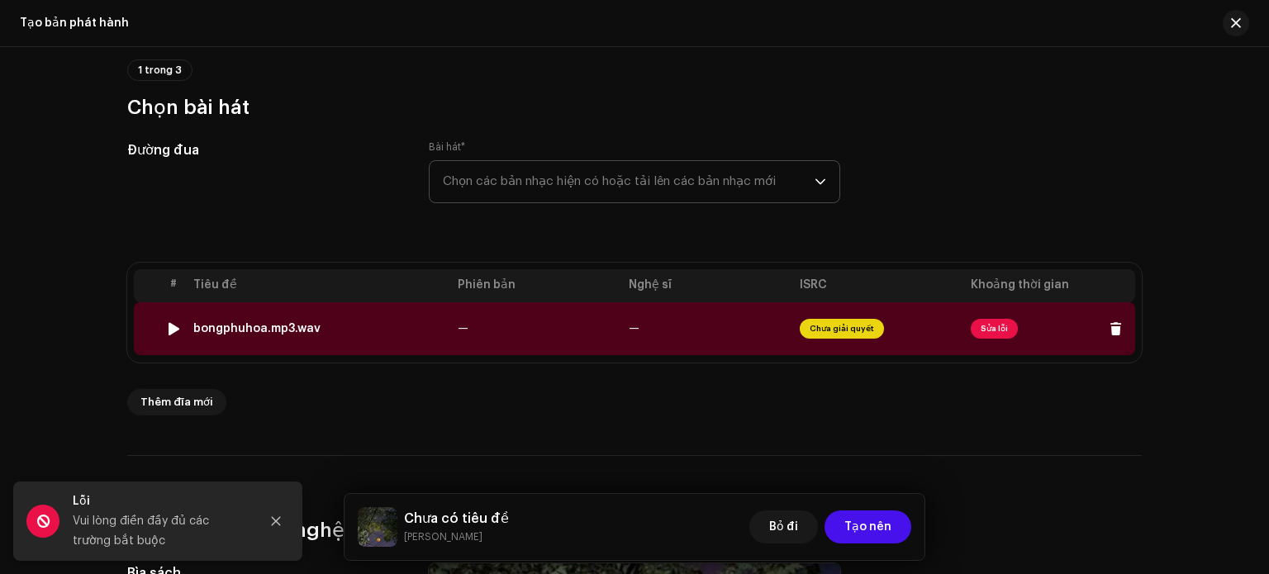
click at [847, 326] on font "Chưa giải quyết" at bounding box center [842, 329] width 64 height 8
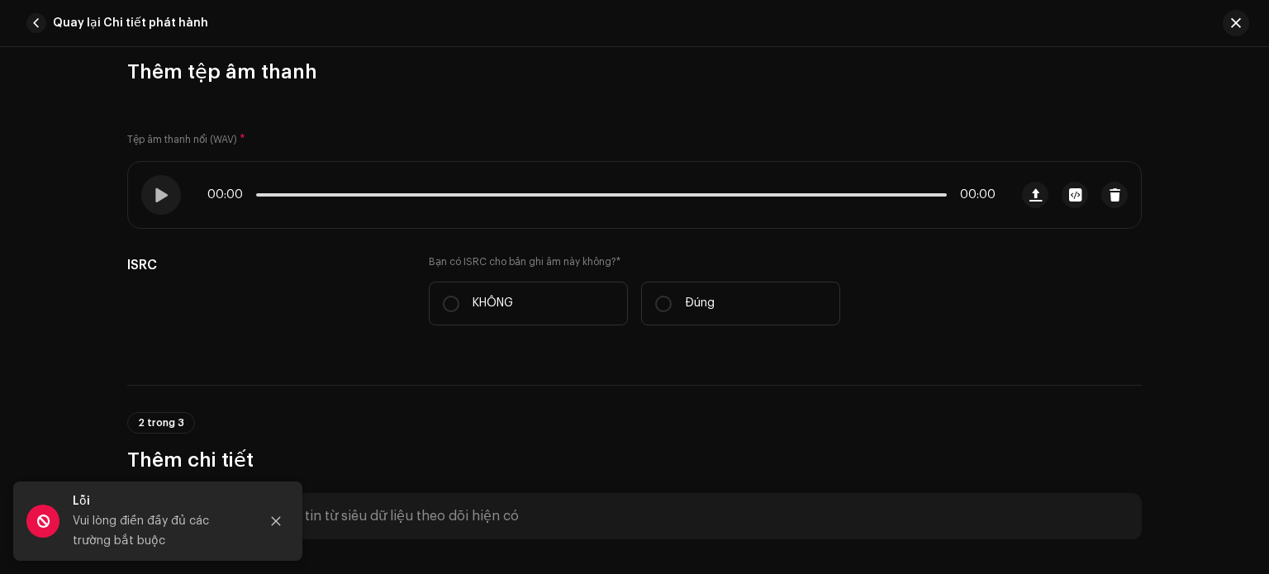
scroll to position [330, 0]
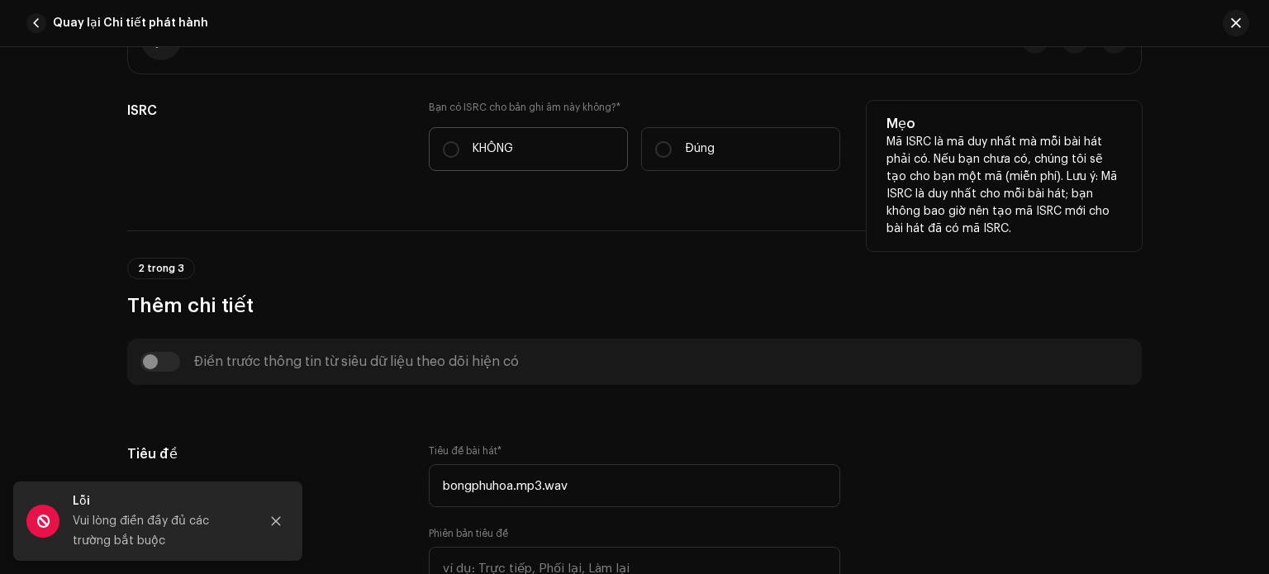
click at [524, 140] on label "KHÔNG" at bounding box center [528, 149] width 199 height 44
click at [459, 141] on input "KHÔNG" at bounding box center [451, 149] width 17 height 17
radio input "true"
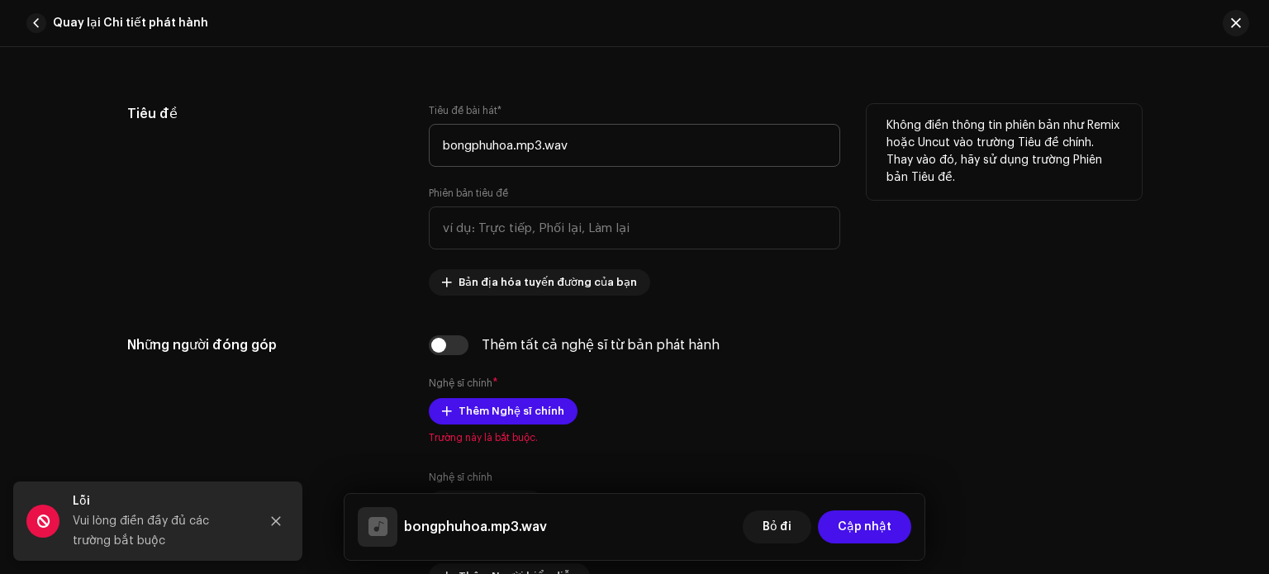
scroll to position [826, 0]
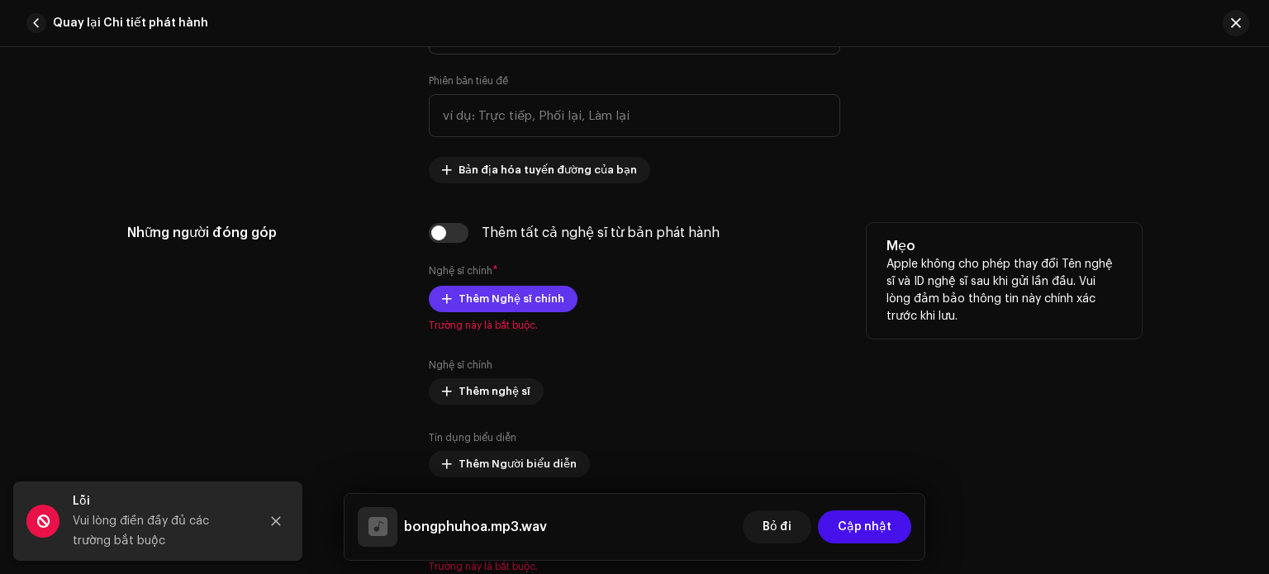
click at [545, 292] on span "Thêm Nghệ sĩ chính" at bounding box center [511, 299] width 106 height 33
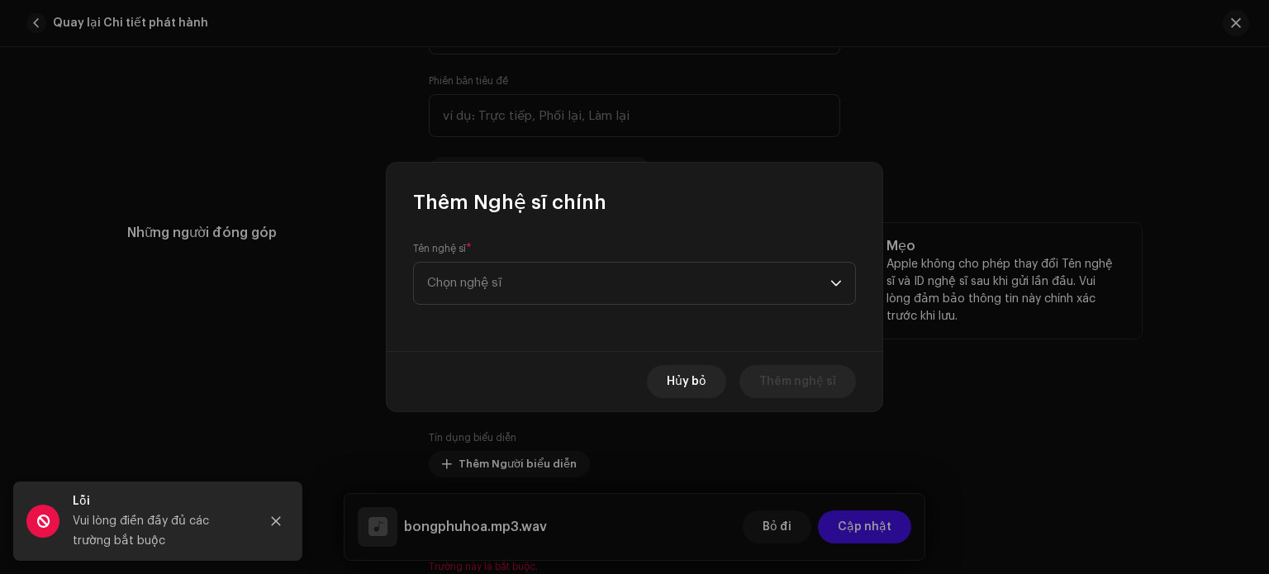
click at [545, 292] on span "Chọn nghệ sĩ" at bounding box center [628, 283] width 403 height 41
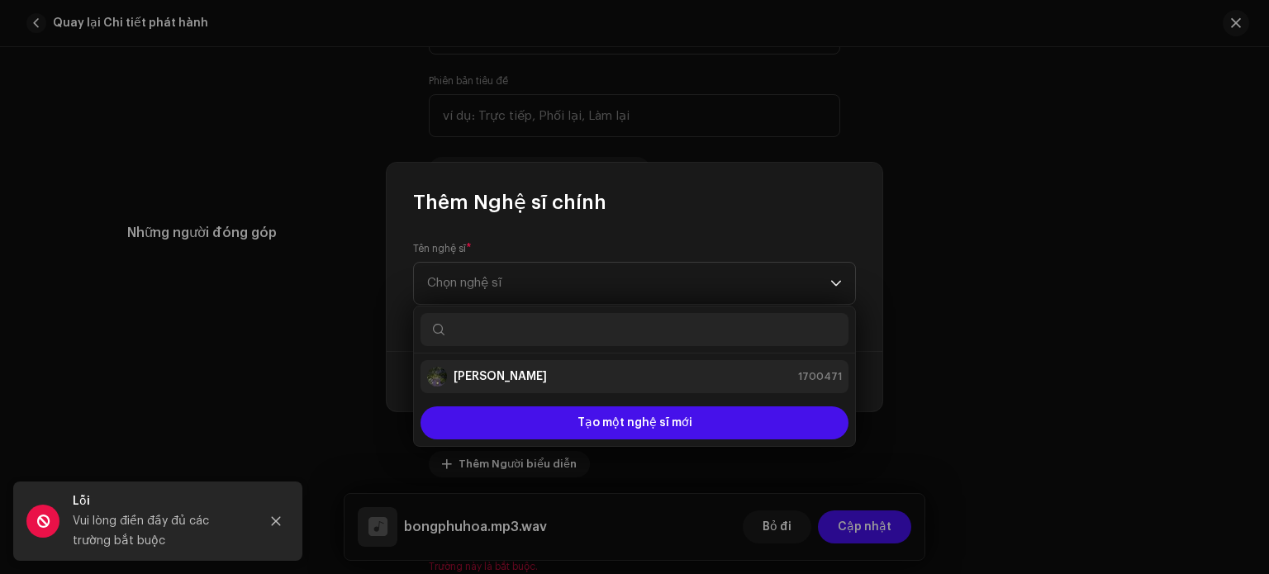
click at [525, 374] on div "mỸ CHU 1700471" at bounding box center [634, 377] width 415 height 20
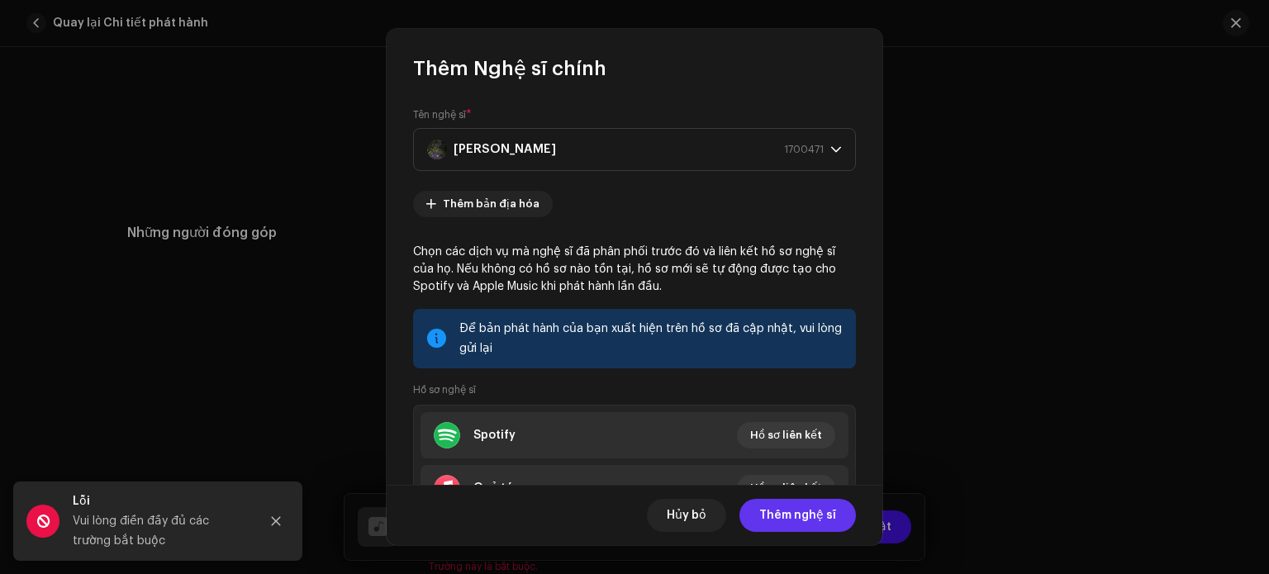
click at [807, 519] on font "Thêm nghệ sĩ" at bounding box center [797, 516] width 77 height 12
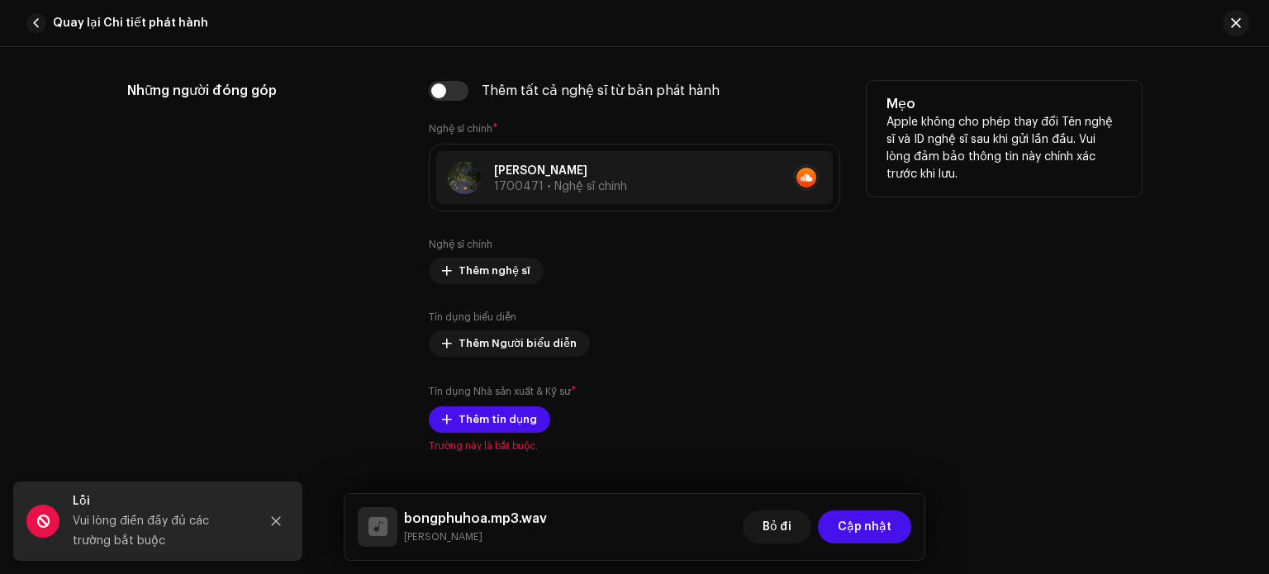
scroll to position [991, 0]
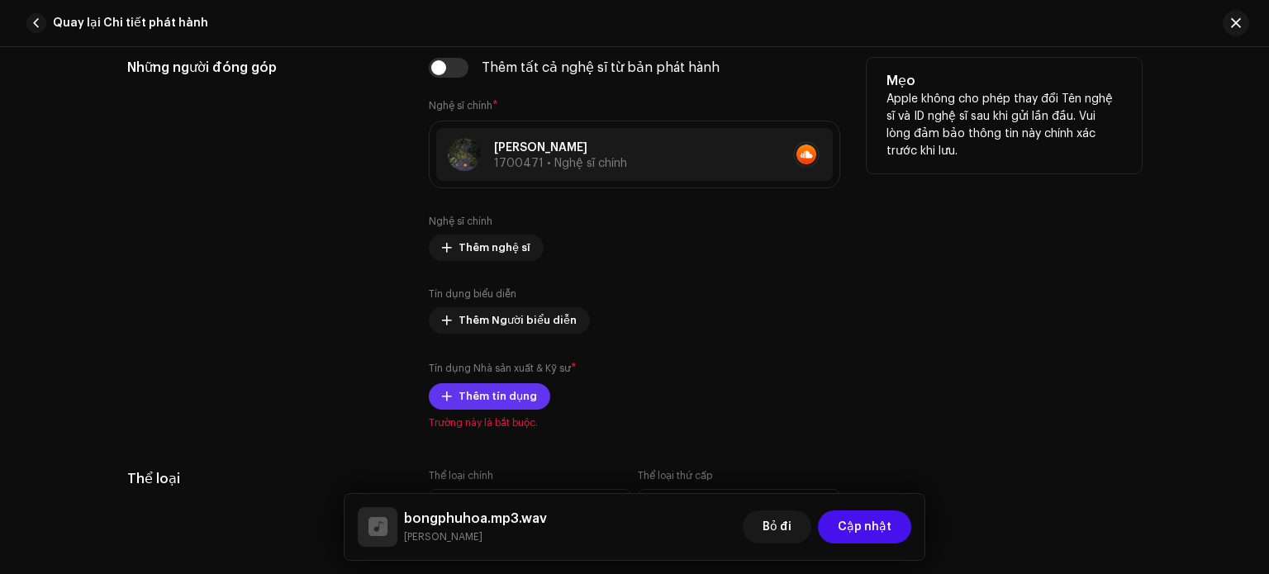
click at [512, 396] on font "Thêm tín dụng" at bounding box center [497, 396] width 78 height 11
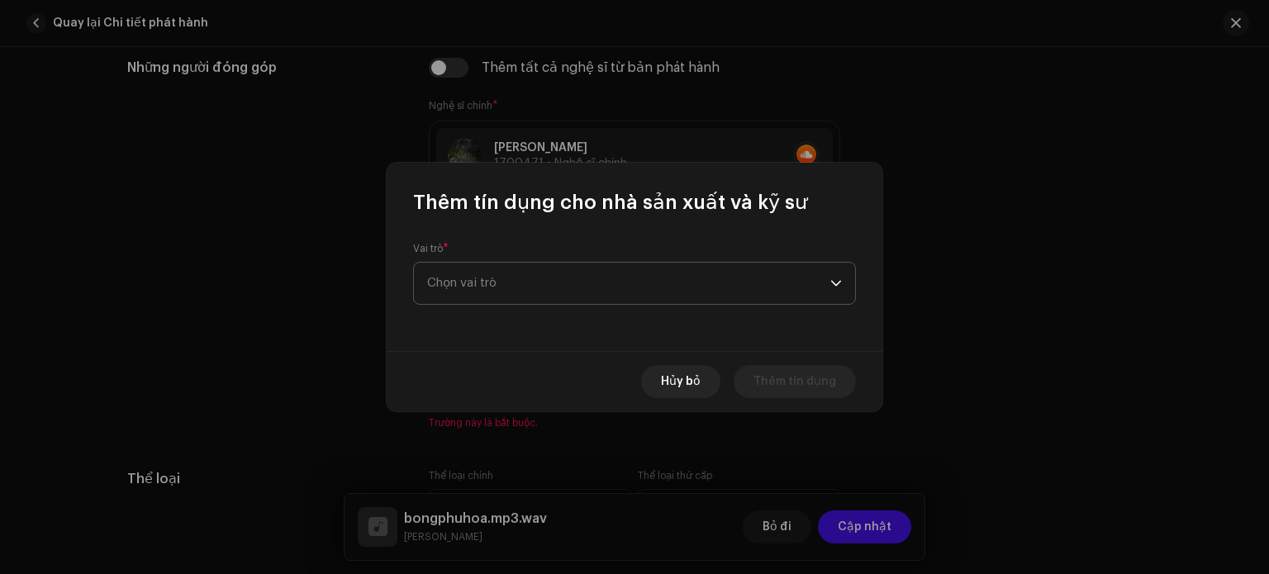
click at [583, 274] on span "Chọn vai trò" at bounding box center [628, 283] width 403 height 41
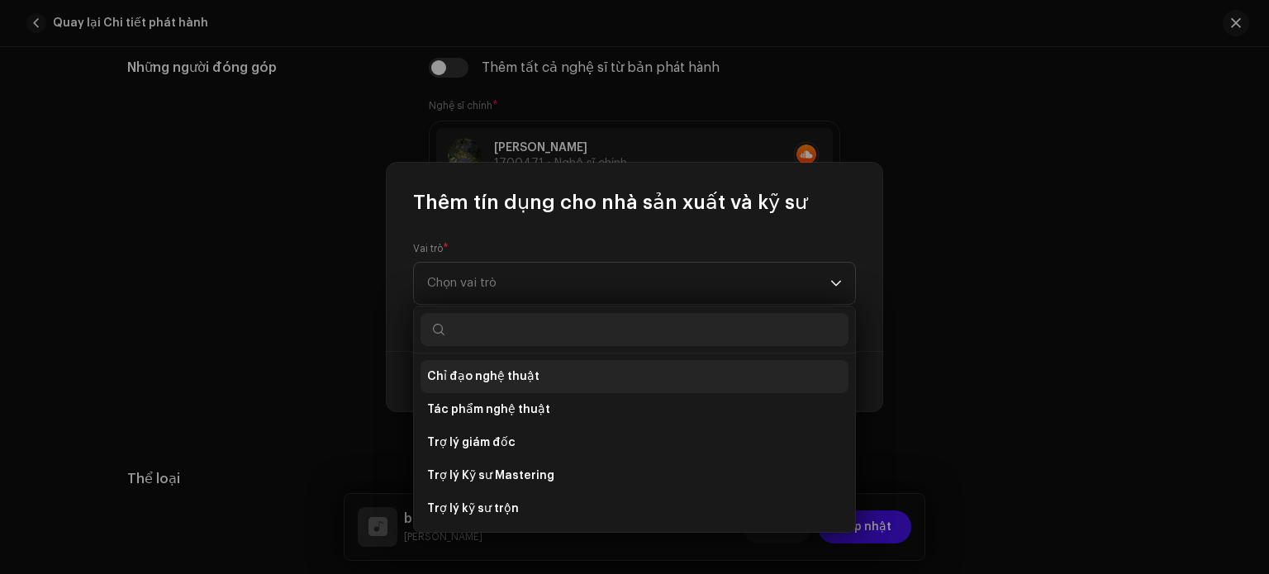
click at [540, 389] on li "Chỉ đạo nghệ thuật" at bounding box center [634, 376] width 428 height 33
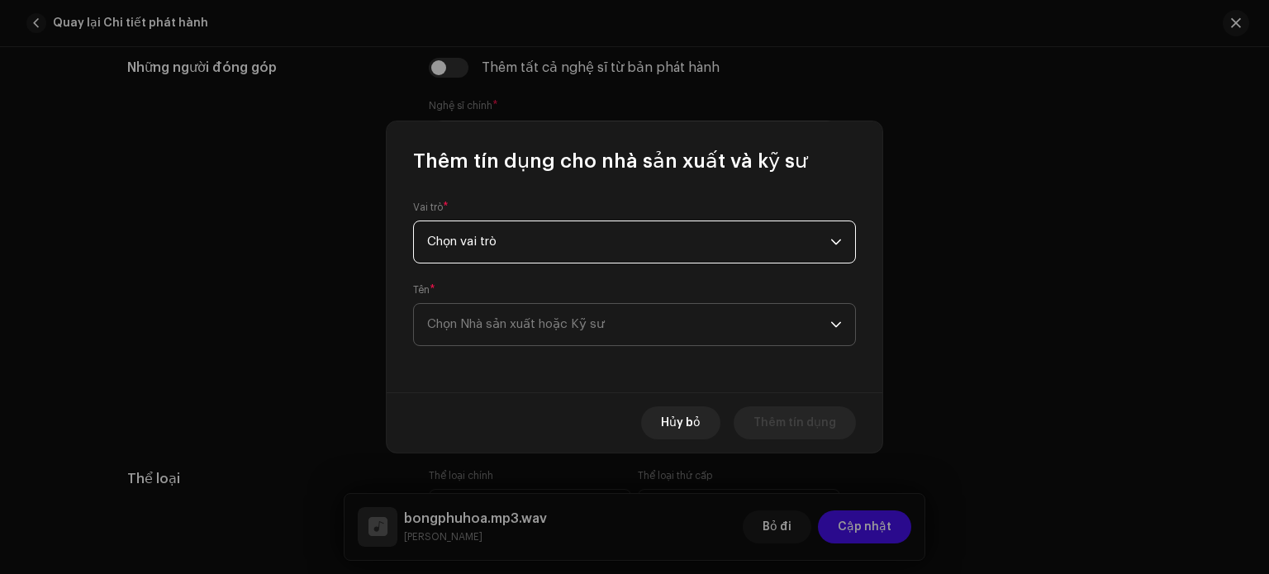
click at [569, 317] on span "Chọn Nhà sản xuất hoặc Kỹ sư" at bounding box center [628, 324] width 403 height 41
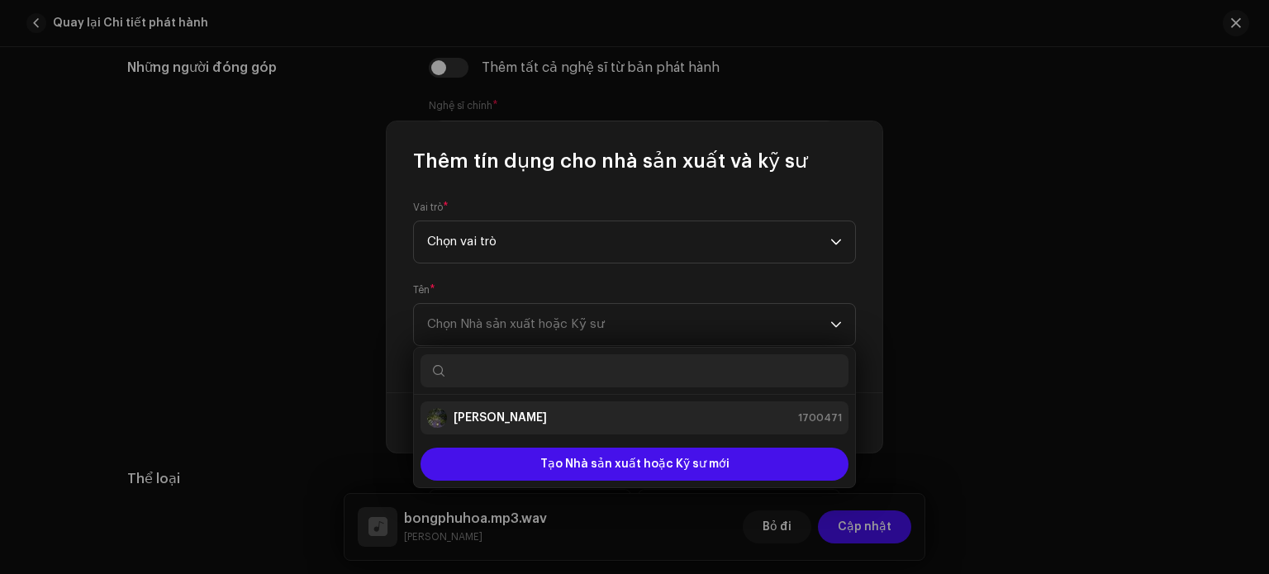
click at [558, 410] on div "mỸ CHU 1700471" at bounding box center [634, 418] width 415 height 20
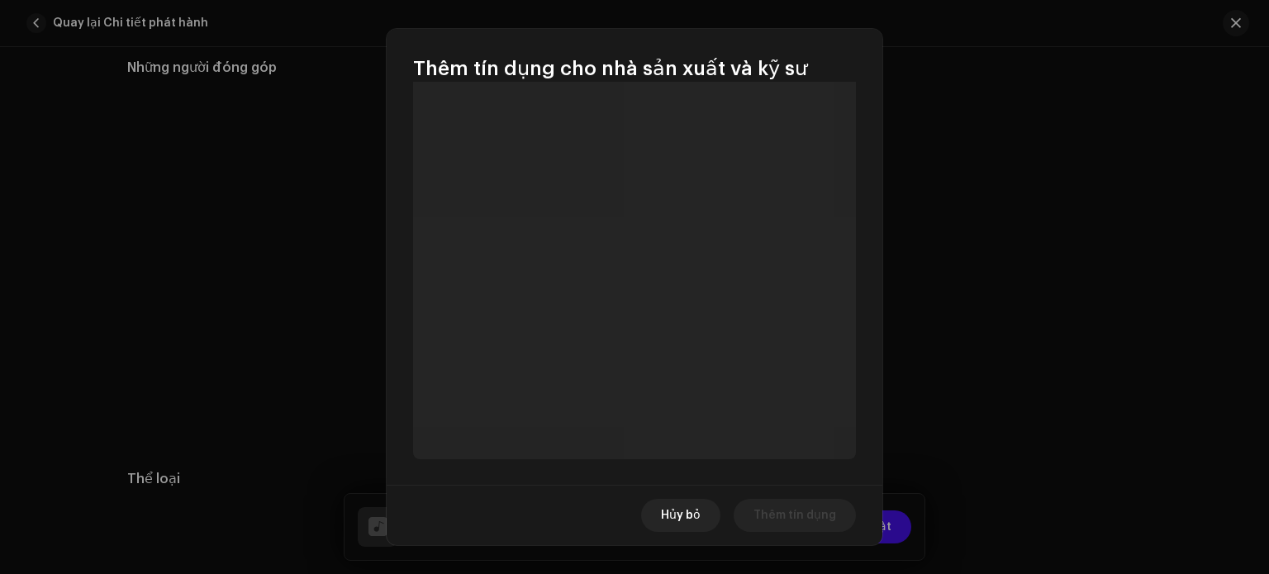
scroll to position [216, 0]
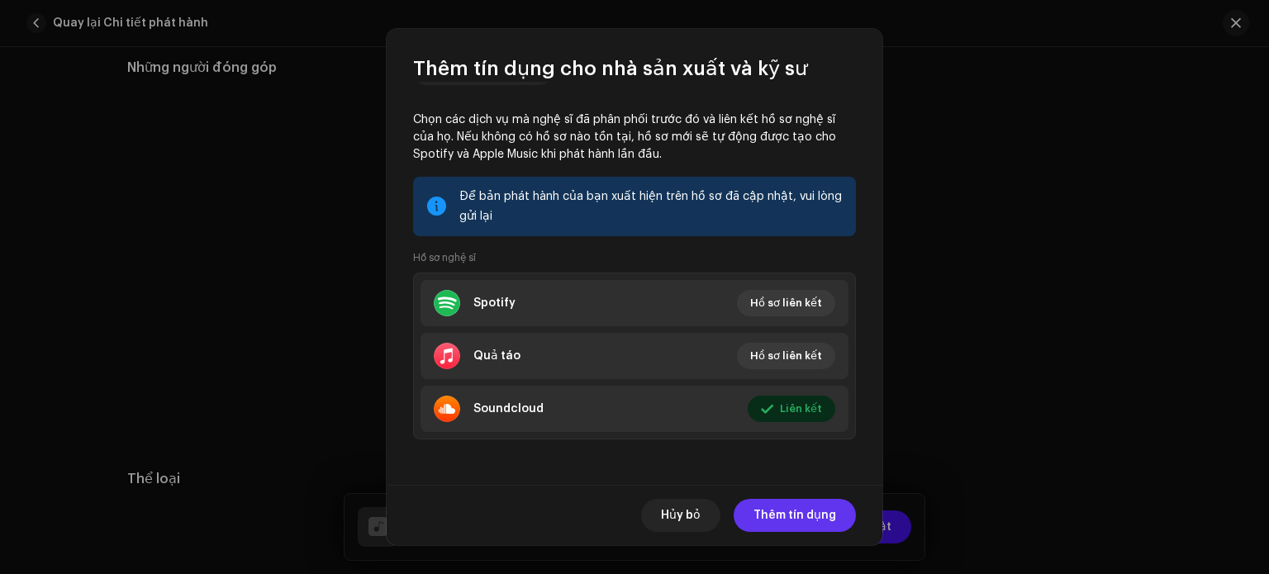
click at [779, 506] on span "Thêm tín dụng" at bounding box center [794, 515] width 83 height 33
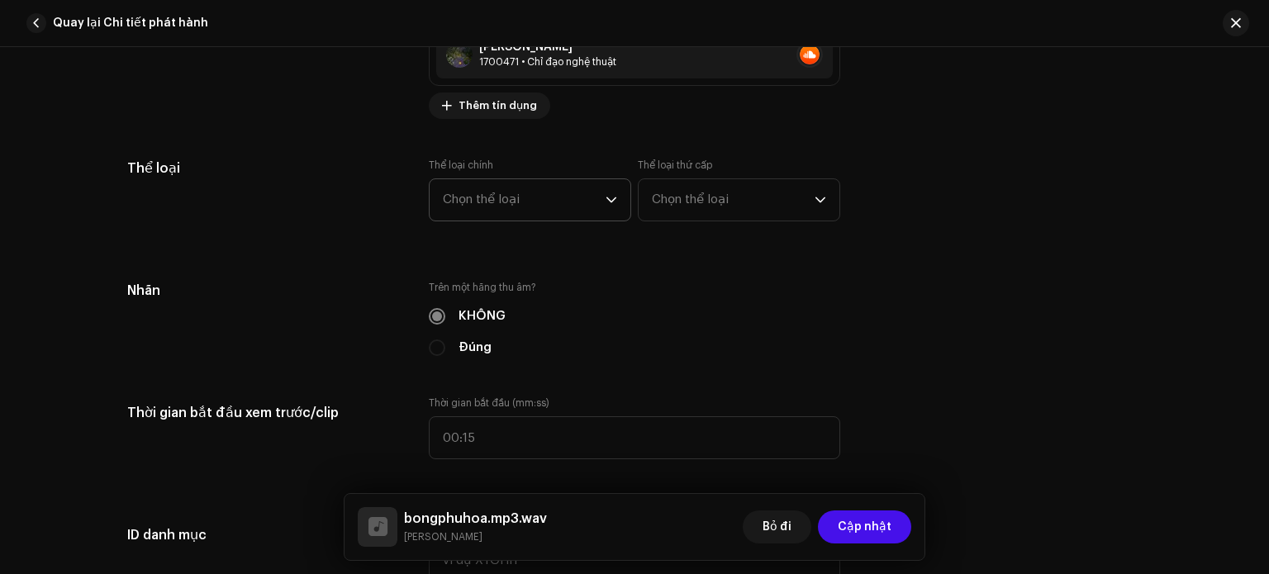
scroll to position [1322, 0]
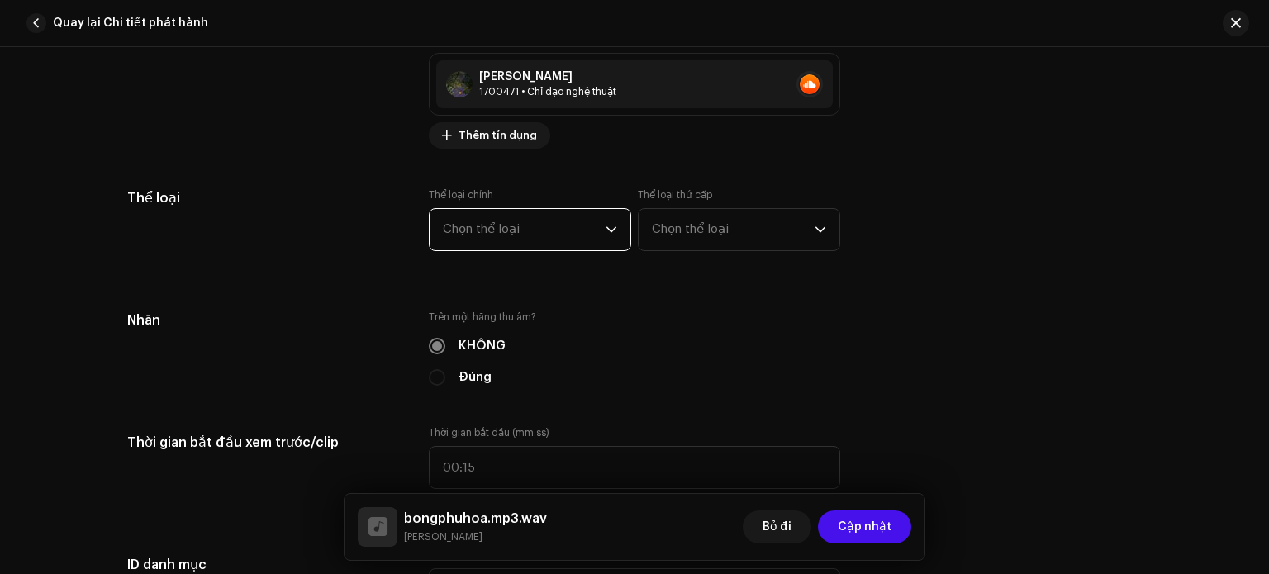
click at [558, 235] on span "Chọn thể loại" at bounding box center [524, 229] width 163 height 41
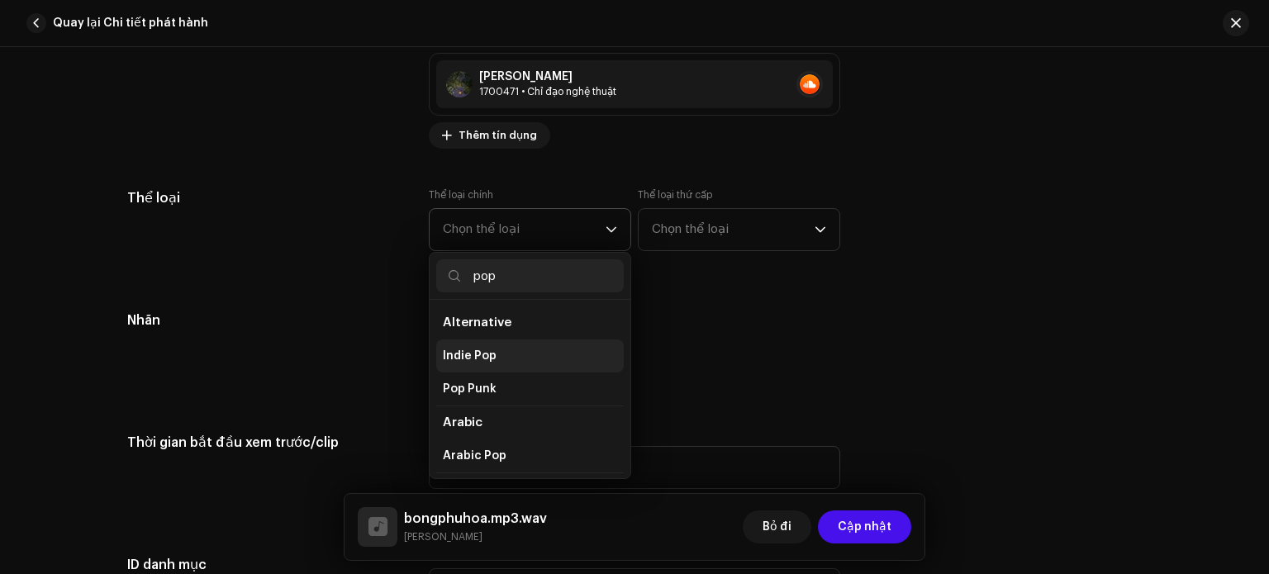
type input "pop"
click at [456, 348] on span "Indie Pop" at bounding box center [470, 356] width 54 height 17
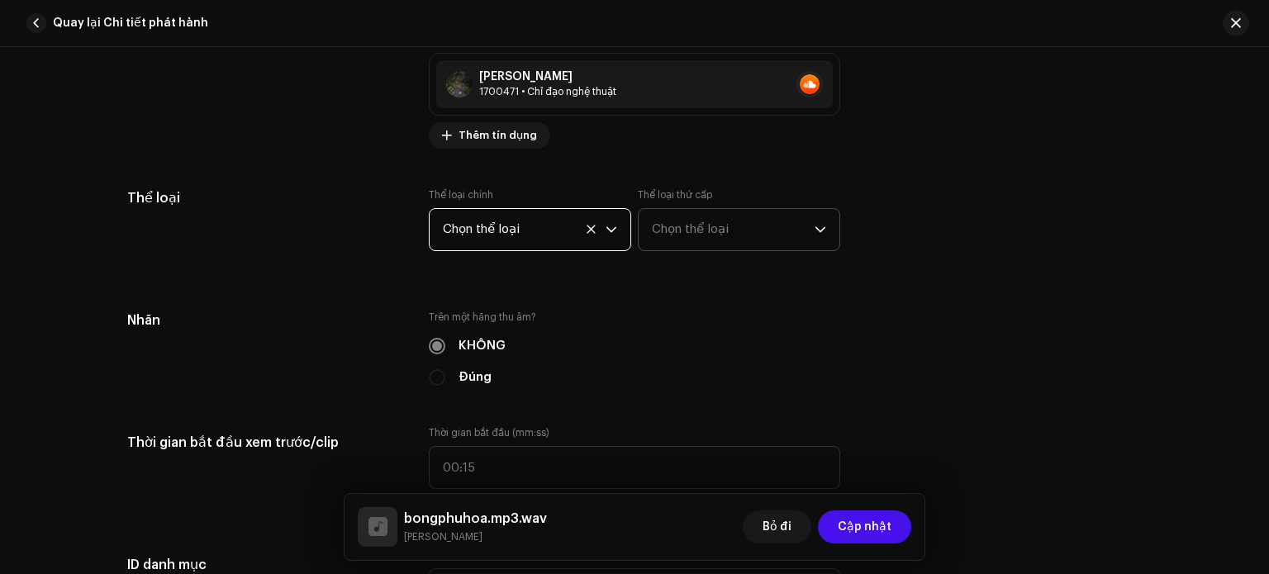
click at [701, 230] on font "Chọn thể loại" at bounding box center [690, 229] width 77 height 12
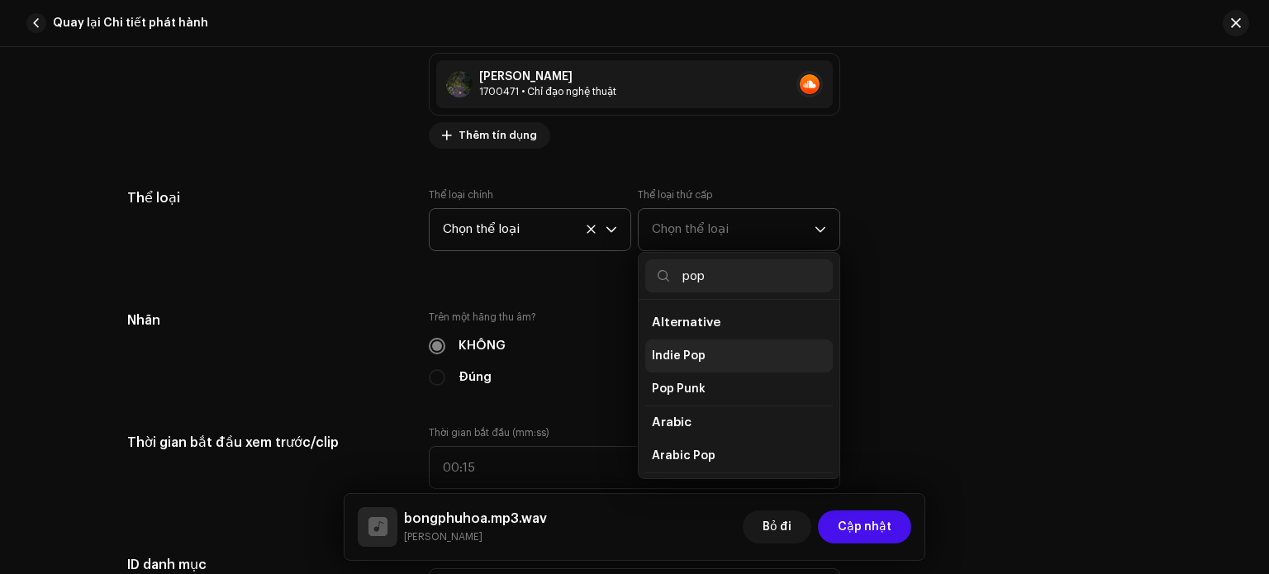
type input "pop"
click at [691, 355] on span "Indie Pop" at bounding box center [679, 356] width 54 height 17
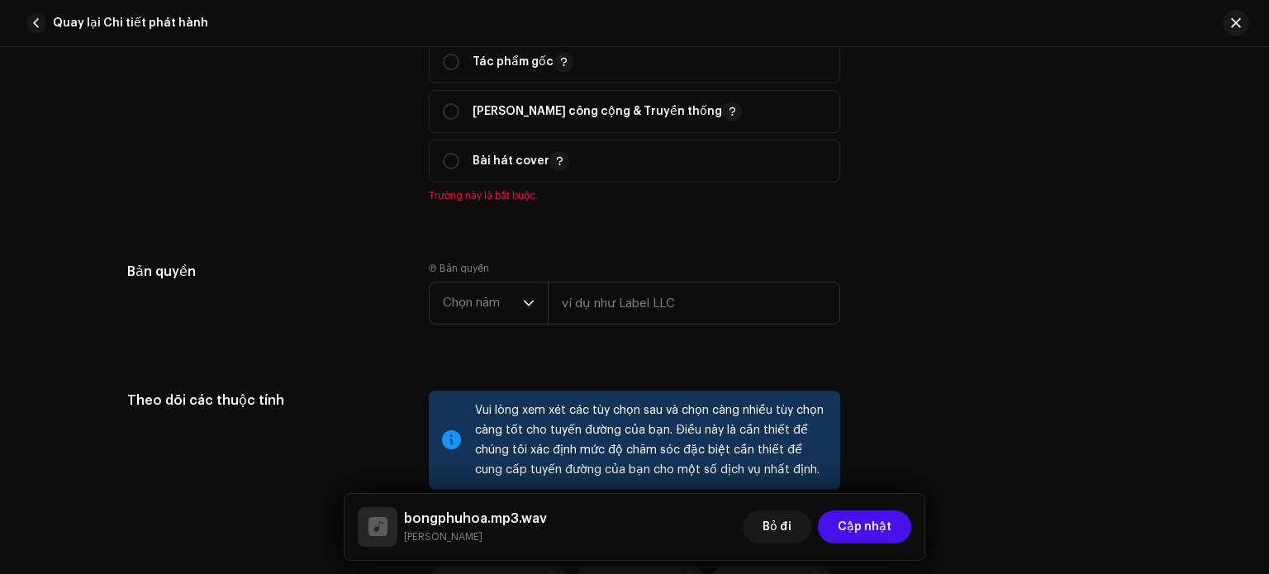
scroll to position [1983, 0]
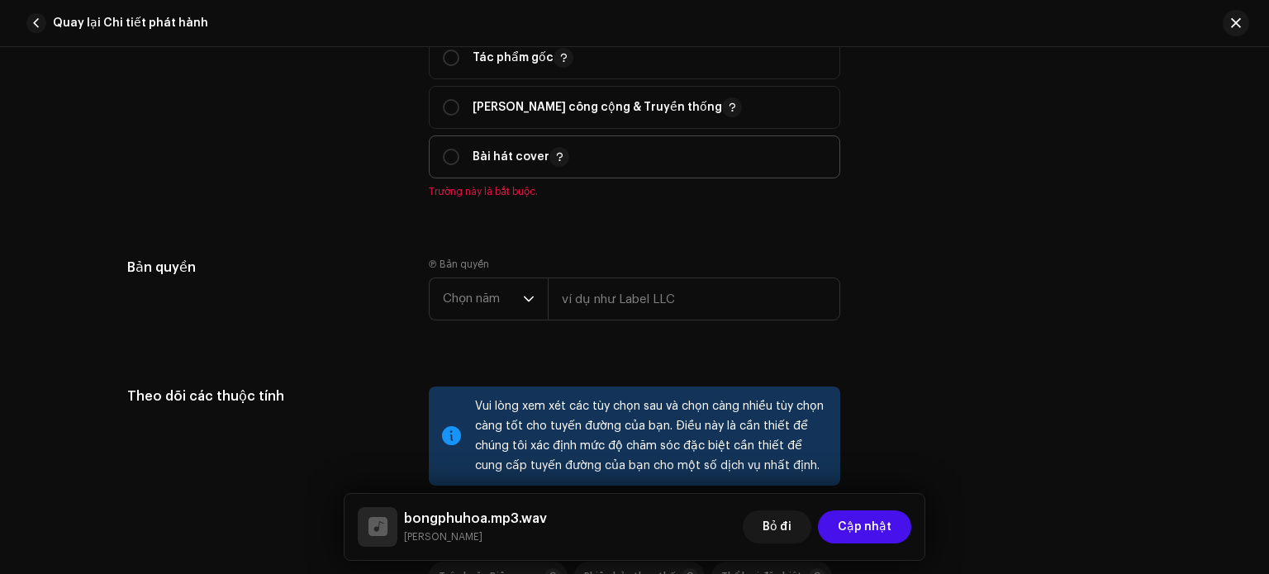
click at [463, 152] on div "Bài hát cover" at bounding box center [506, 157] width 126 height 20
radio input "true"
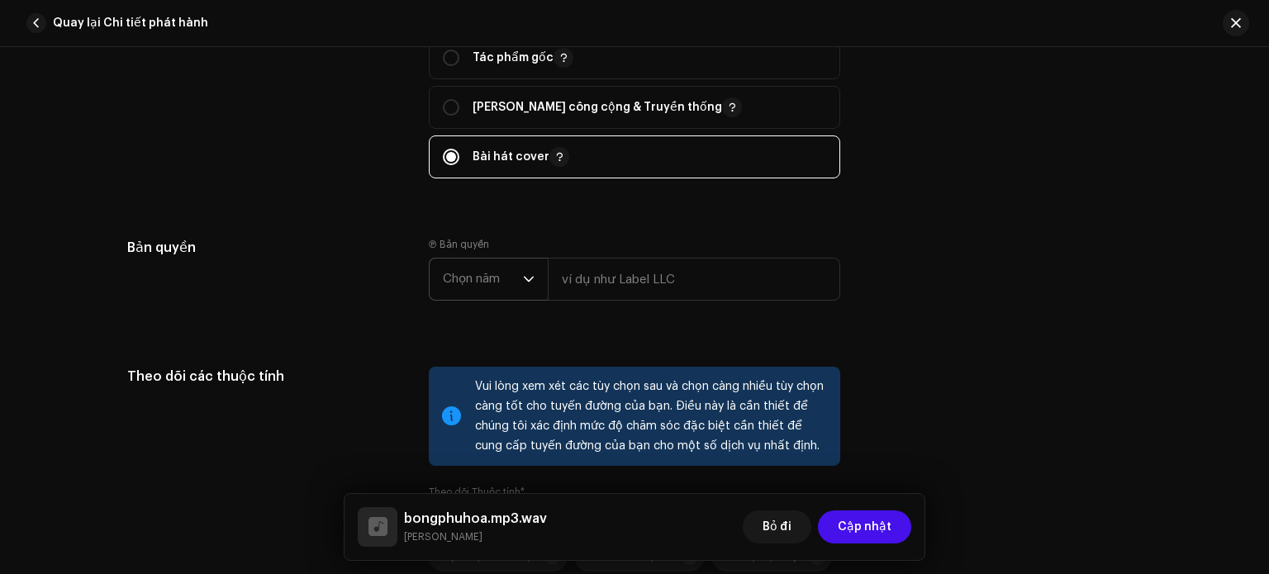
click at [511, 283] on span "Chọn năm" at bounding box center [483, 279] width 80 height 41
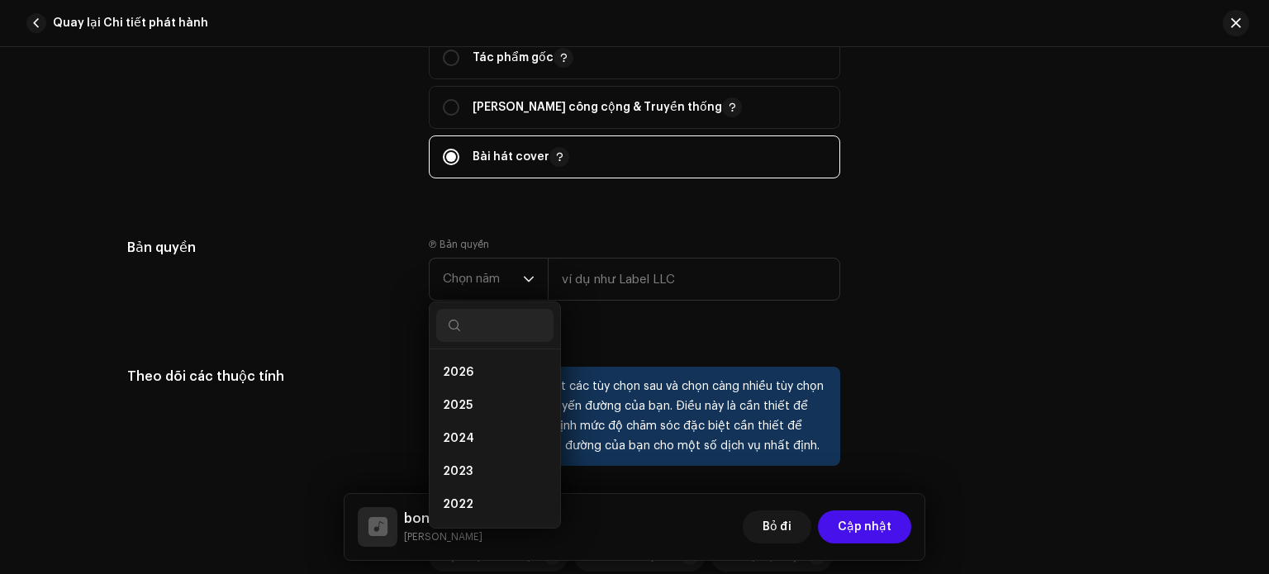
click at [1021, 273] on div "Bản quyền Ⓟ Bản quyền Chọn năm 2026 2025 2024 2023 2022 2021 2020 2019 2018 201…" at bounding box center [634, 282] width 1014 height 89
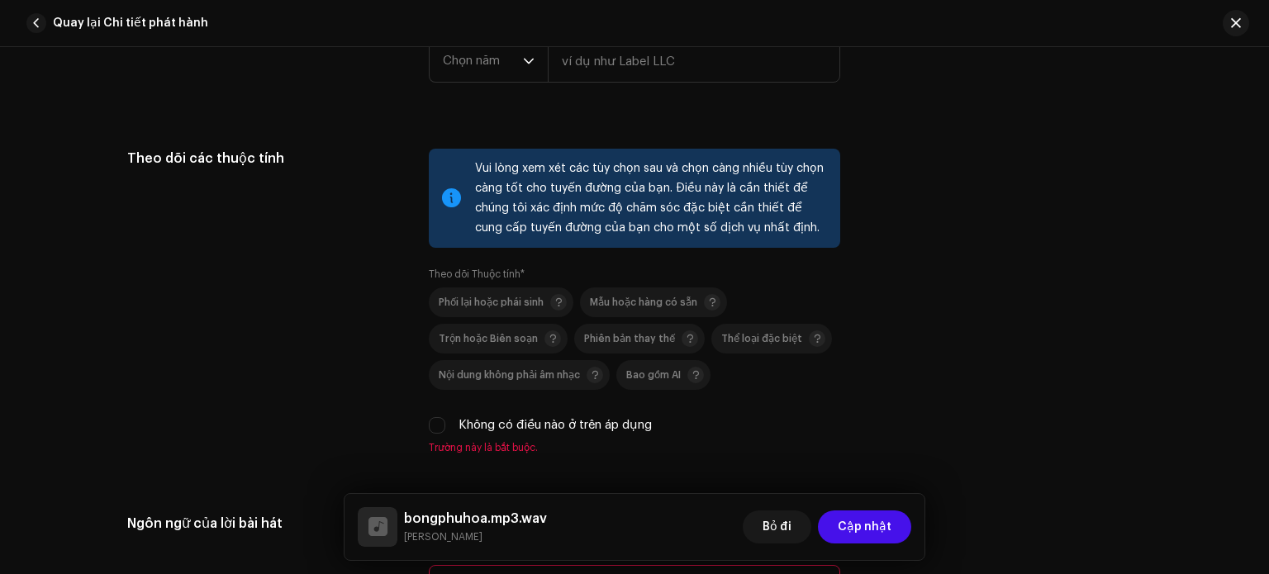
scroll to position [2231, 0]
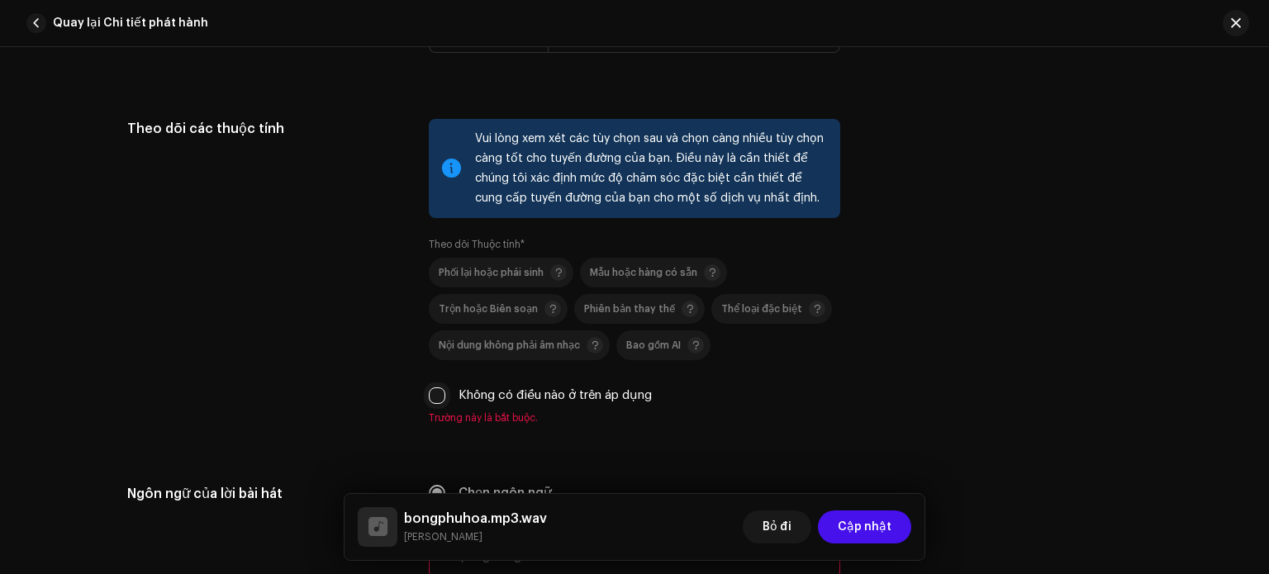
click at [430, 397] on input "Không có điều nào ở trên áp dụng" at bounding box center [437, 395] width 17 height 17
checkbox input "true"
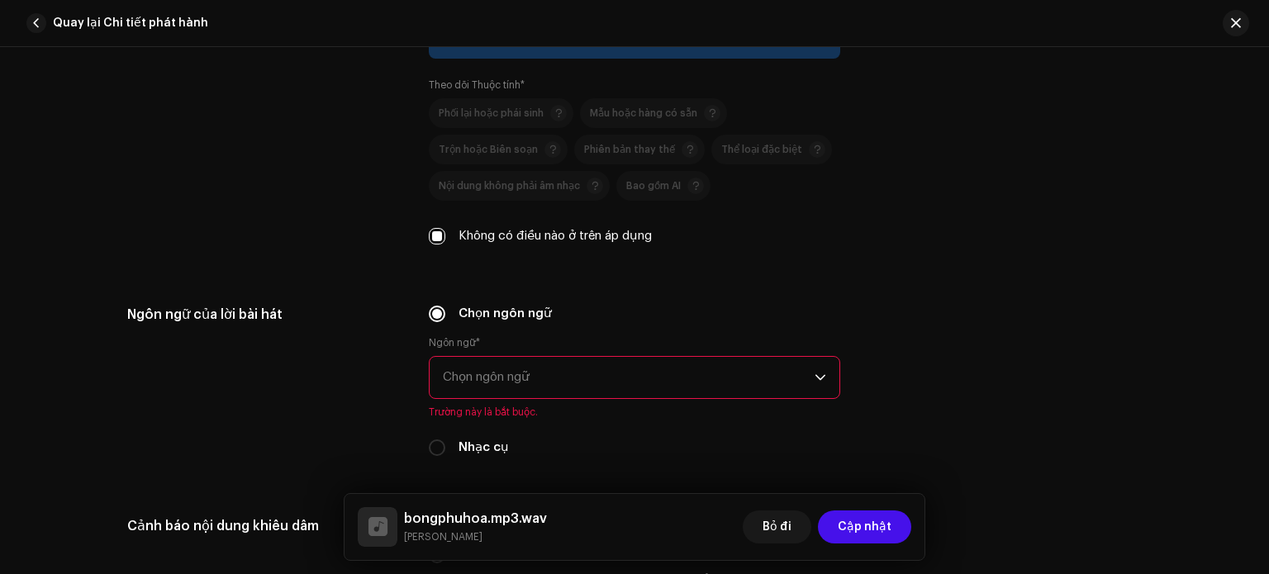
scroll to position [2396, 0]
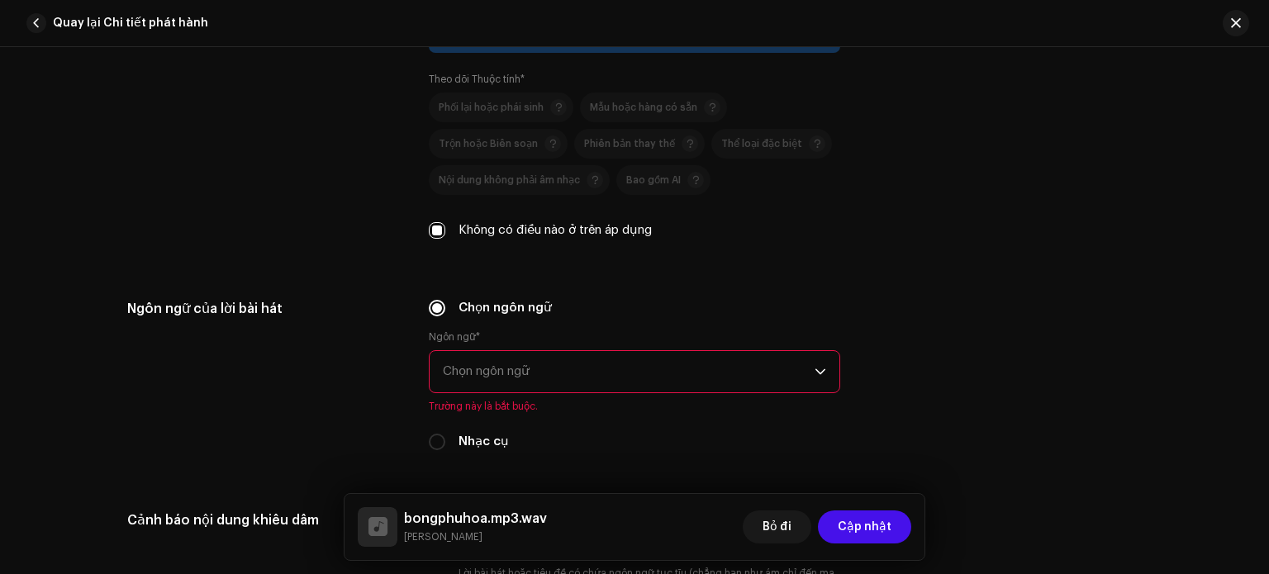
click at [492, 382] on span "Chọn ngôn ngữ" at bounding box center [629, 371] width 372 height 41
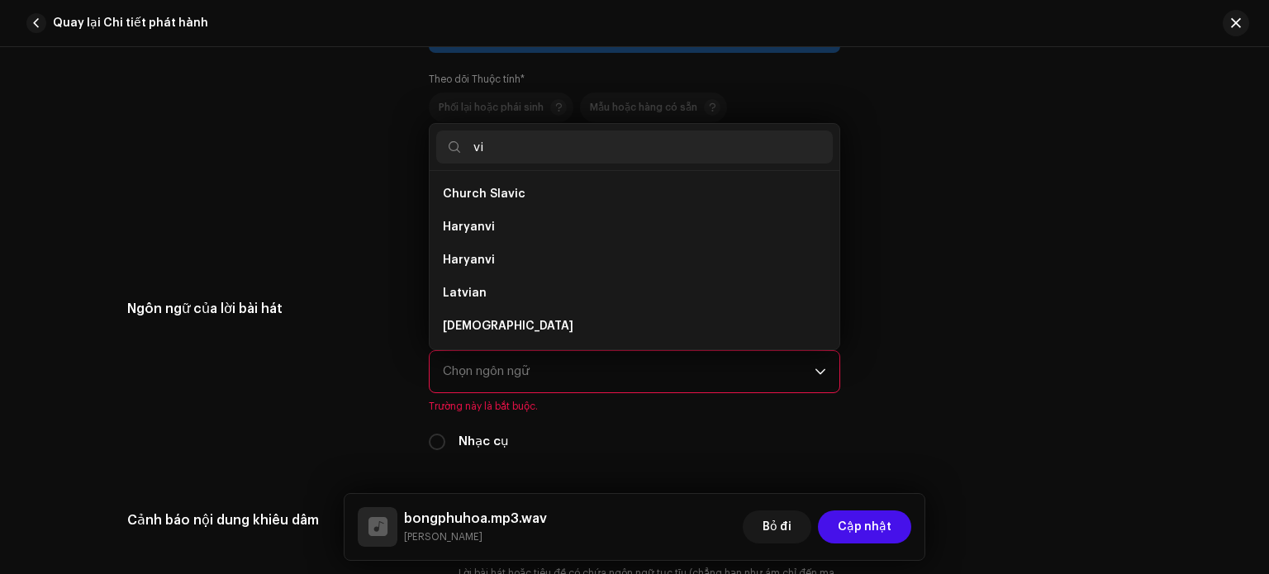
scroll to position [0, 0]
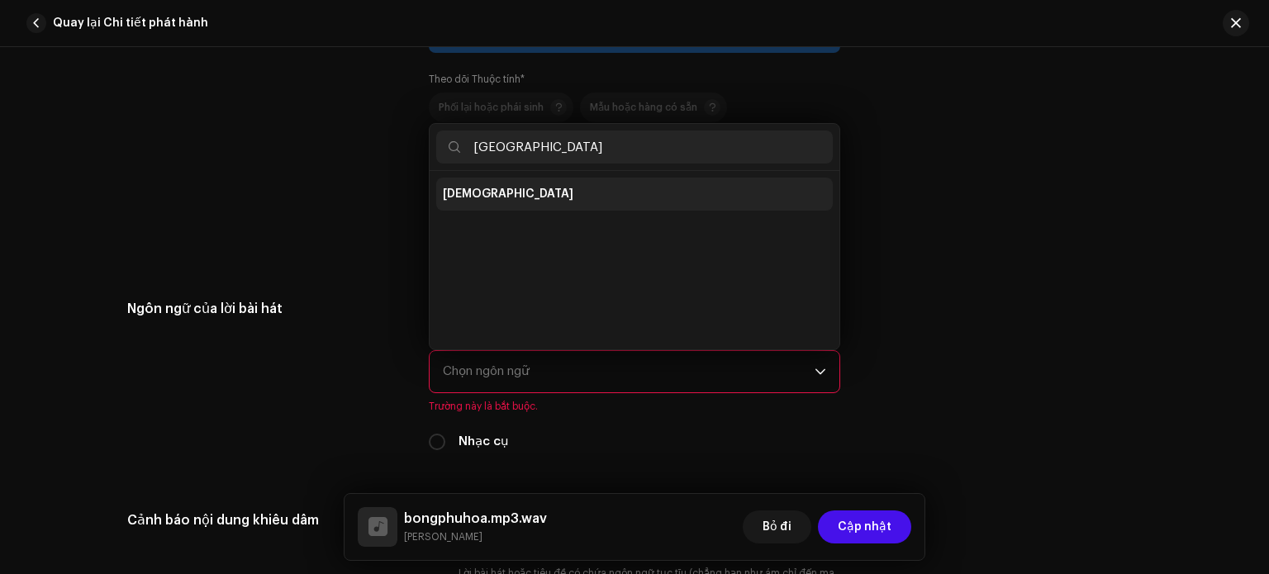
type input "vietnam"
click at [500, 184] on li "Vietnamese" at bounding box center [634, 194] width 397 height 33
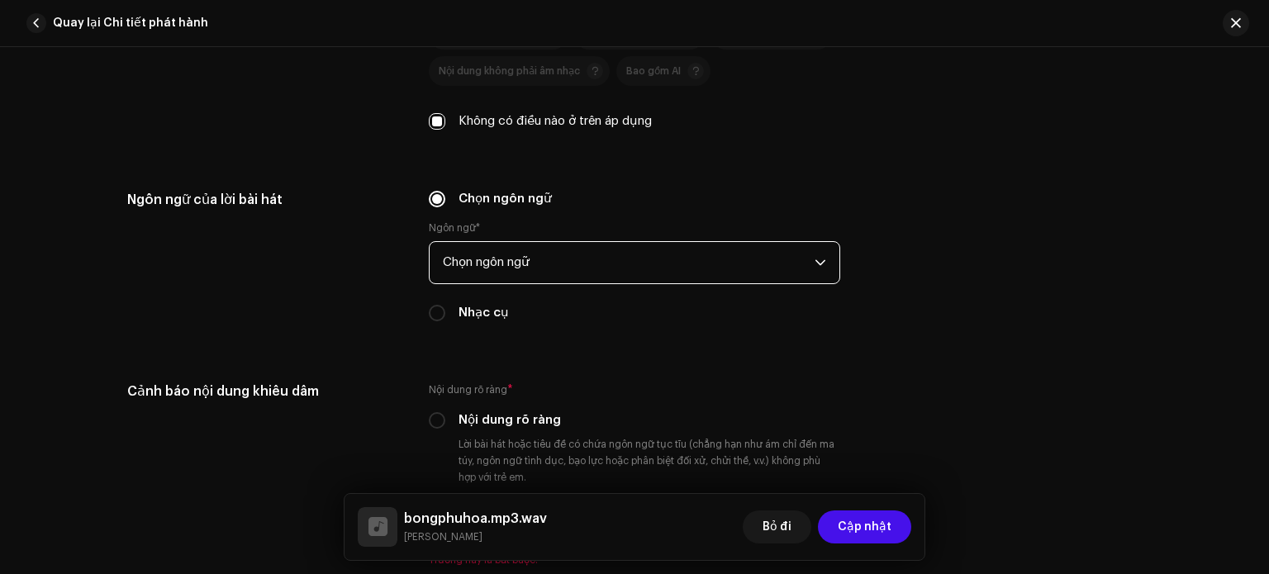
scroll to position [2726, 0]
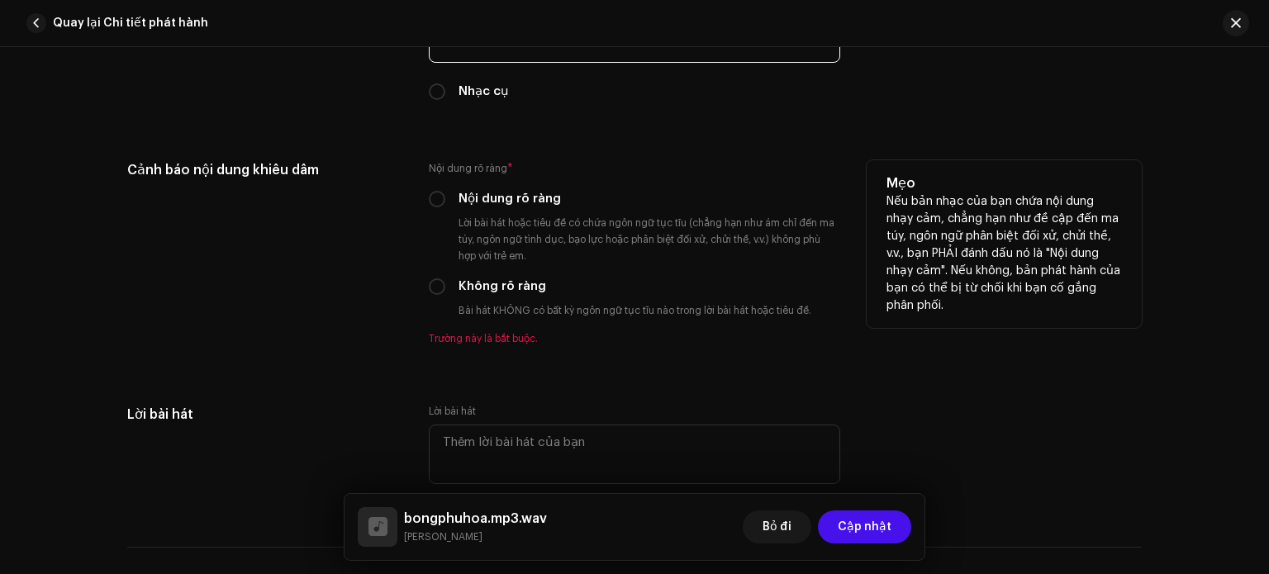
click at [483, 296] on label "Không rõ ràng" at bounding box center [502, 287] width 88 height 18
click at [445, 295] on input "Không rõ ràng" at bounding box center [437, 286] width 17 height 17
radio input "true"
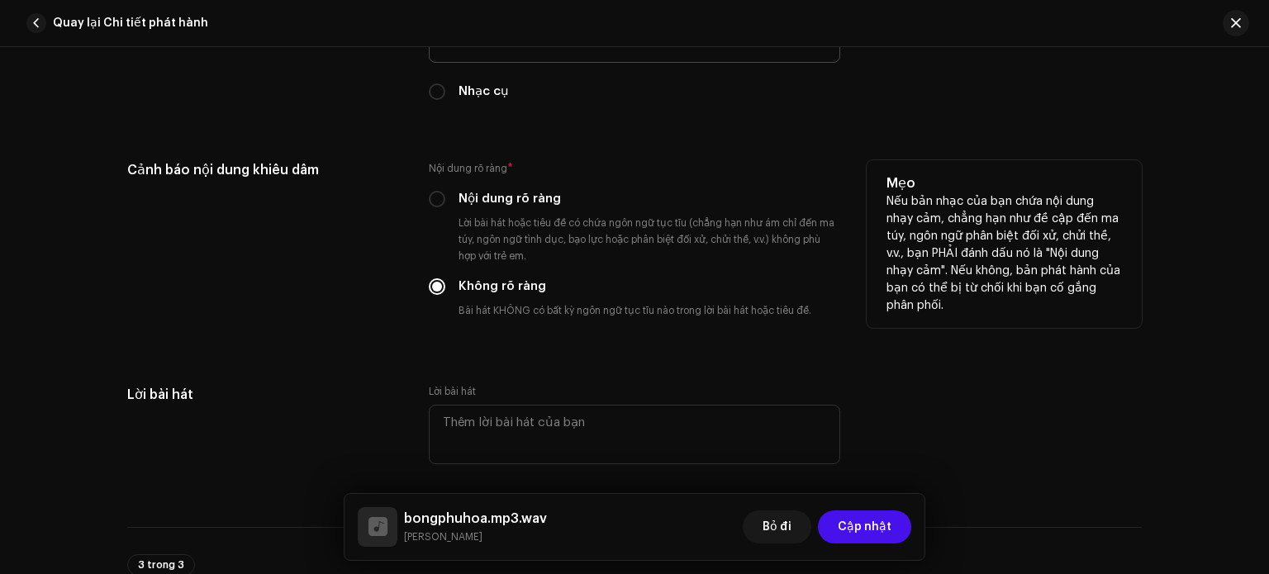
click at [479, 240] on font "Lời bài hát hoặc tiêu đề có chứa ngôn ngữ tục tĩu (chẳng hạn như ám chỉ đến ma …" at bounding box center [646, 239] width 376 height 43
click at [464, 214] on div "Nội dung rõ ràng * Nội dung rõ ràng Lời bài hát hoặc tiêu đề có chứa ngôn ngữ t…" at bounding box center [634, 242] width 411 height 165
click at [433, 204] on input "Nội dung rõ ràng" at bounding box center [437, 199] width 17 height 17
radio input "true"
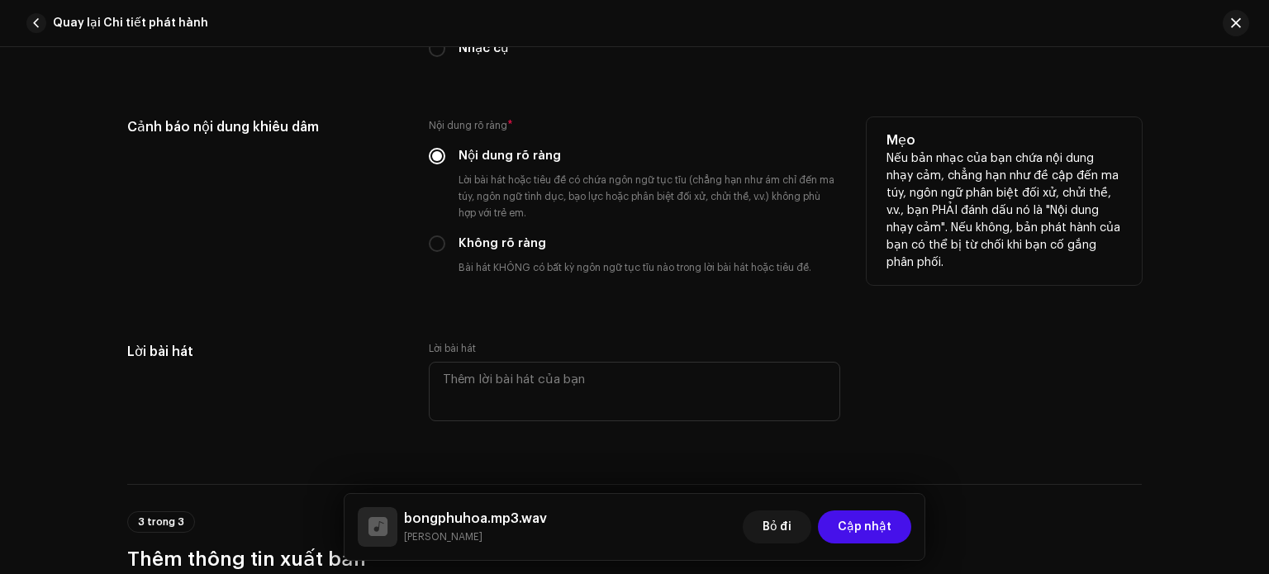
scroll to position [2891, 0]
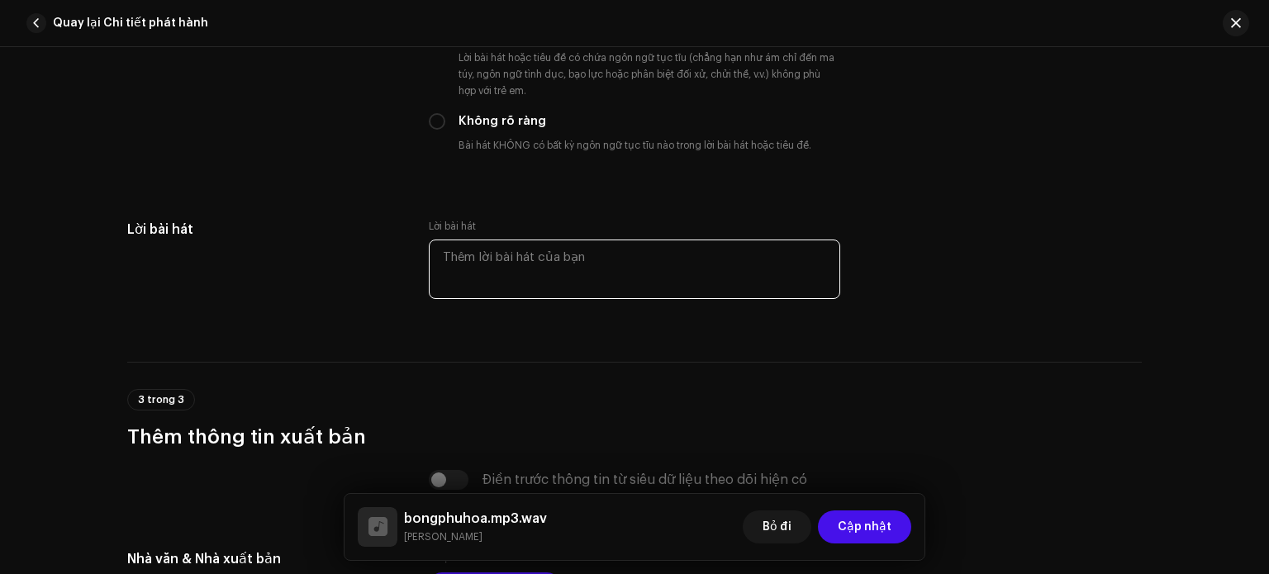
click at [516, 265] on textarea at bounding box center [634, 269] width 411 height 59
click at [703, 267] on textarea at bounding box center [634, 269] width 411 height 59
paste textarea "Đêm nghe tiếng kinh cầu bên sông Thoáng nao lòng, sương khuya vắng lặng Trâm rơ…"
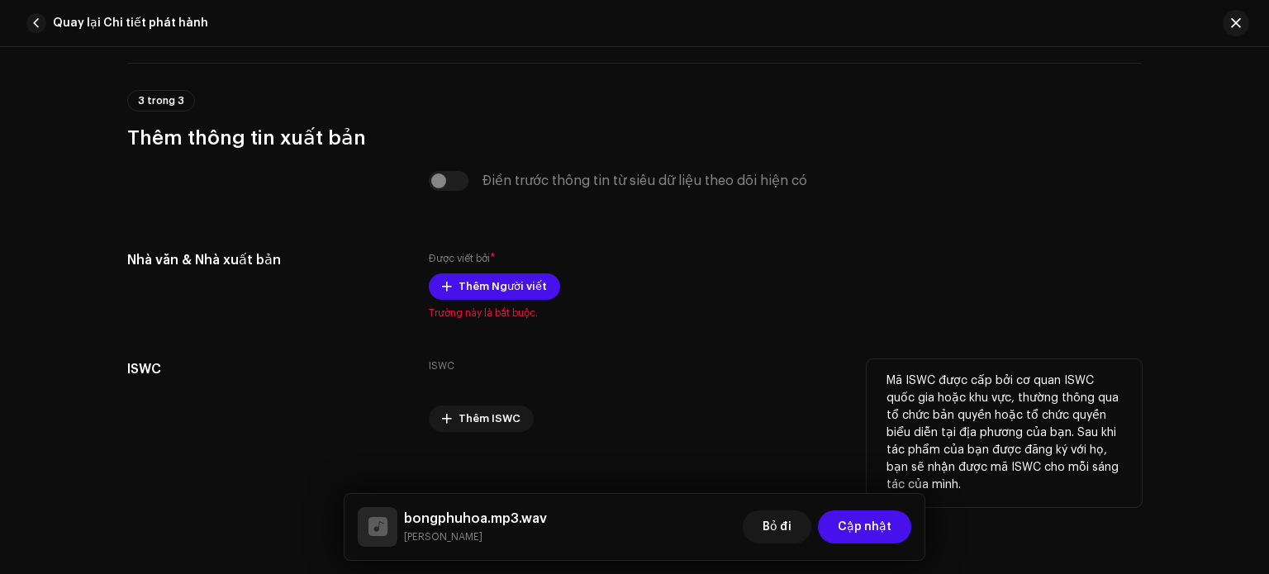
scroll to position [3899, 0]
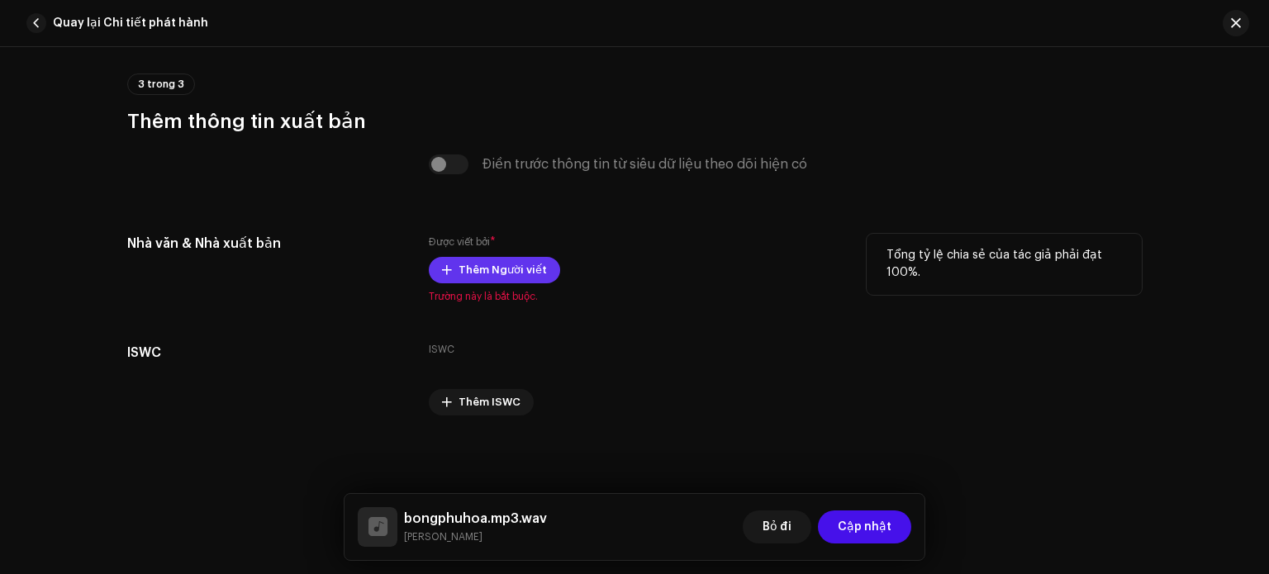
type textarea "Đêm nghe tiếng kinh cầu bên sông Thoáng nao lòng, sương khuya vắng lặng Trâm rơ…"
click at [485, 261] on span "Thêm Người viết" at bounding box center [502, 270] width 88 height 33
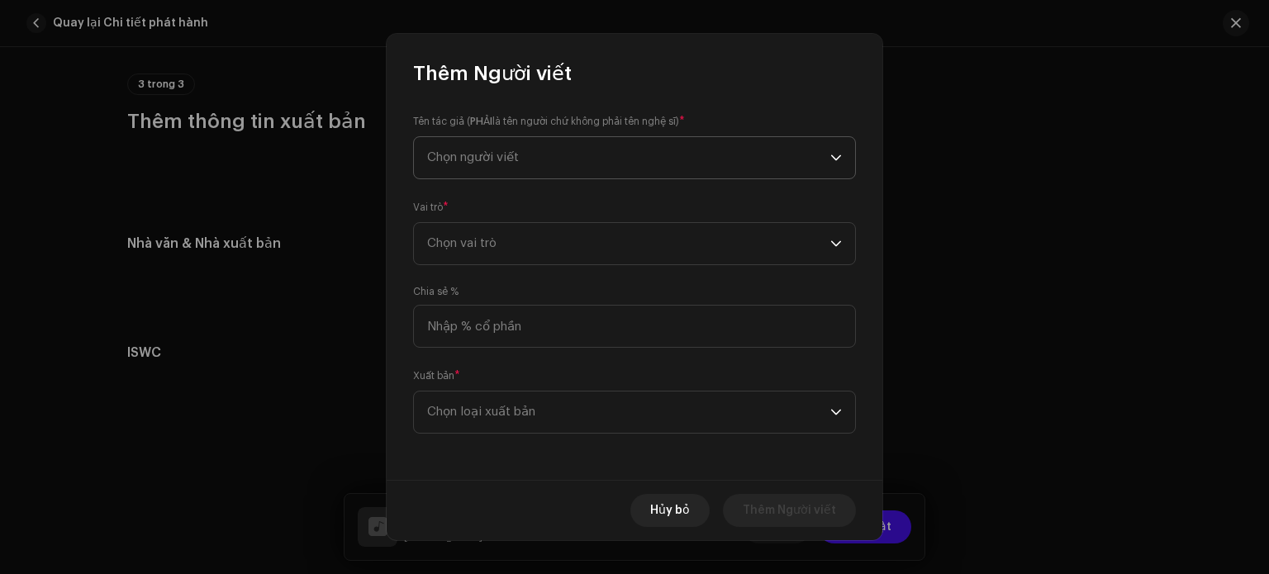
click at [535, 164] on span "Chọn người viết" at bounding box center [628, 157] width 403 height 41
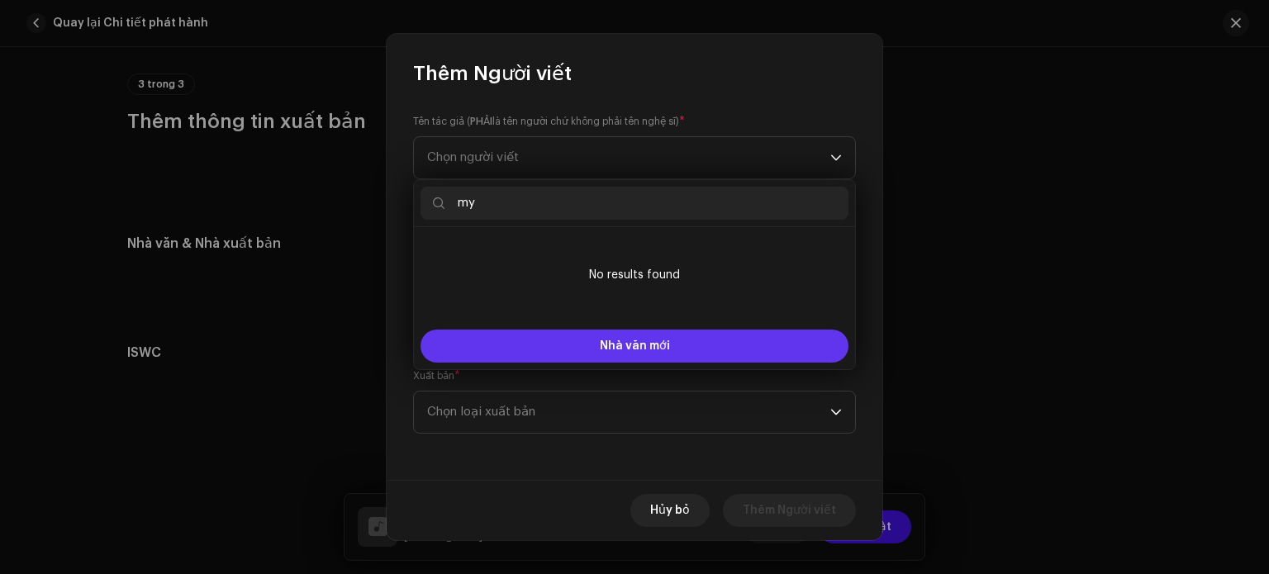
type input "my"
click at [605, 354] on button "Nhà văn mới" at bounding box center [634, 346] width 428 height 33
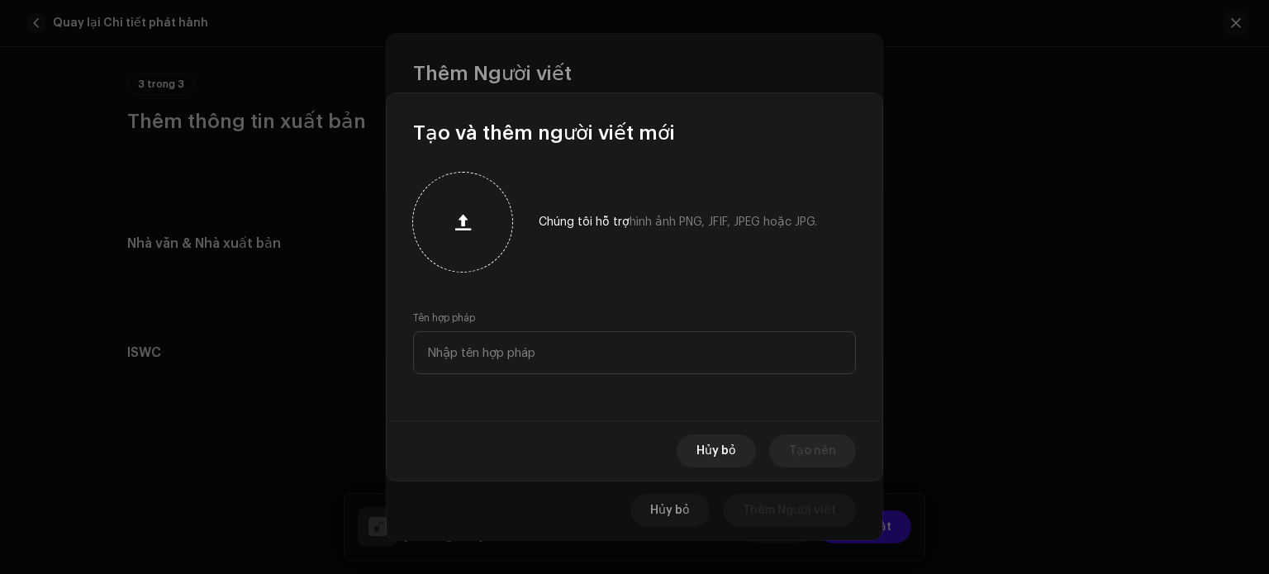
click at [473, 232] on button "button" at bounding box center [463, 222] width 40 height 40
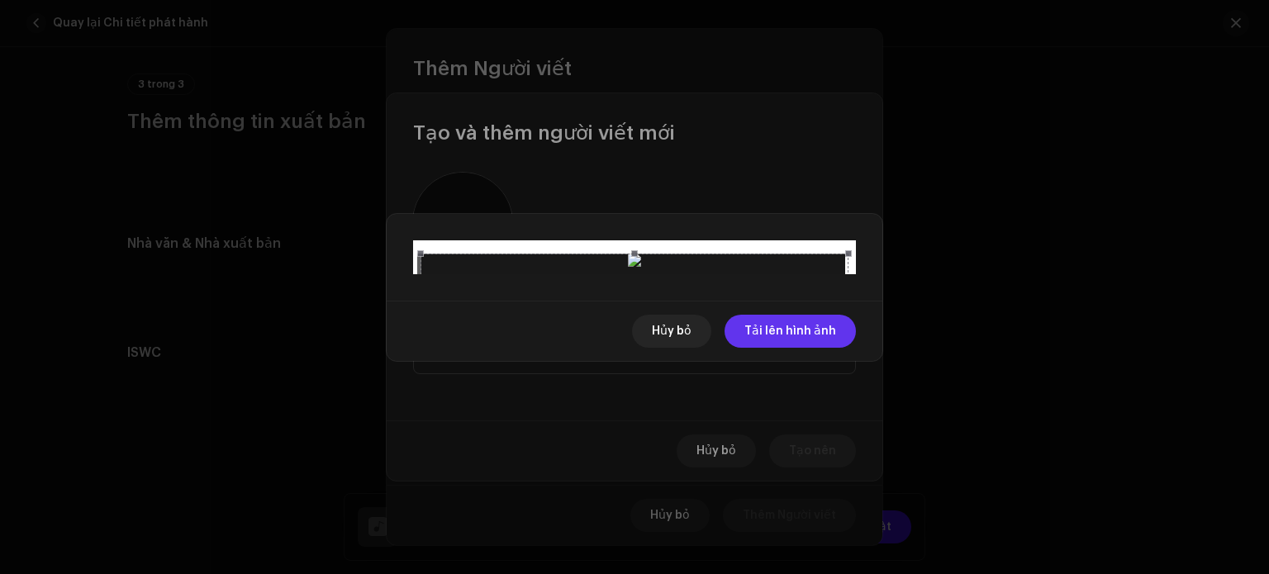
click at [767, 348] on span "Tải lên hình ảnh" at bounding box center [790, 331] width 92 height 33
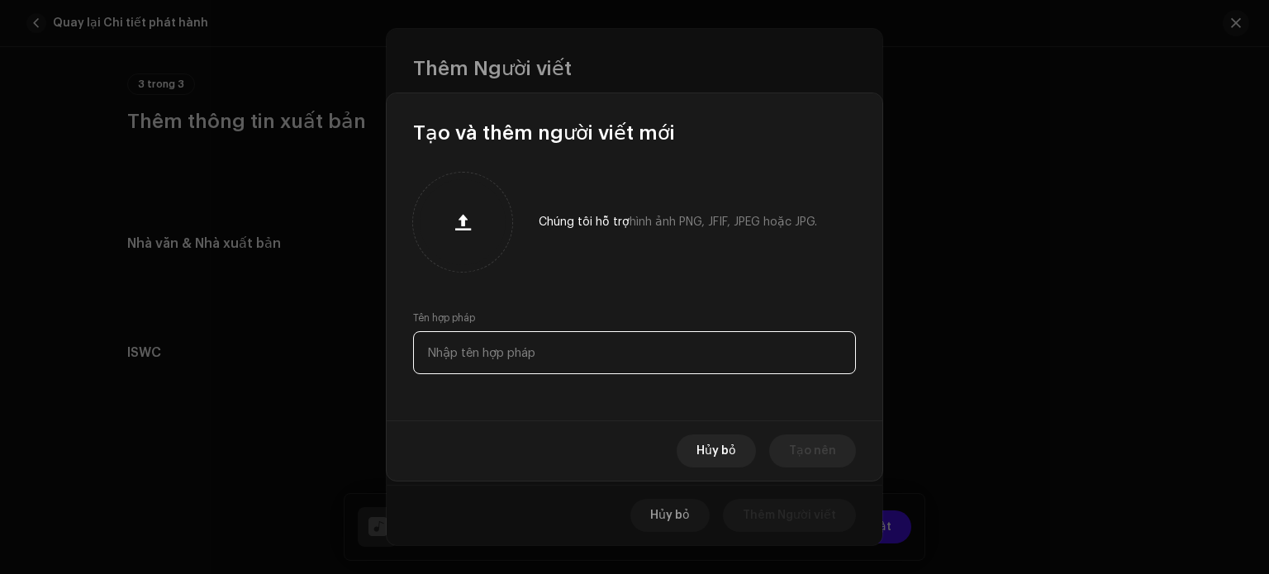
click at [544, 362] on input "text" at bounding box center [634, 352] width 443 height 43
type input "mỸ"
click at [803, 454] on font "Tạo nên" at bounding box center [812, 451] width 47 height 12
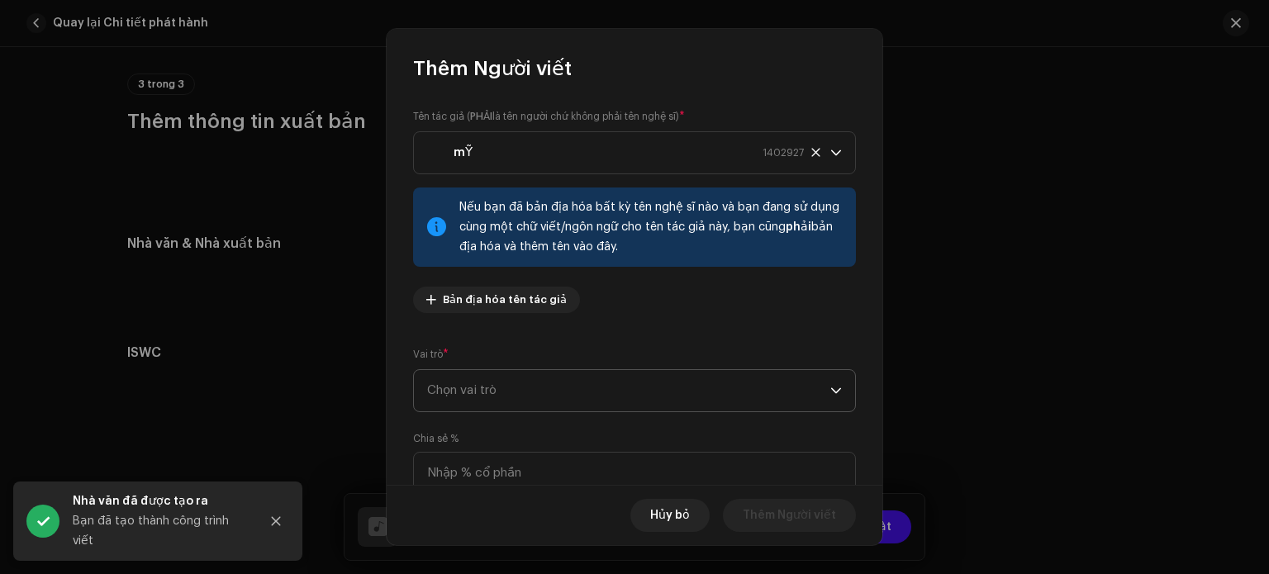
click at [658, 387] on span "Chọn vai trò" at bounding box center [628, 390] width 403 height 41
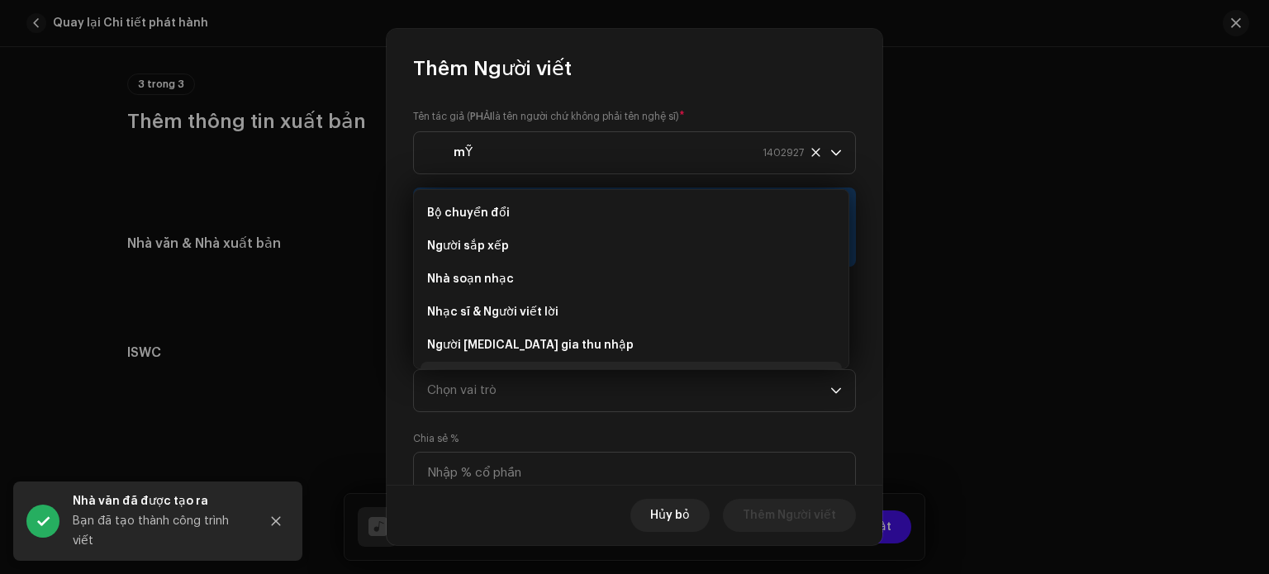
scroll to position [26, 0]
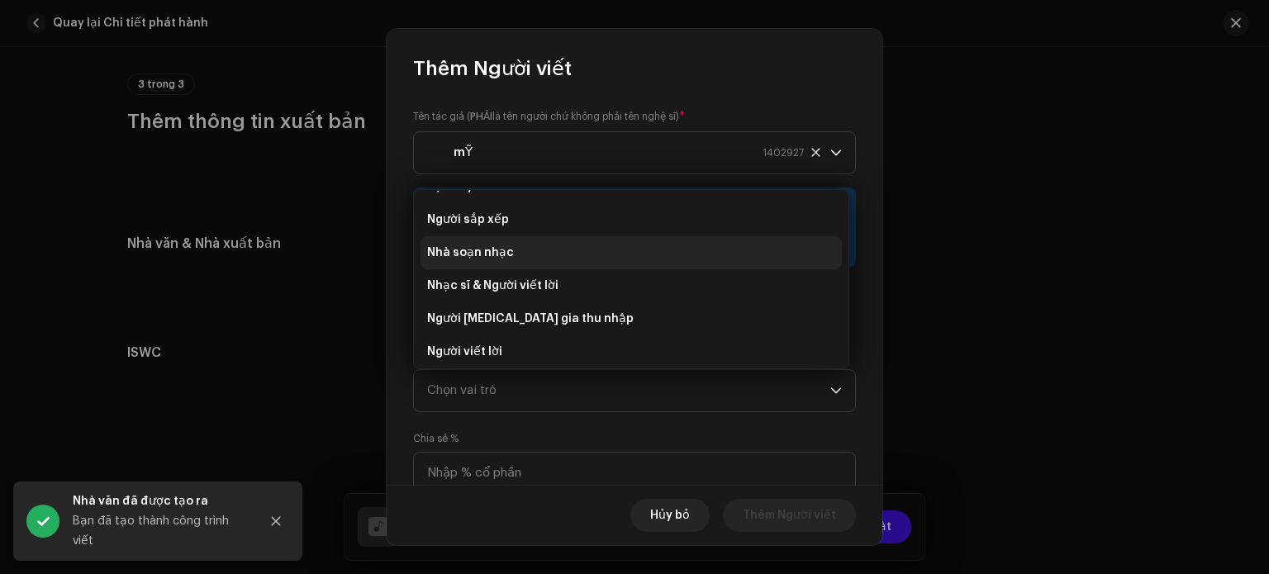
click at [509, 250] on li "Nhà soạn nhạc" at bounding box center [630, 252] width 421 height 33
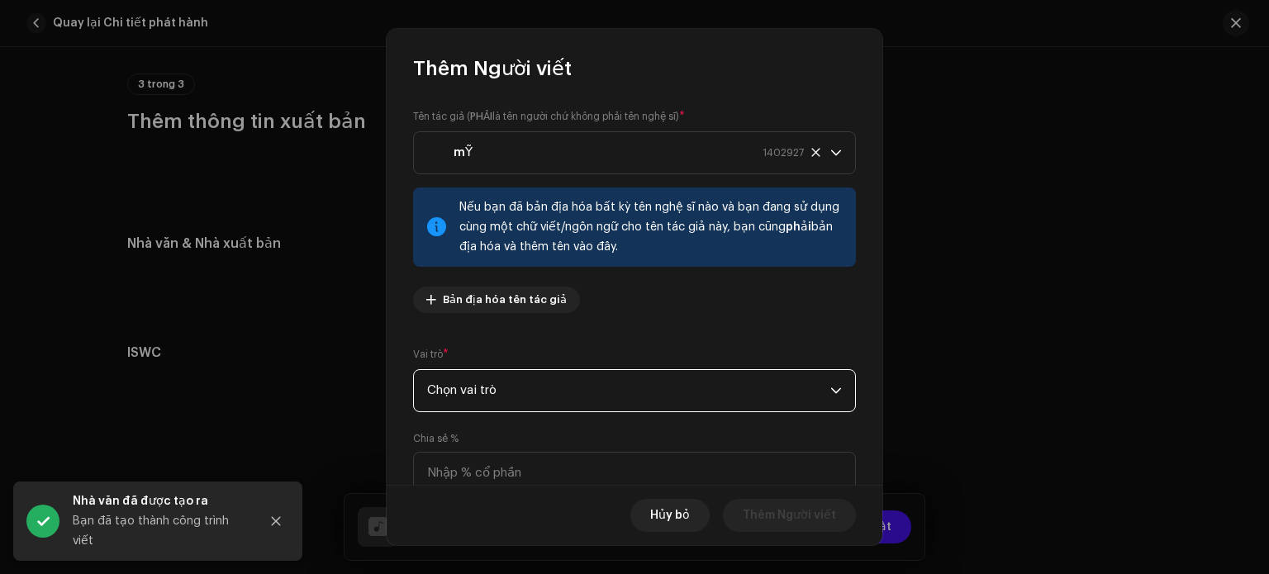
click at [517, 397] on span "Chọn vai trò" at bounding box center [628, 390] width 403 height 41
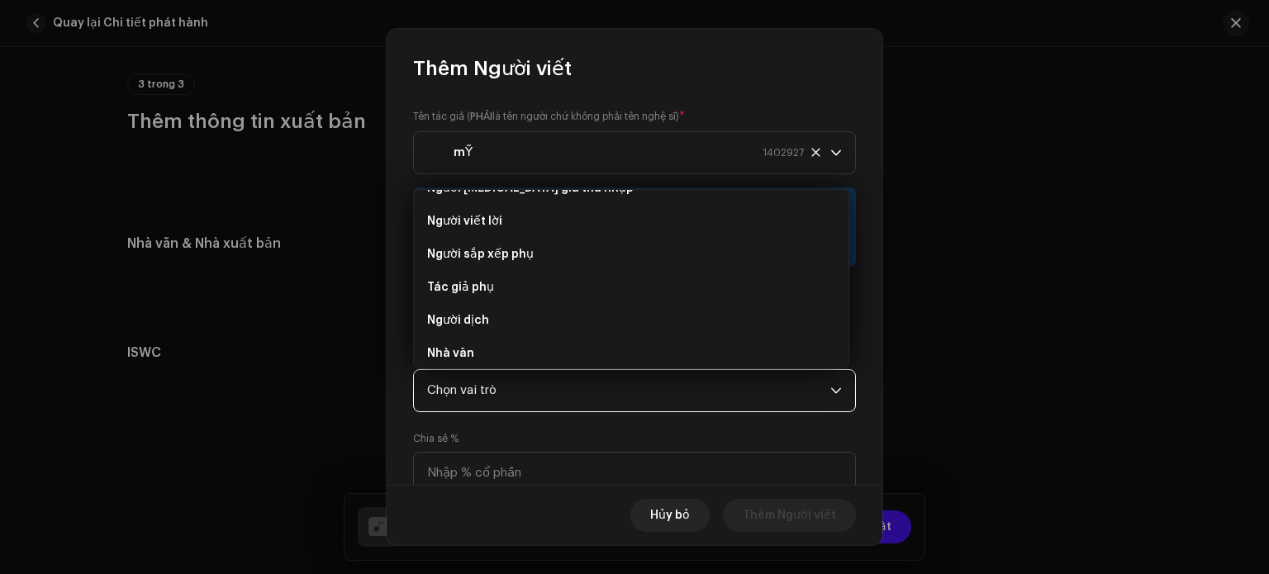
scroll to position [165, 0]
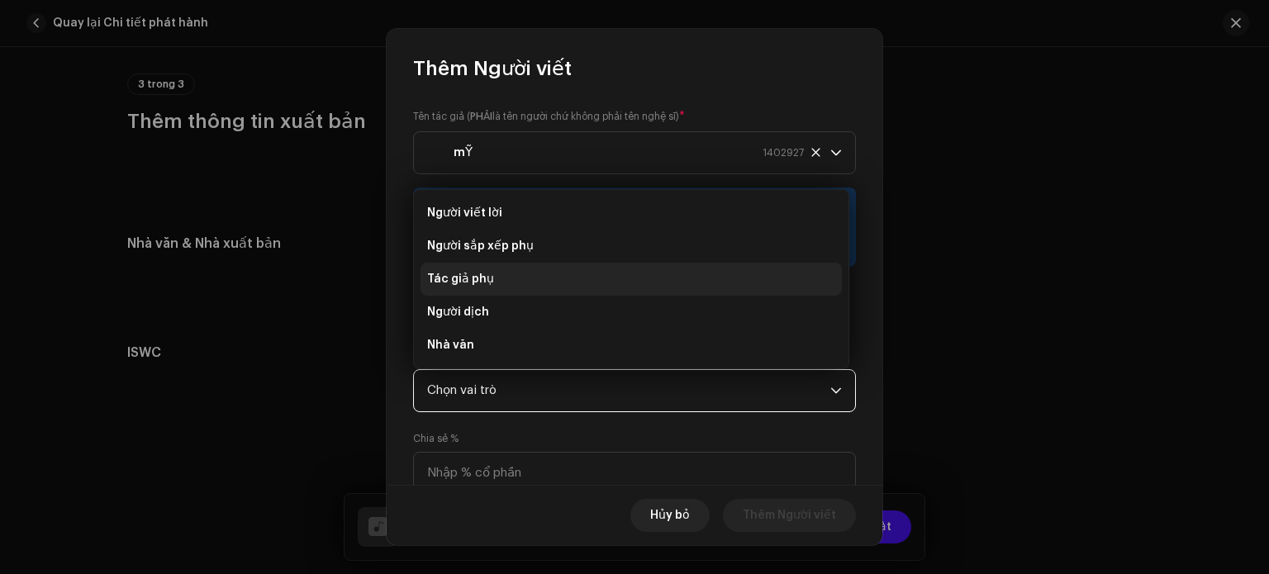
click at [520, 283] on li "Tác giả phụ" at bounding box center [630, 279] width 421 height 33
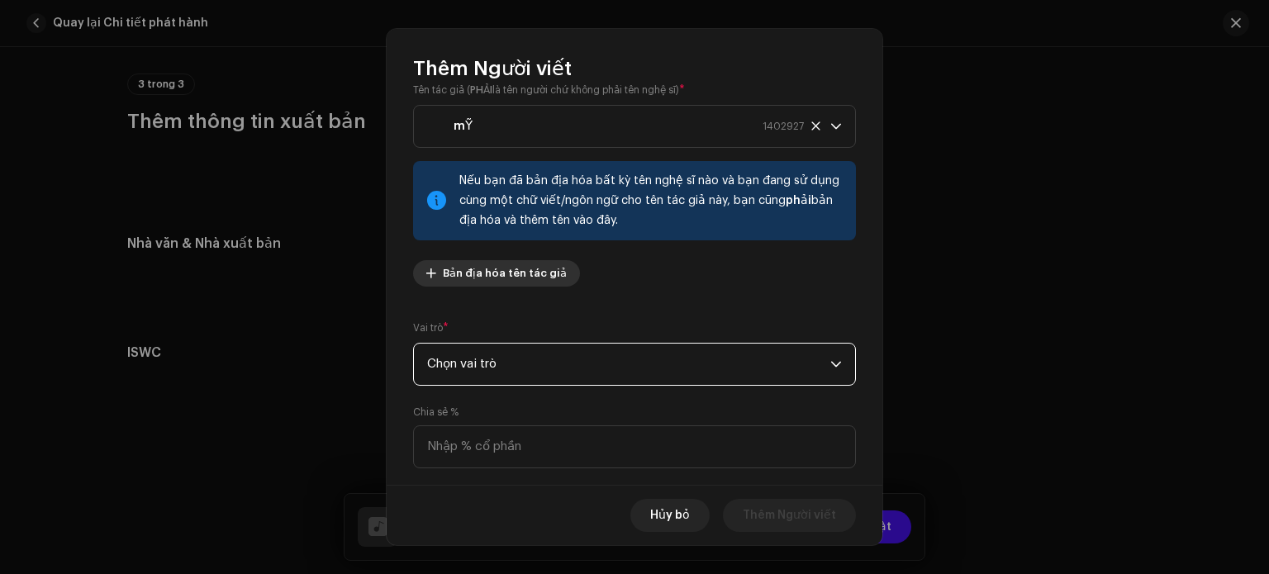
scroll to position [141, 0]
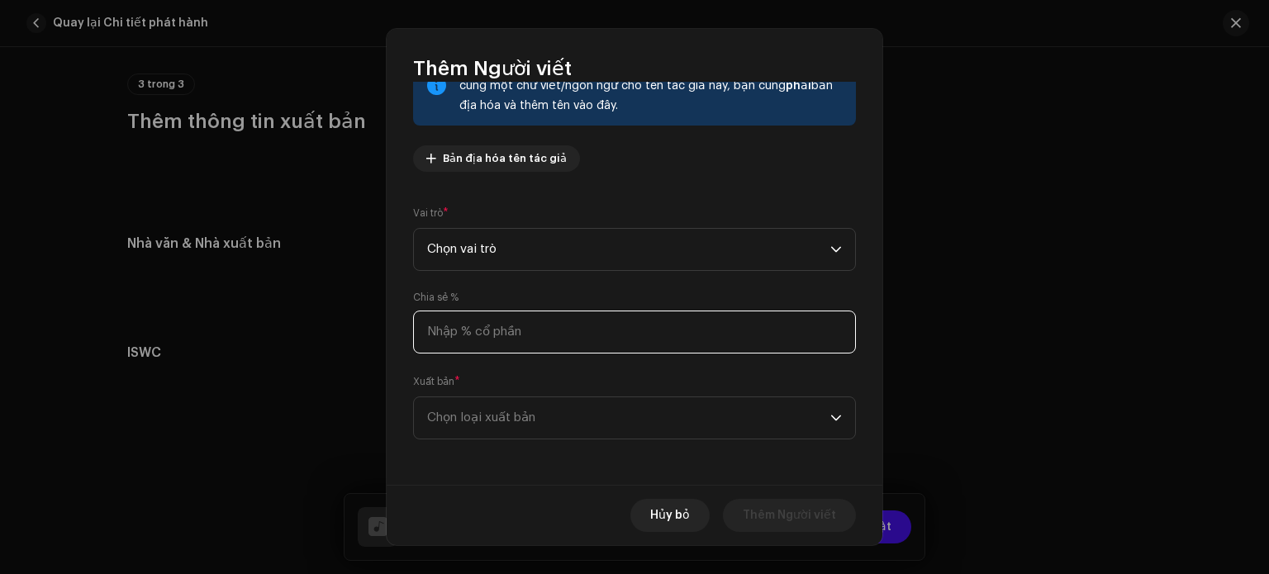
click at [522, 332] on input at bounding box center [634, 332] width 443 height 43
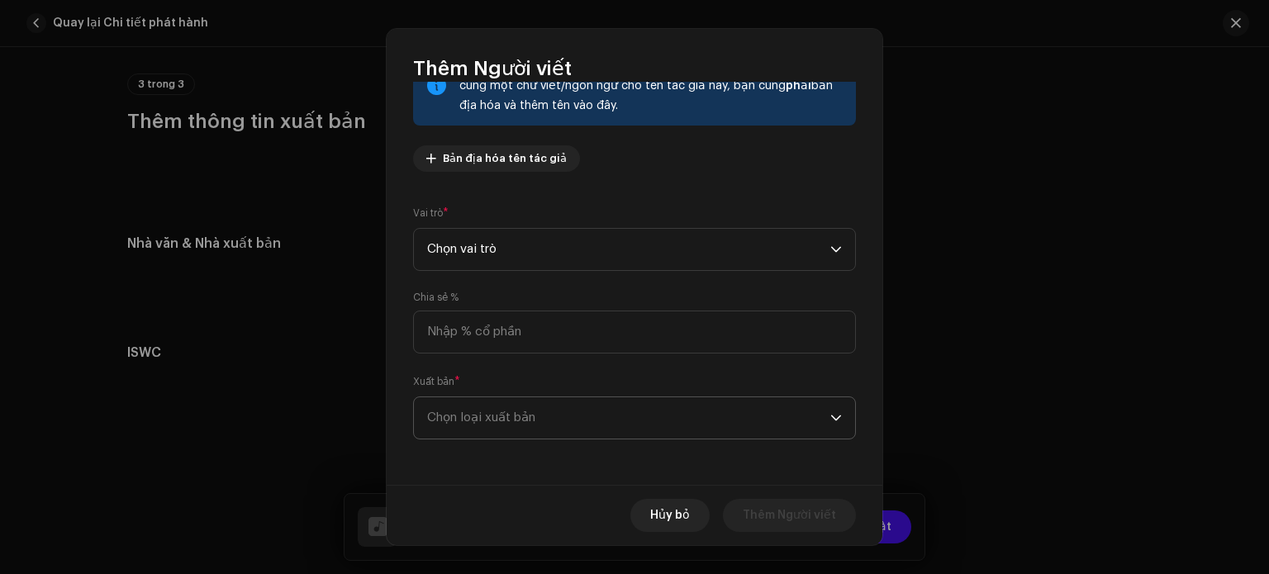
click at [543, 399] on span "Chọn loại xuất bản" at bounding box center [628, 417] width 403 height 41
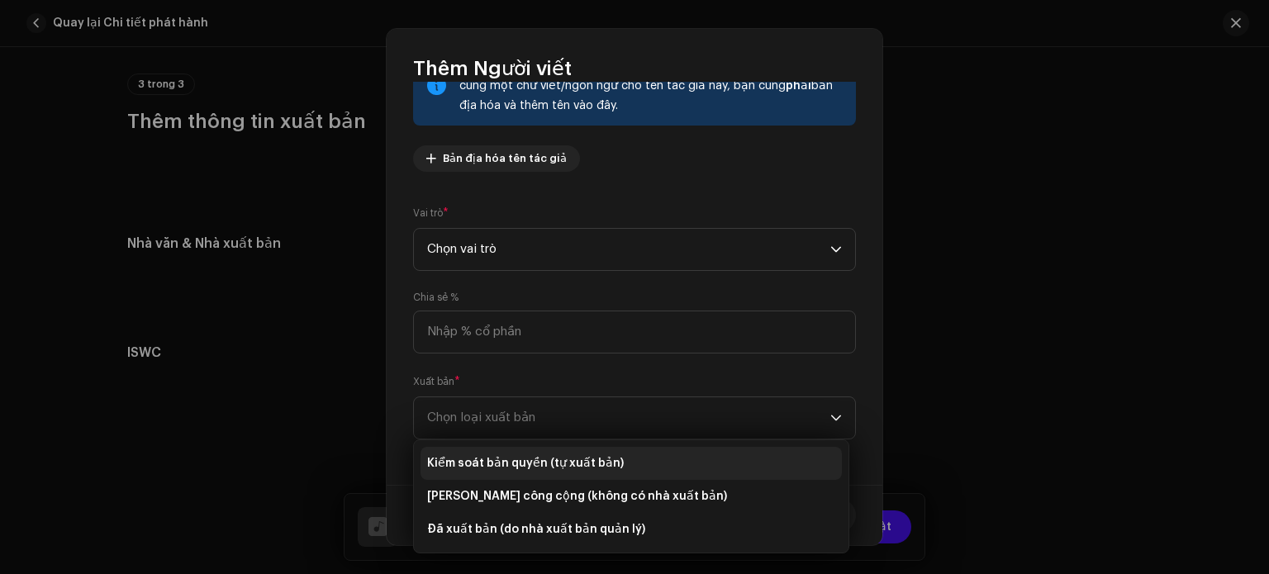
click at [568, 462] on font "Kiểm soát bản quyền (tự xuất bản)" at bounding box center [525, 464] width 197 height 12
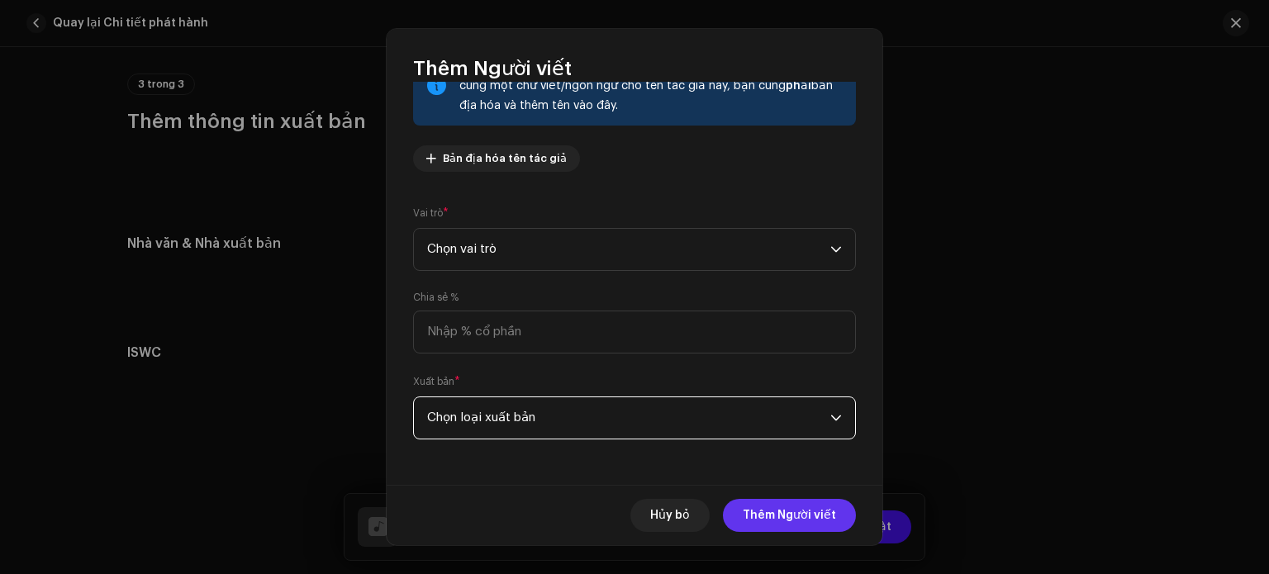
click at [770, 526] on span "Thêm Người viết" at bounding box center [789, 515] width 93 height 33
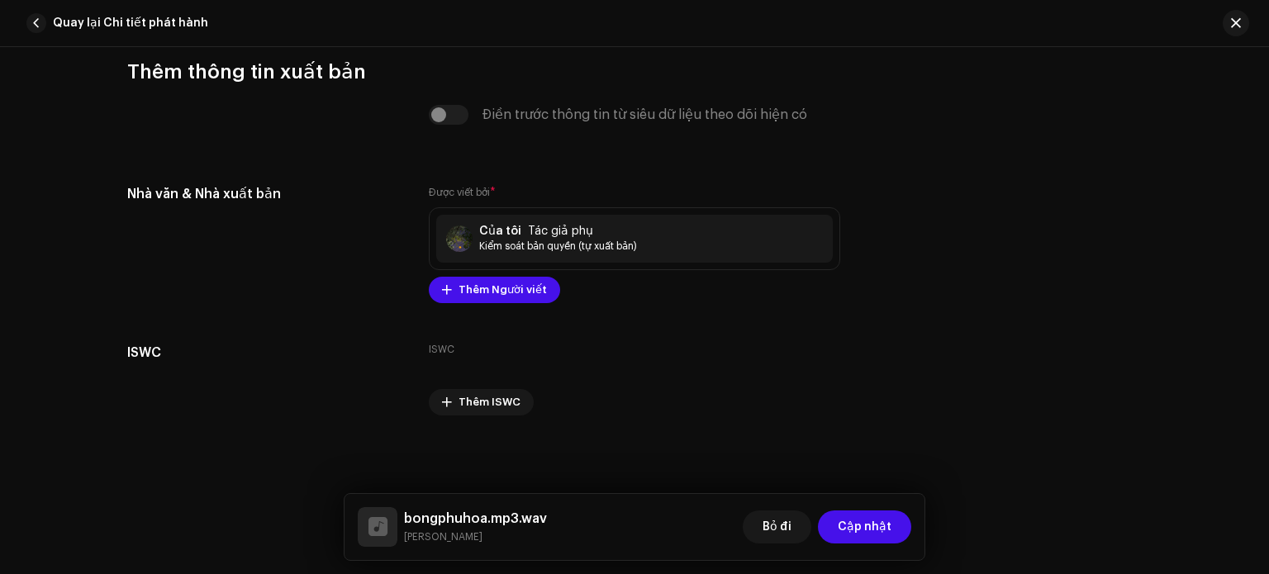
scroll to position [3949, 0]
click at [837, 525] on button "Cập nhật" at bounding box center [864, 527] width 93 height 33
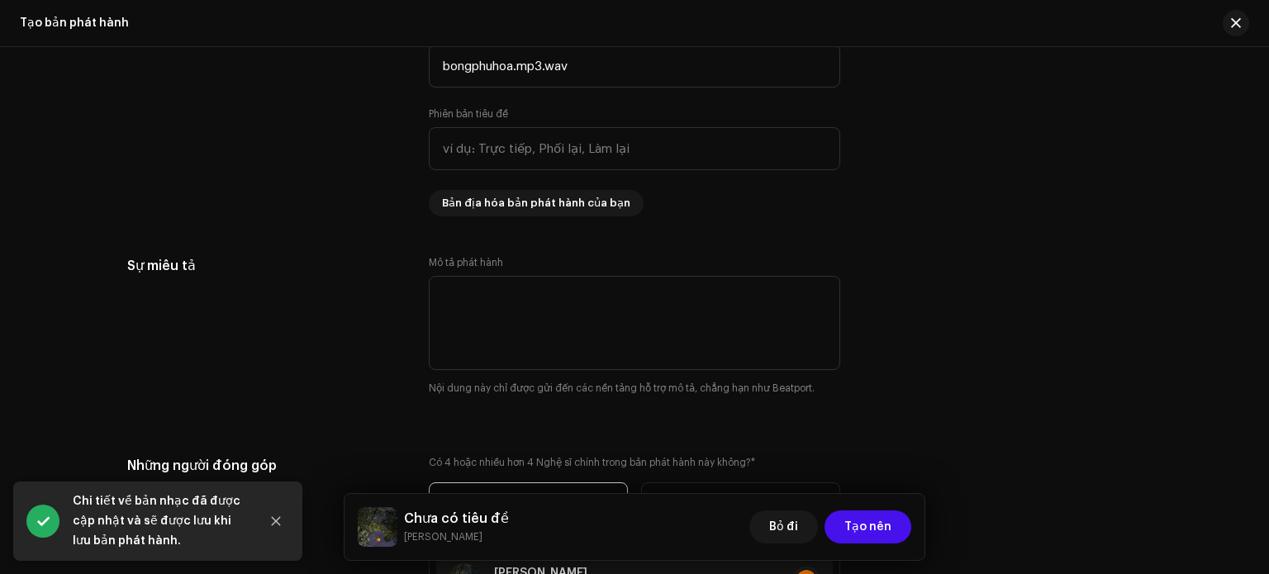
scroll to position [1641, 0]
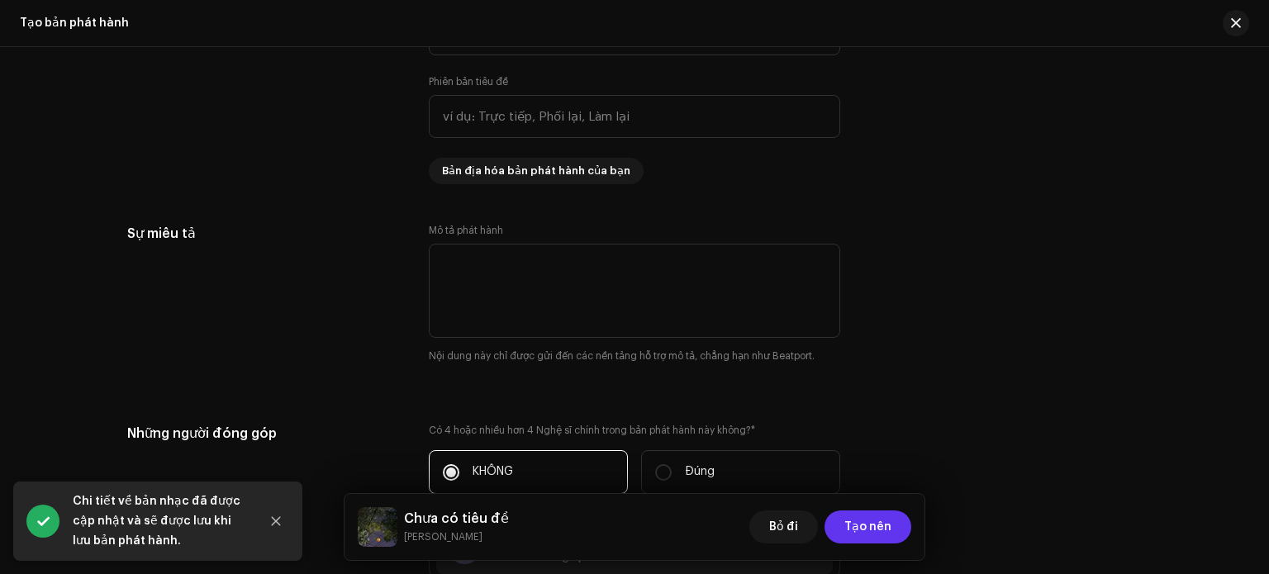
click at [872, 517] on span "Tạo nên" at bounding box center [867, 527] width 47 height 33
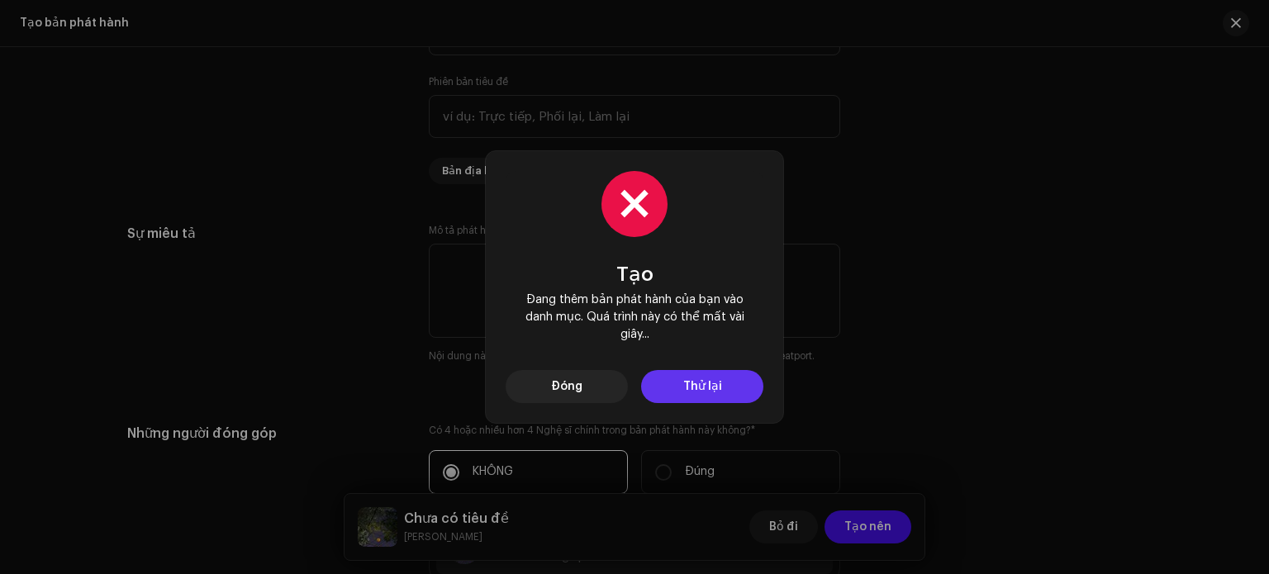
click at [709, 384] on font "Thử lại" at bounding box center [702, 387] width 39 height 12
click at [713, 387] on font "Thử lại" at bounding box center [702, 387] width 39 height 12
click at [575, 395] on span "Đóng" at bounding box center [566, 386] width 31 height 33
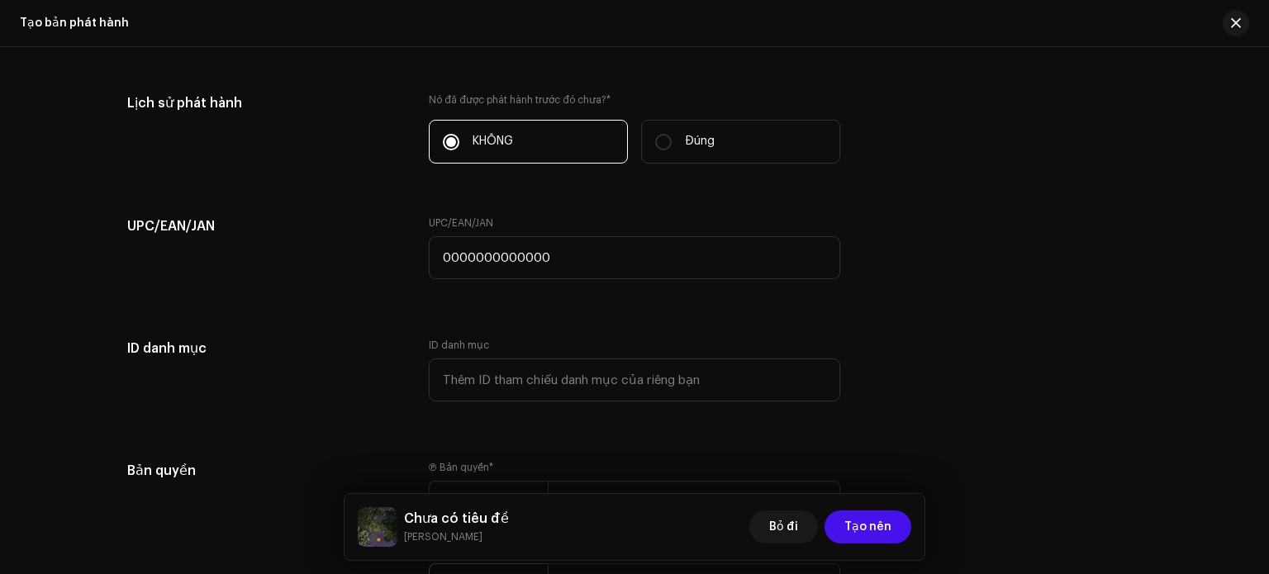
scroll to position [3044, 0]
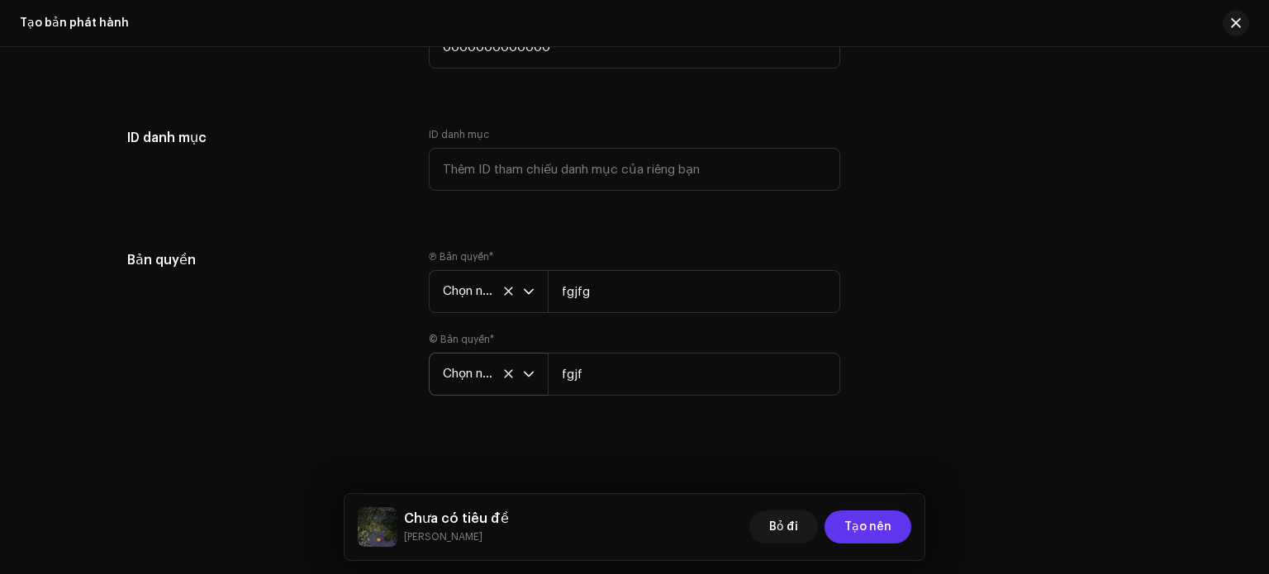
click at [859, 518] on span "Tạo nên" at bounding box center [867, 527] width 47 height 33
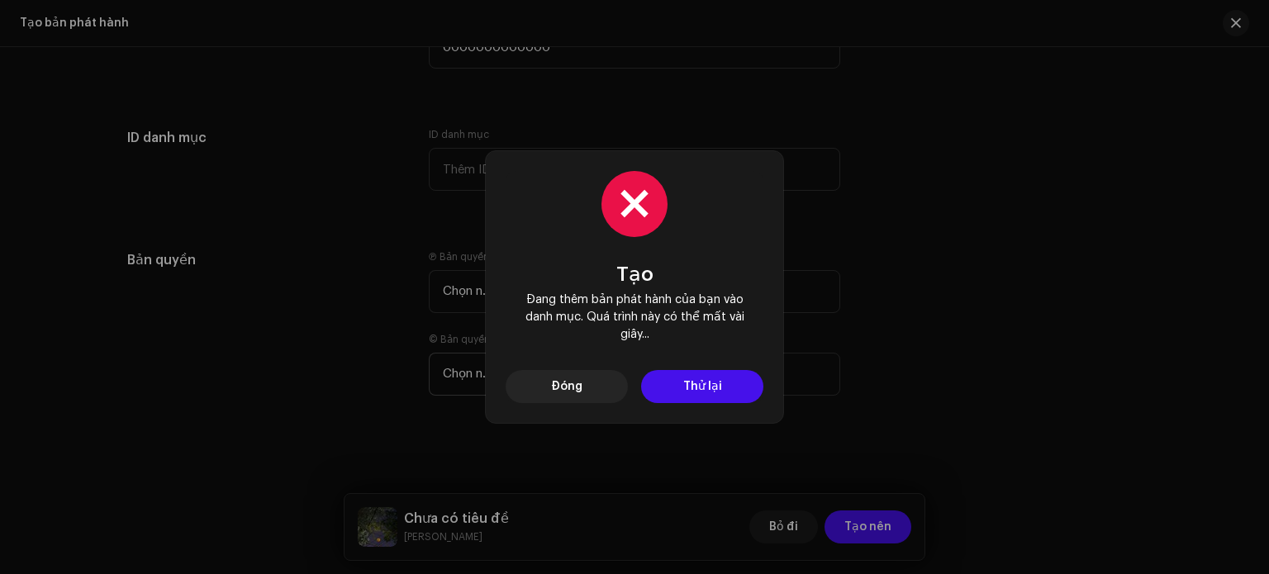
click at [671, 412] on div "Tạo Đang thêm bản phát hành của bạn vào danh mục. Quá trình này có thể mất vài …" at bounding box center [634, 287] width 297 height 272
click at [685, 381] on font "Thử lại" at bounding box center [702, 387] width 39 height 12
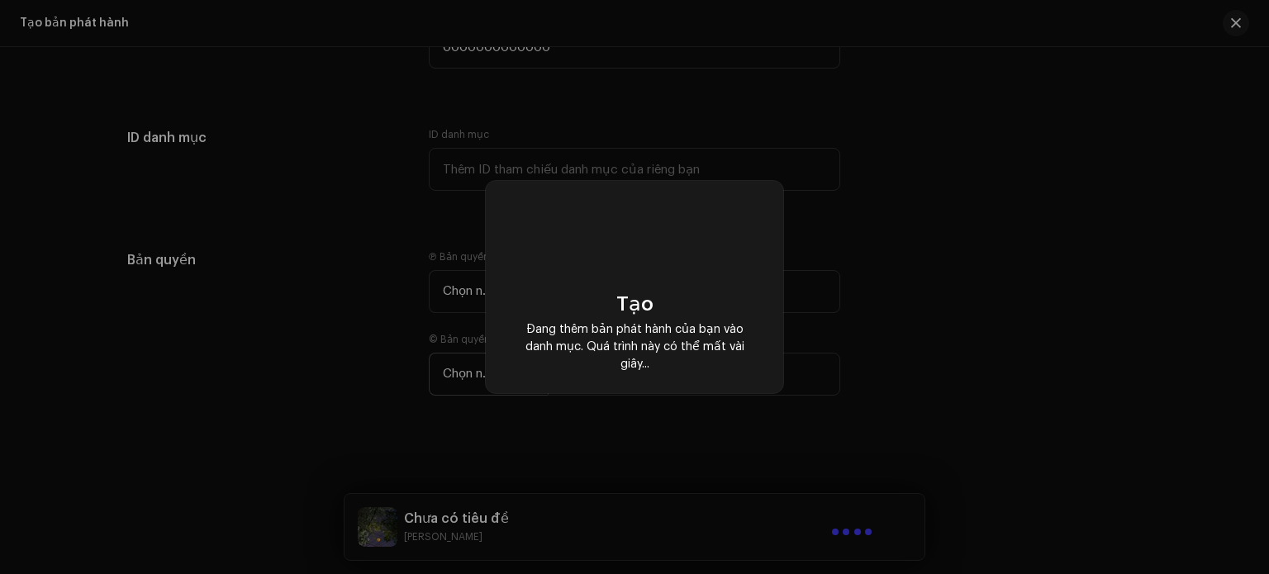
click at [685, 380] on div "Tạo Đang thêm bản phát hành của bạn vào danh mục. Quá trình này có thể mất vài …" at bounding box center [634, 287] width 297 height 212
